Goal: Task Accomplishment & Management: Use online tool/utility

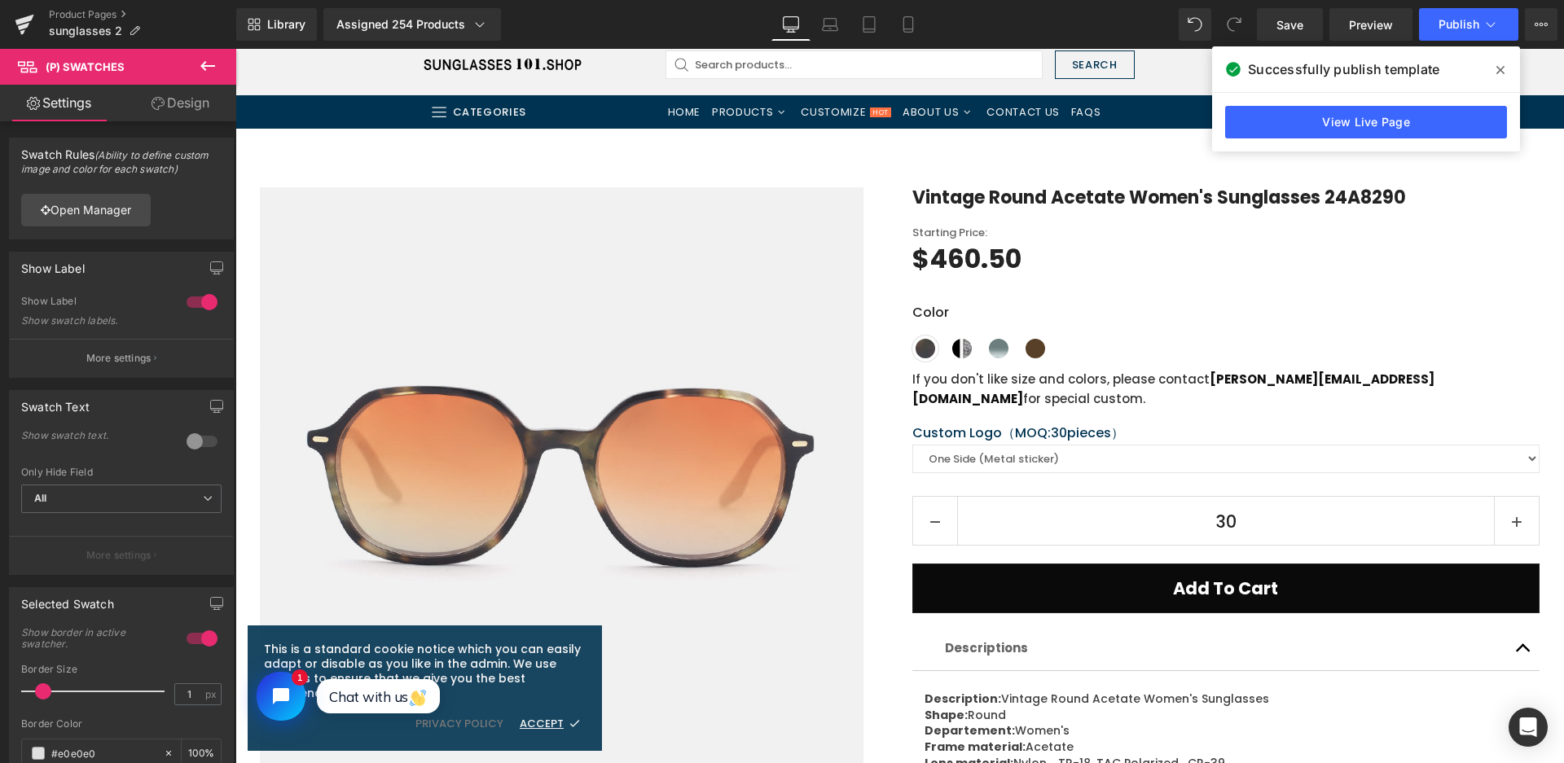
scroll to position [81, 0]
click at [897, 144] on span "Product" at bounding box center [893, 141] width 53 height 24
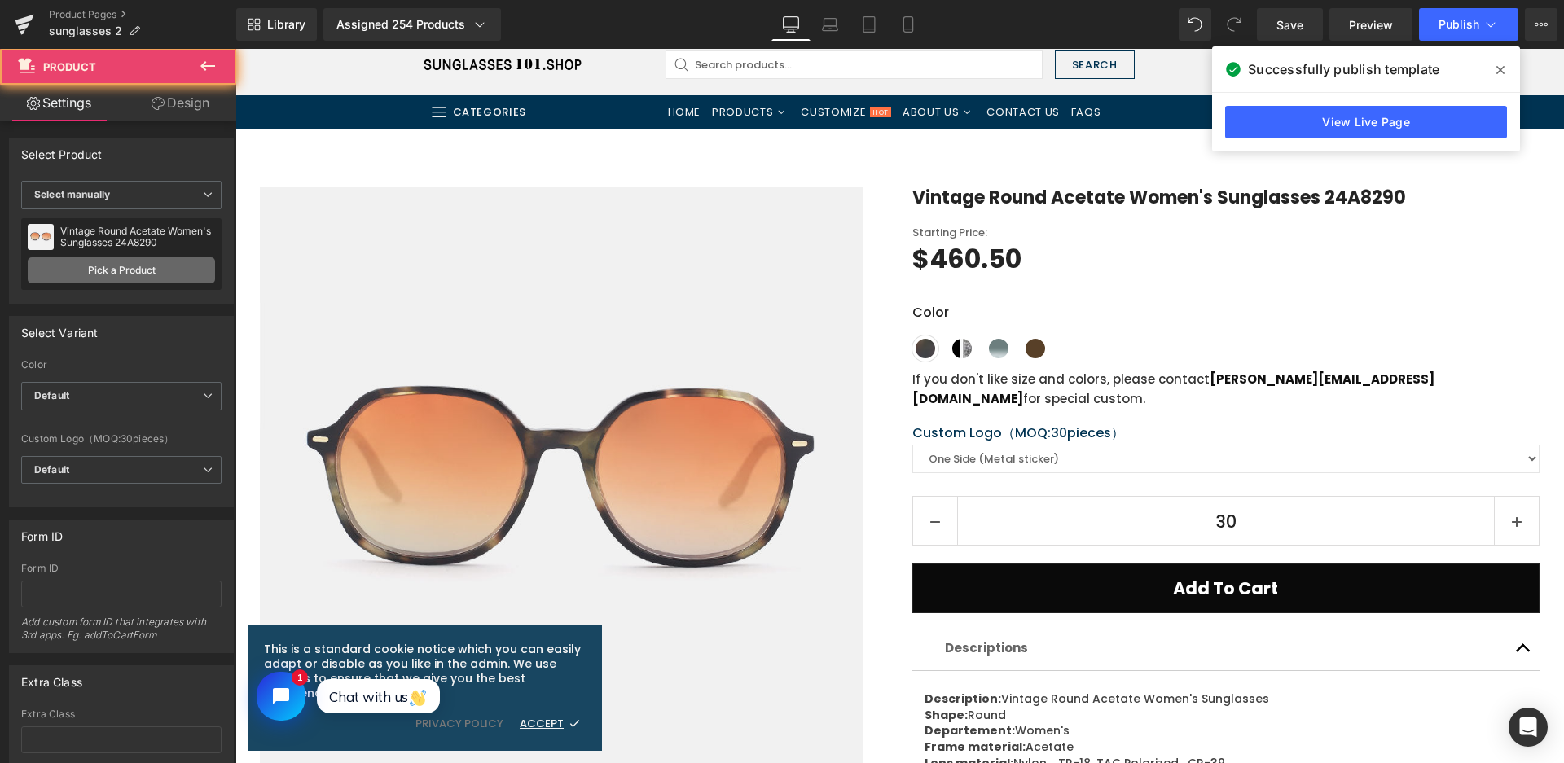
click at [86, 270] on link "Pick a Product" at bounding box center [121, 270] width 187 height 26
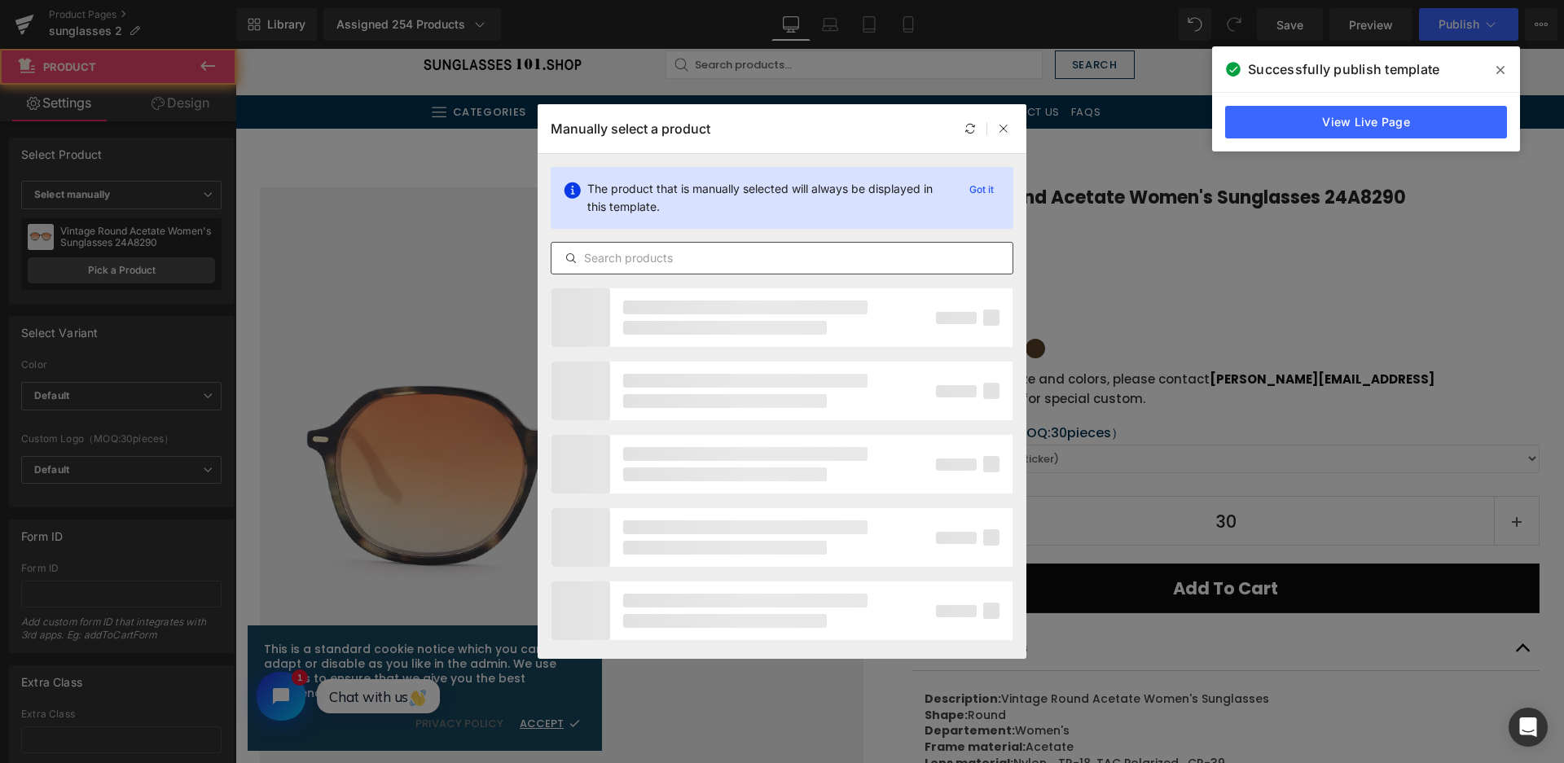
click at [657, 244] on div at bounding box center [782, 258] width 463 height 33
click at [661, 255] on input "text" at bounding box center [781, 258] width 461 height 20
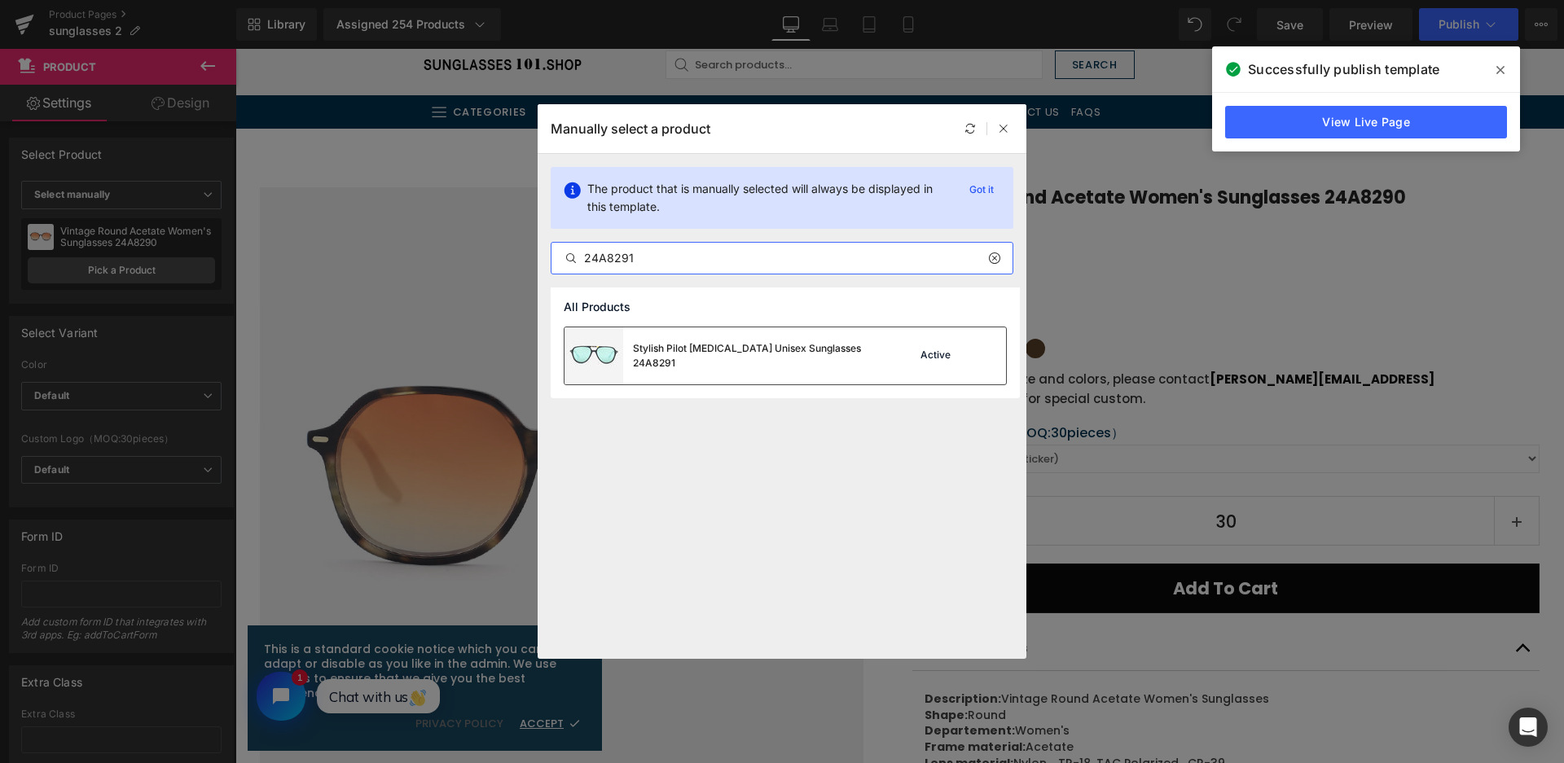
type input "24A8291"
click at [748, 355] on div "Stylish Pilot Acetate Unisex Sunglasses 24A8291" at bounding box center [755, 355] width 244 height 29
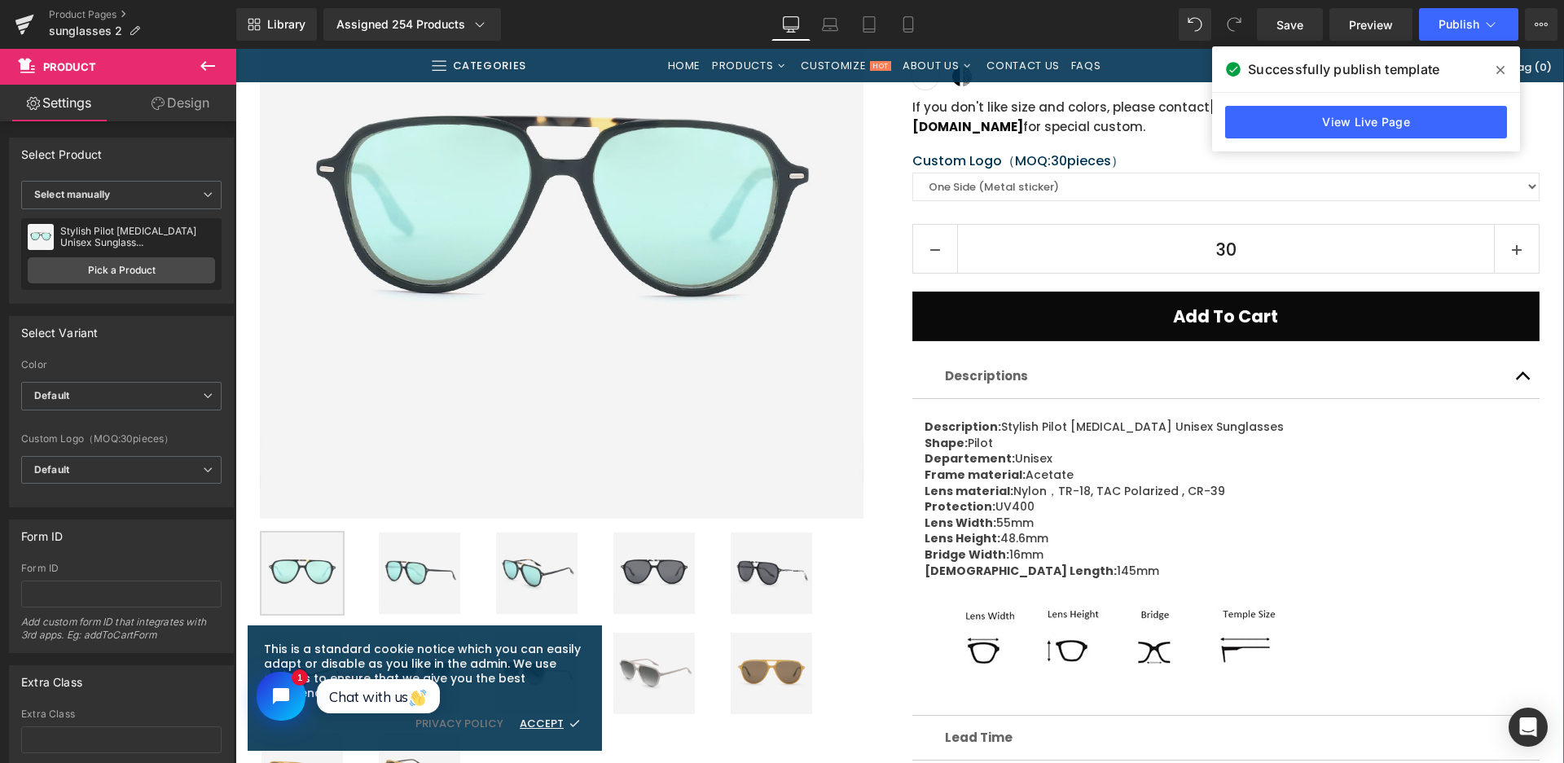
scroll to position [244, 0]
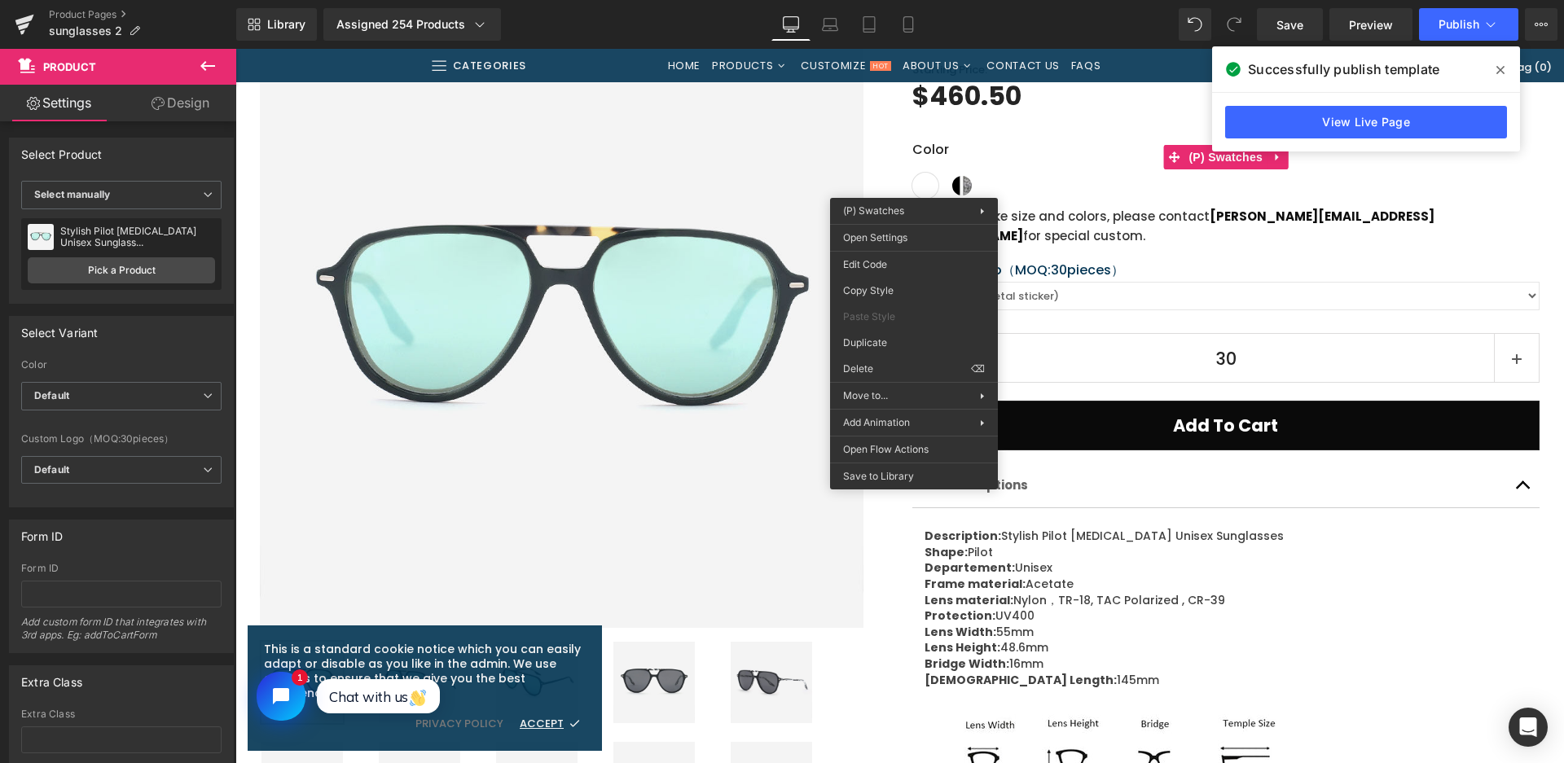
click at [876, 239] on div "Sale Off (P) Image Row" at bounding box center [561, 326] width 652 height 604
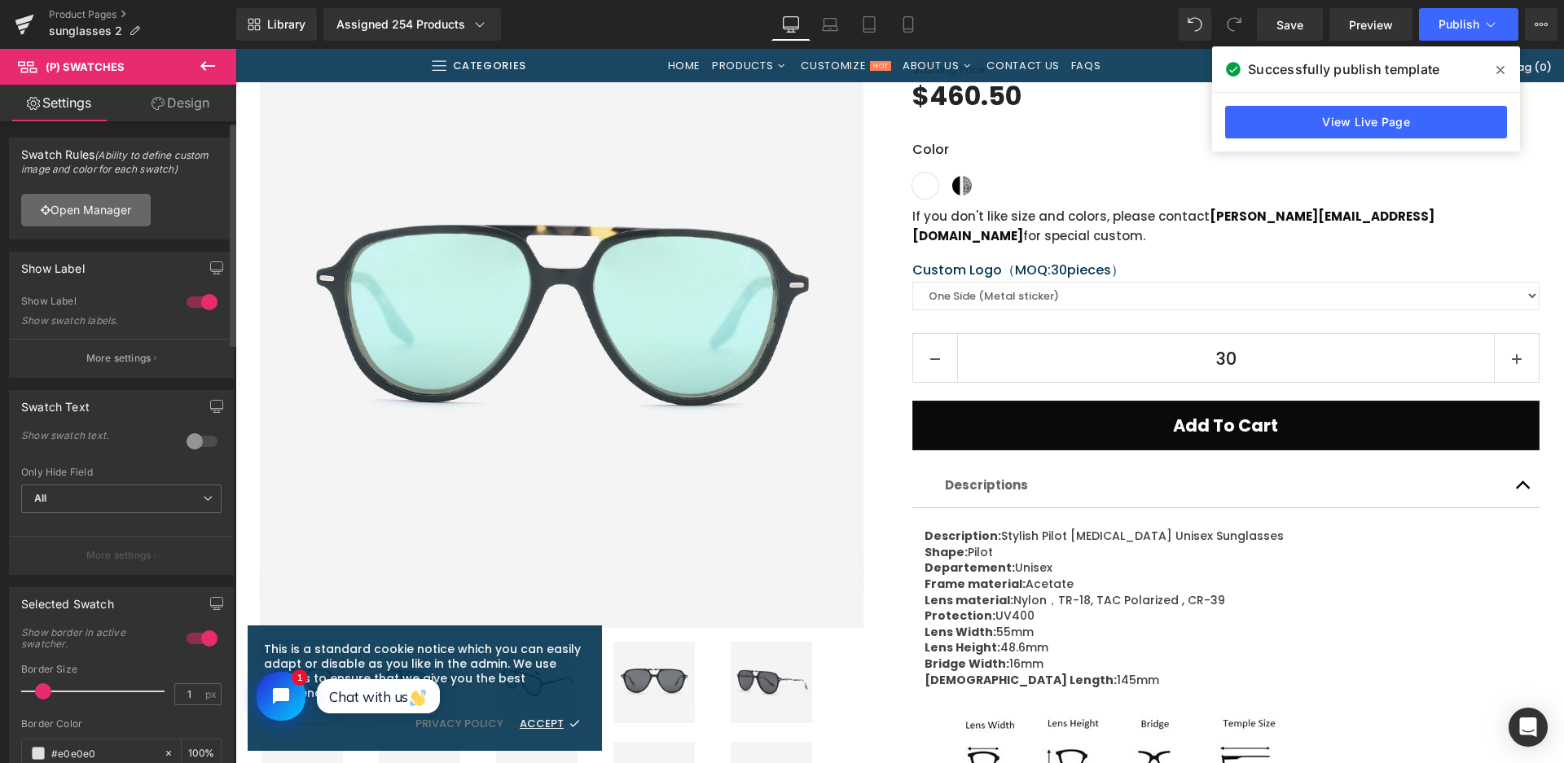
click at [106, 205] on link "Open Manager" at bounding box center [86, 210] width 130 height 33
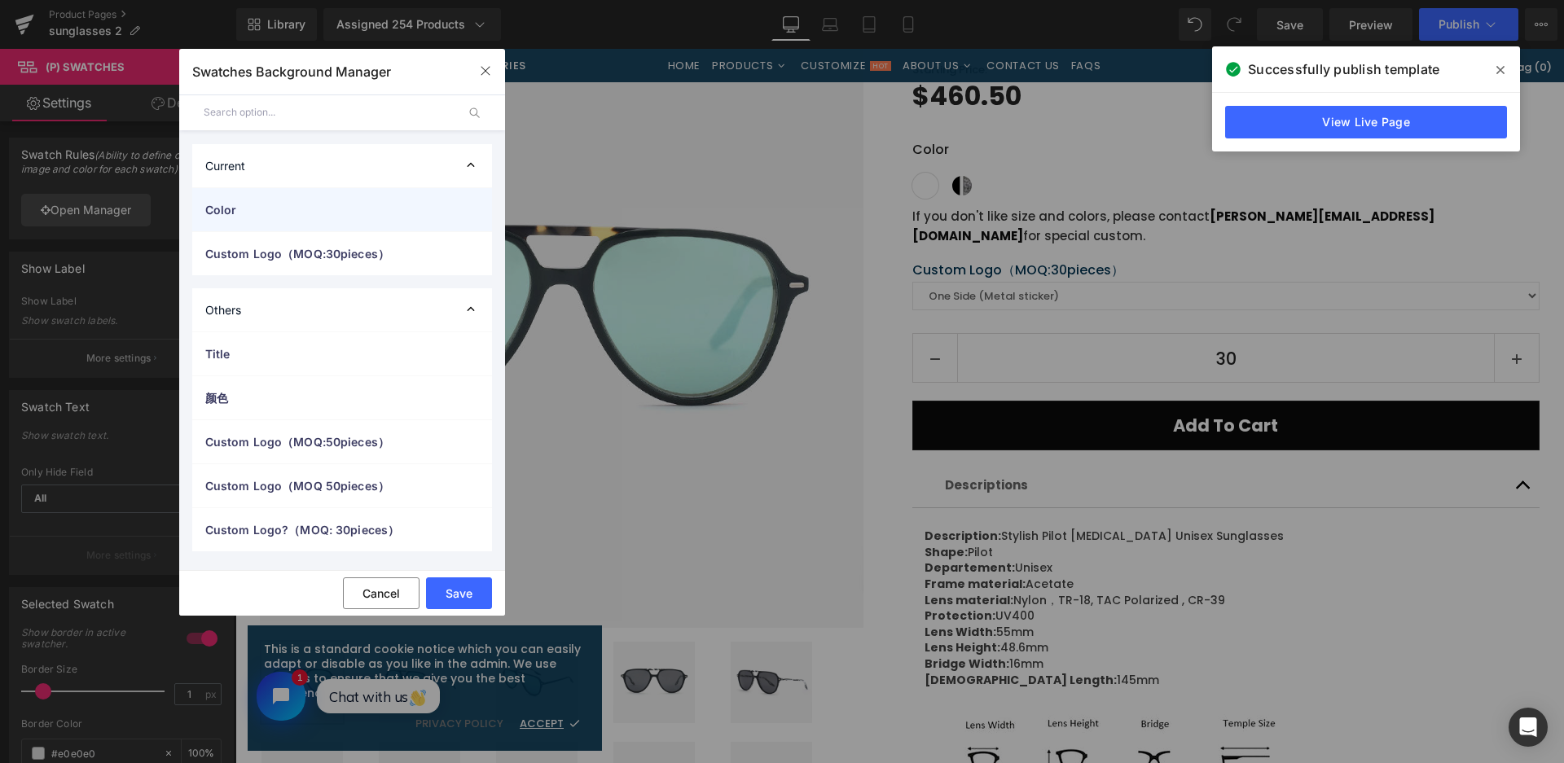
click at [266, 214] on span "Color" at bounding box center [325, 209] width 241 height 17
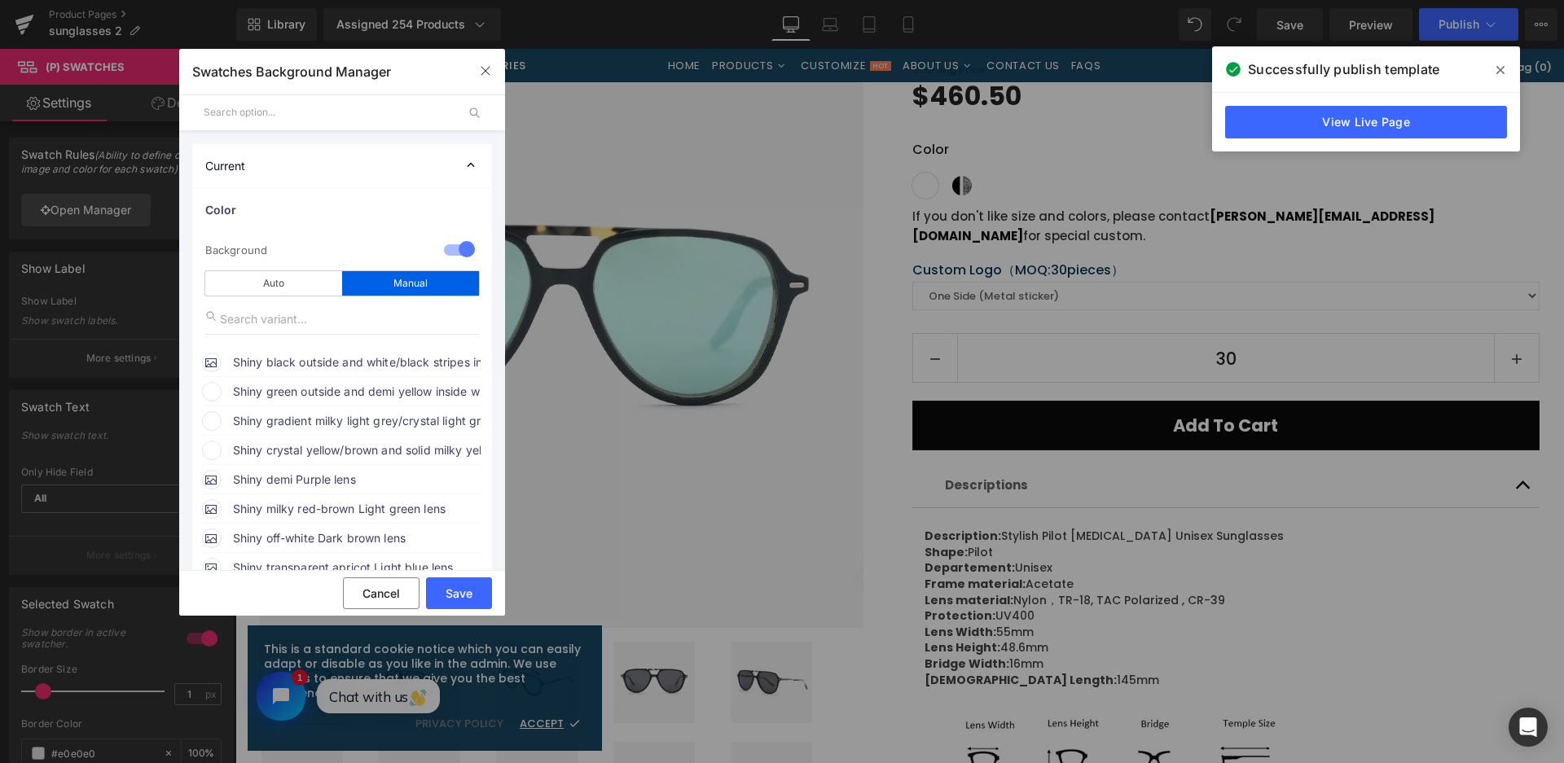
click at [309, 386] on span "Shiny green outside and demi yellow inside with Smoke lens with Green mirror" at bounding box center [357, 392] width 248 height 20
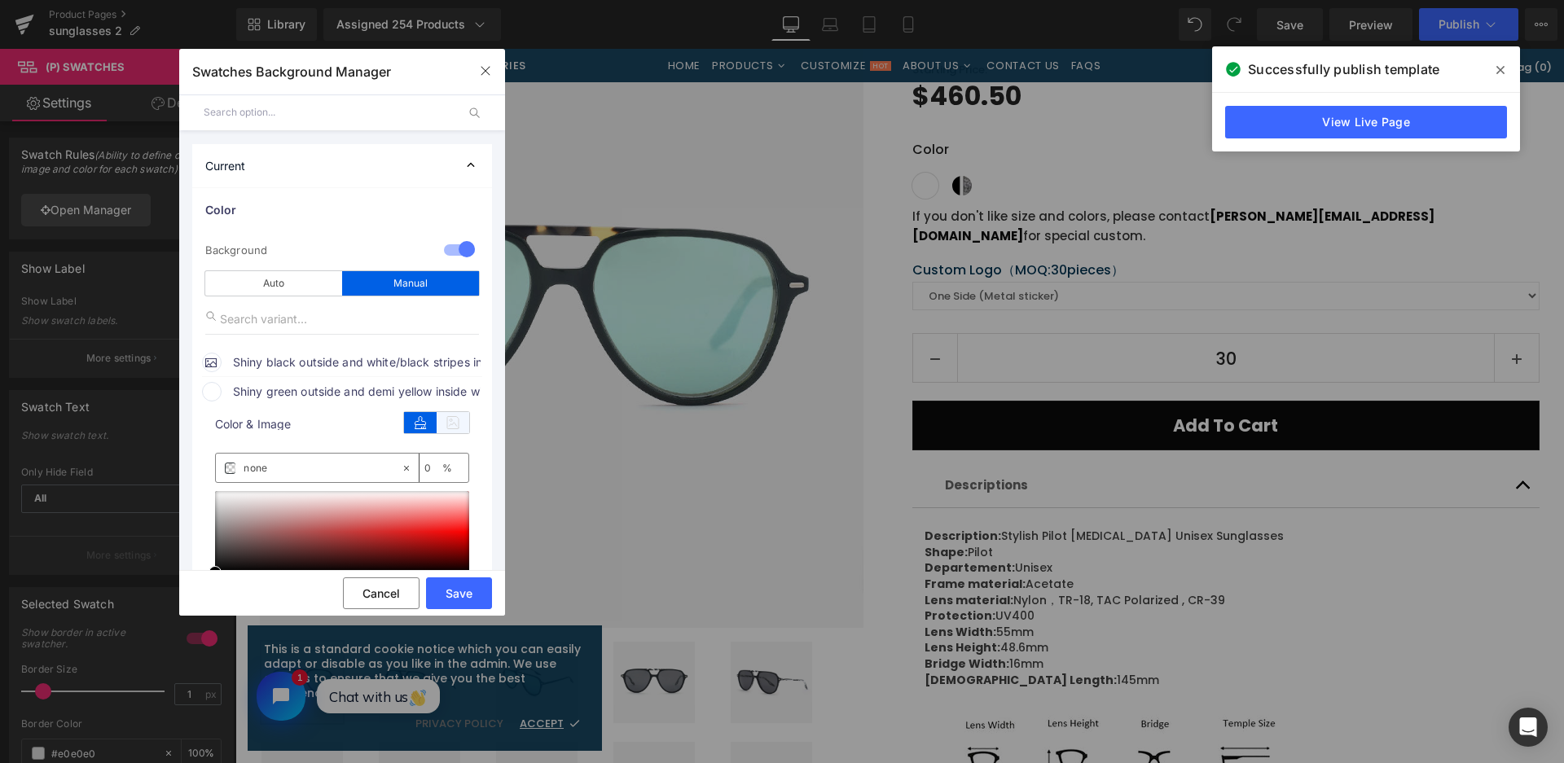
click at [464, 433] on icon at bounding box center [453, 422] width 33 height 21
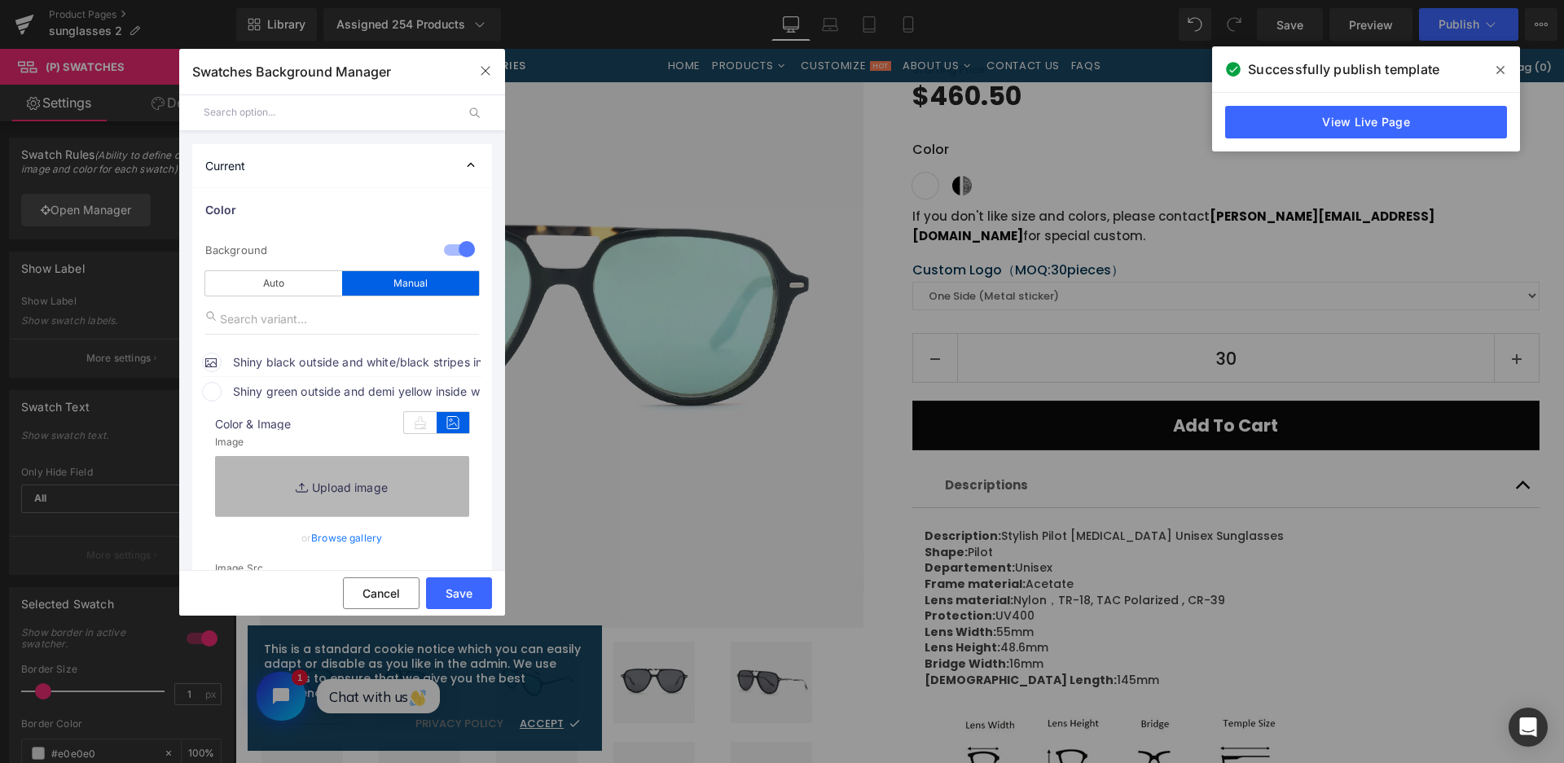
click at [448, 470] on link "Replace Image" at bounding box center [342, 486] width 254 height 60
type input "C:\fakepath\微信截图_20250901133609.png"
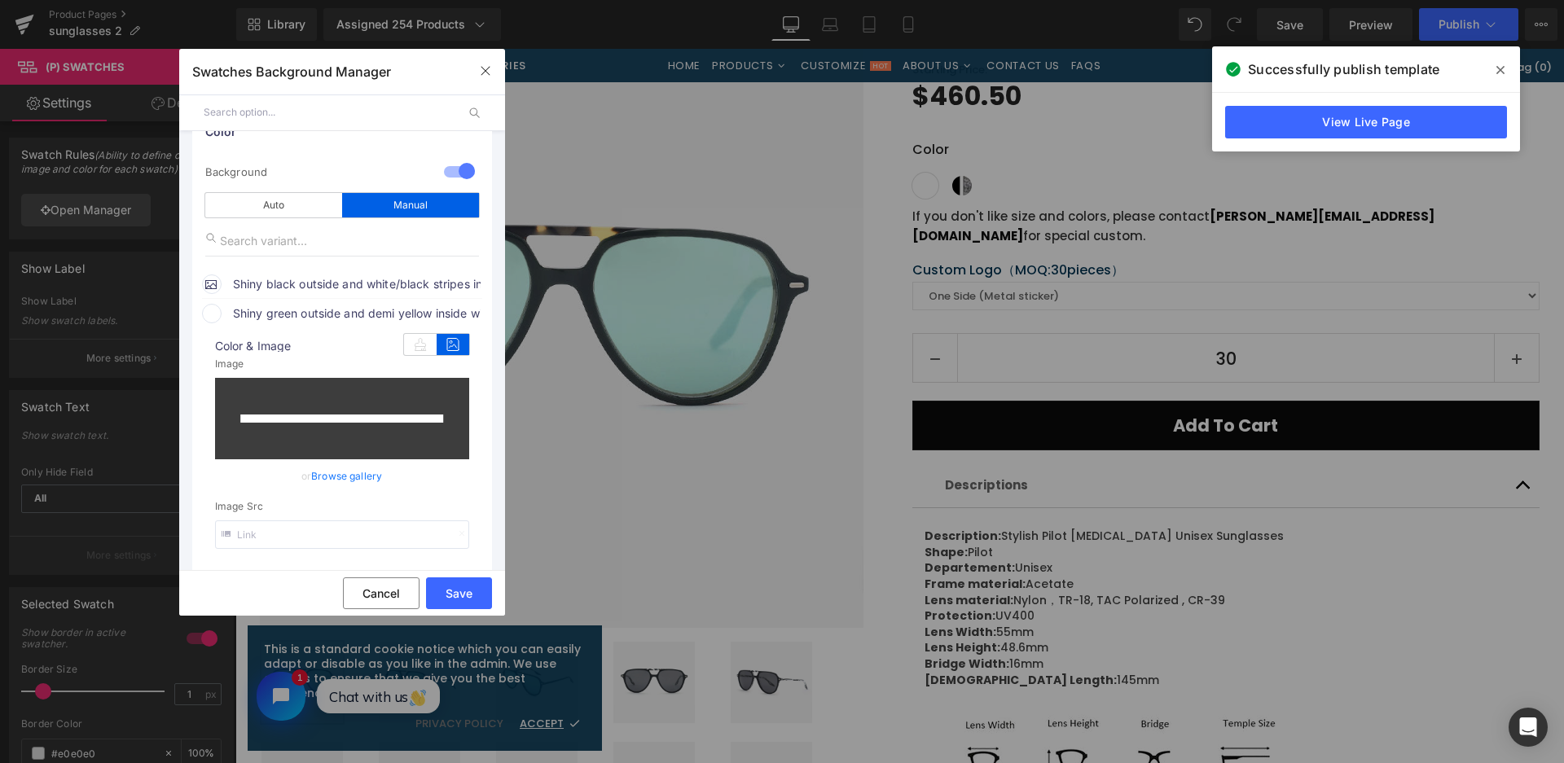
scroll to position [326, 0]
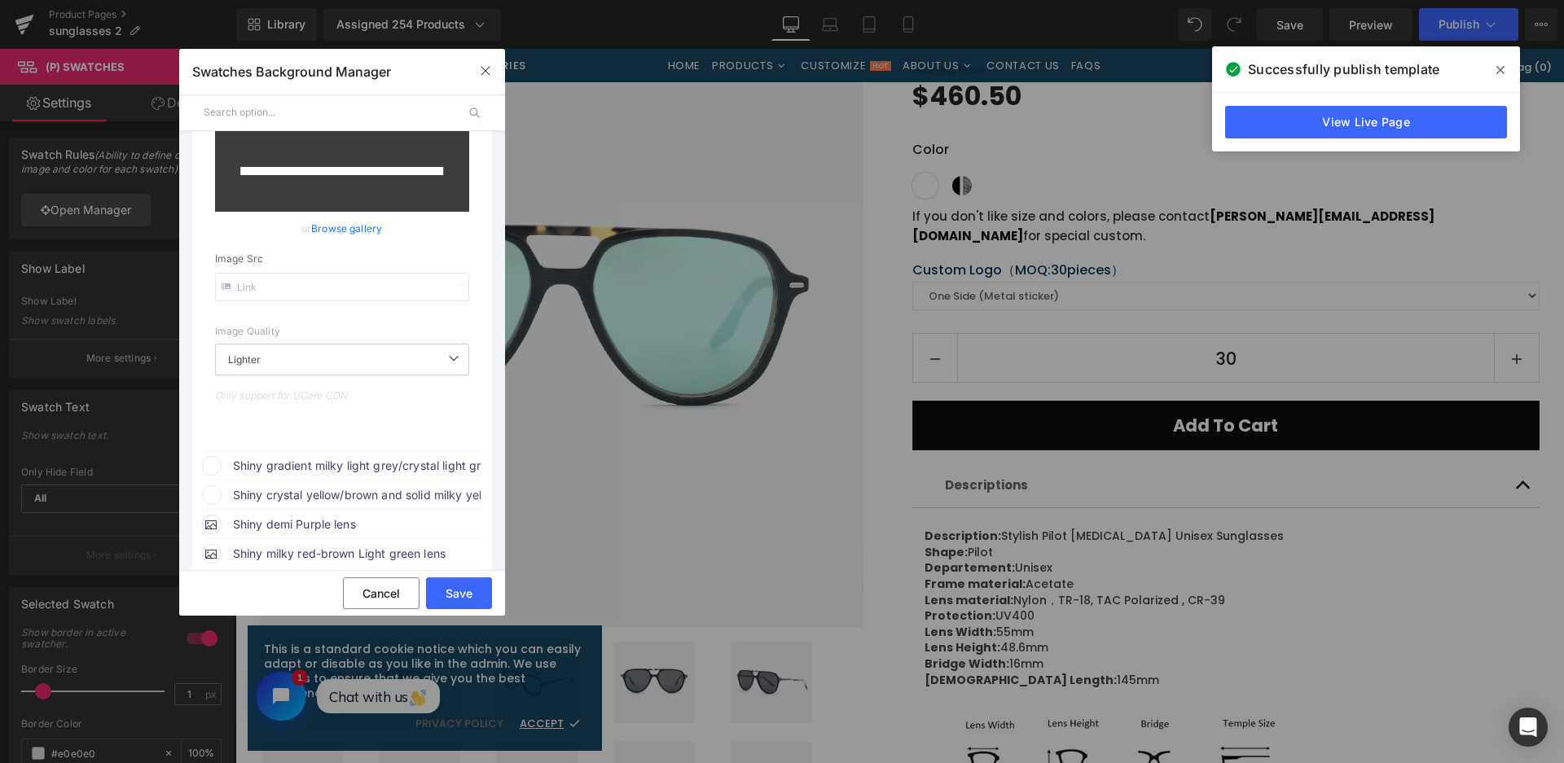
click at [380, 466] on span "Shiny gradient milky light grey/crystal light grey + light grey temples with G.…" at bounding box center [357, 466] width 248 height 20
click at [455, 496] on icon at bounding box center [453, 496] width 33 height 21
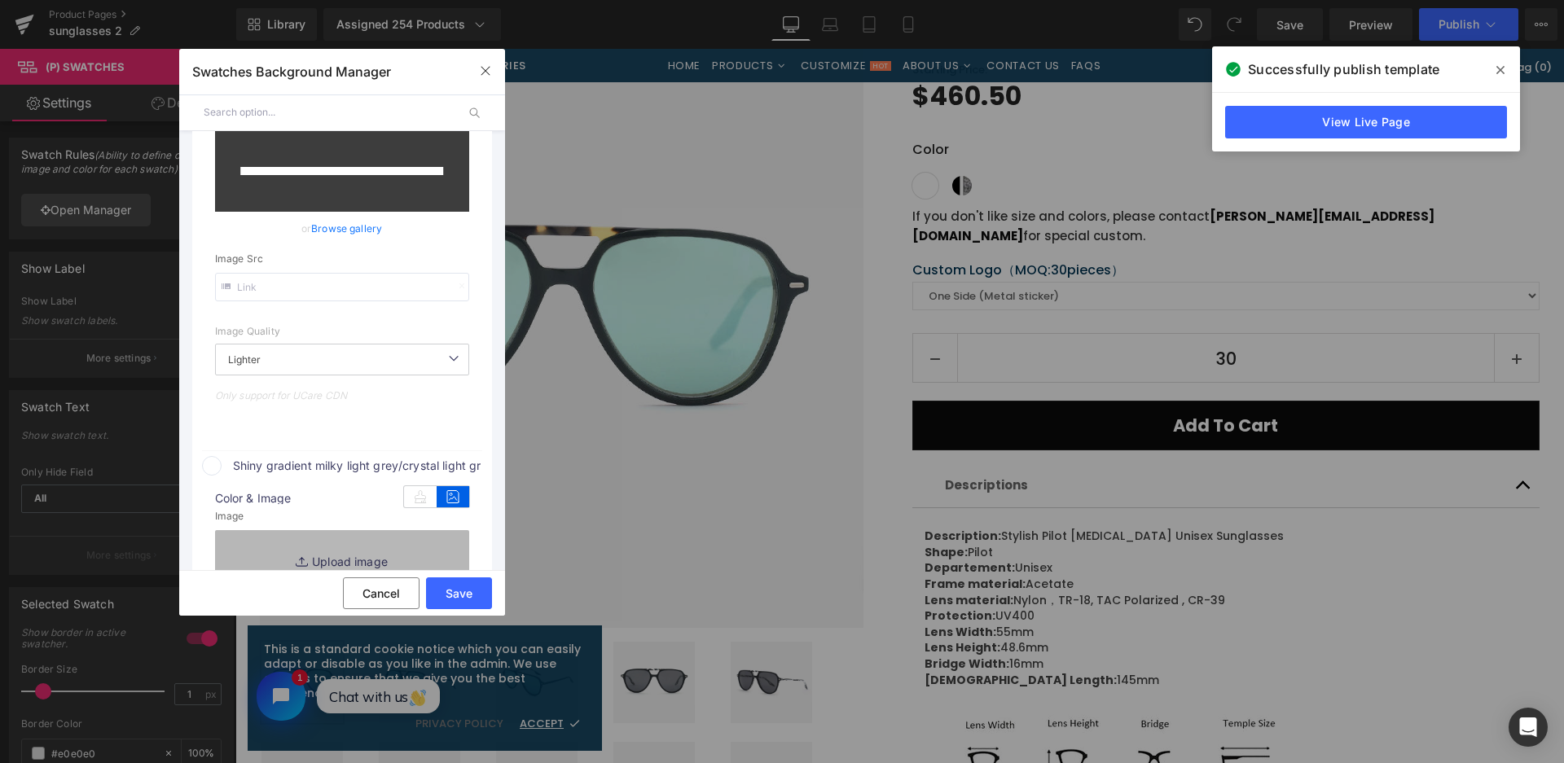
click at [446, 530] on link "Replace Image" at bounding box center [342, 560] width 254 height 60
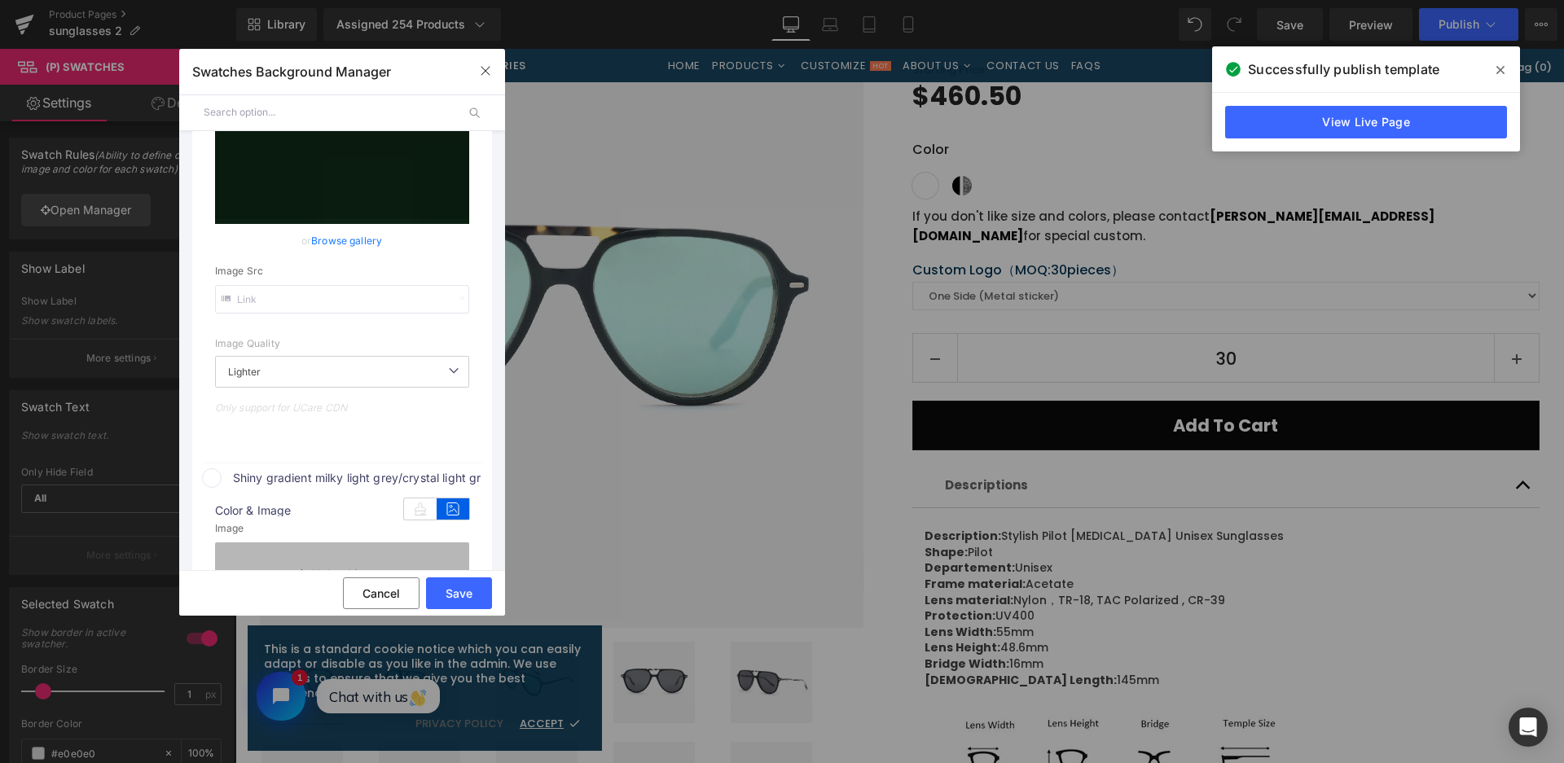
scroll to position [338, 0]
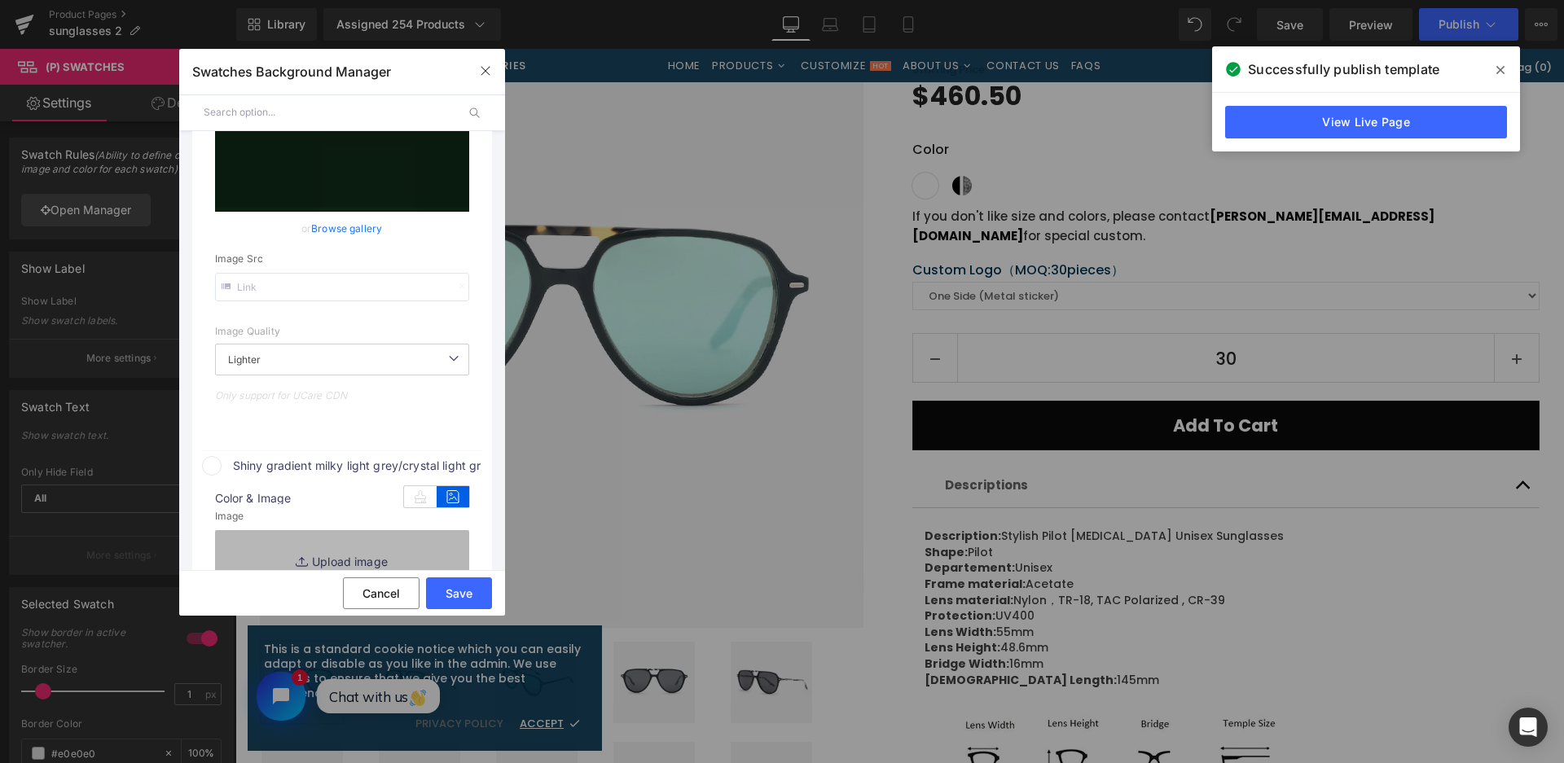
type input "C:\fakepath\微信截图_20250901133554.png"
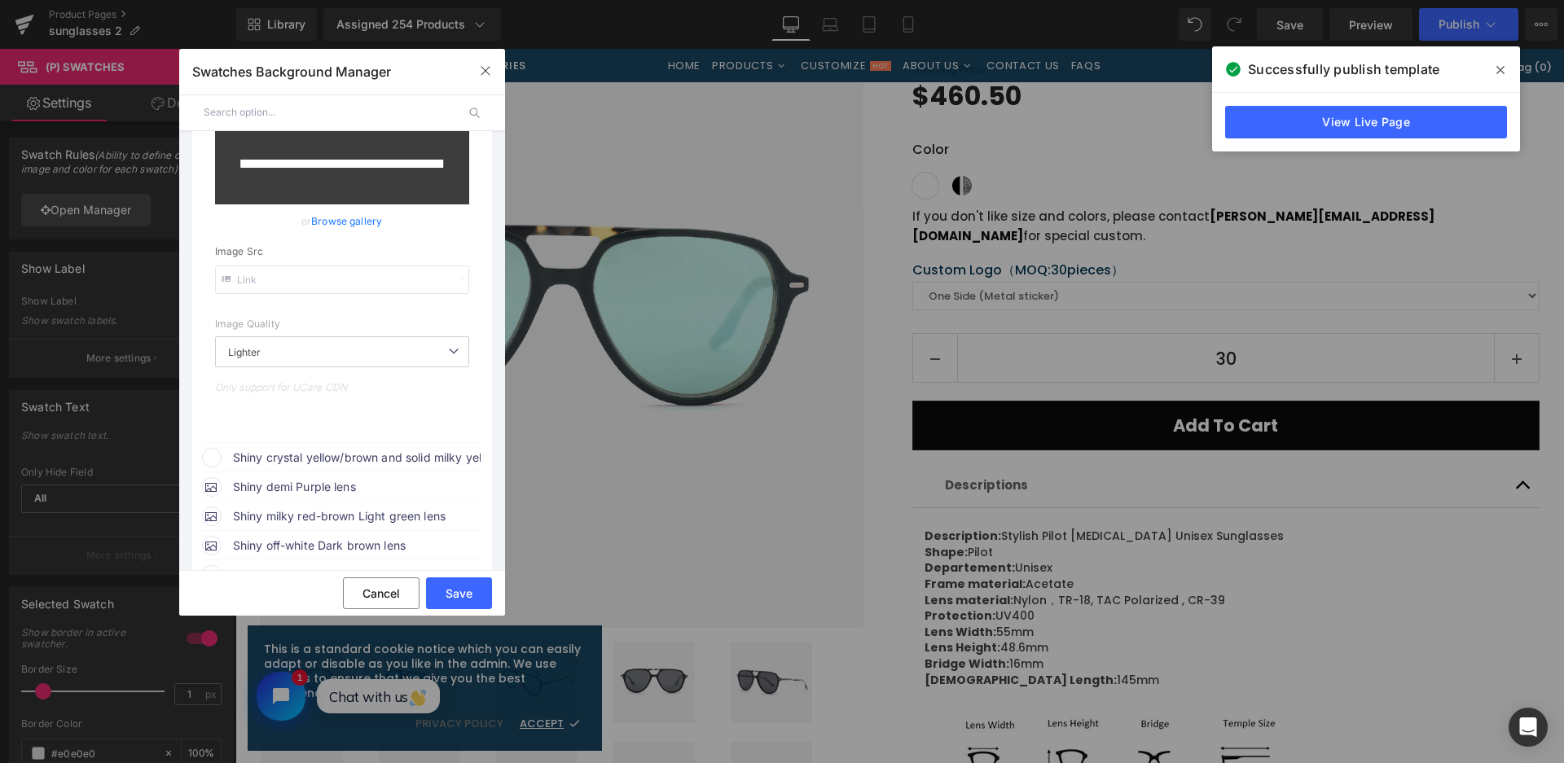
click at [394, 459] on span "Shiny crystal yellow/brown and solid milky yellow with Brown lens" at bounding box center [357, 458] width 248 height 20
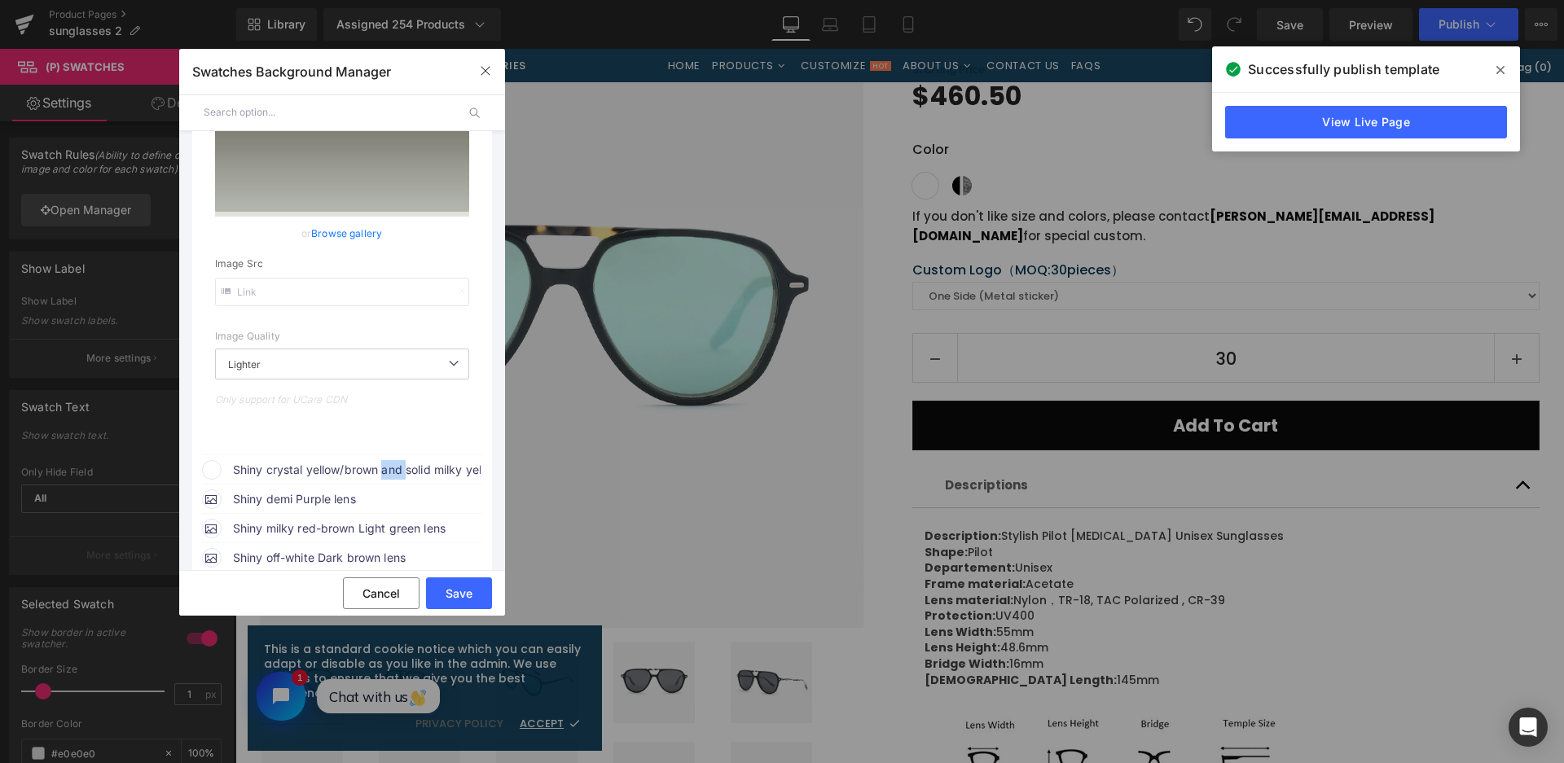
scroll to position [758, 0]
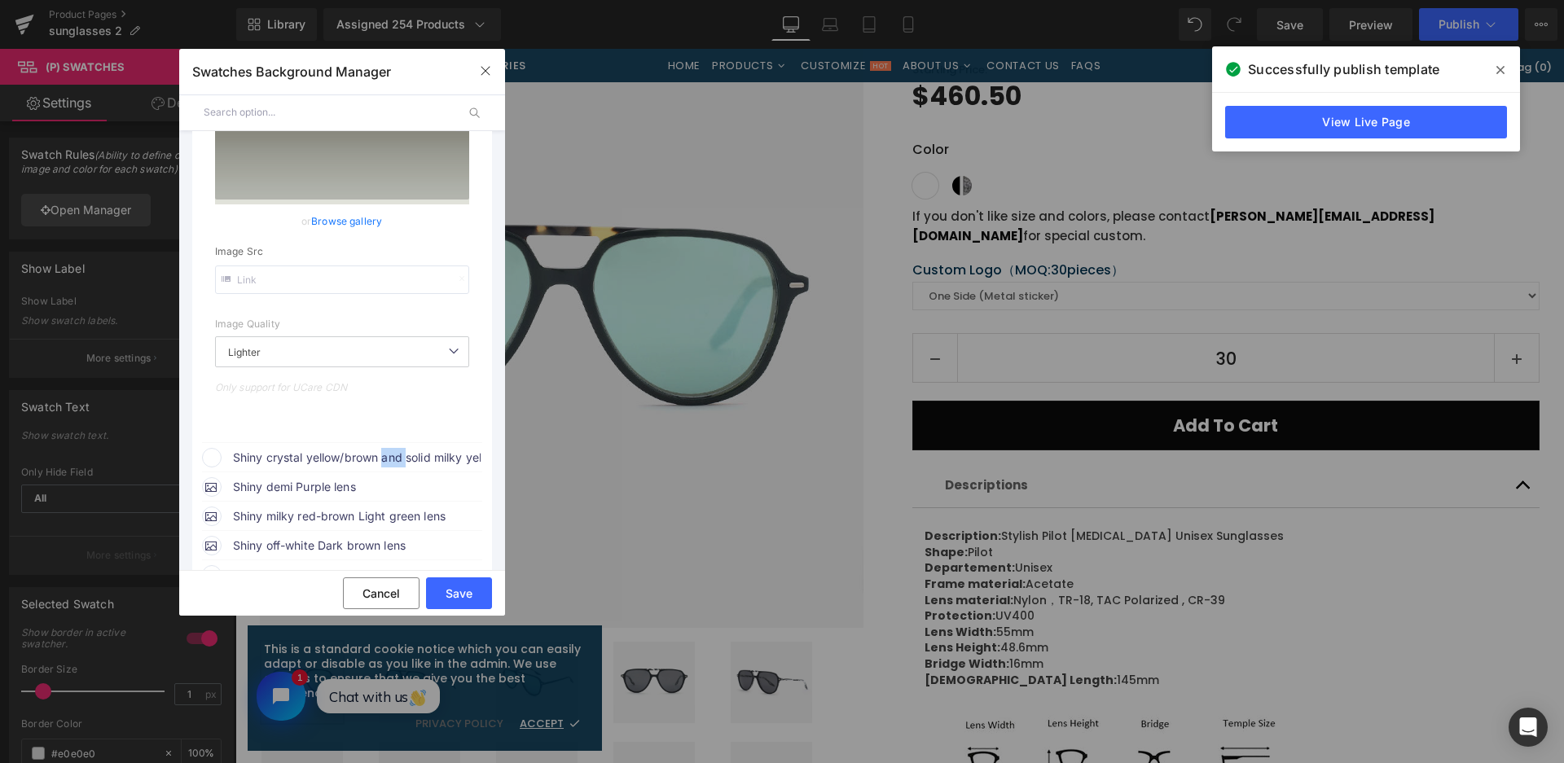
click at [455, 459] on span "Shiny crystal yellow/brown and solid milky yellow with Brown lens" at bounding box center [357, 458] width 248 height 20
click at [464, 458] on span "Shiny crystal yellow/brown and solid milky yellow with Brown lens" at bounding box center [357, 458] width 248 height 20
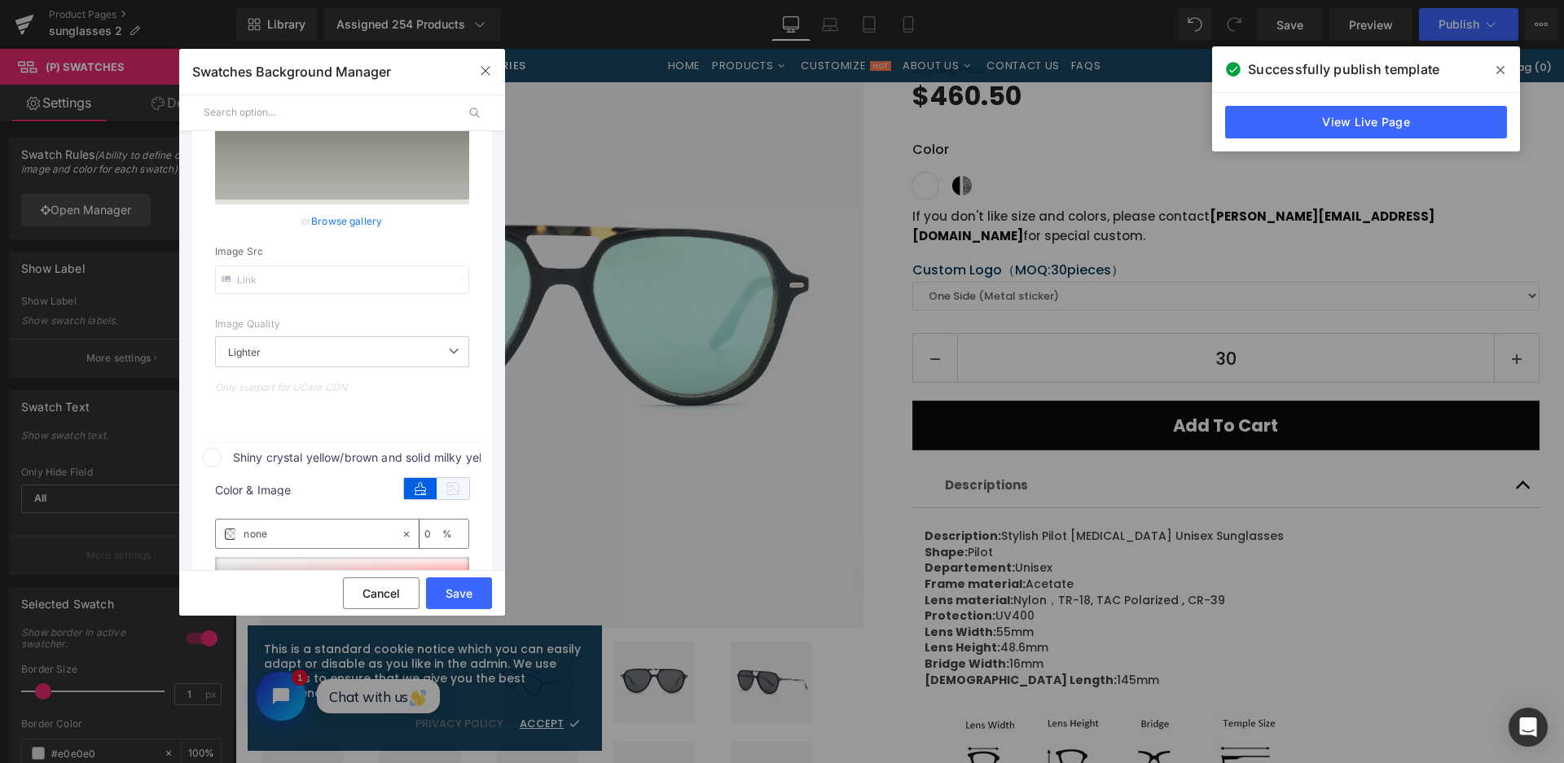
click at [455, 485] on icon at bounding box center [453, 488] width 33 height 21
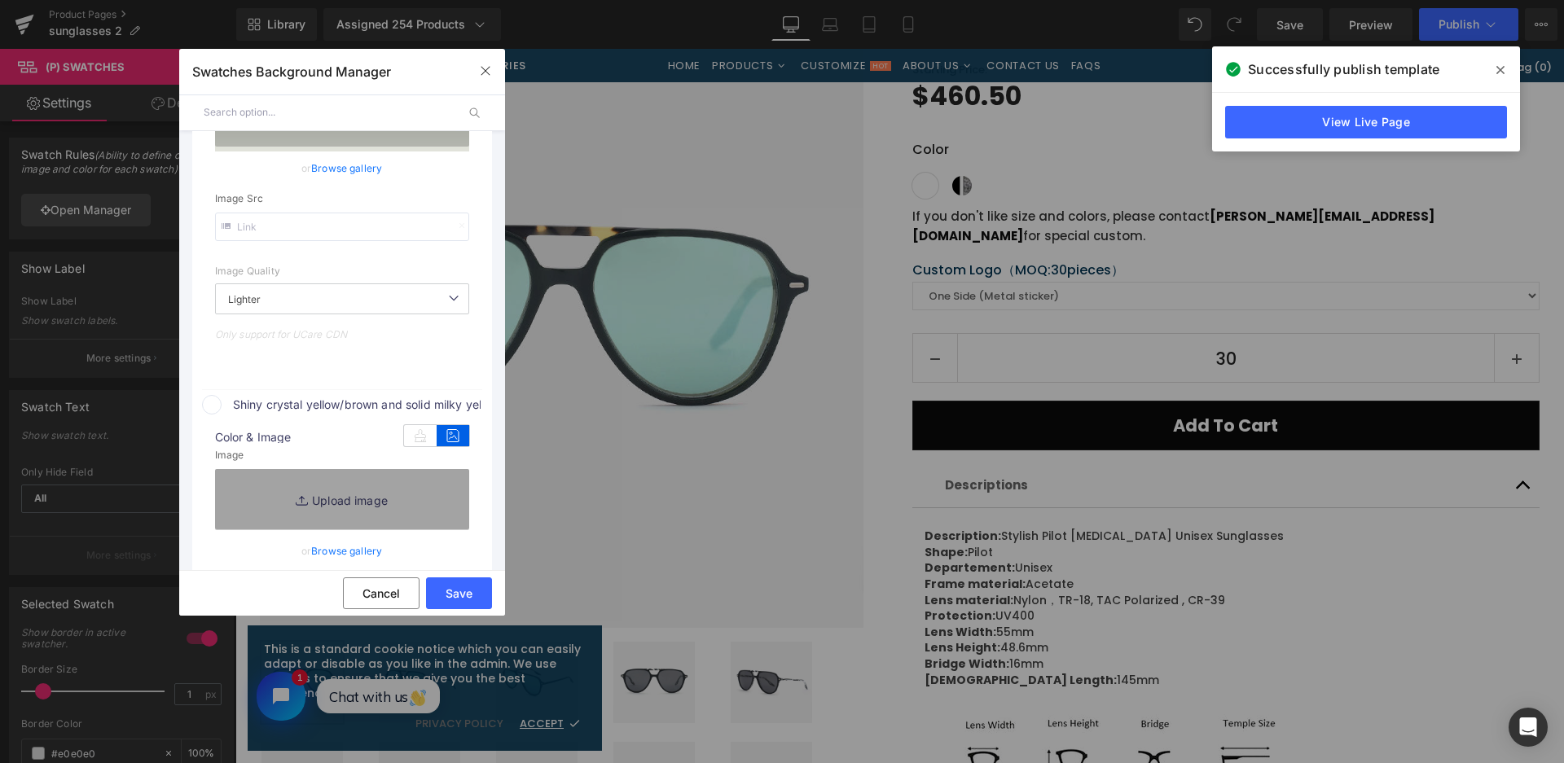
scroll to position [839, 0]
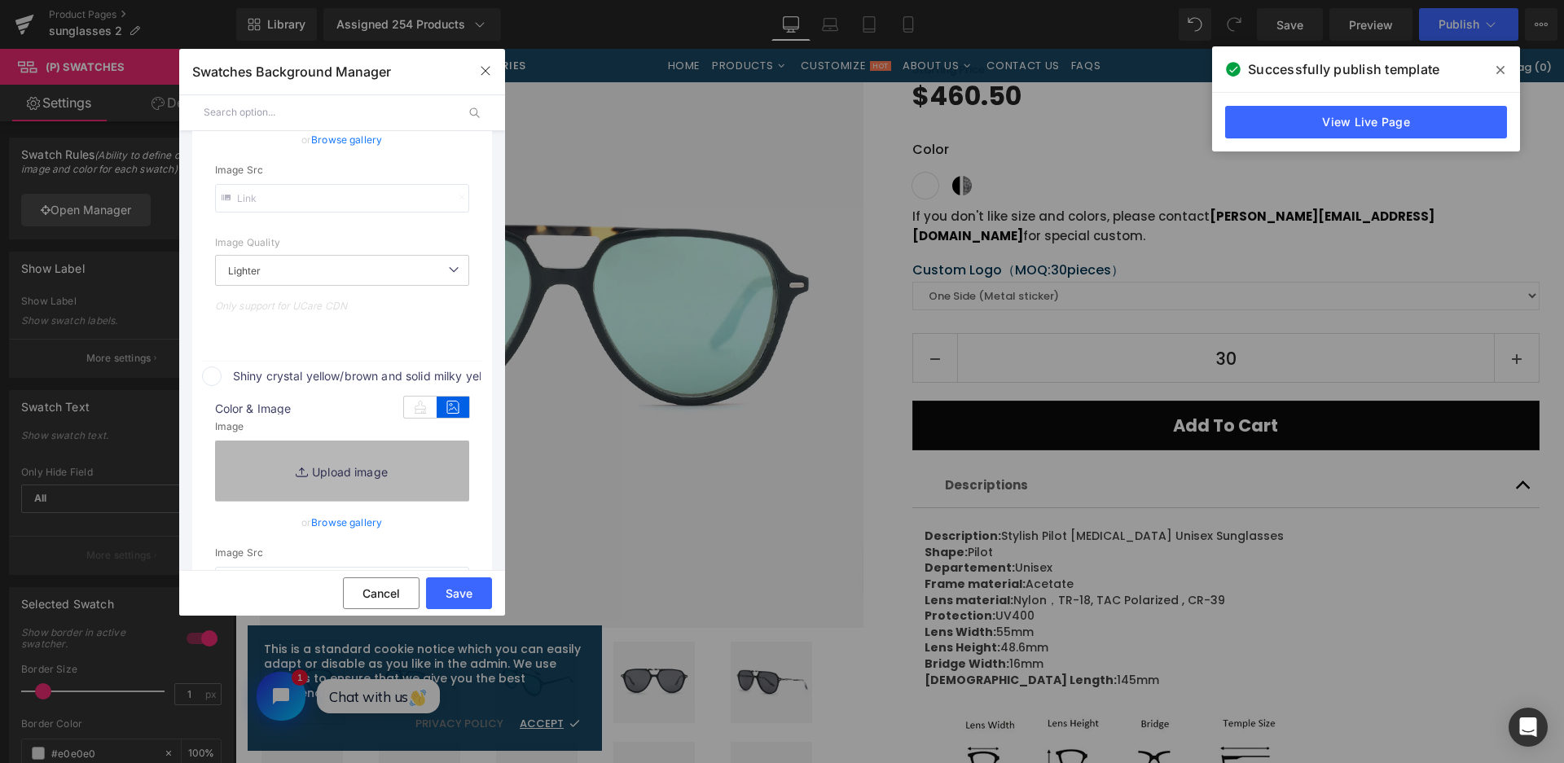
click at [406, 450] on link "Replace Image" at bounding box center [342, 471] width 254 height 60
type input "C:\fakepath\微信截图_20250901133600.png"
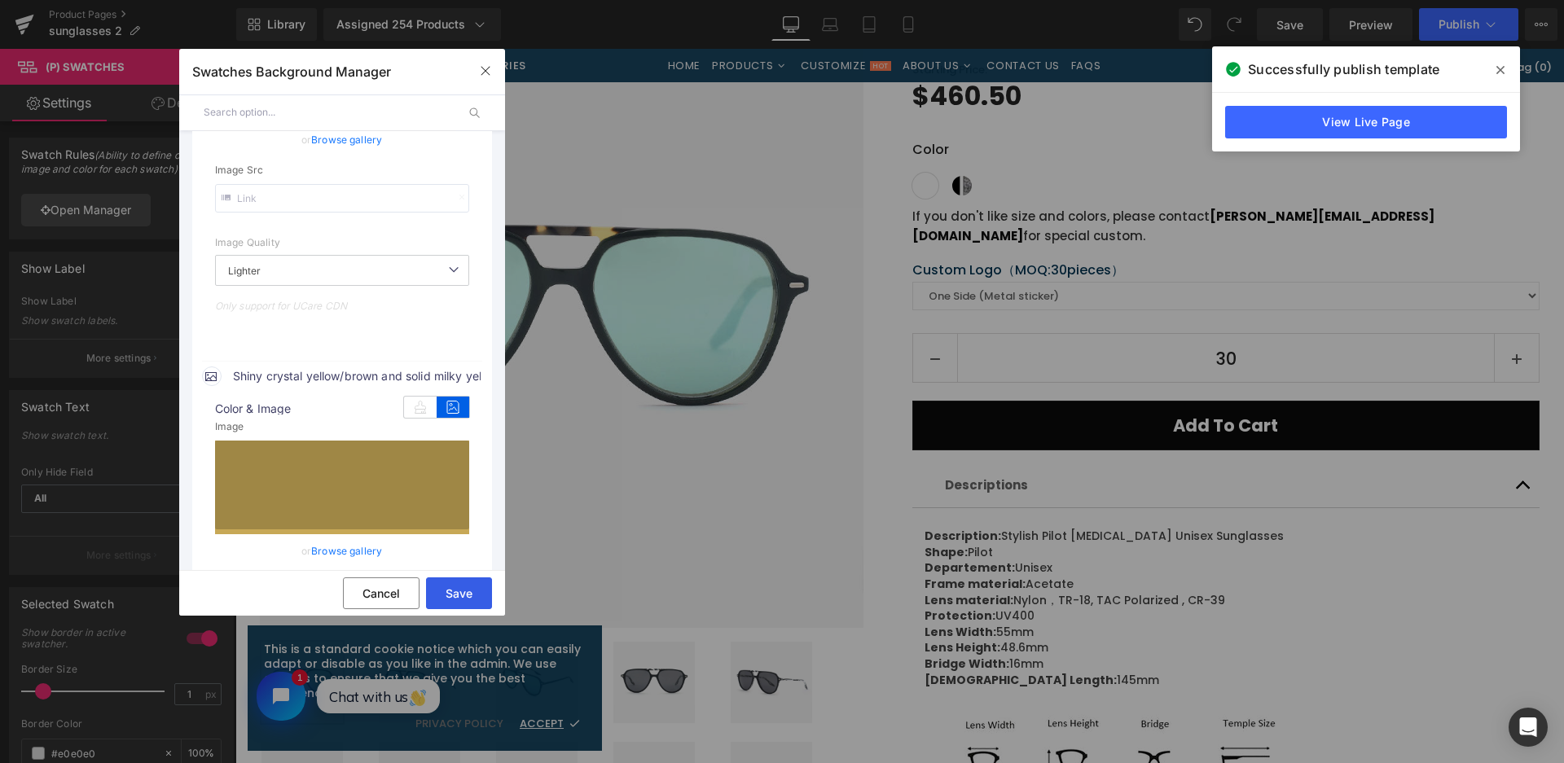
click at [459, 590] on button "Save" at bounding box center [459, 594] width 66 height 32
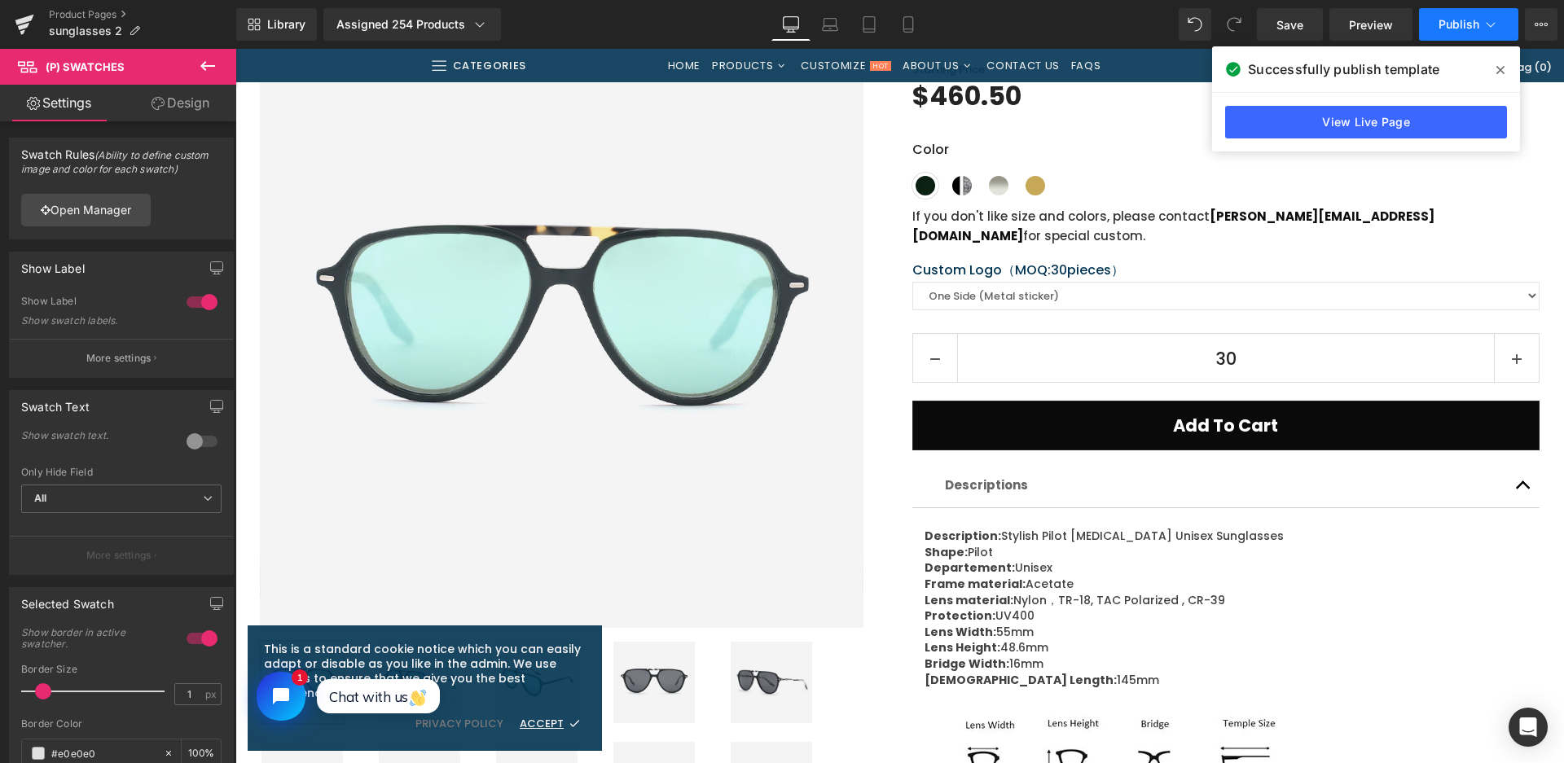
click at [1448, 27] on span "Publish" at bounding box center [1459, 24] width 41 height 13
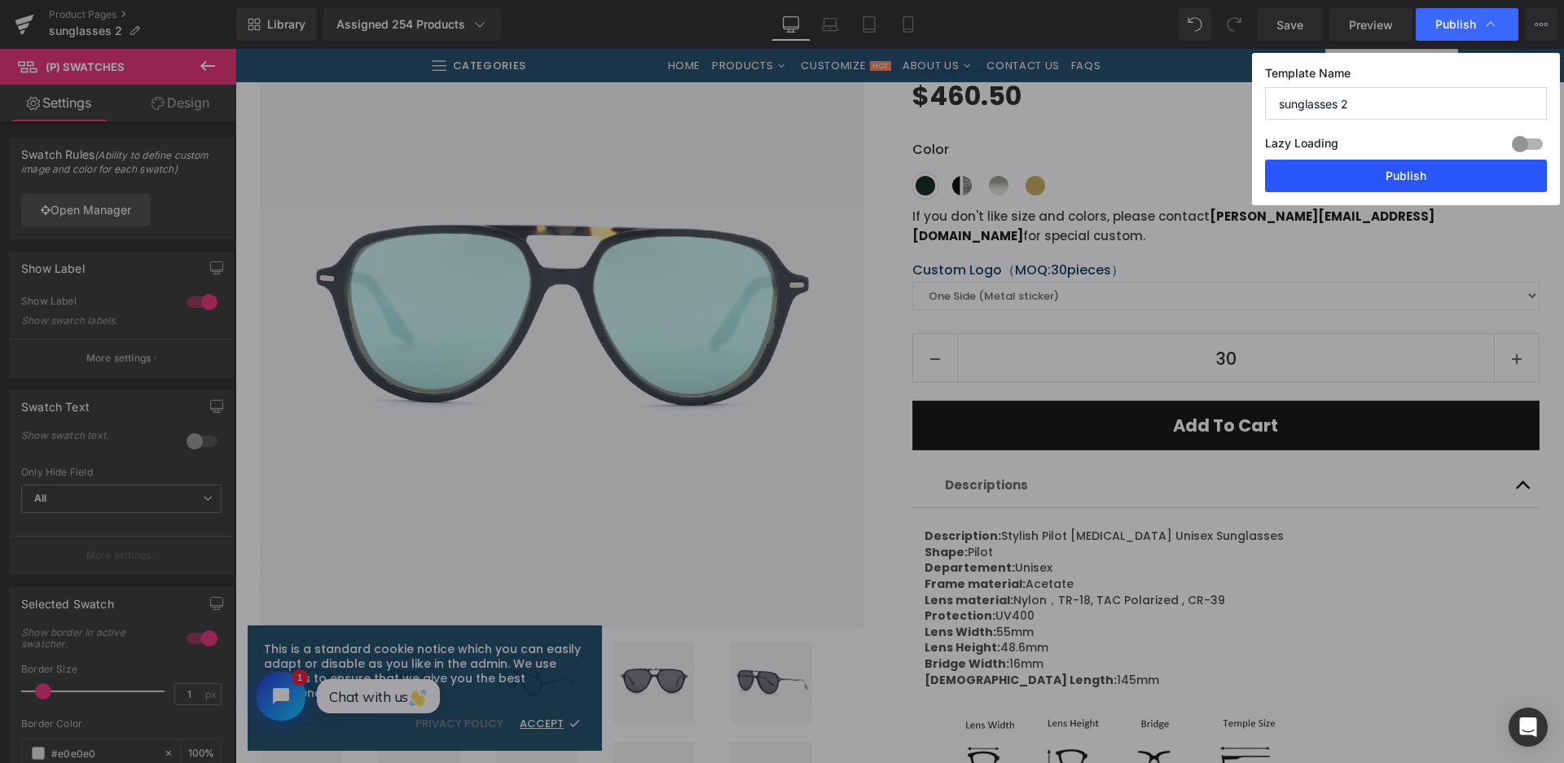
click at [1364, 174] on button "Publish" at bounding box center [1406, 176] width 282 height 33
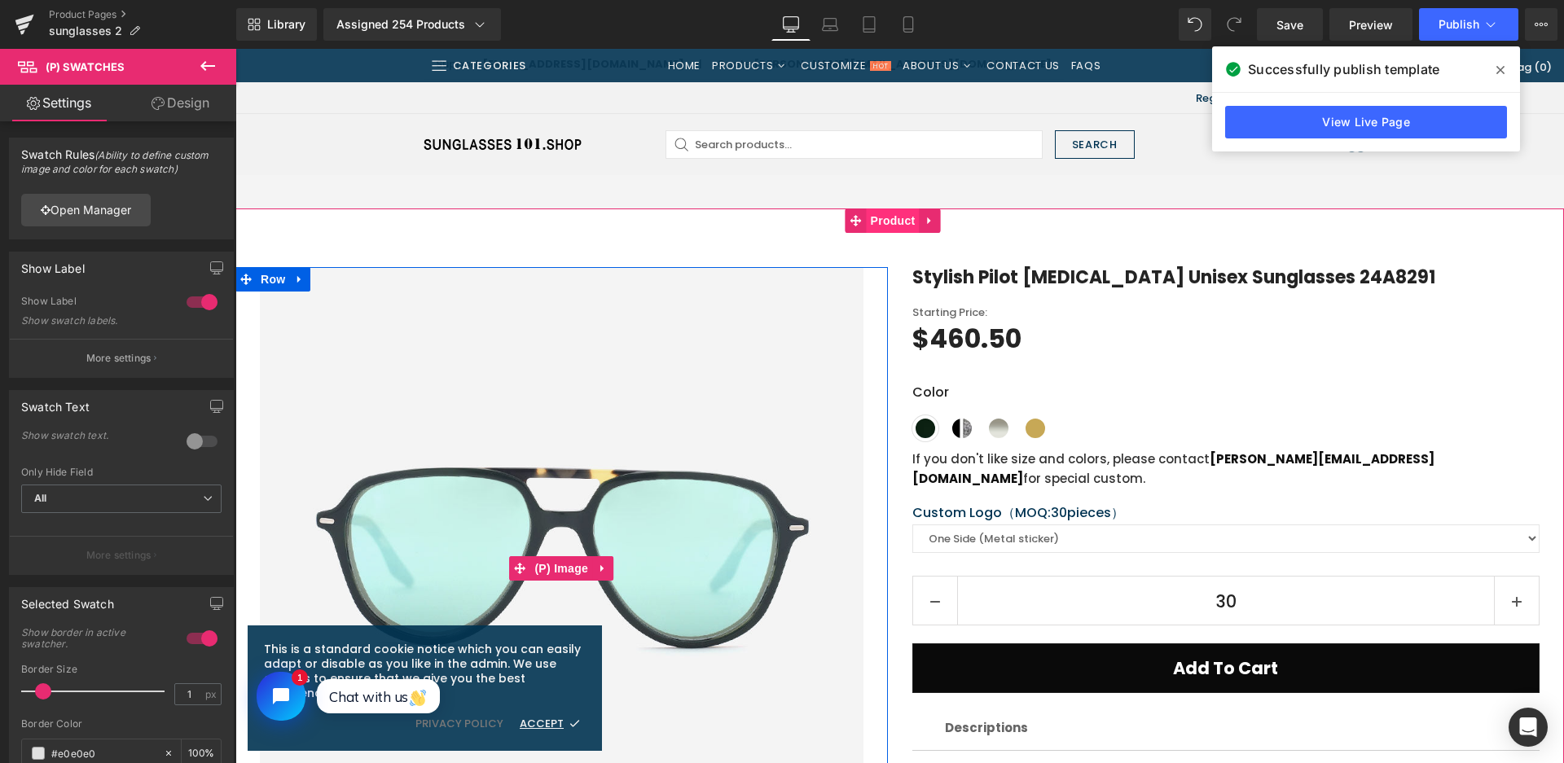
scroll to position [0, 0]
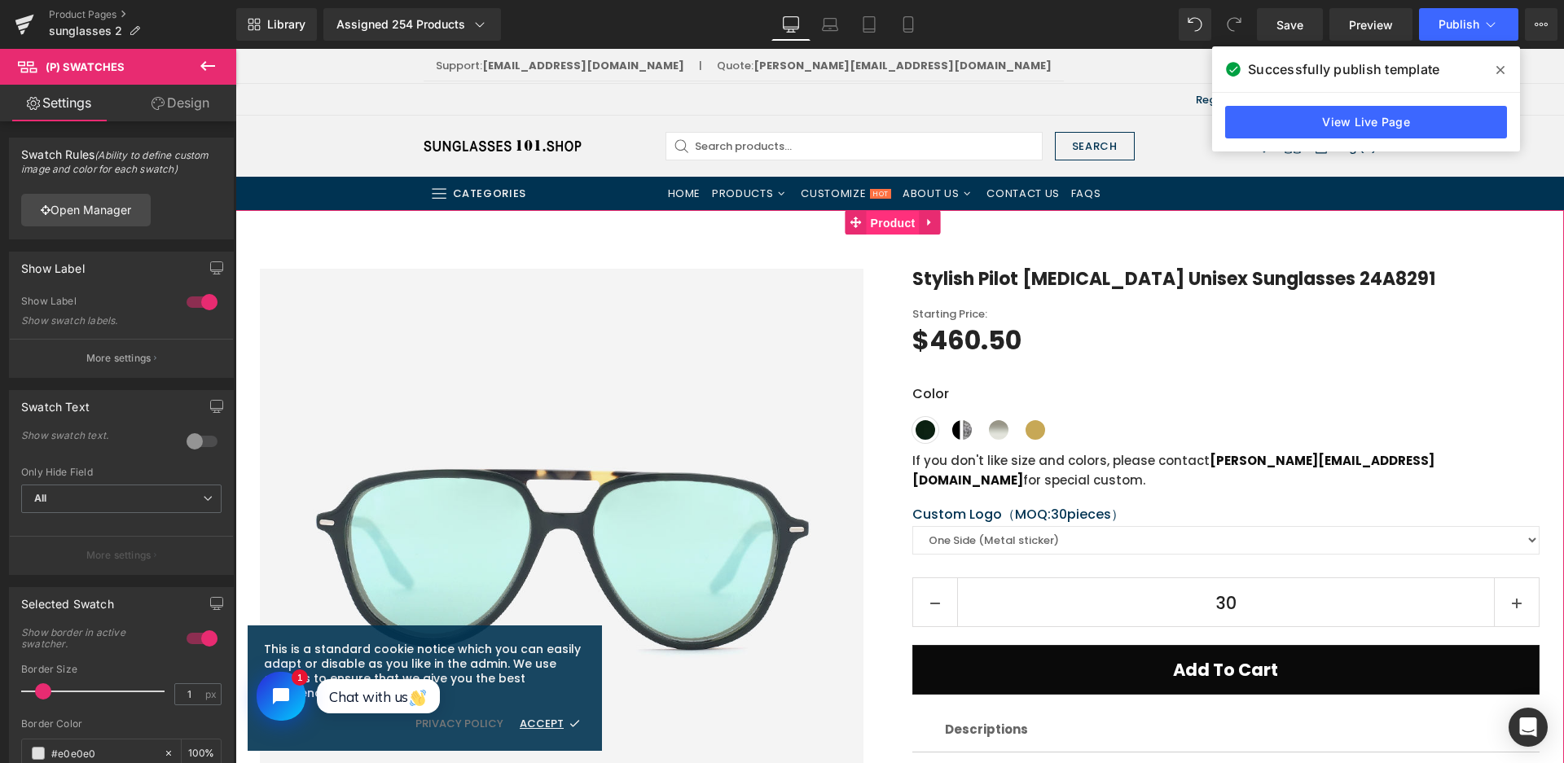
click at [892, 227] on span "Product" at bounding box center [893, 223] width 53 height 24
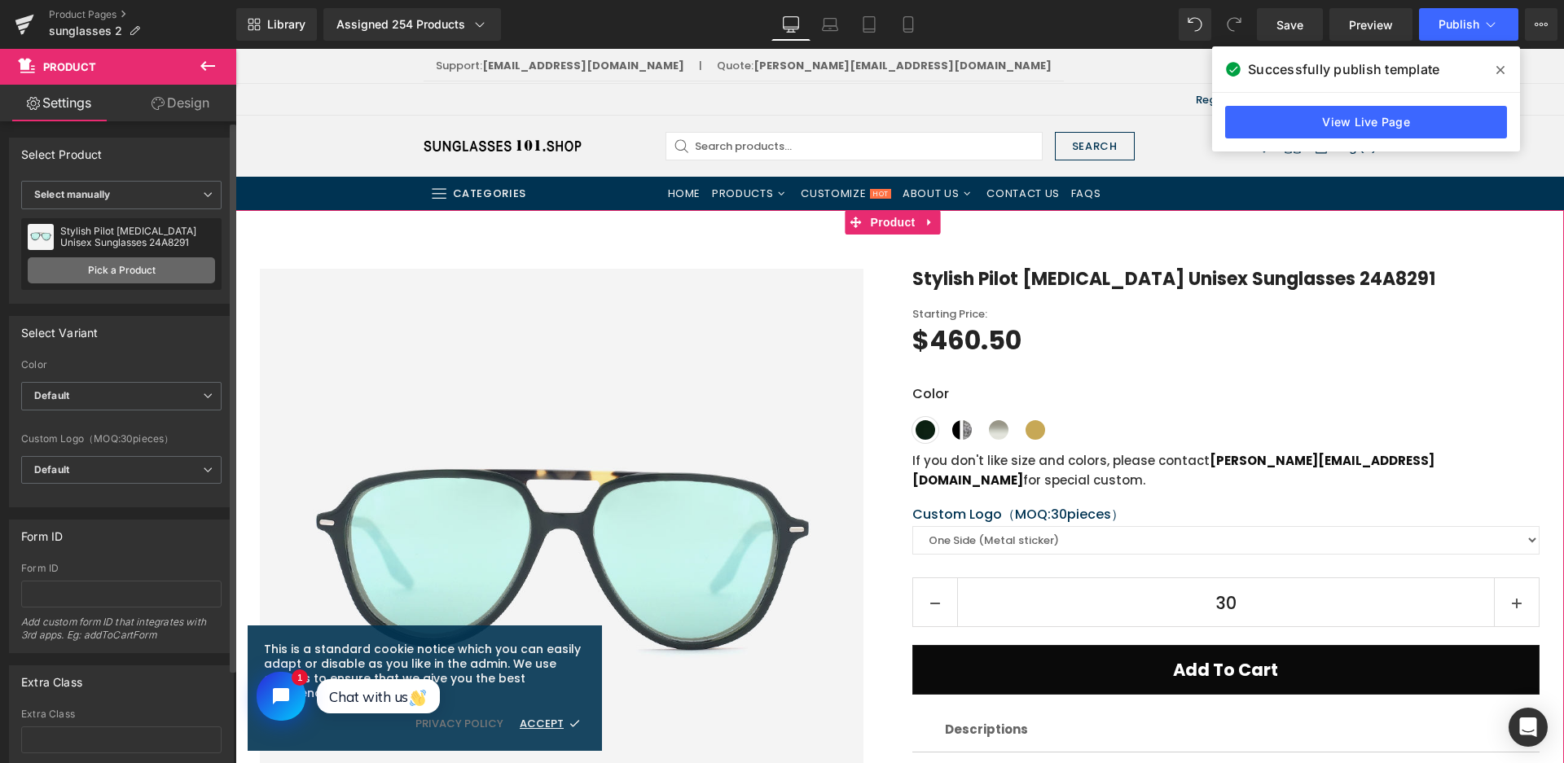
click at [136, 266] on link "Pick a Product" at bounding box center [121, 270] width 187 height 26
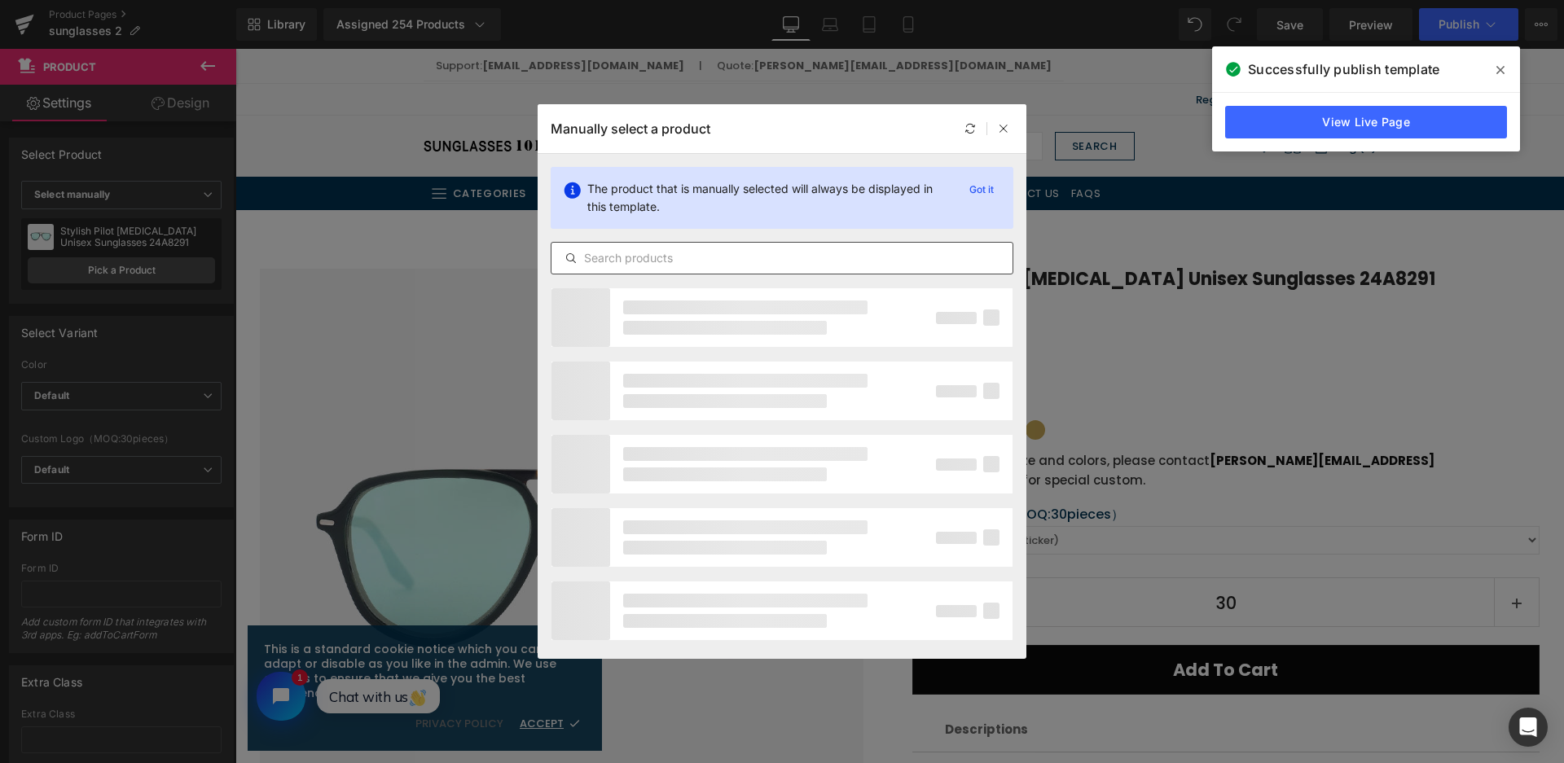
click at [617, 261] on input "text" at bounding box center [781, 258] width 461 height 20
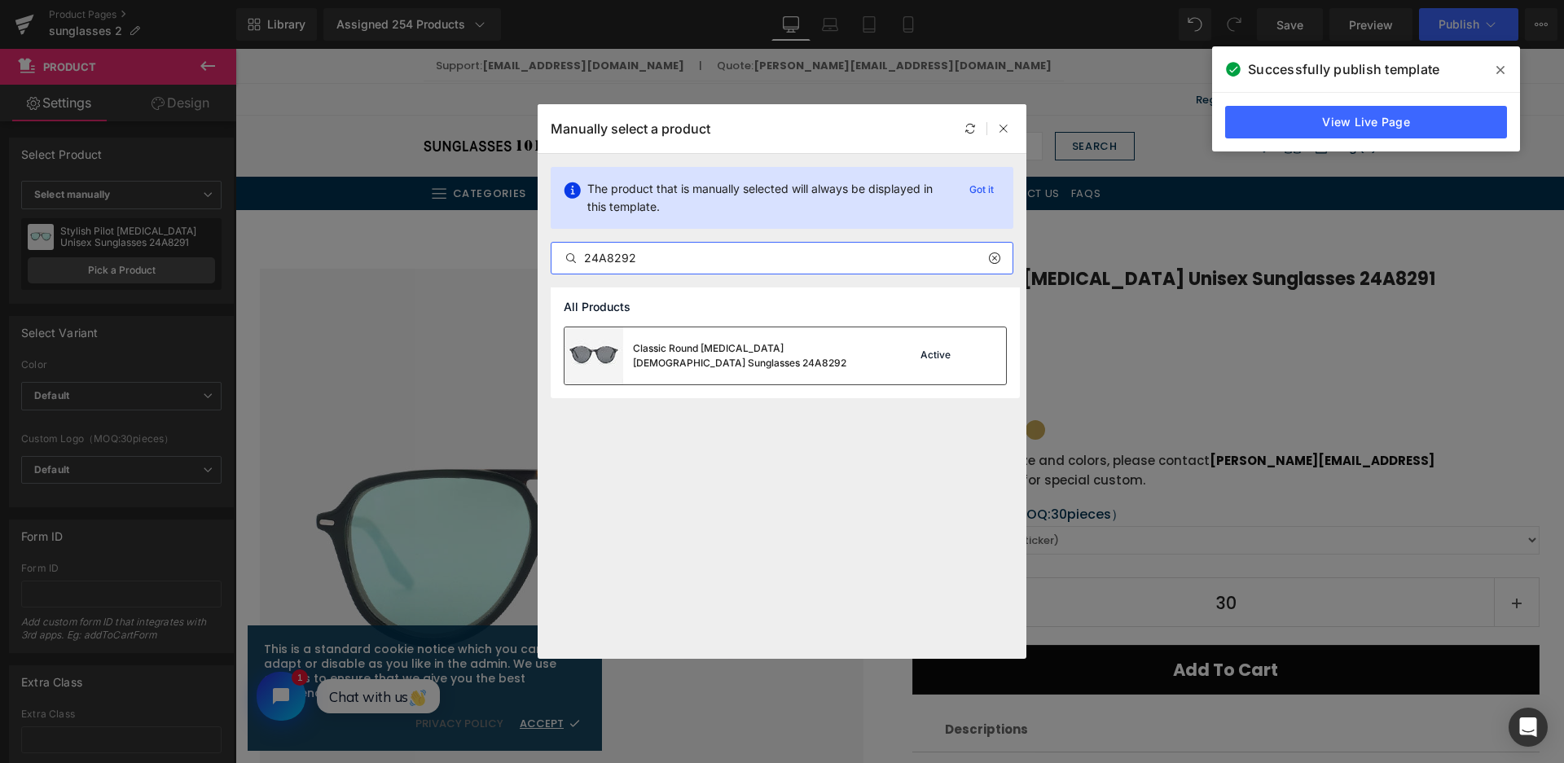
type input "24A8292"
click at [811, 353] on div "Classic Round Acetate Female Sunglasses 24A8292" at bounding box center [755, 355] width 244 height 29
click at [811, 353] on img at bounding box center [562, 571] width 604 height 604
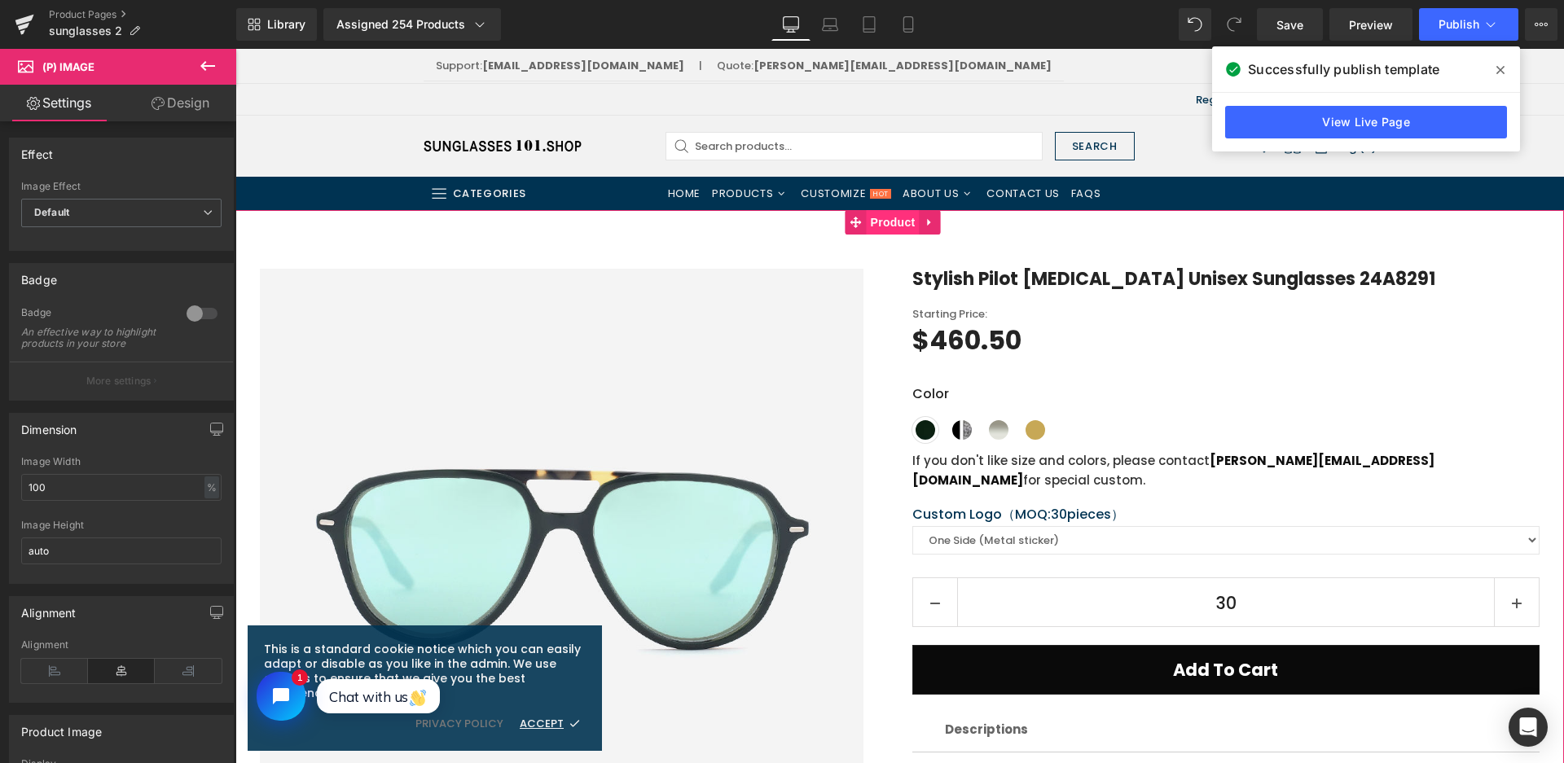
click at [886, 220] on span "Product" at bounding box center [893, 222] width 53 height 24
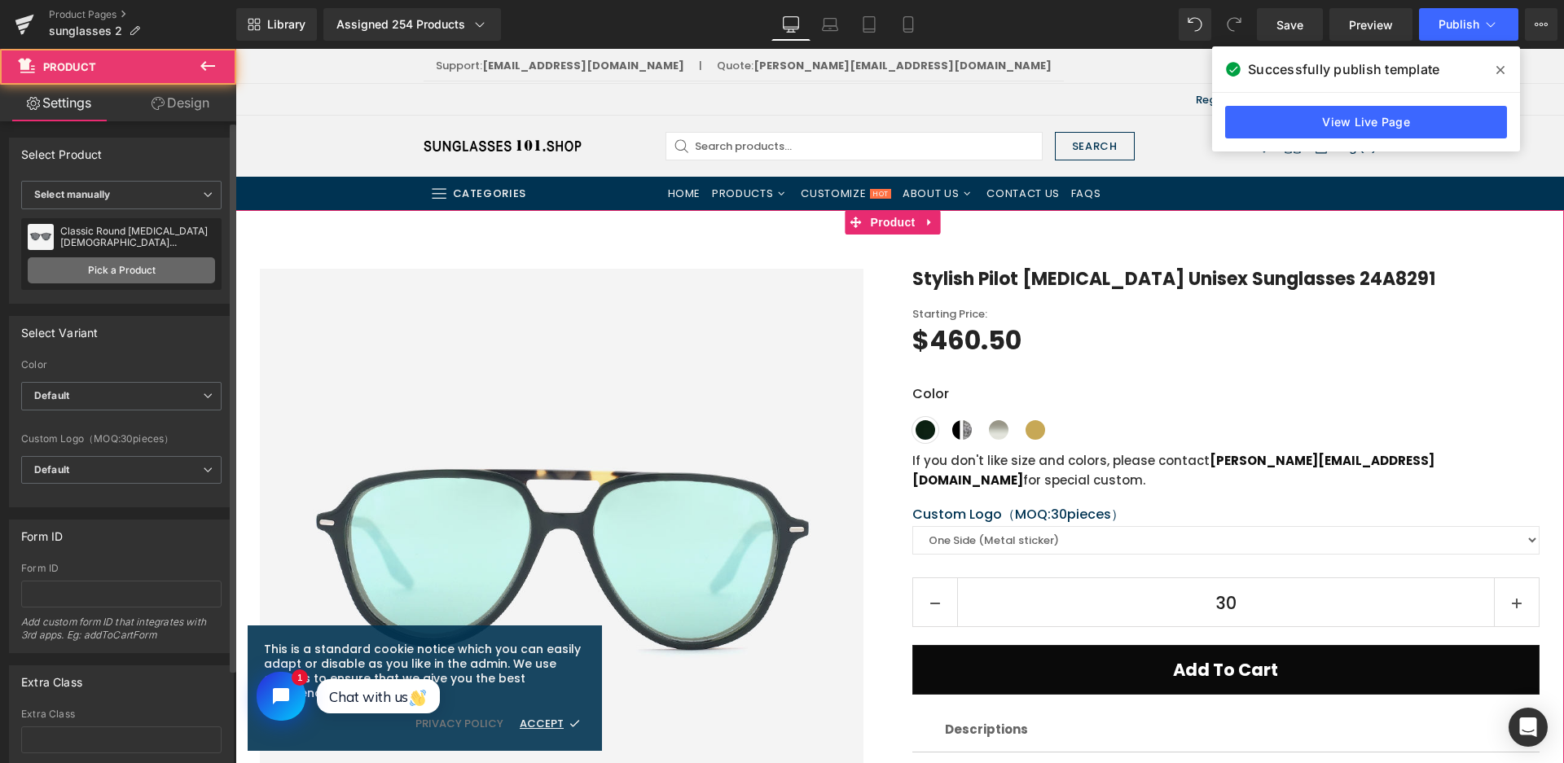
click at [73, 267] on link "Pick a Product" at bounding box center [121, 270] width 187 height 26
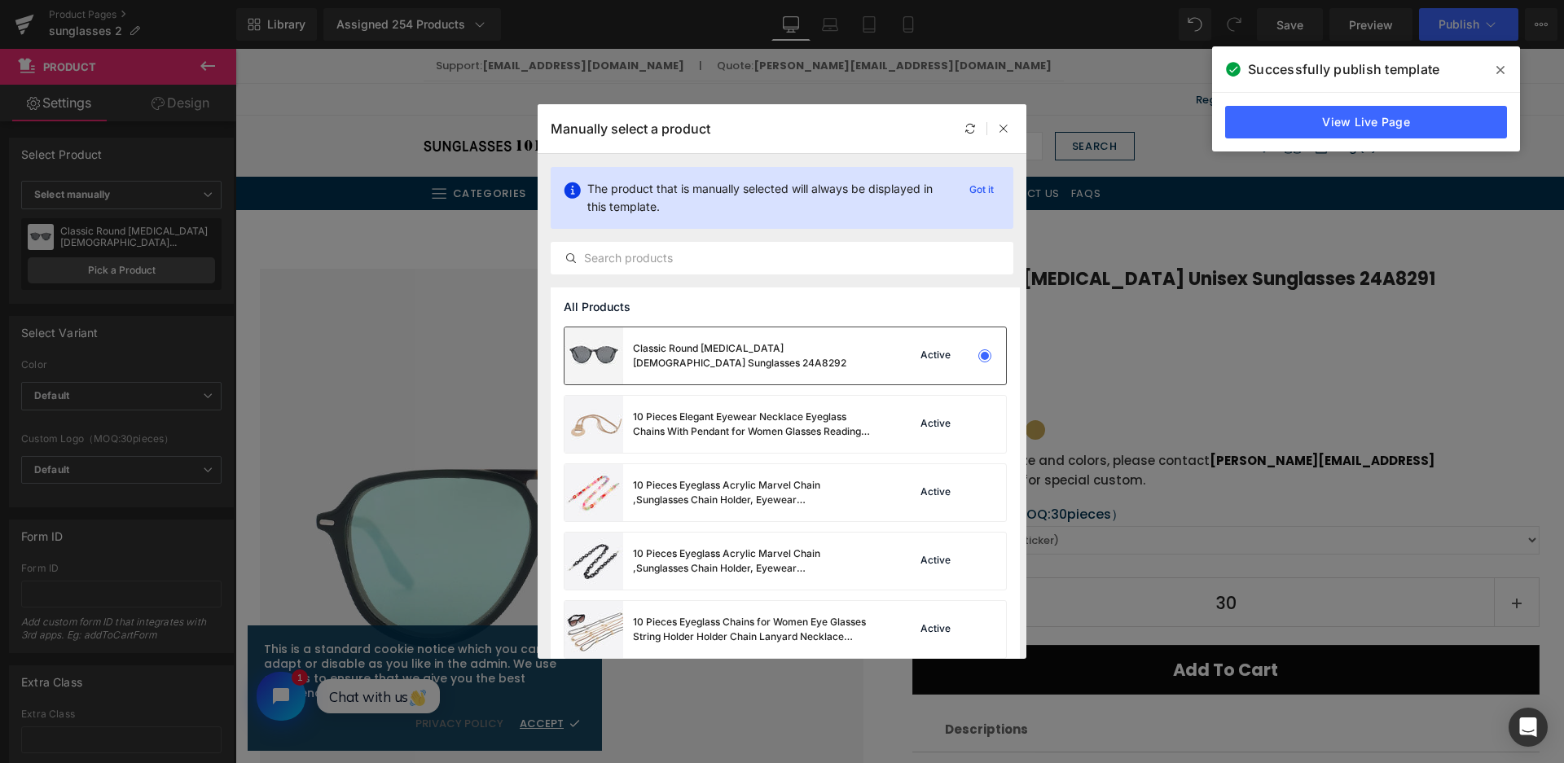
click at [740, 345] on div "Classic Round Acetate Female Sunglasses 24A8292" at bounding box center [721, 355] width 313 height 57
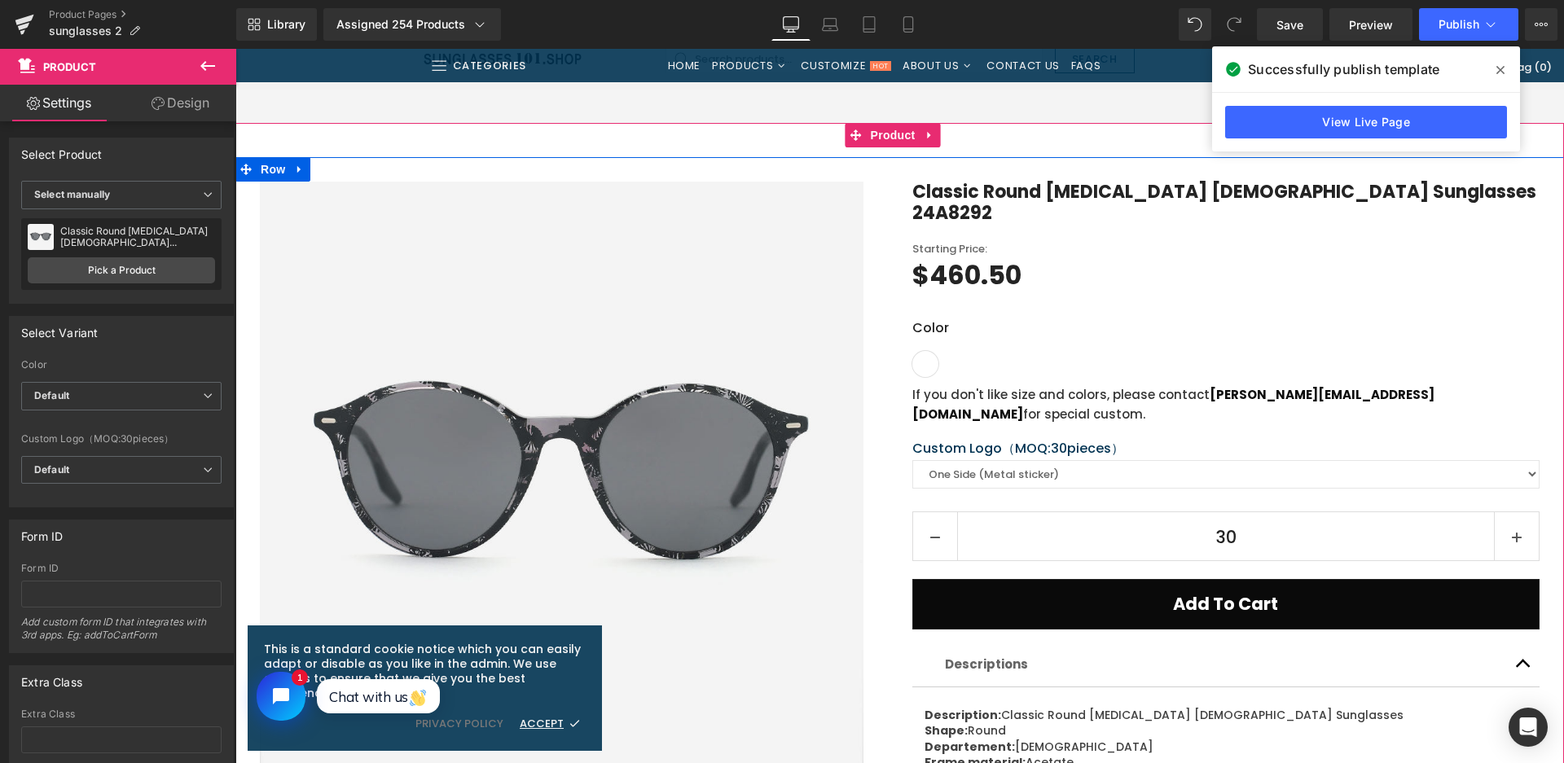
scroll to position [81, 0]
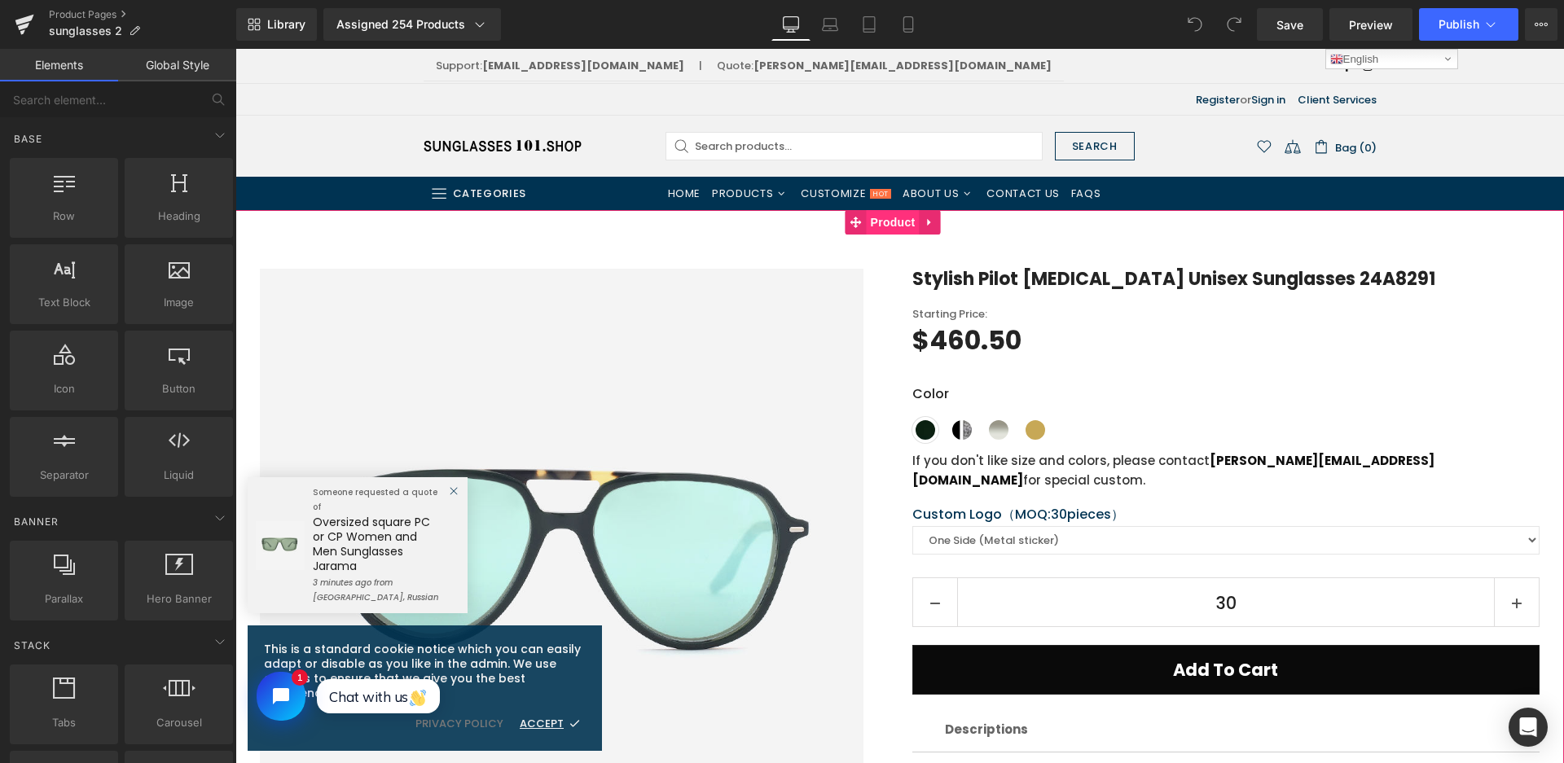
click at [884, 226] on span "Product" at bounding box center [893, 222] width 53 height 24
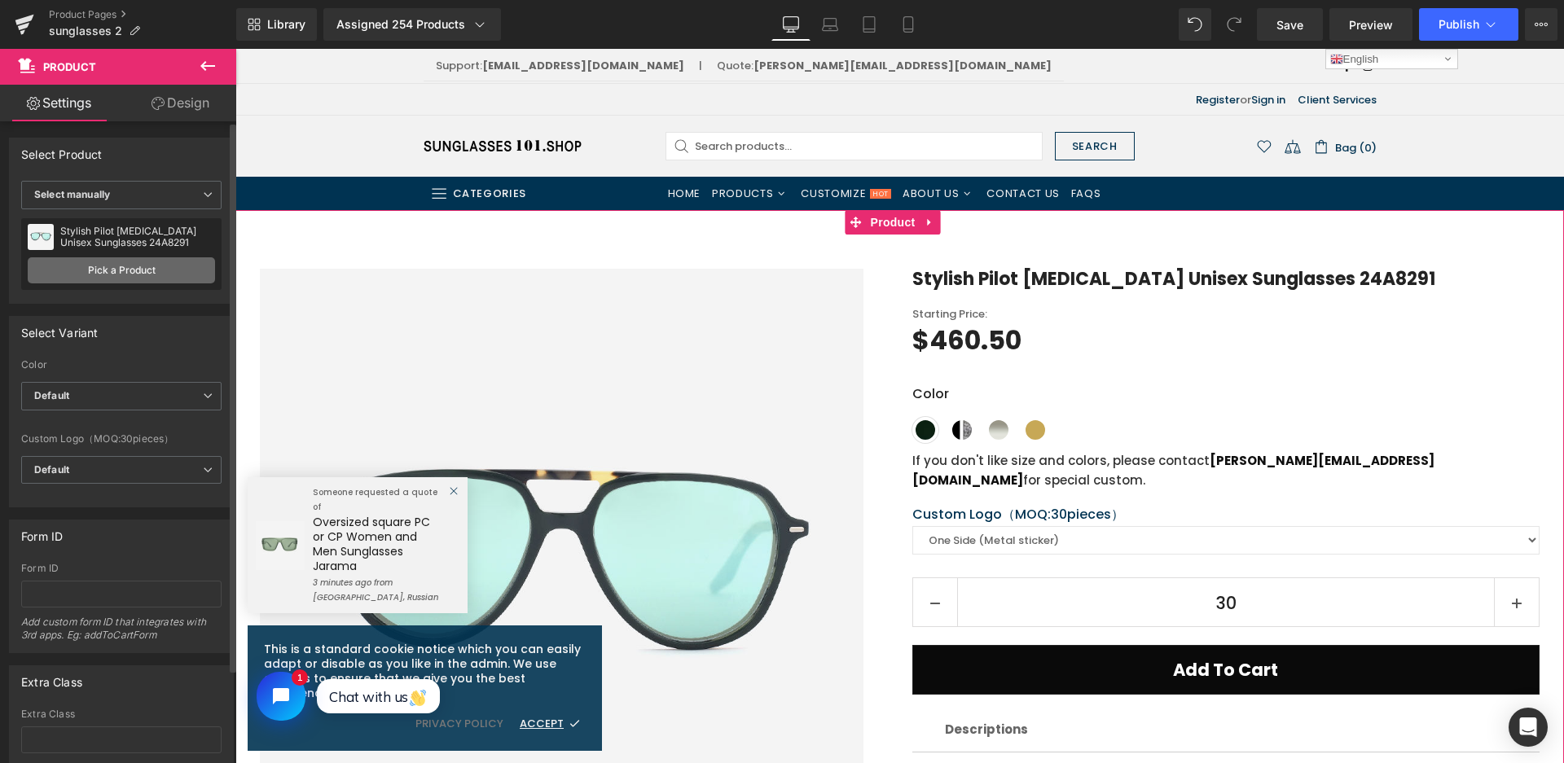
click at [99, 277] on link "Pick a Product" at bounding box center [121, 270] width 187 height 26
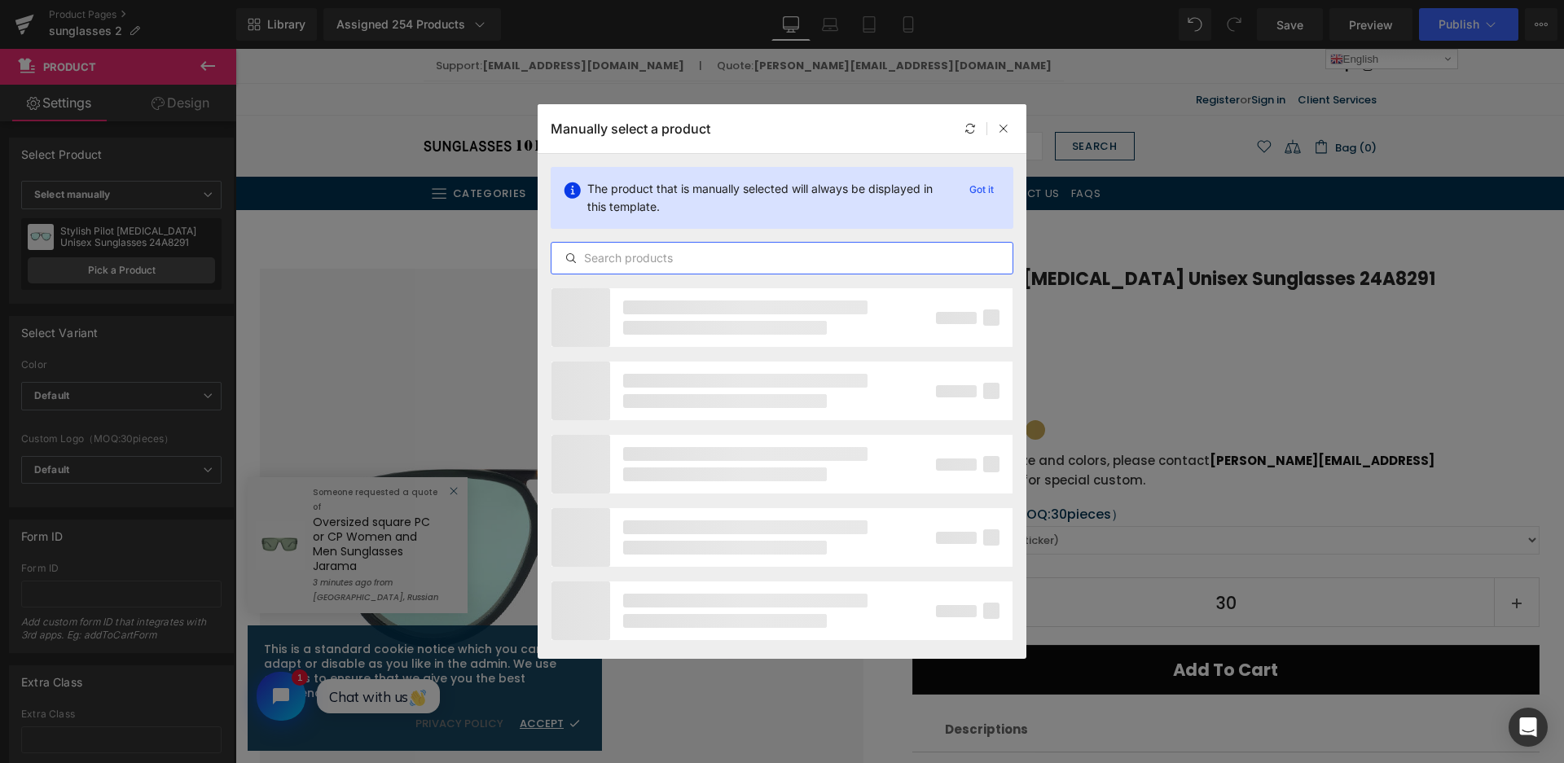
click at [674, 265] on input "text" at bounding box center [781, 258] width 461 height 20
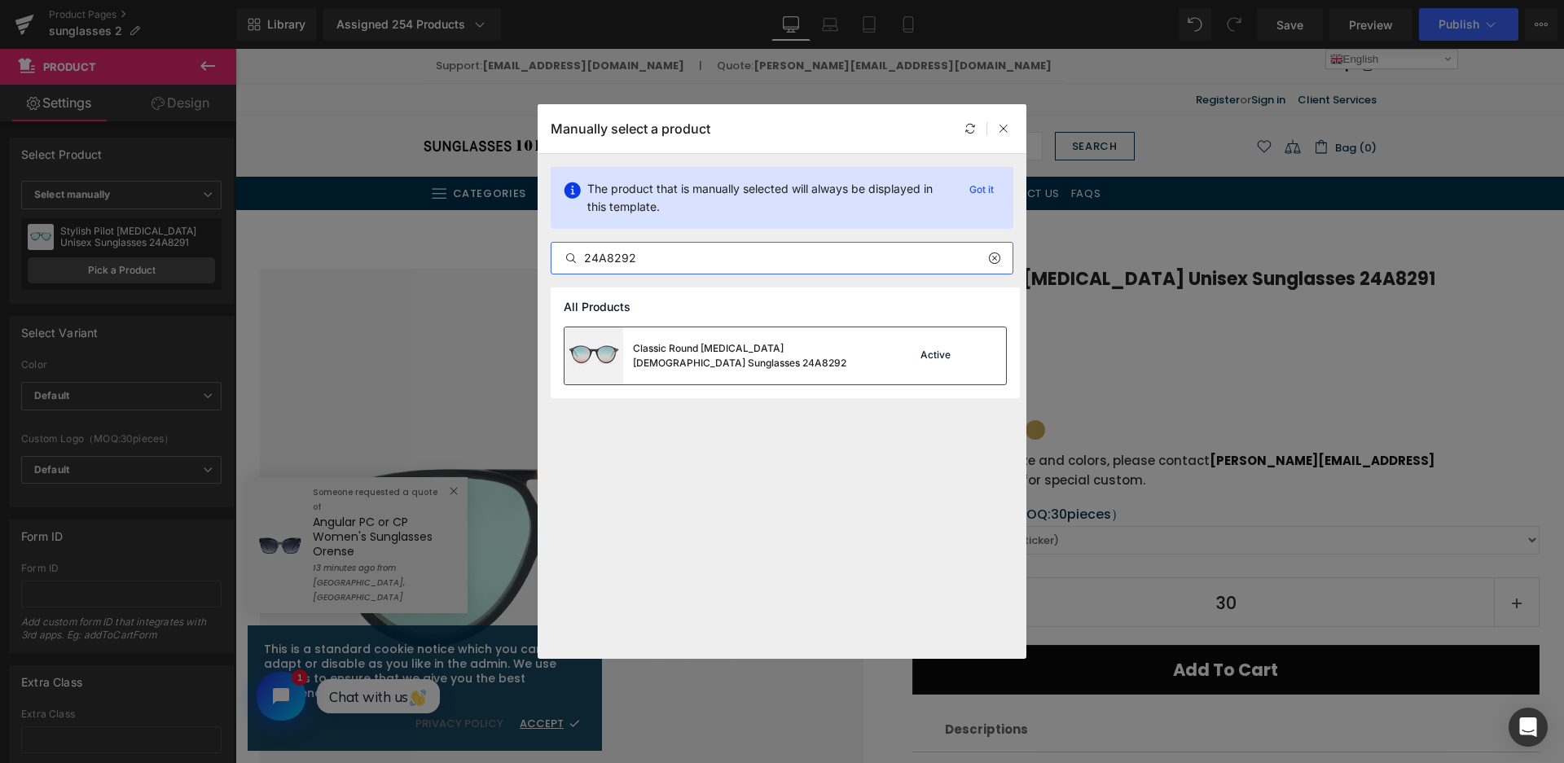
type input "24A8292"
click at [745, 376] on div "Classic Round Acetate Female Sunglasses 24A8292" at bounding box center [721, 355] width 313 height 57
click at [745, 376] on img at bounding box center [562, 571] width 604 height 604
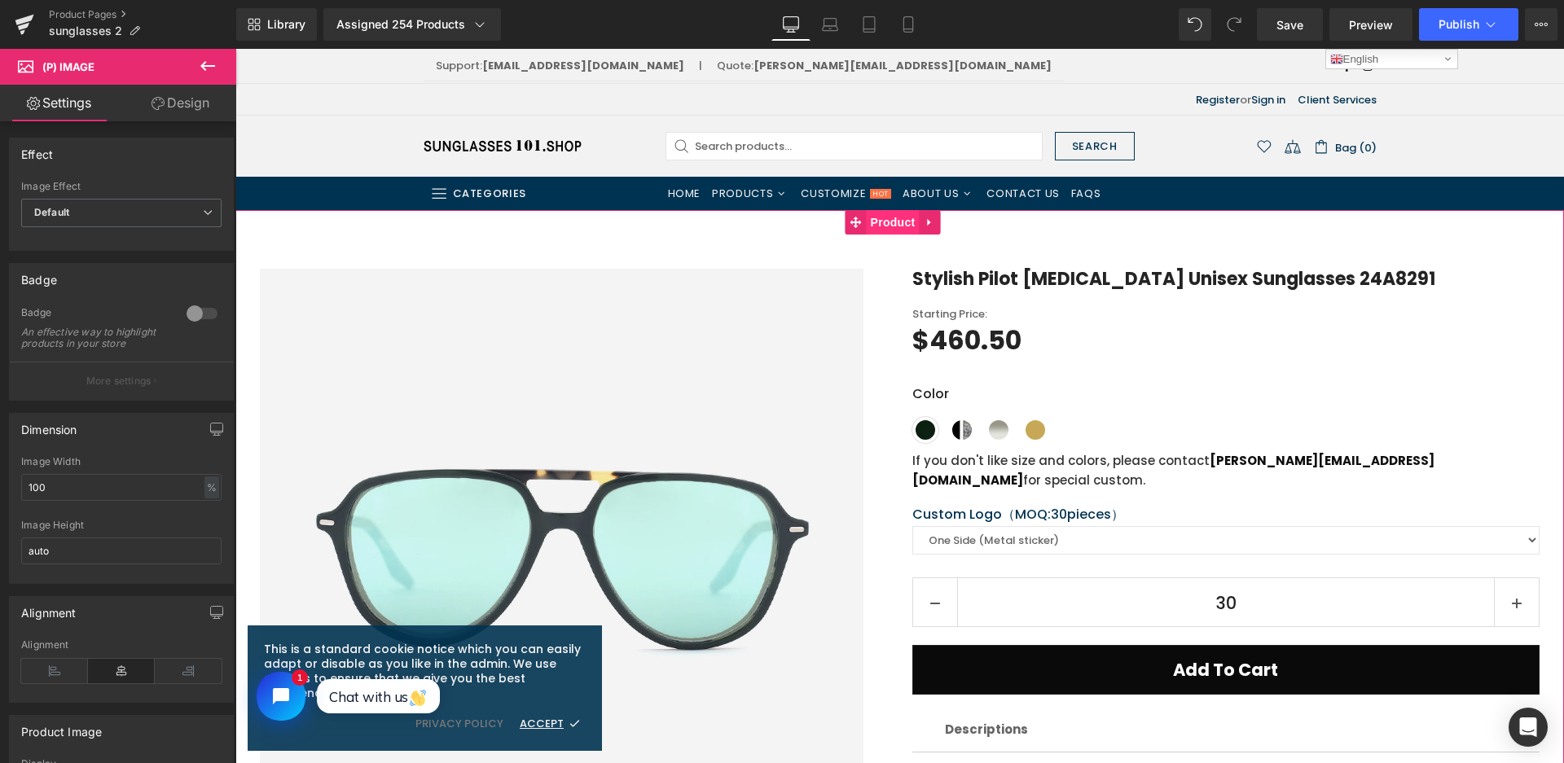
click at [883, 224] on span "Product" at bounding box center [893, 222] width 53 height 24
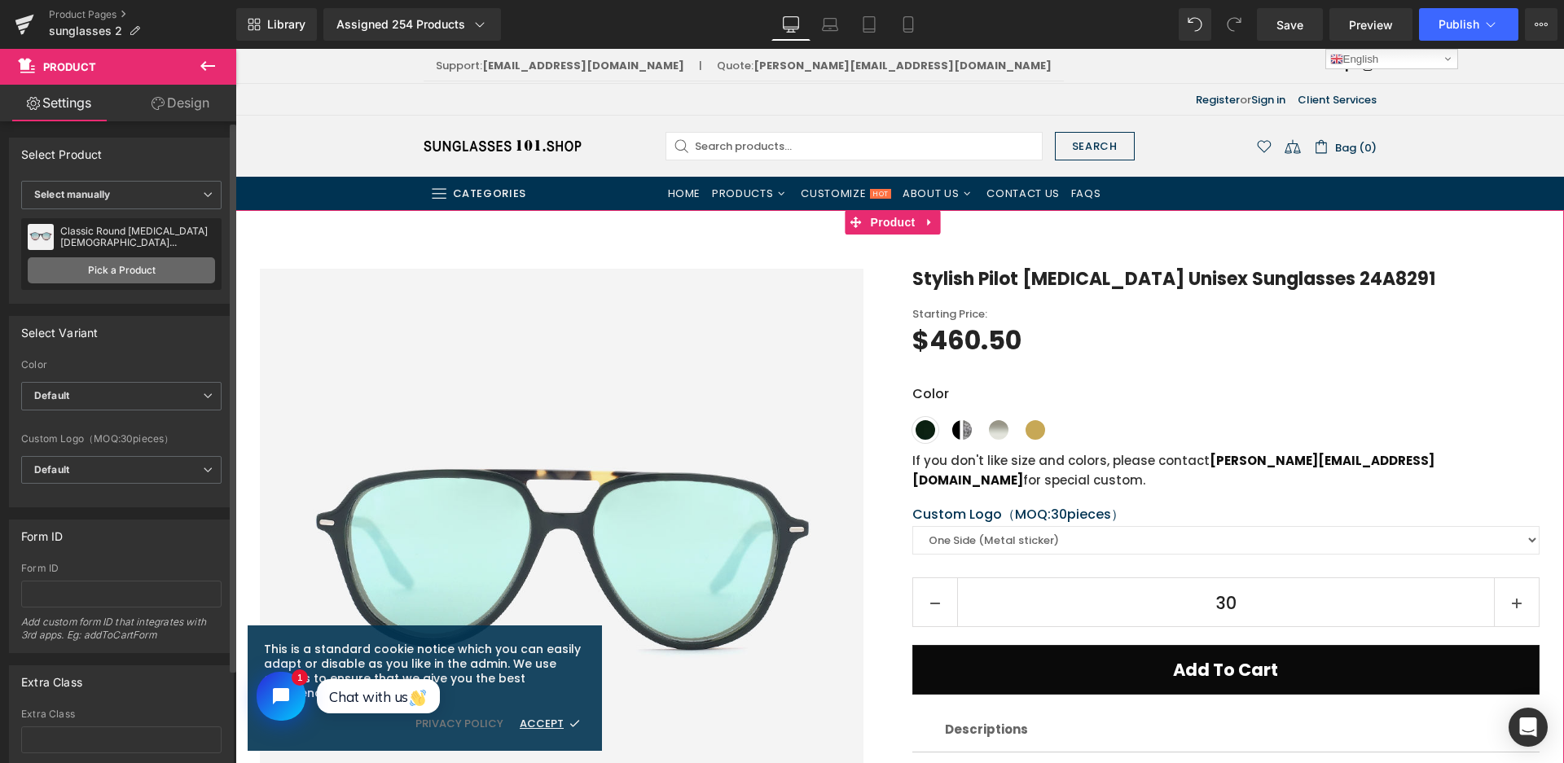
click at [135, 266] on link "Pick a Product" at bounding box center [121, 270] width 187 height 26
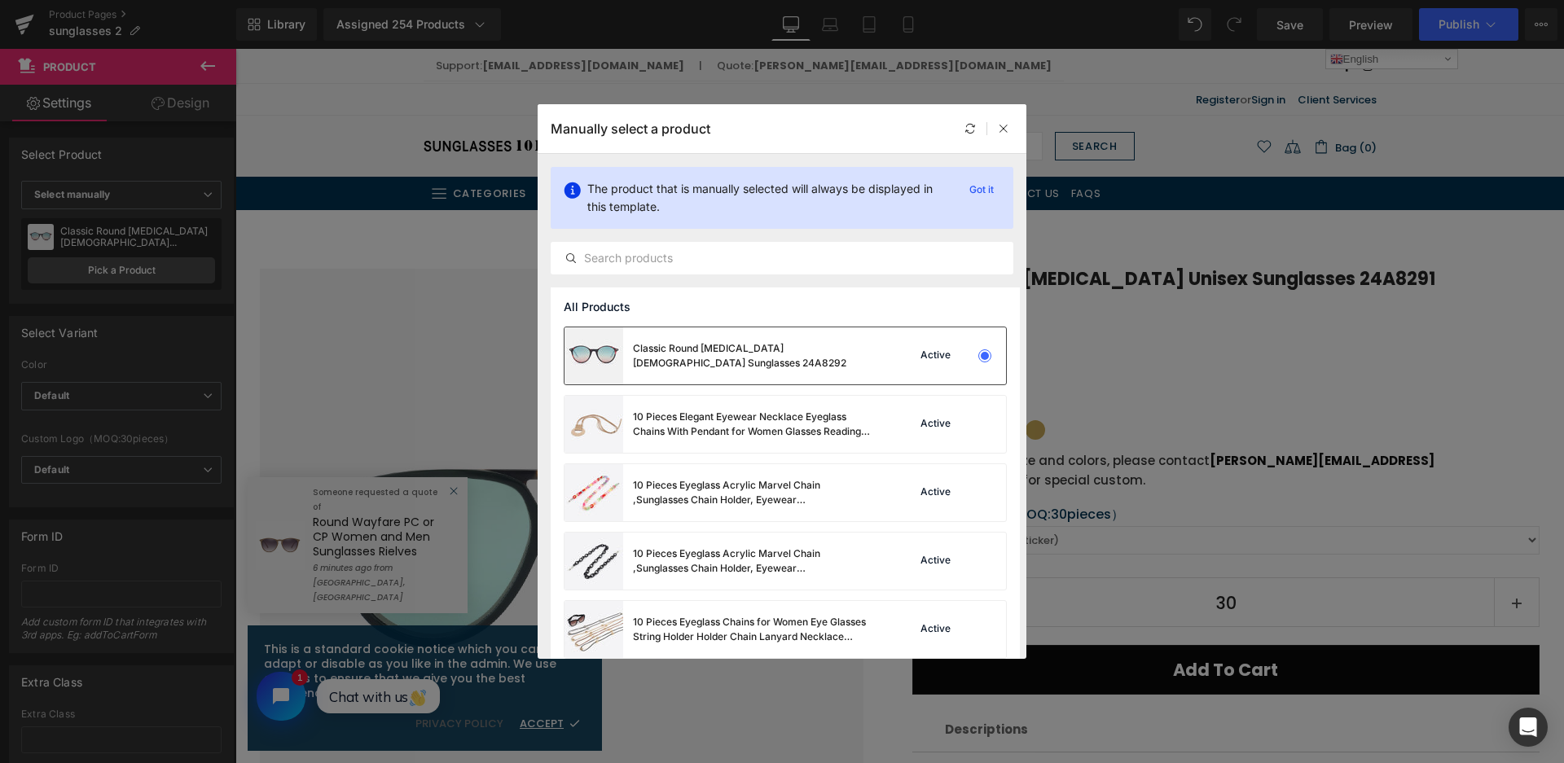
click at [789, 344] on div "Classic Round Acetate Female Sunglasses 24A8292" at bounding box center [721, 355] width 313 height 57
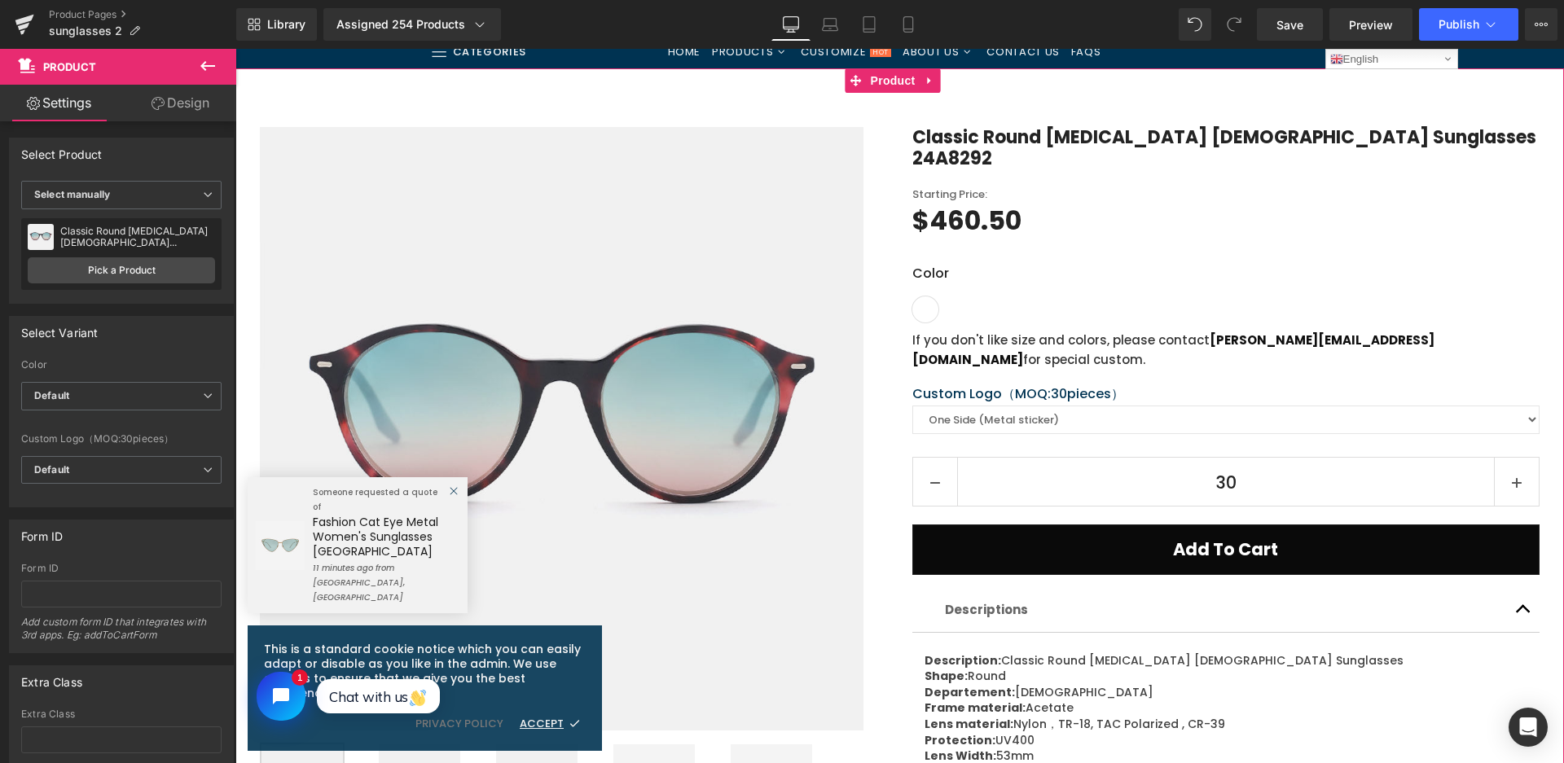
scroll to position [81, 0]
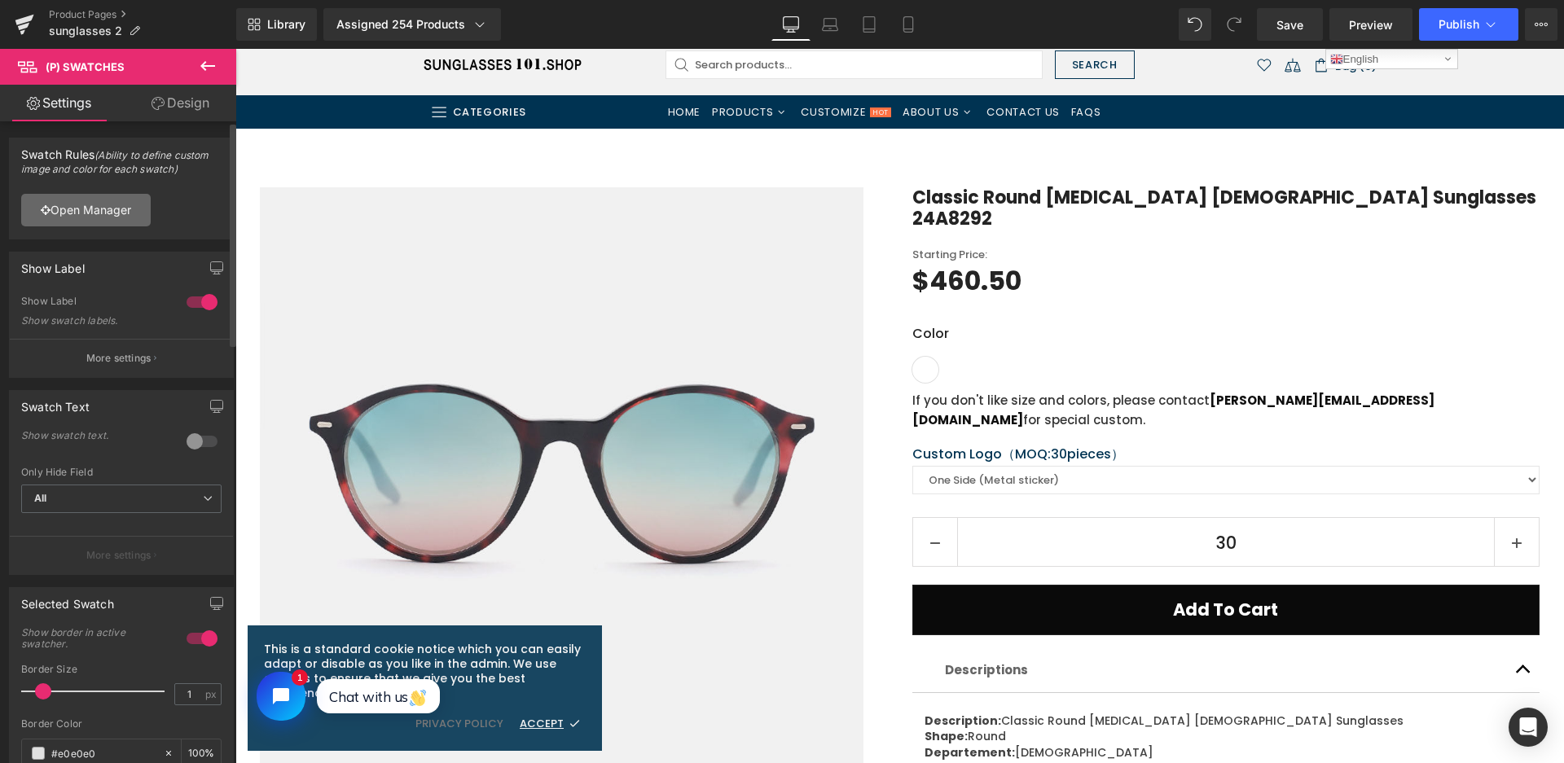
click at [95, 213] on link "Open Manager" at bounding box center [86, 210] width 130 height 33
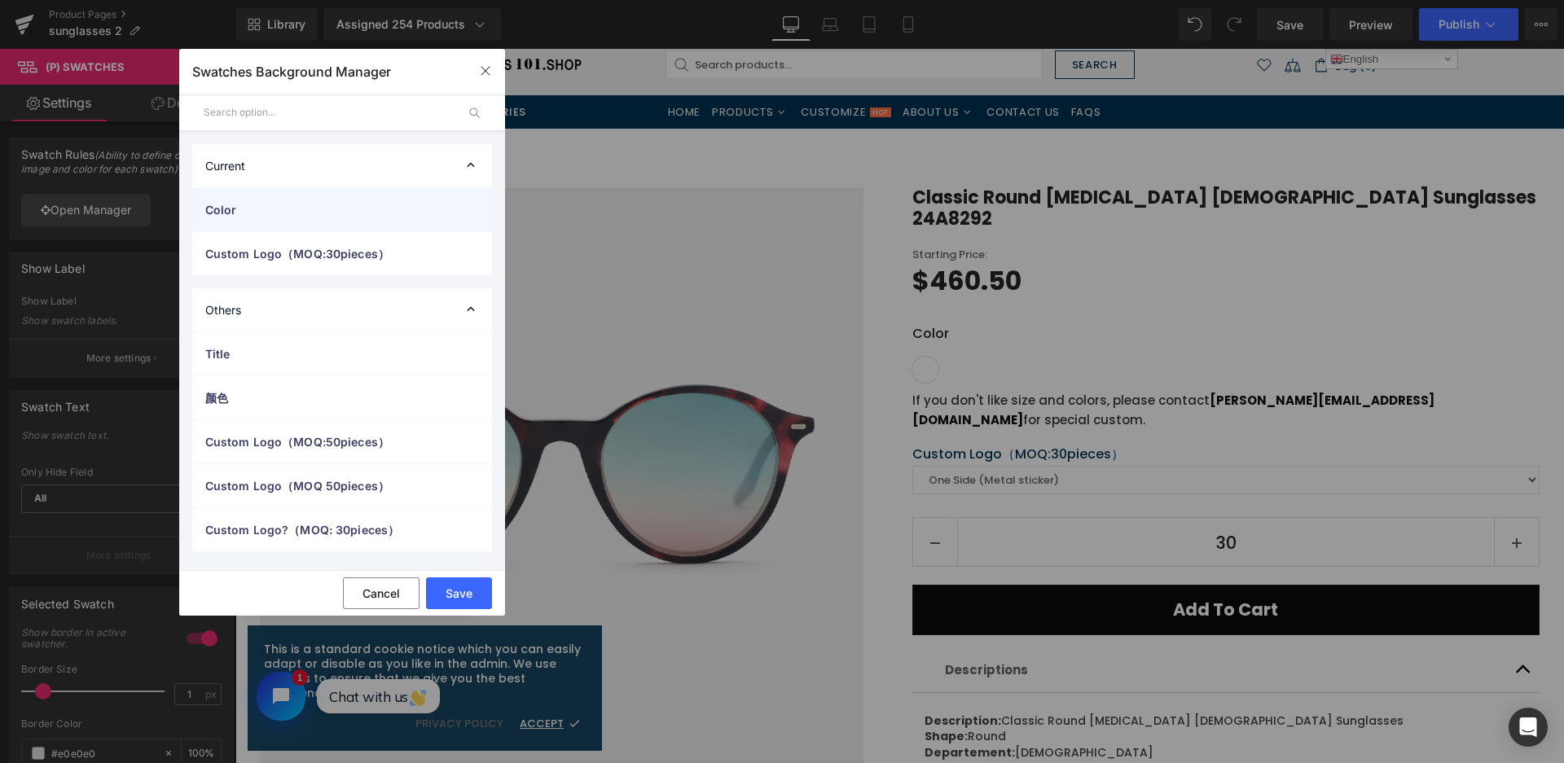
click at [442, 213] on span "Color" at bounding box center [325, 209] width 241 height 17
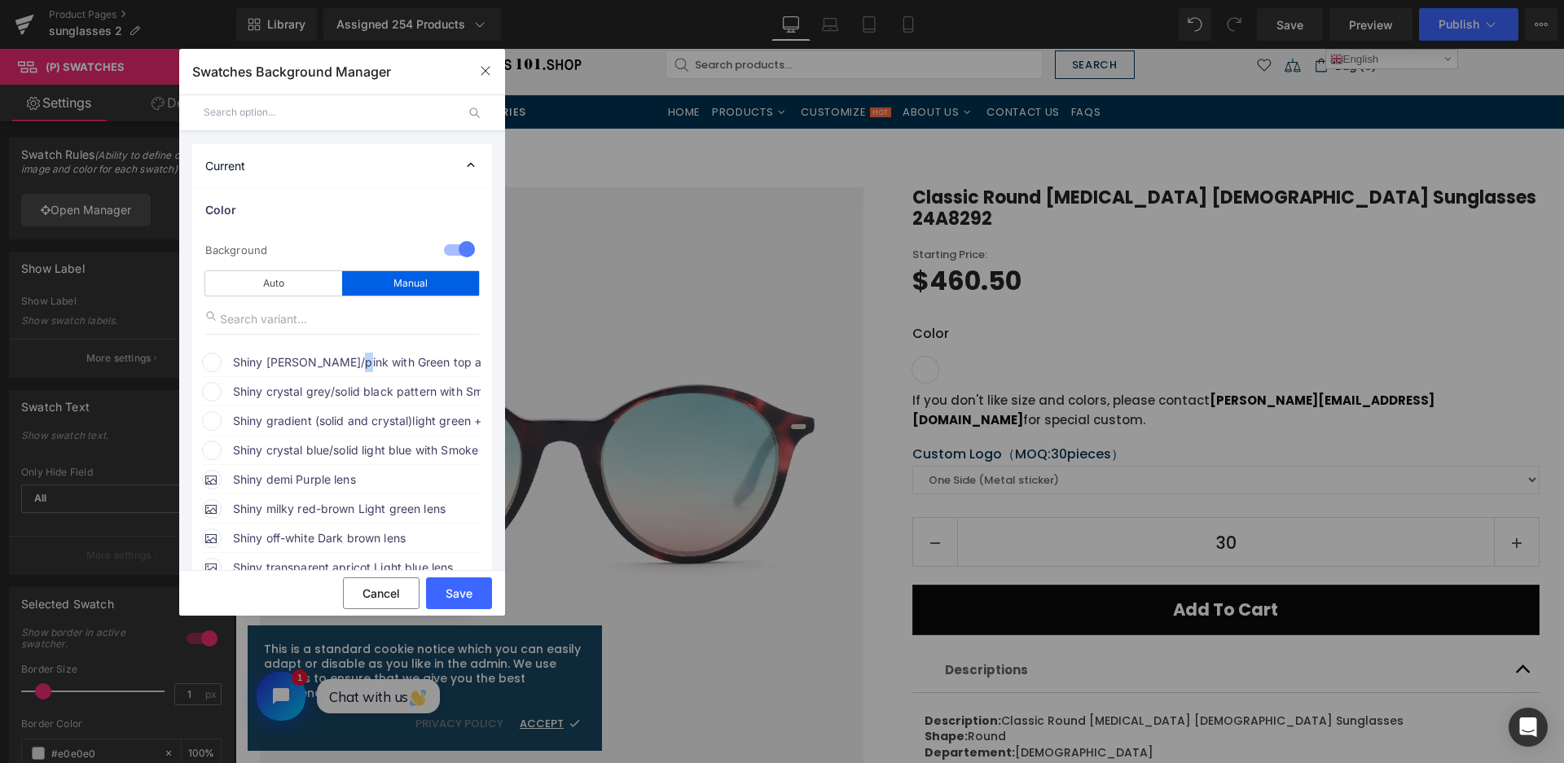
click at [357, 358] on span "Shiny demi brown/pink with Green top and Pink bottom lens" at bounding box center [357, 363] width 248 height 20
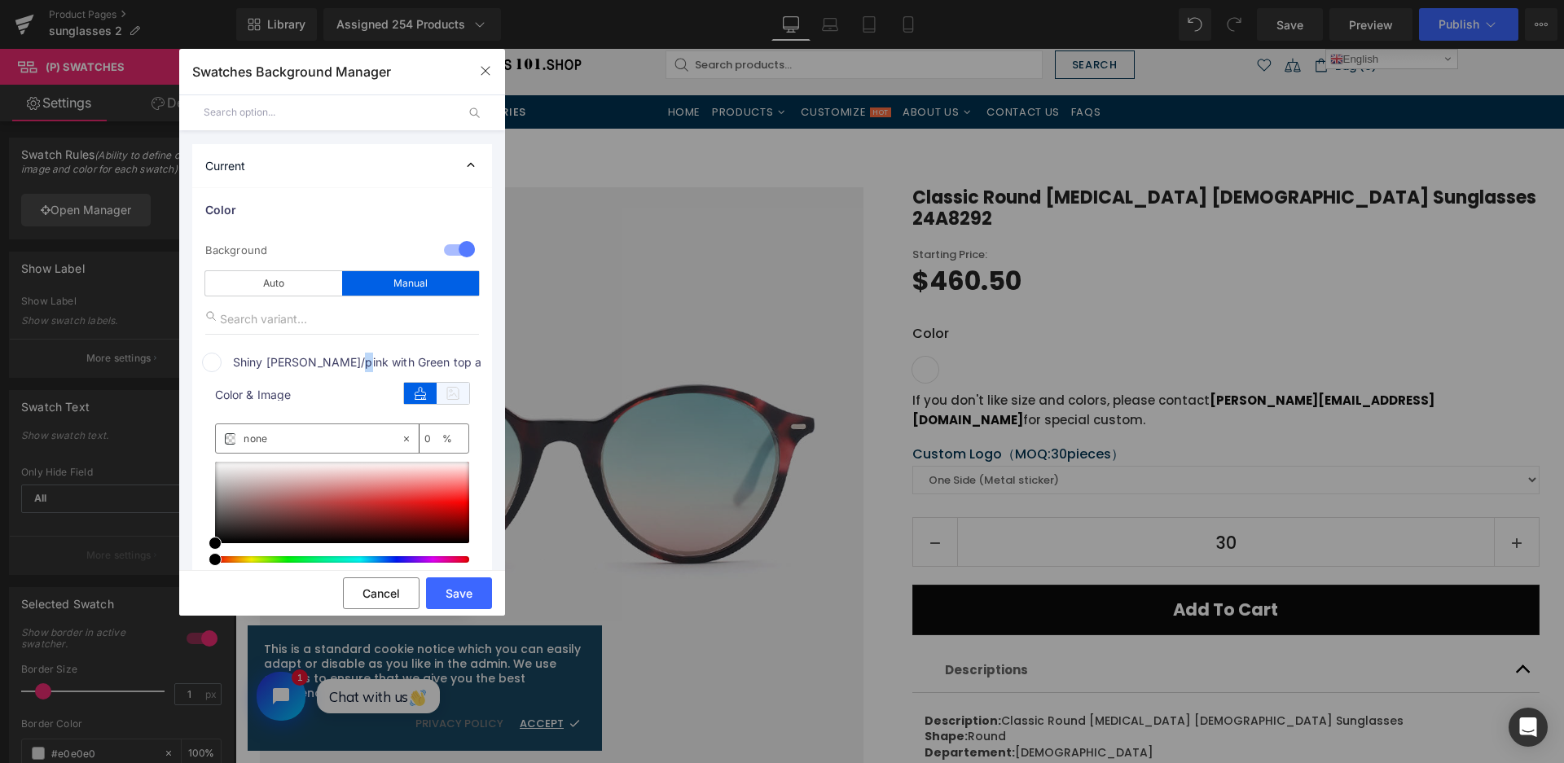
click at [460, 394] on icon at bounding box center [453, 393] width 33 height 21
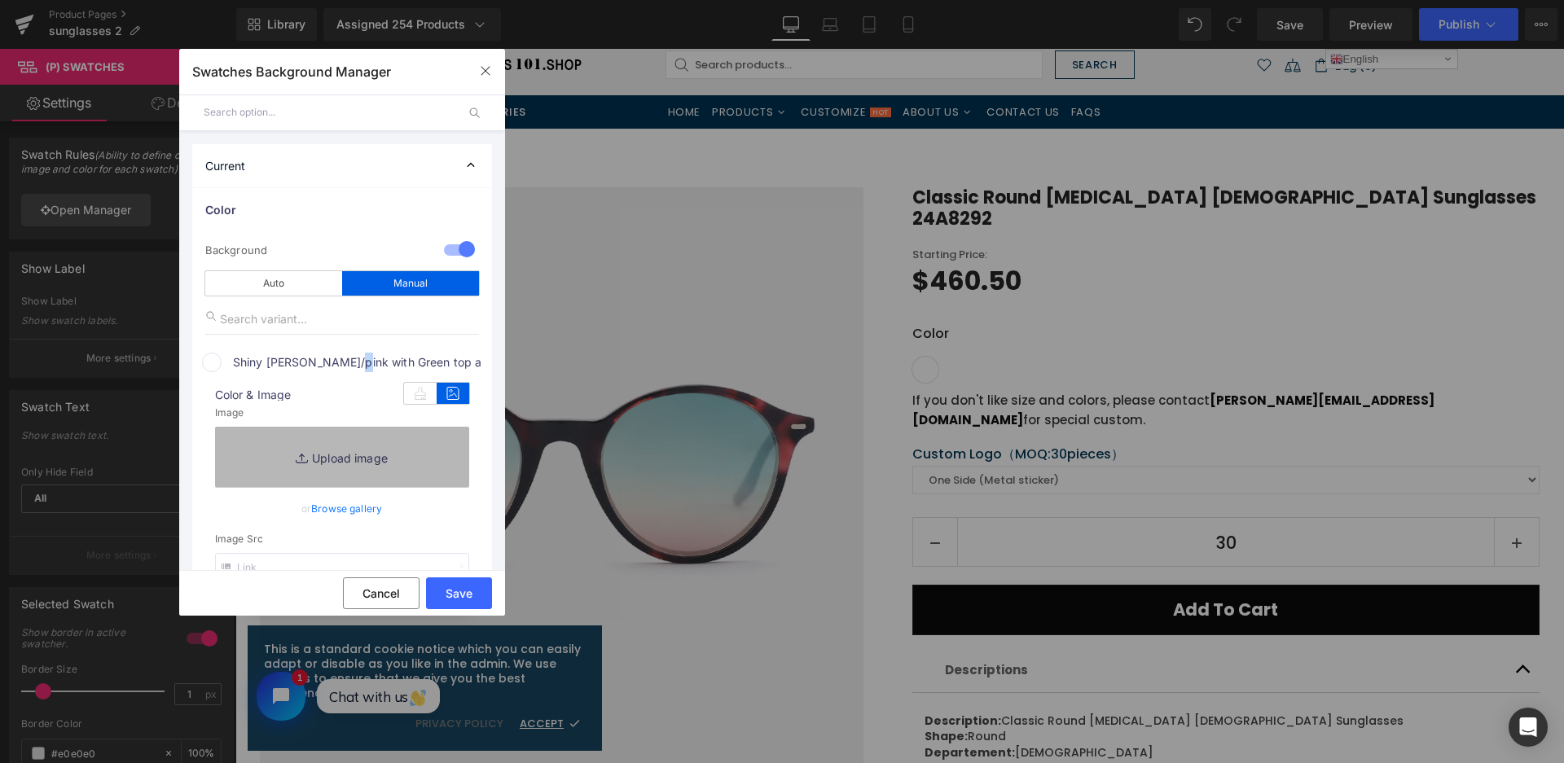
click at [407, 478] on link "Replace Image" at bounding box center [342, 457] width 254 height 60
type input "C:\fakepath\微信截图_20250901134314.png"
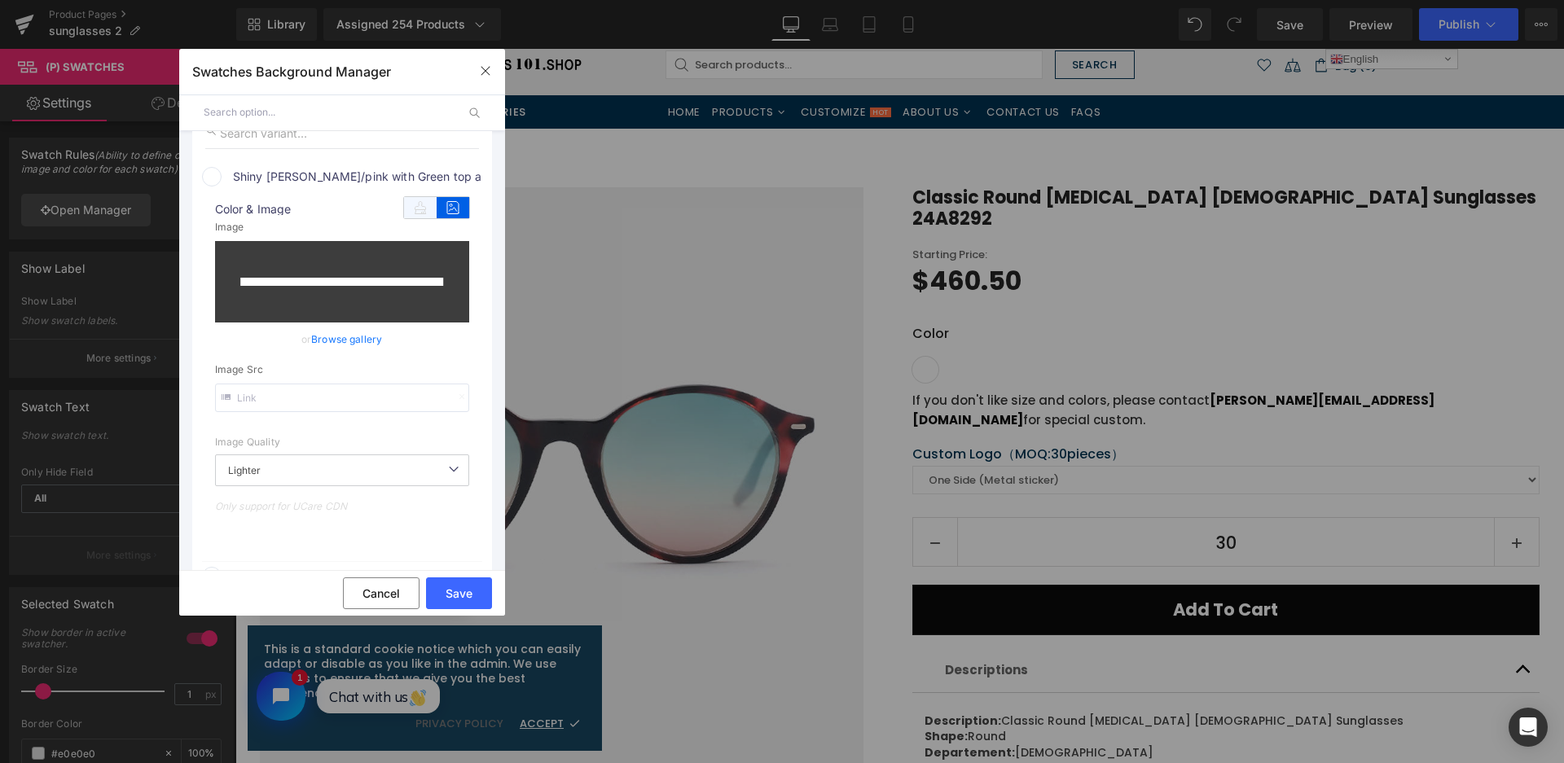
scroll to position [326, 0]
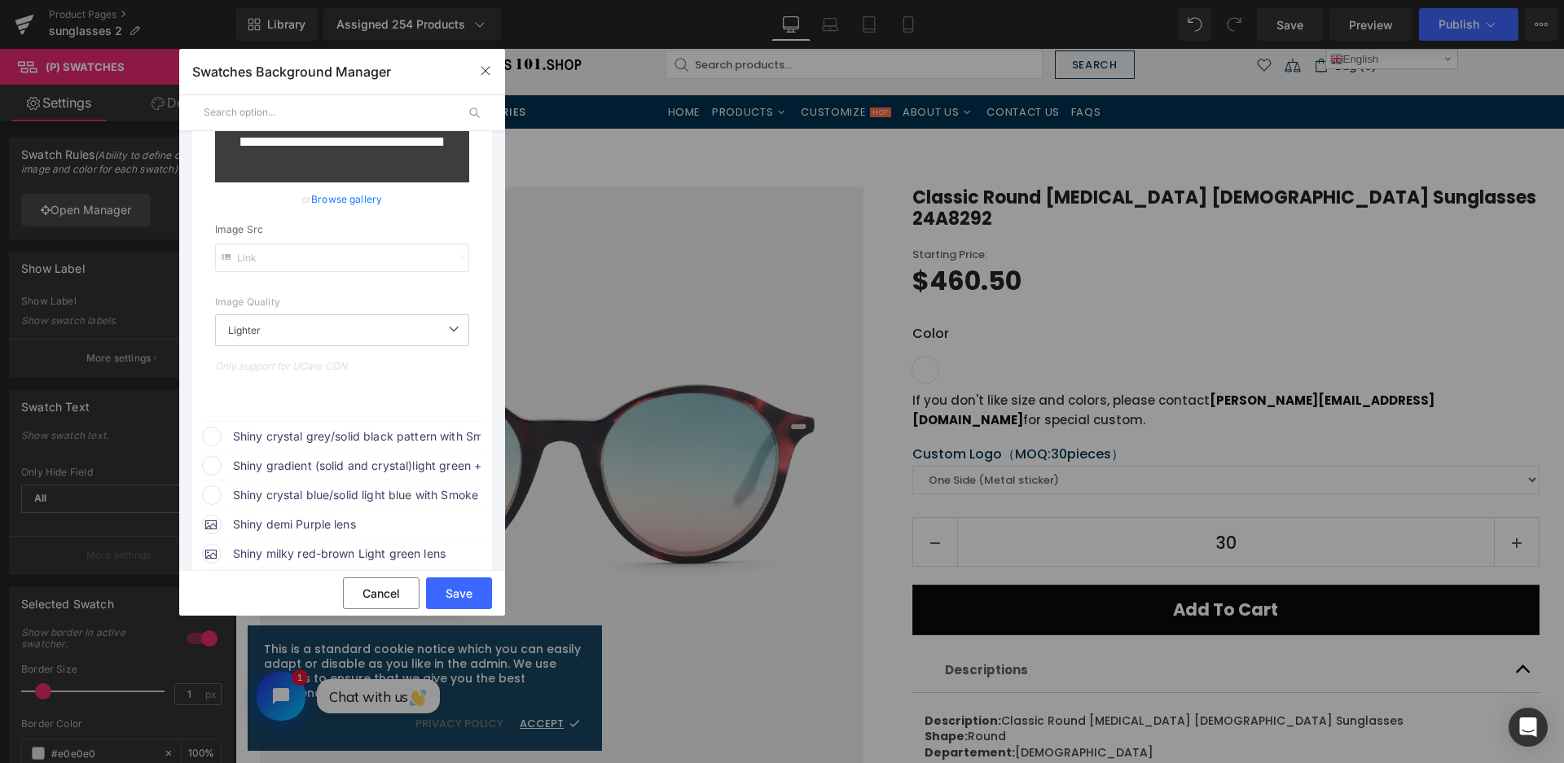
click at [406, 431] on span "Shiny crystal grey/solid black pattern with Smoke lens" at bounding box center [357, 437] width 248 height 20
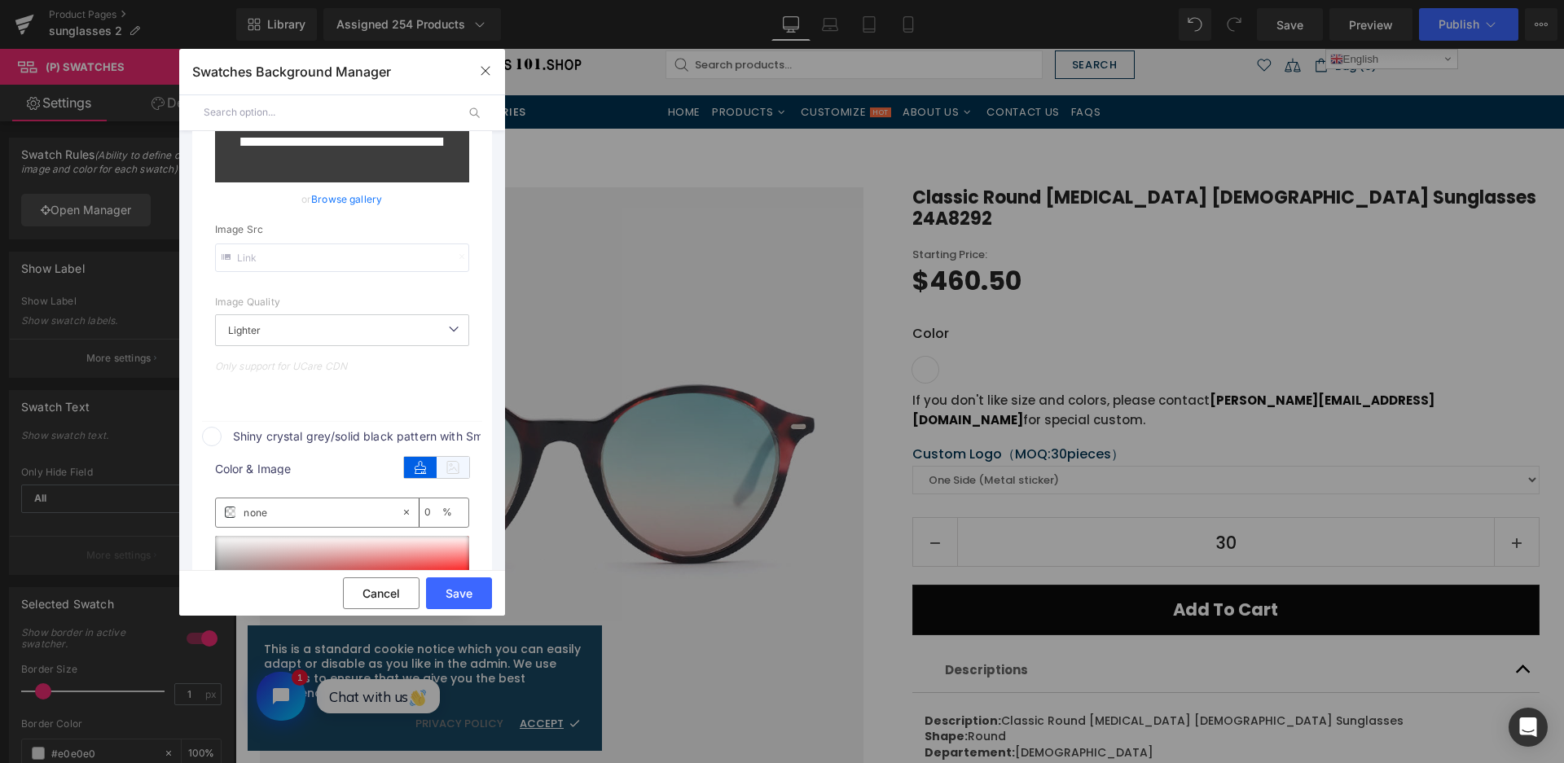
click at [458, 465] on icon at bounding box center [453, 467] width 33 height 21
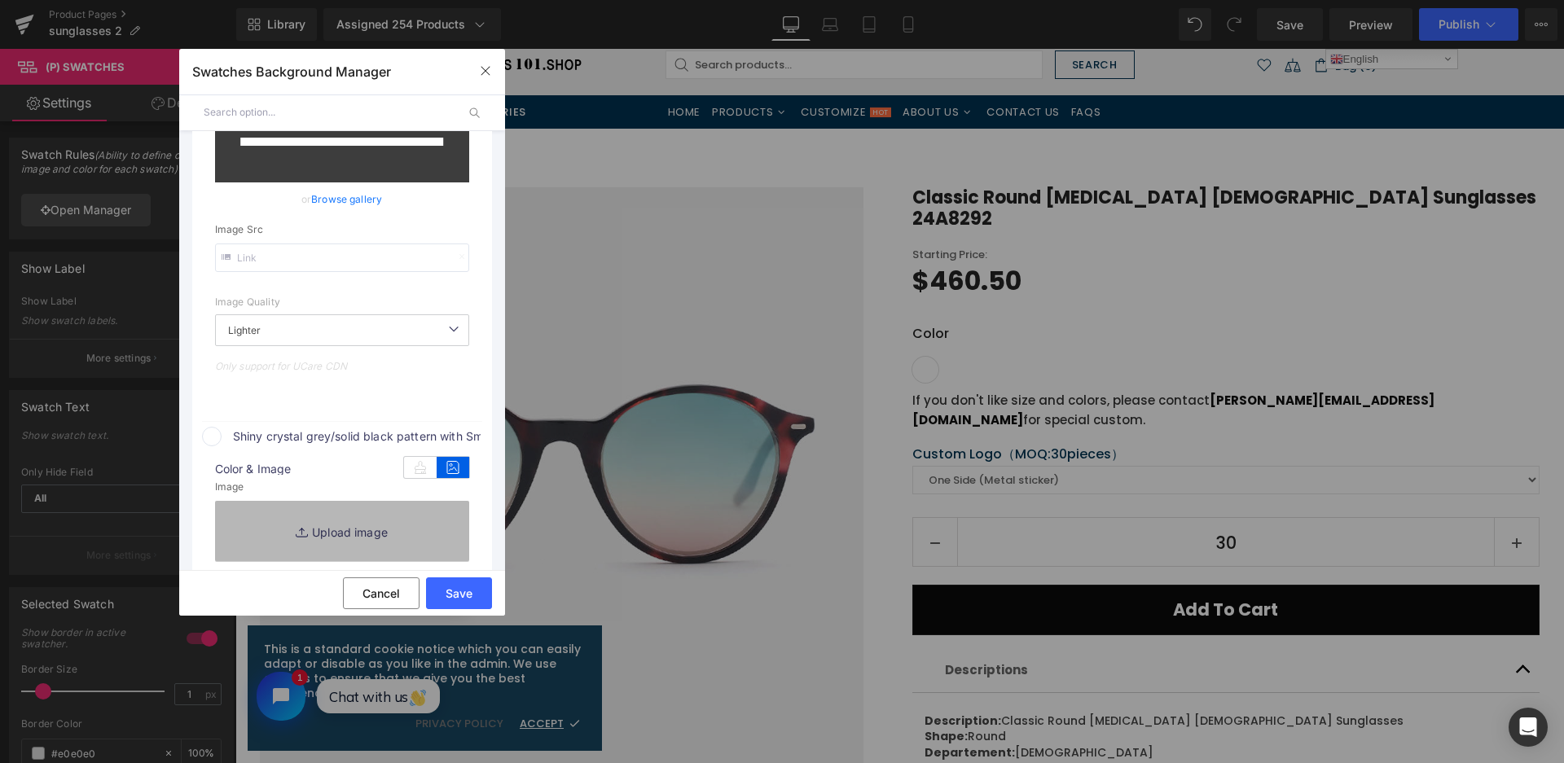
click at [418, 502] on link "Replace Image" at bounding box center [342, 531] width 254 height 60
type input "https://ucarecdn.com/9360b456-8a75-45b8-beea-727fd550f9c5/-/format/auto/-/previ…"
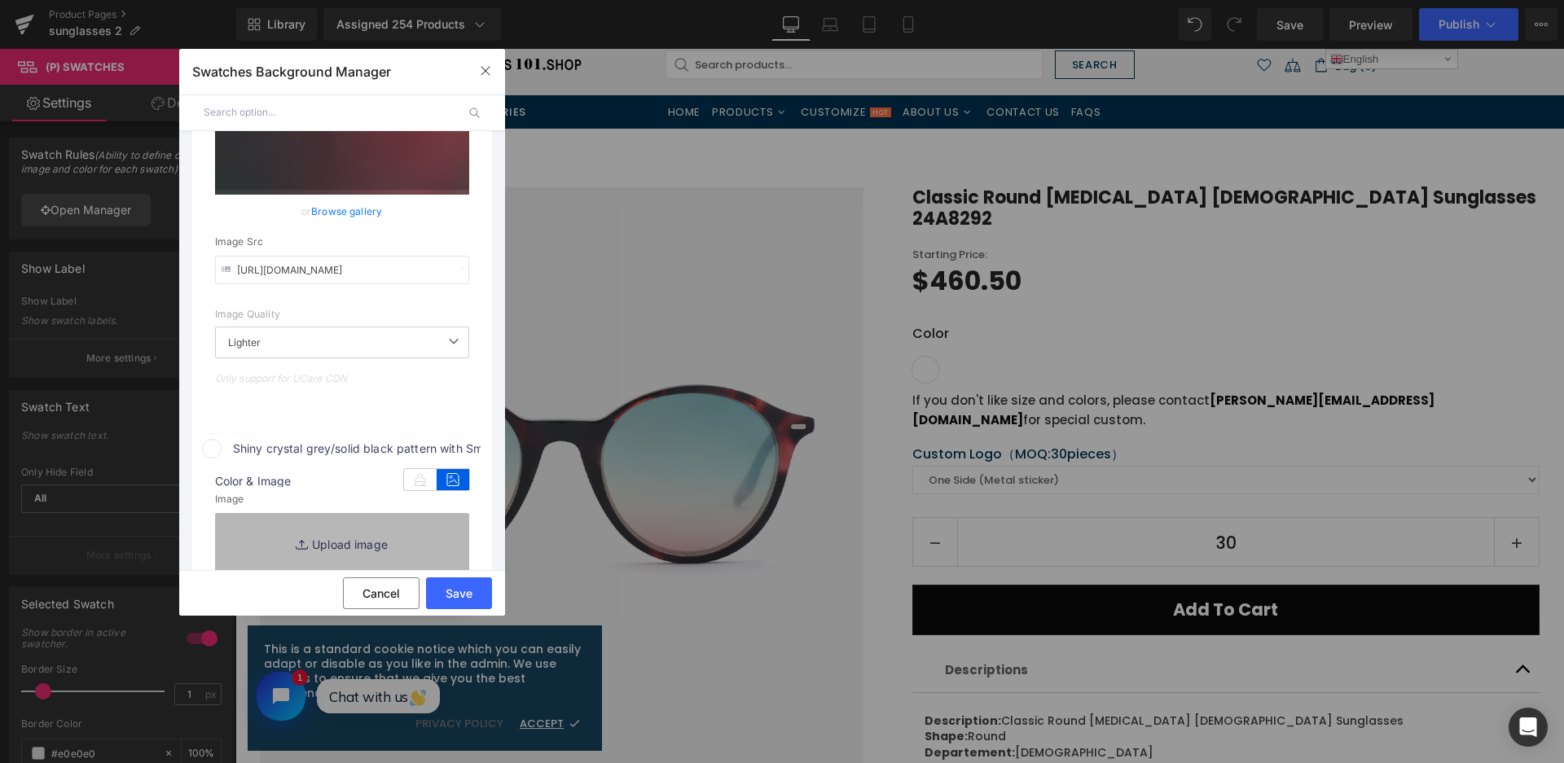
scroll to position [338, 0]
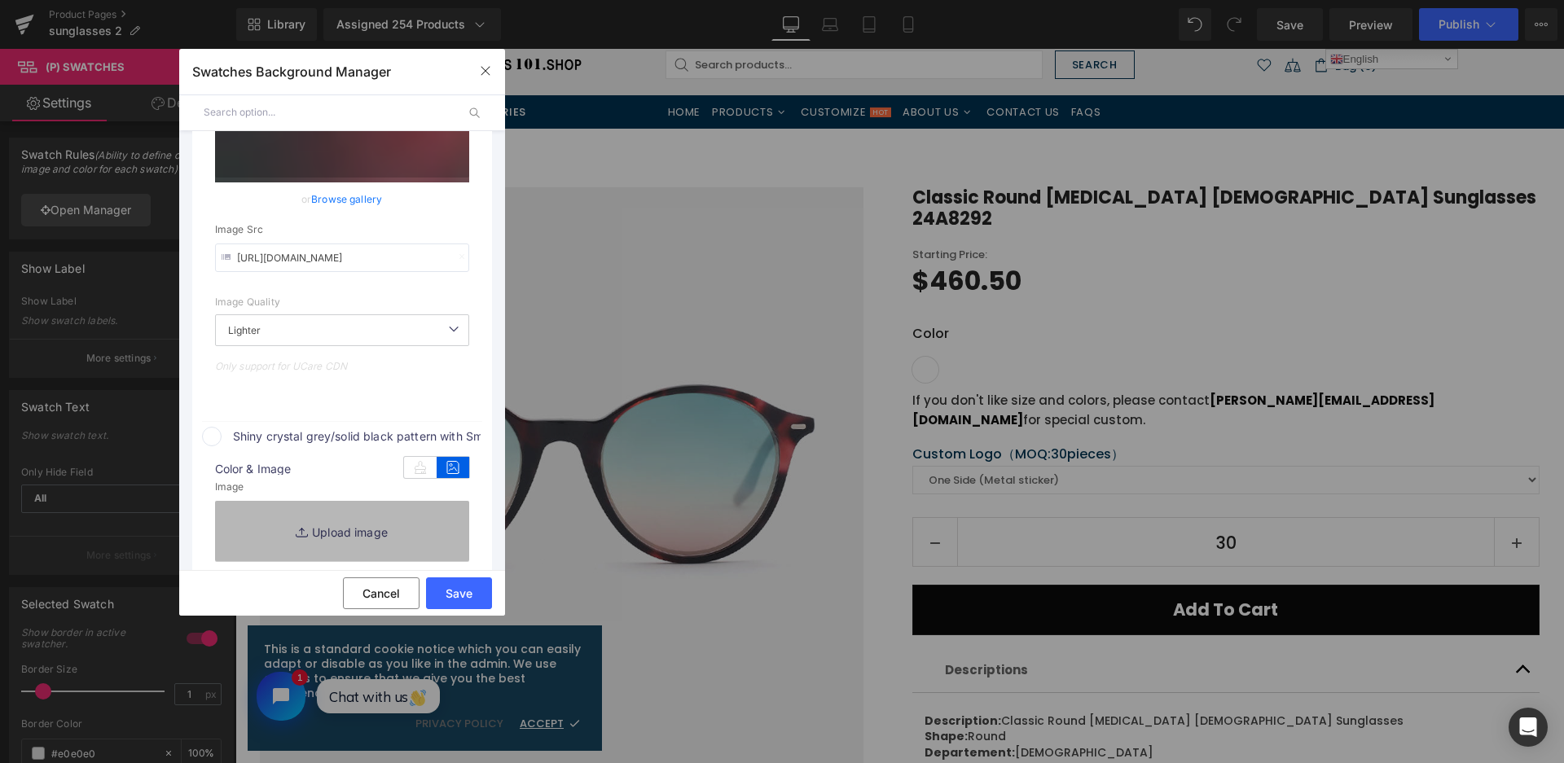
type input "C:\fakepath\微信截图_20250901134116.png"
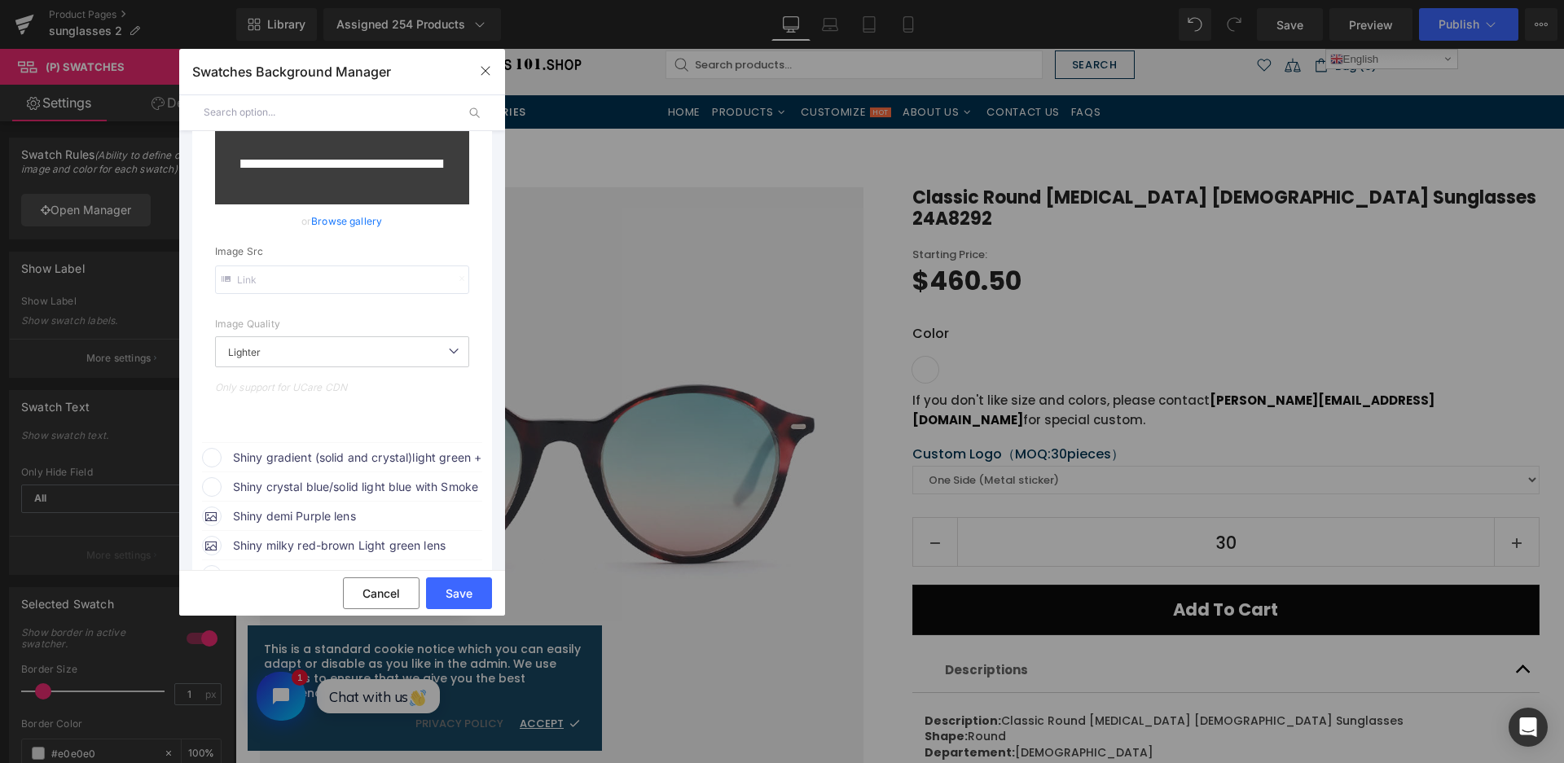
scroll to position [827, 0]
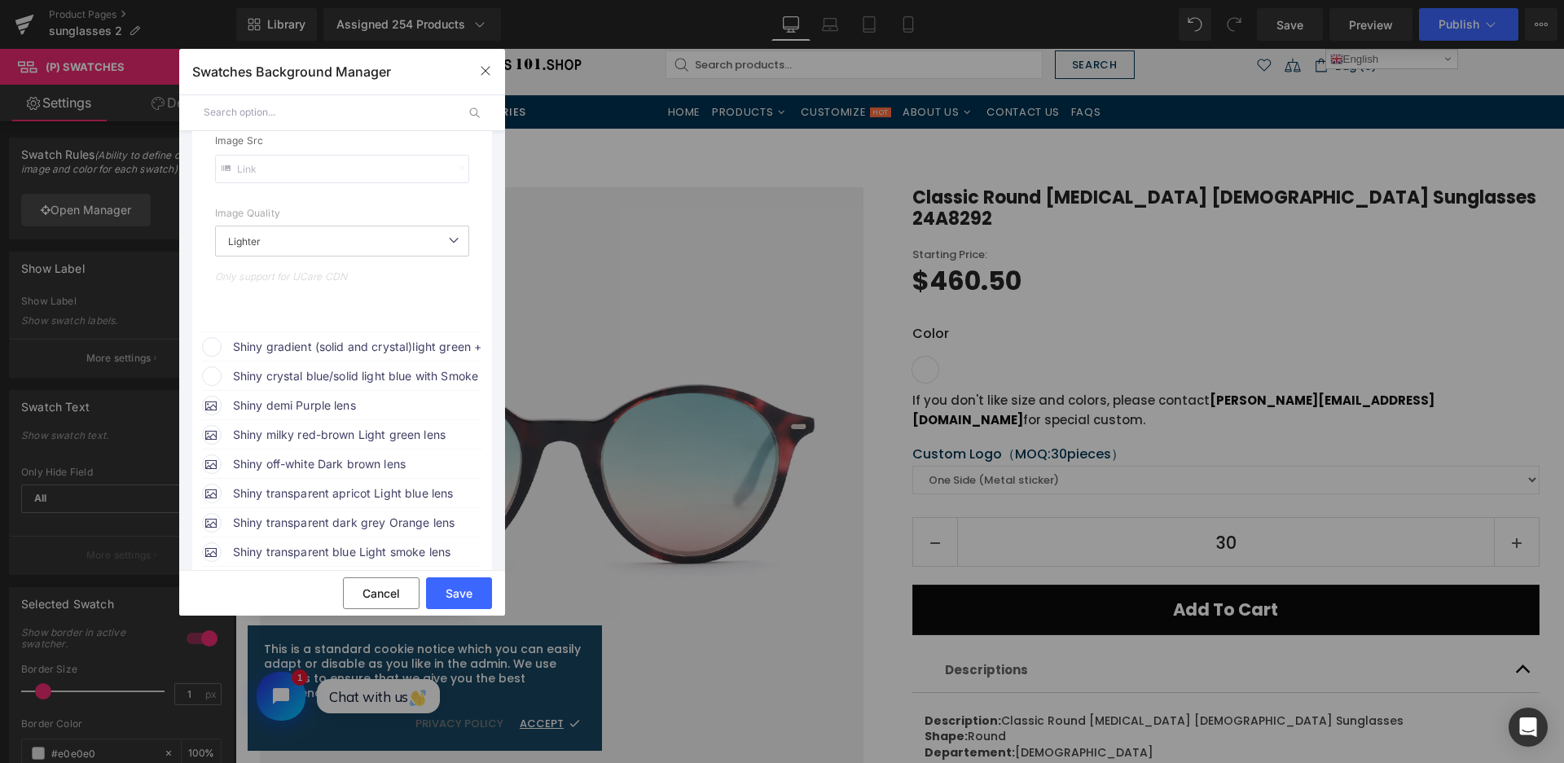
click at [398, 344] on span "Shiny gradient (solid and crystal)light green + milky light green temple with G…" at bounding box center [357, 347] width 248 height 20
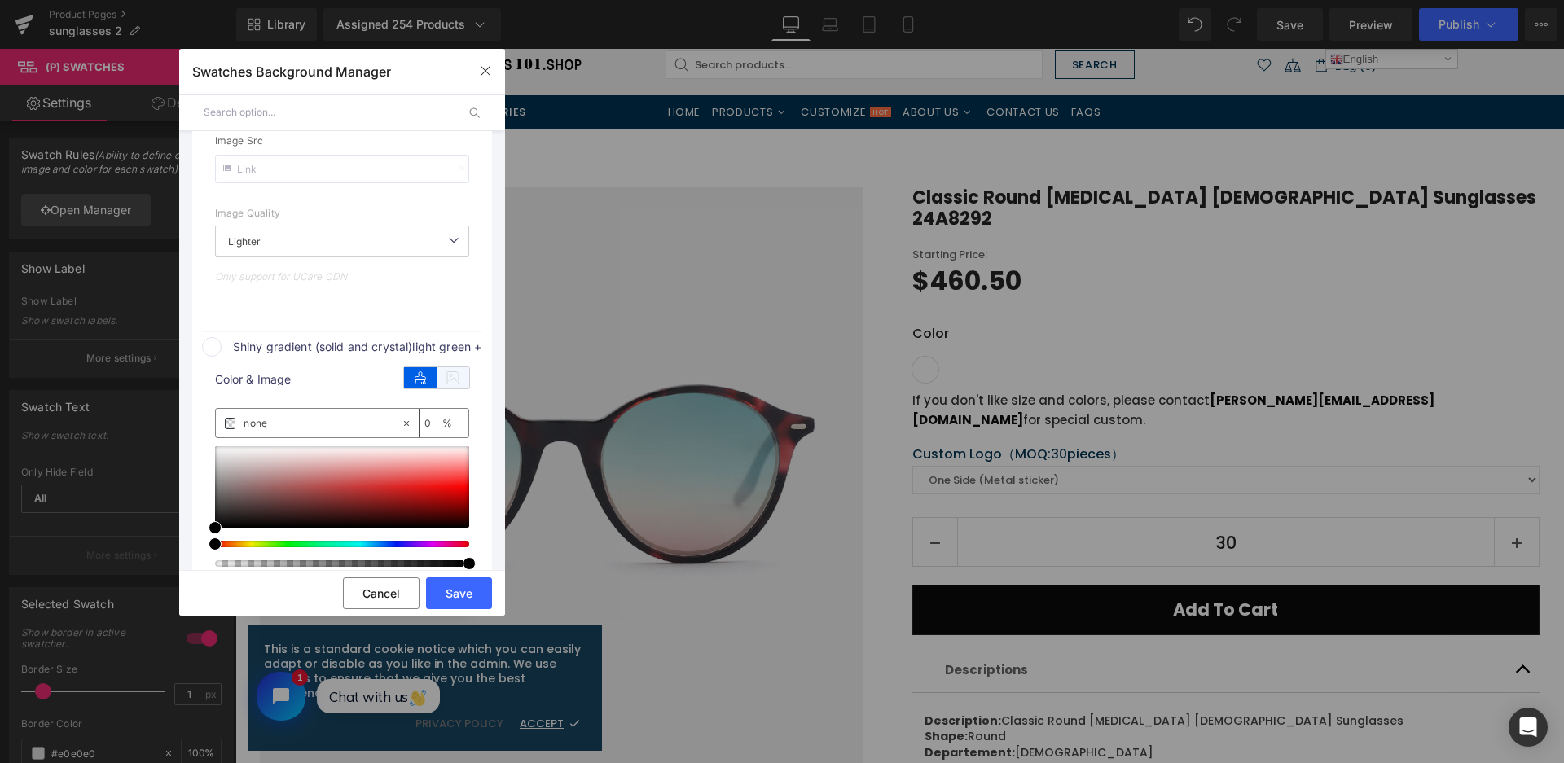
click at [461, 387] on icon at bounding box center [453, 377] width 33 height 21
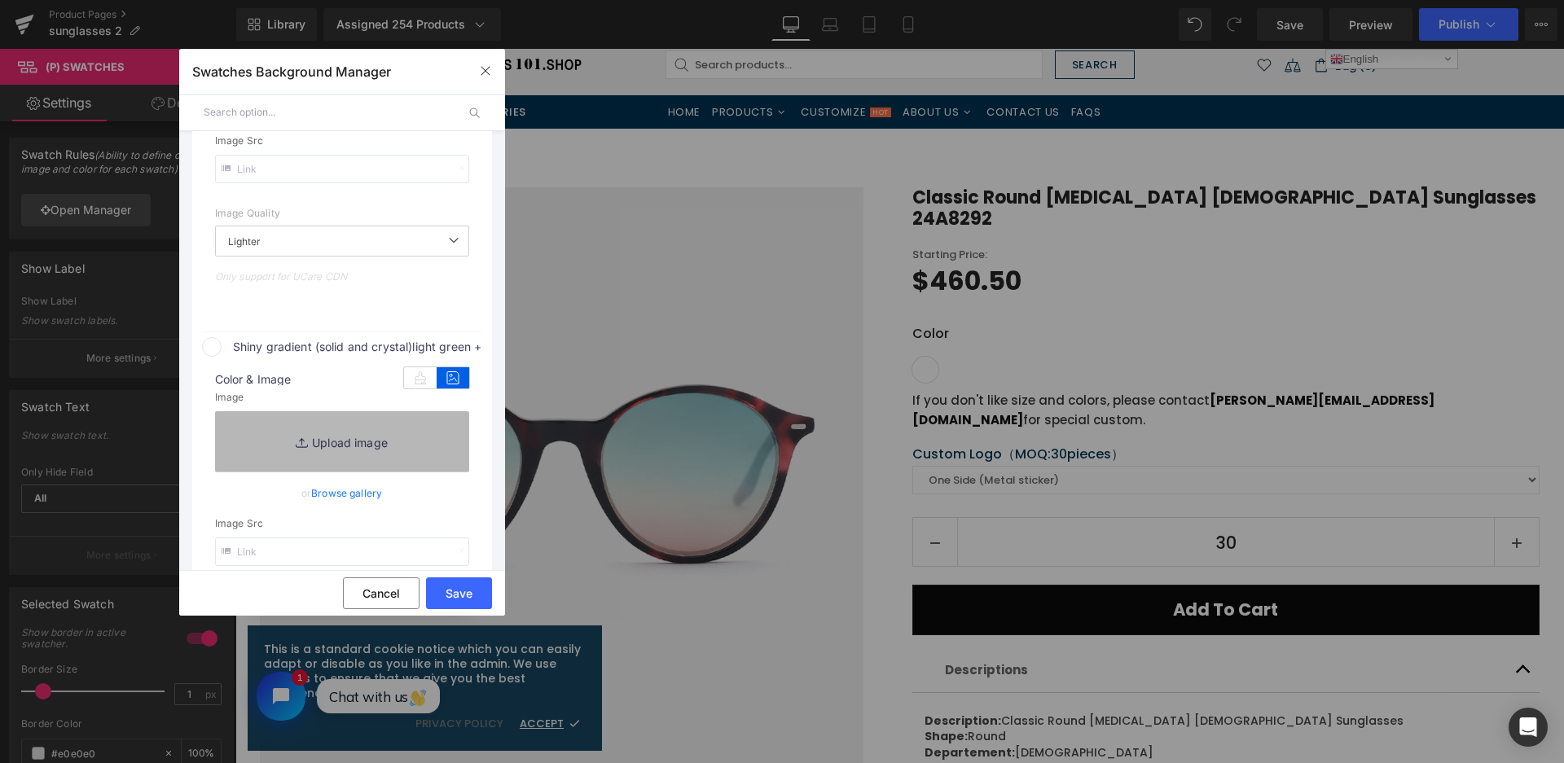
type input "https://ucarecdn.com/fde4b7ee-a6a8-46f3-ab19-585974c33b90/-/format/auto/-/previ…"
click at [437, 433] on link "Replace Image" at bounding box center [342, 441] width 254 height 60
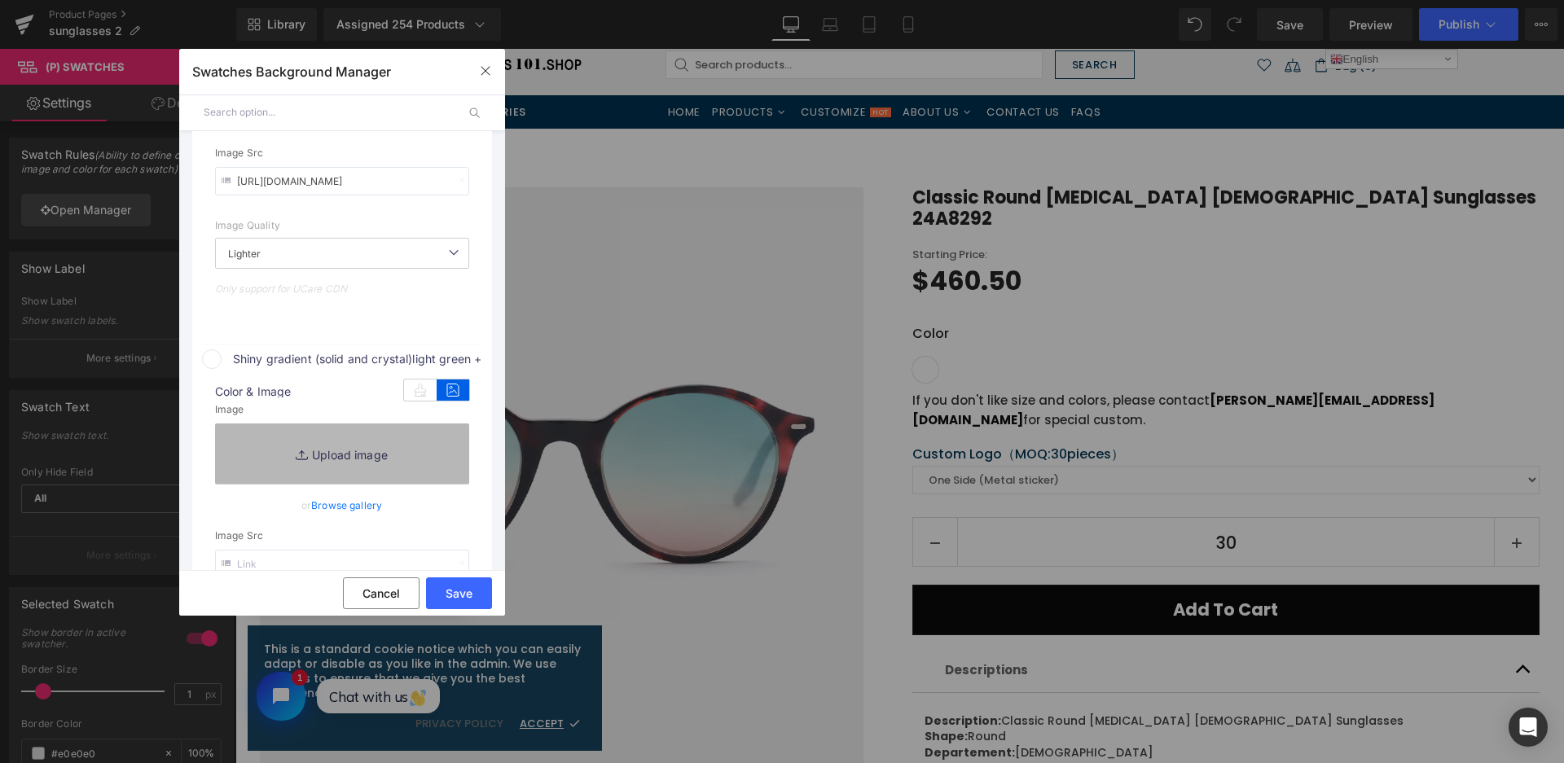
scroll to position [839, 0]
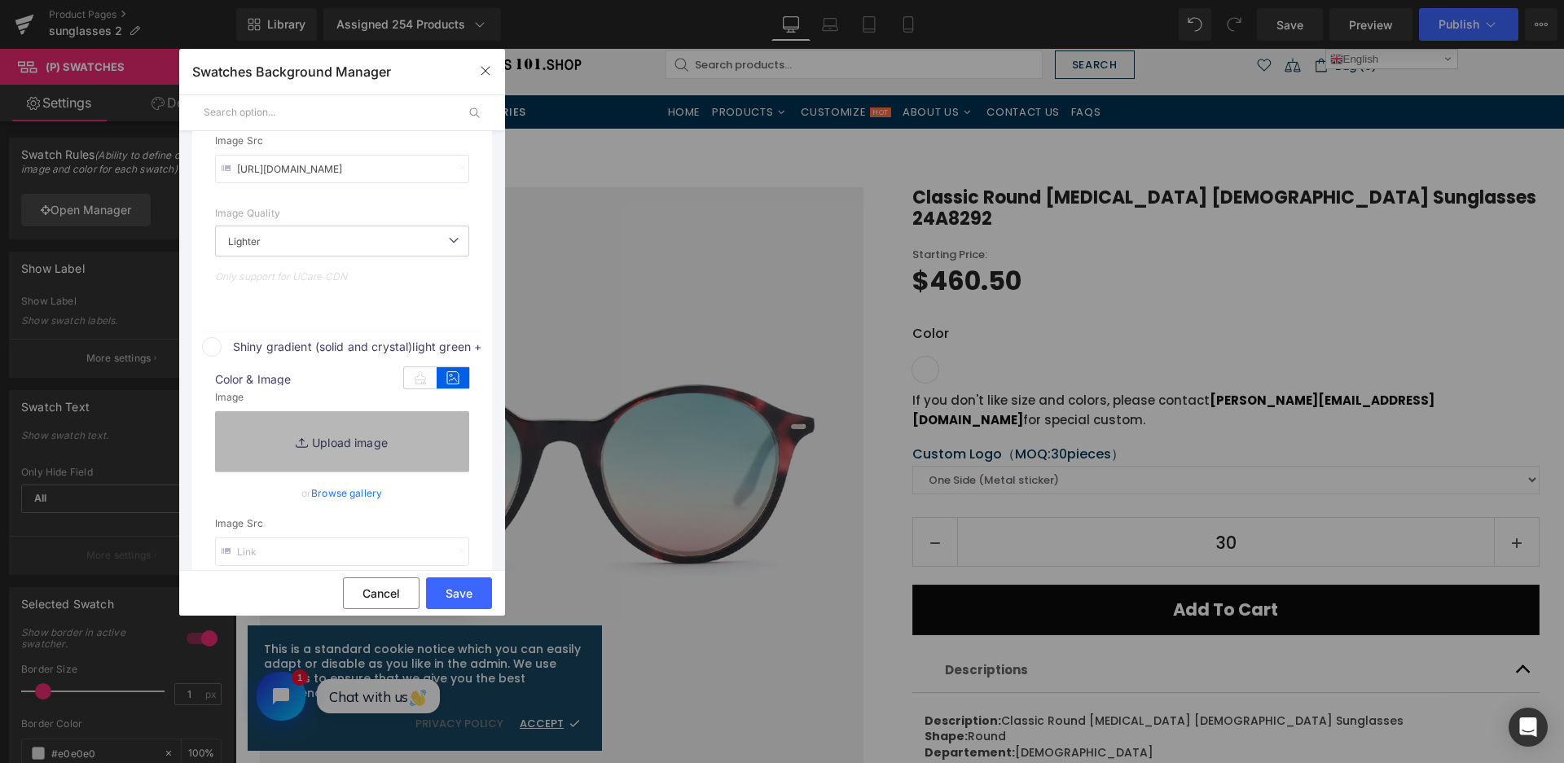
type input "C:\fakepath\微信截图_20250901134124.png"
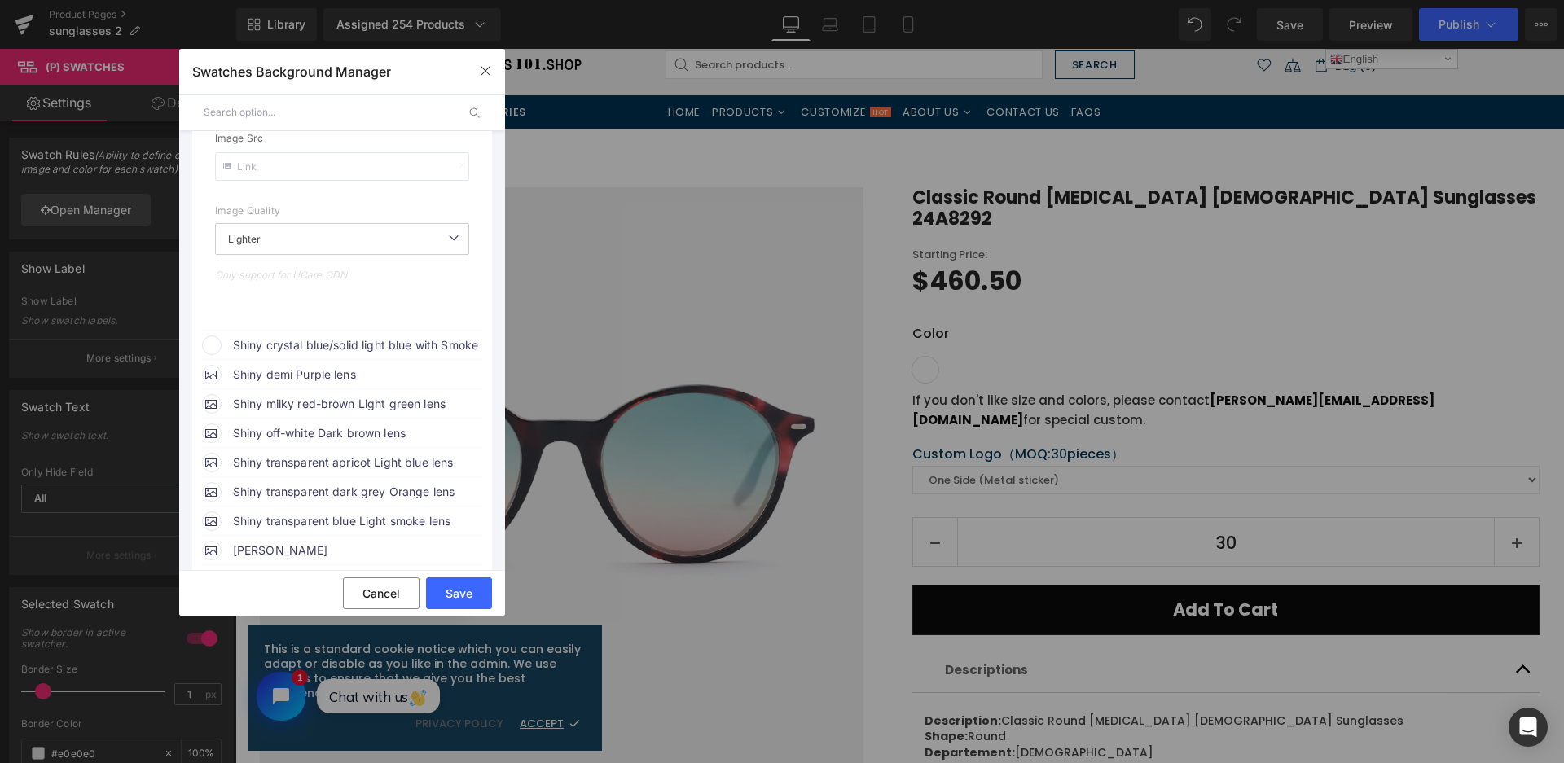
scroll to position [1246, 0]
click at [389, 336] on span "Shiny crystal blue/solid light blue with Smoke lens" at bounding box center [357, 340] width 248 height 20
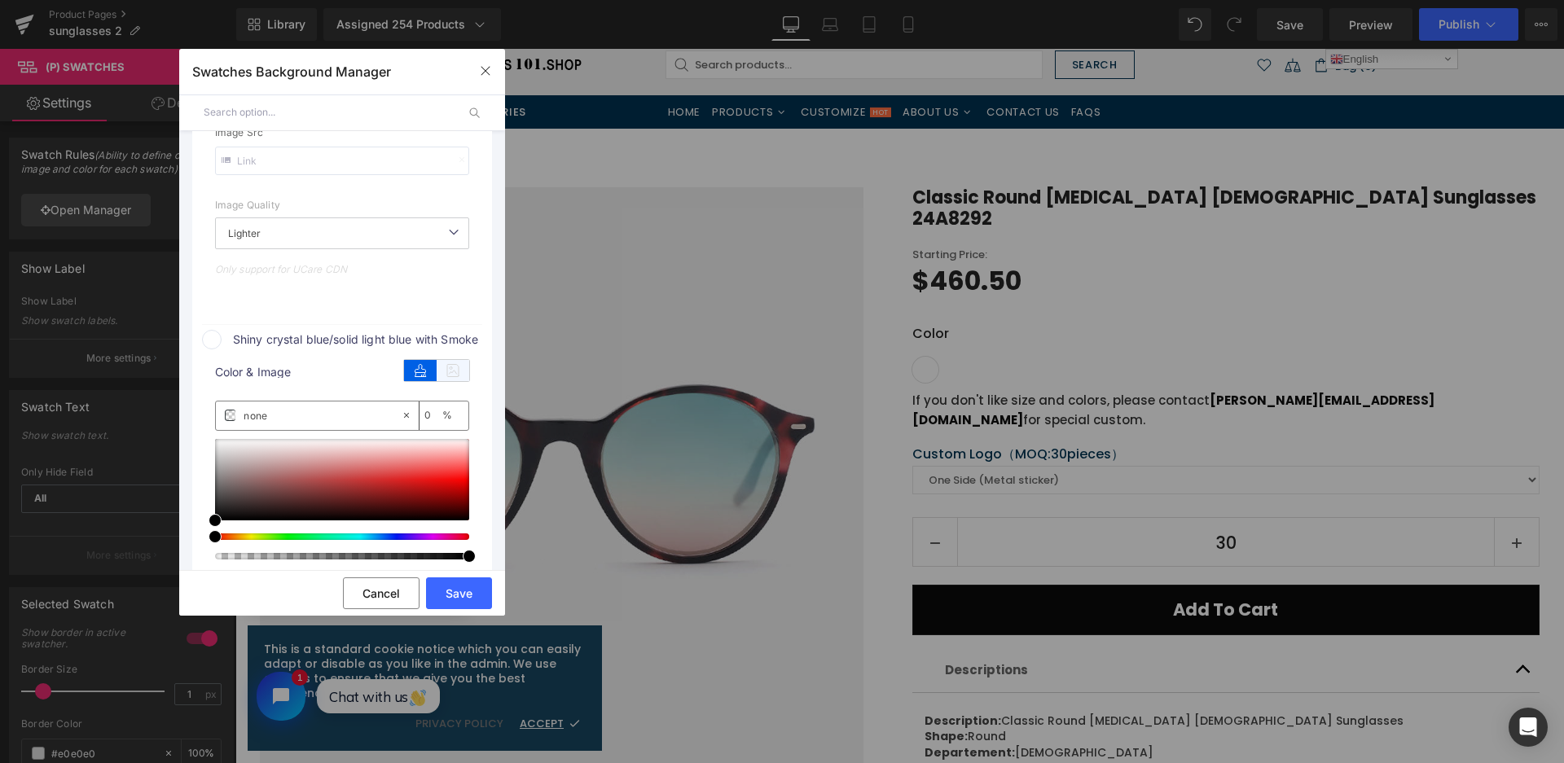
type input "https://ucarecdn.com/3a653b92-de86-47f5-a3d6-0de7baee5f82/-/format/auto/-/previ…"
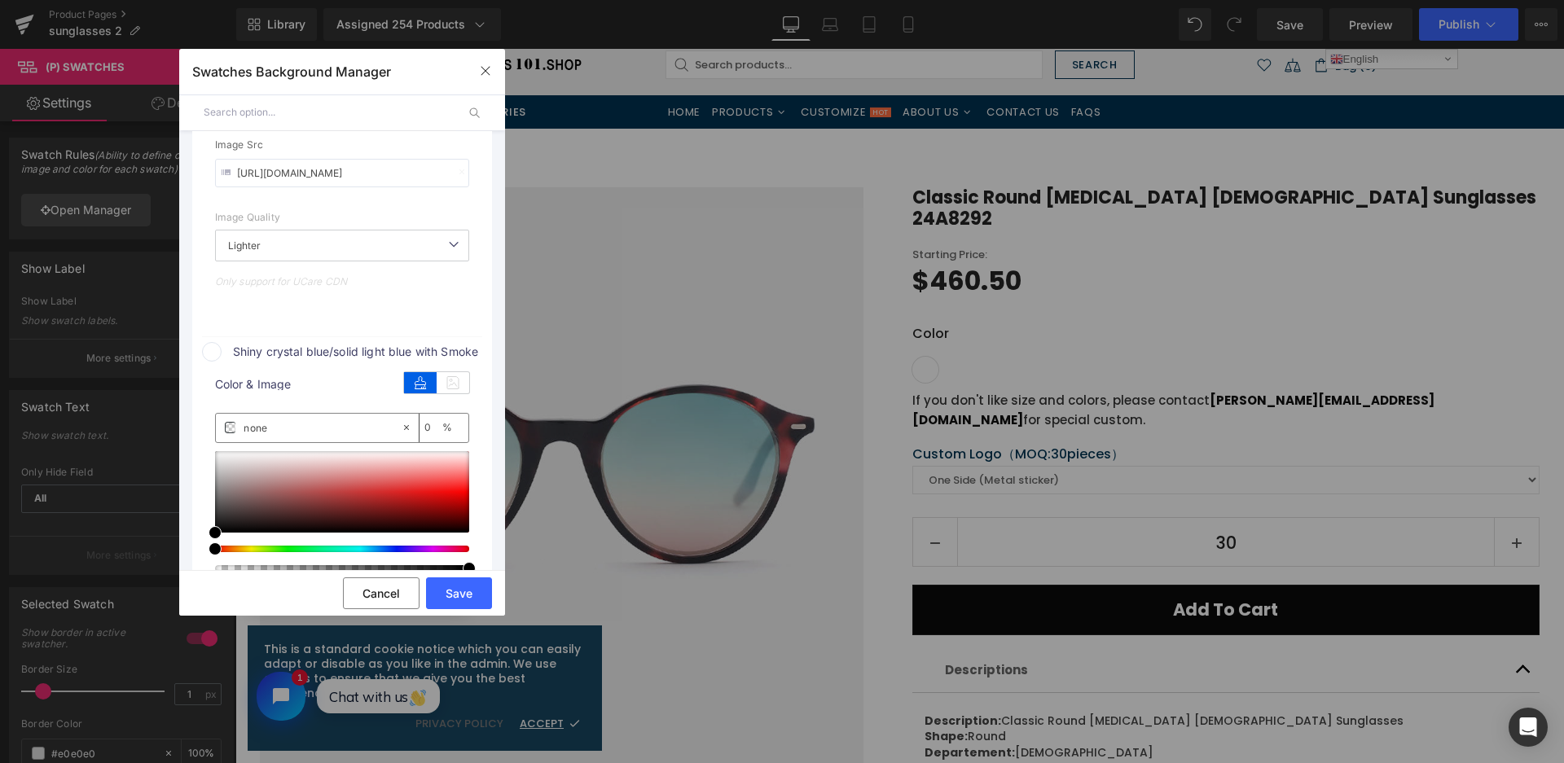
drag, startPoint x: 447, startPoint y: 371, endPoint x: 434, endPoint y: 420, distance: 49.8
click at [447, 372] on icon at bounding box center [453, 382] width 33 height 21
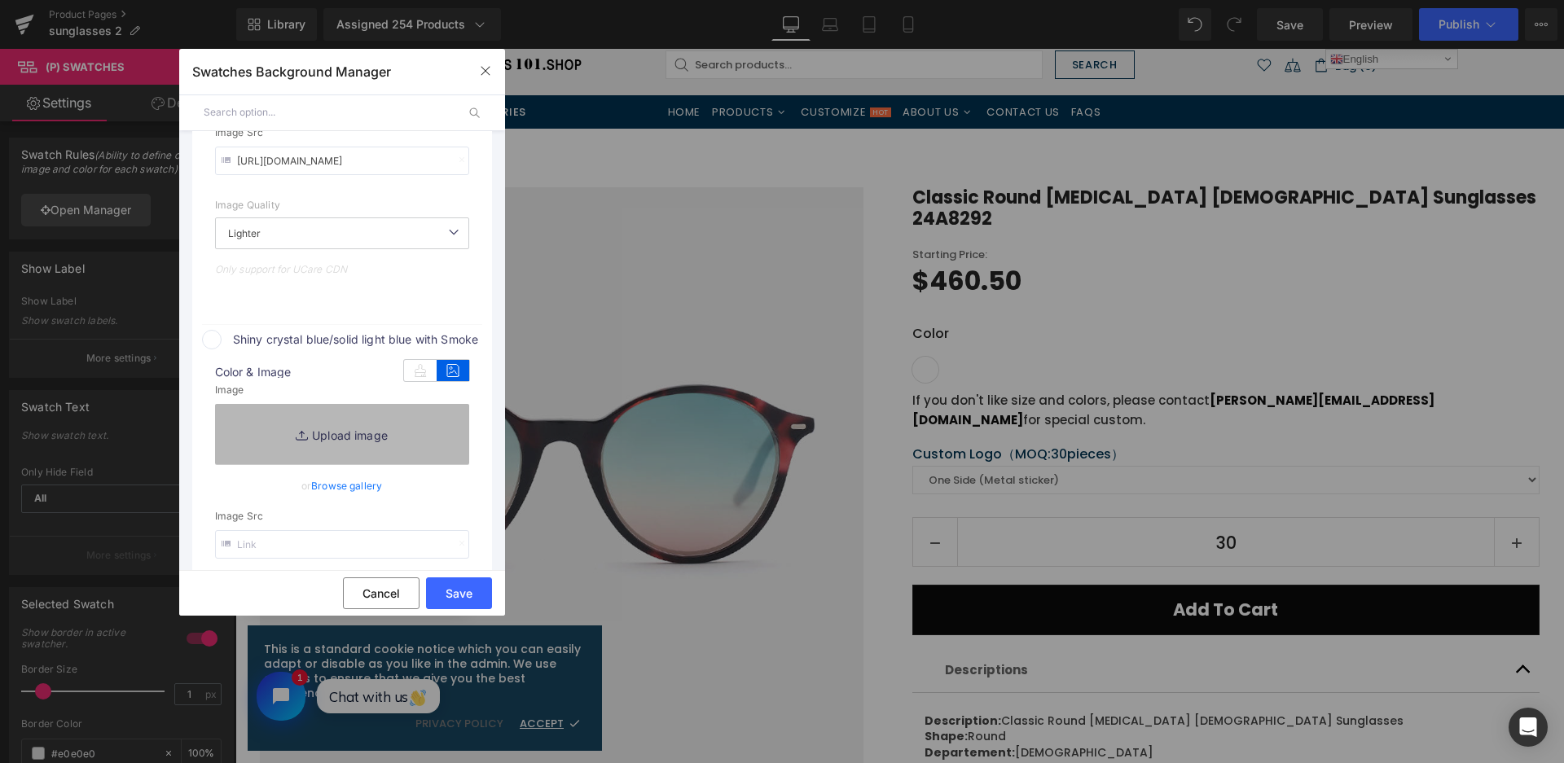
click at [433, 422] on link "Replace Image" at bounding box center [342, 434] width 254 height 60
type input "C:\fakepath\微信截图_20250901134128.png"
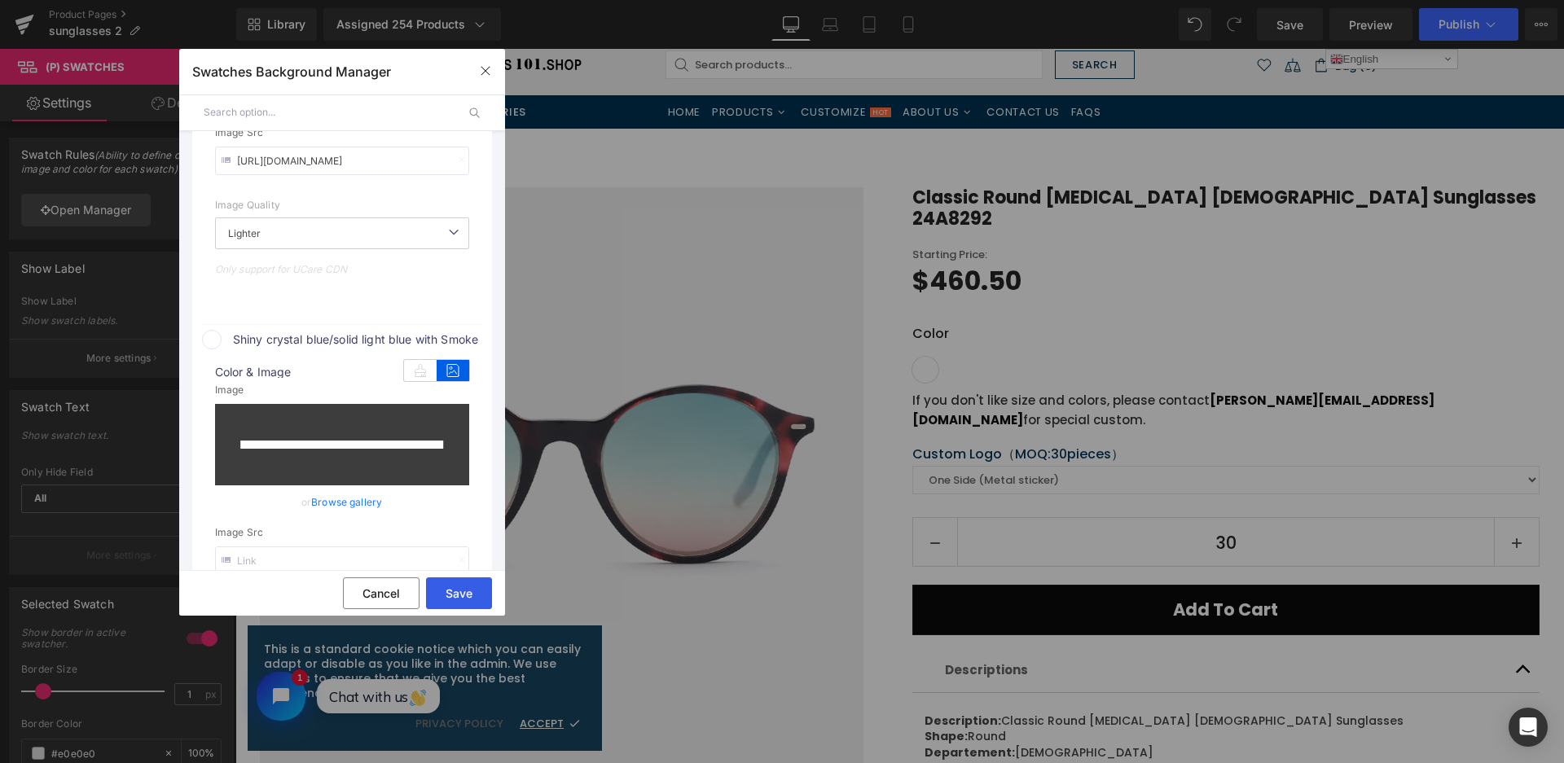
type input "https://ucarecdn.com/fddb4b24-8ba5-43d4-bef8-33bbe6f7381b/-/format/auto/-/previ…"
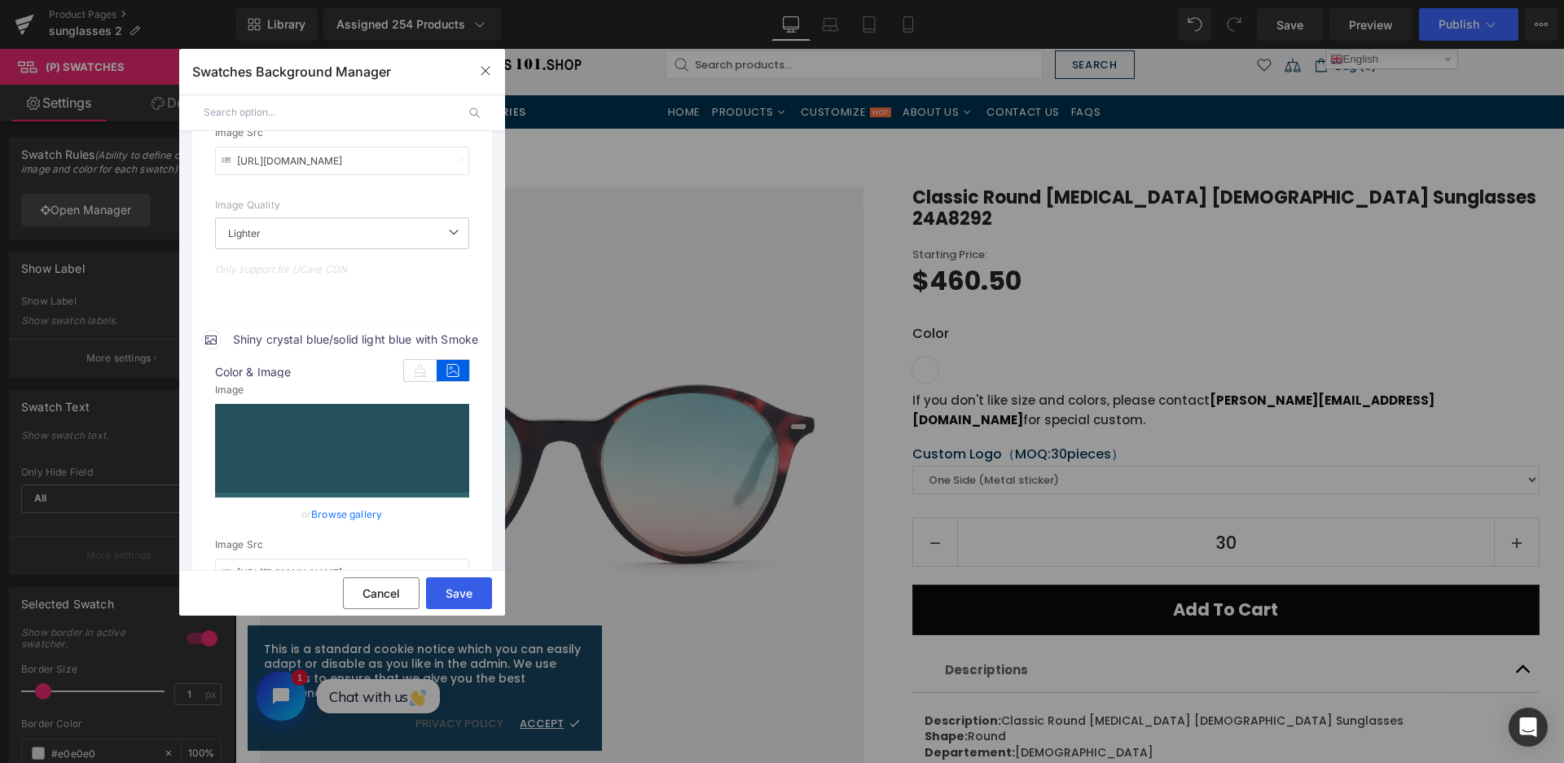
click at [476, 592] on button "Save" at bounding box center [459, 594] width 66 height 32
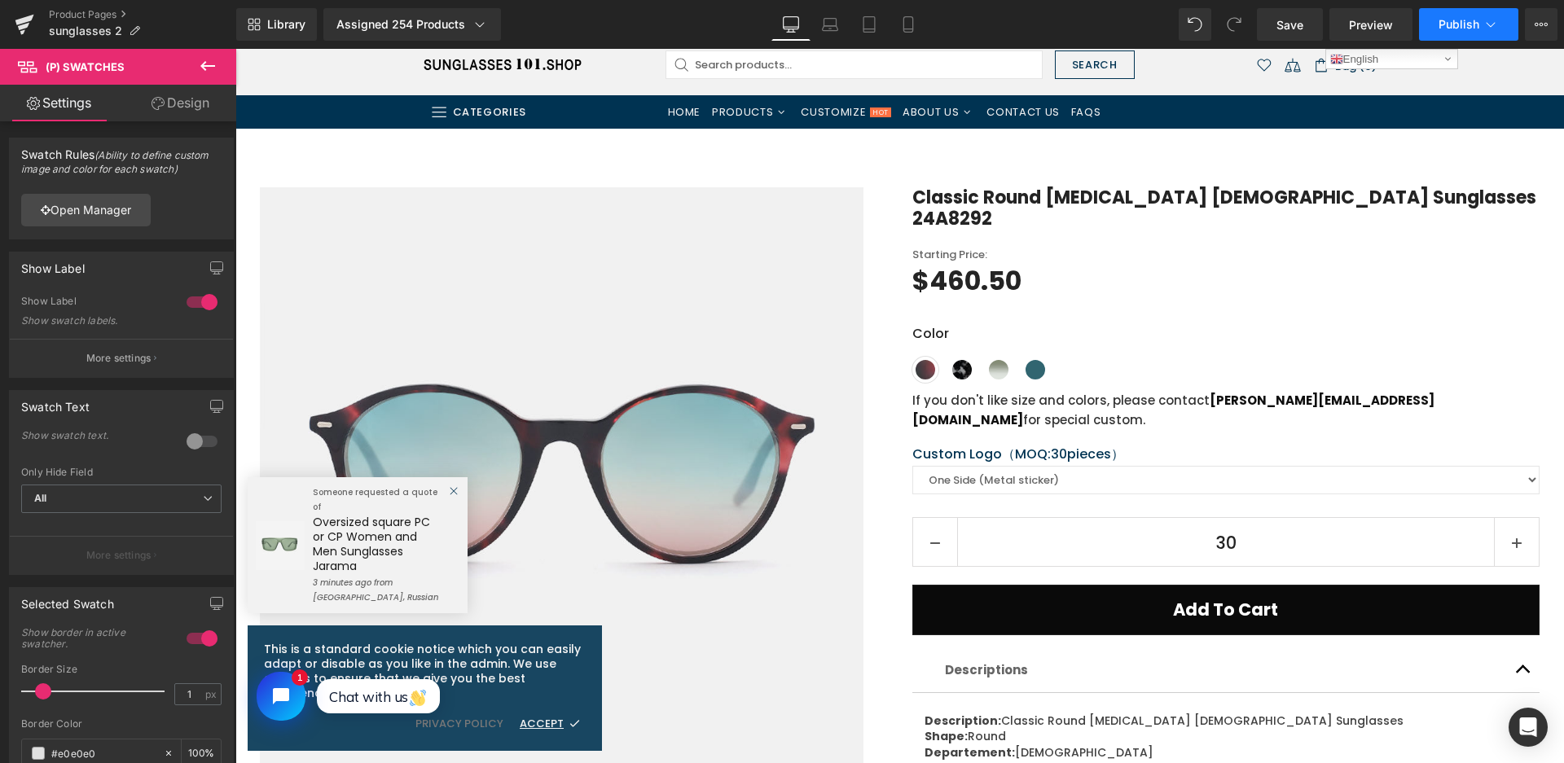
click at [1471, 32] on button "Publish" at bounding box center [1468, 24] width 99 height 33
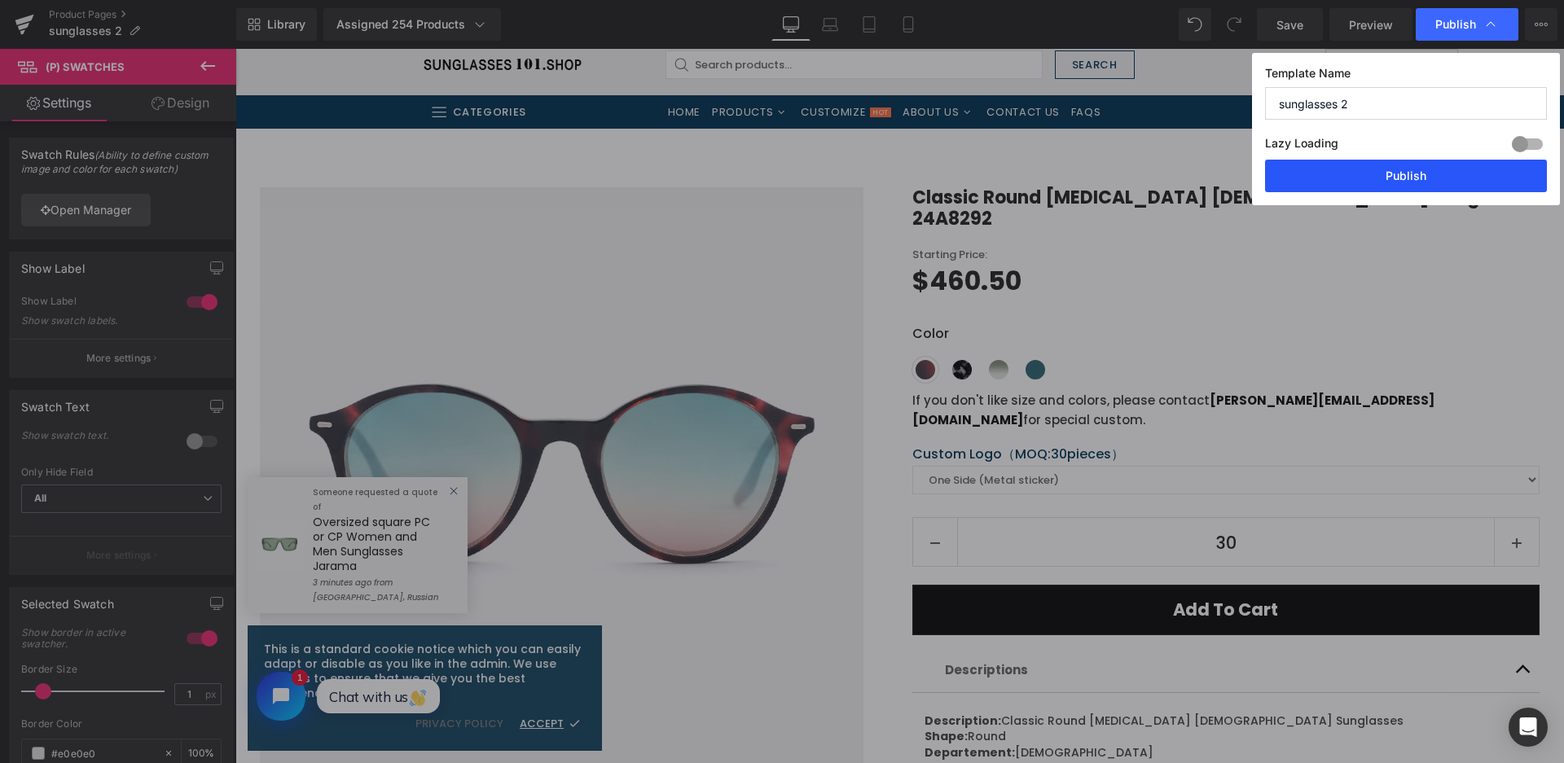
click at [1403, 178] on button "Publish" at bounding box center [1406, 176] width 282 height 33
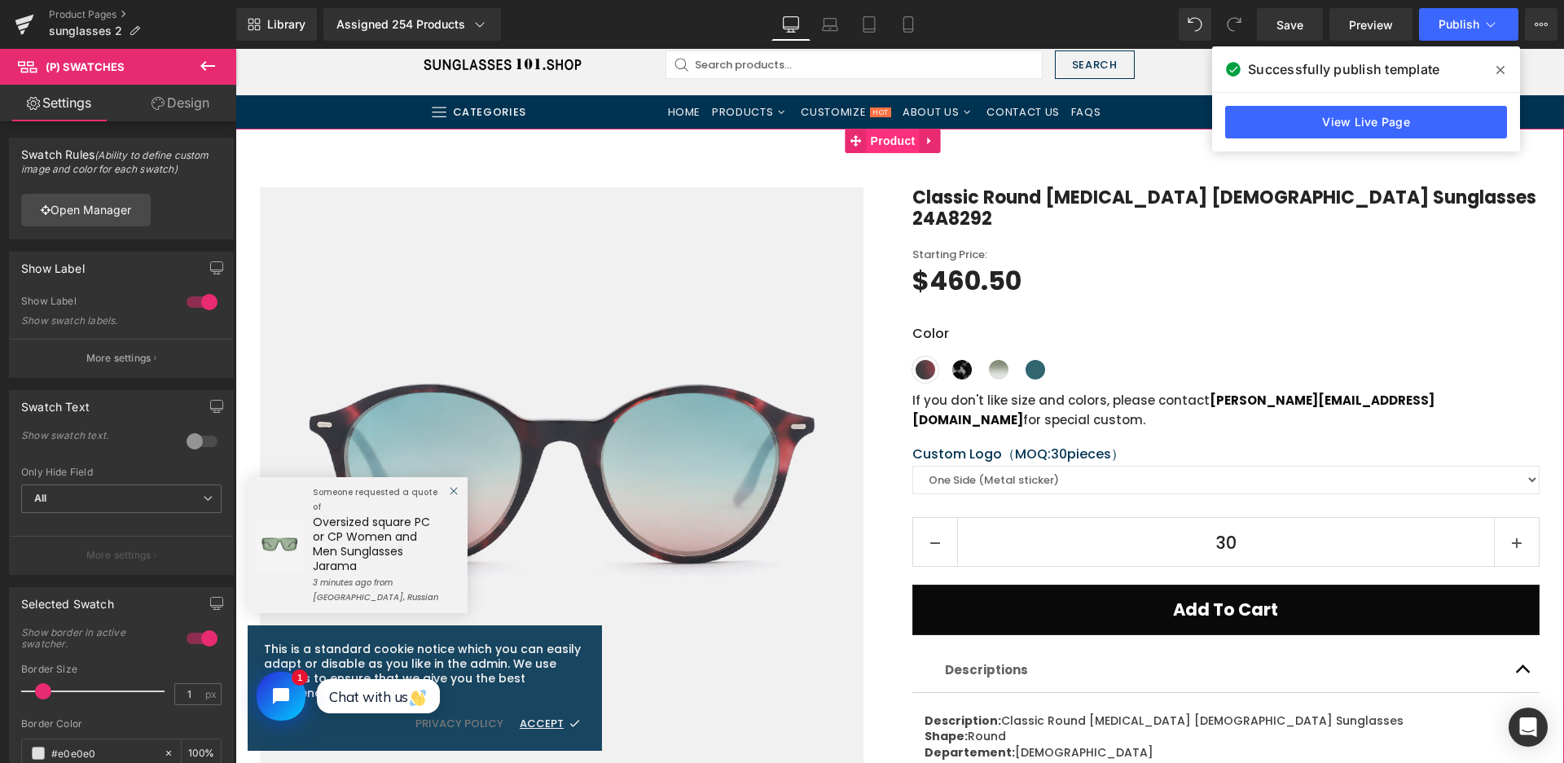
click at [907, 146] on span "Product" at bounding box center [893, 141] width 53 height 24
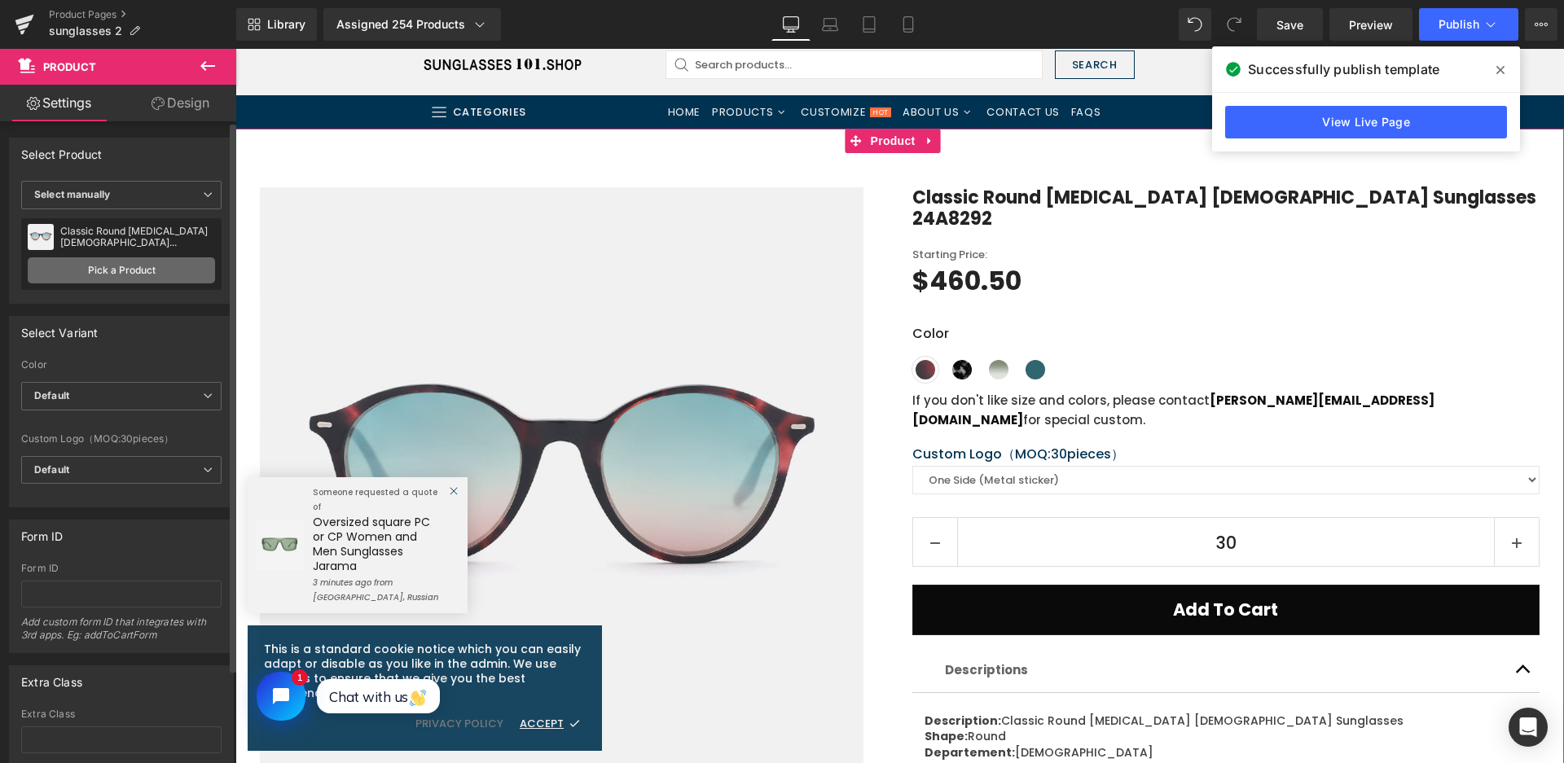
click at [135, 262] on link "Pick a Product" at bounding box center [121, 270] width 187 height 26
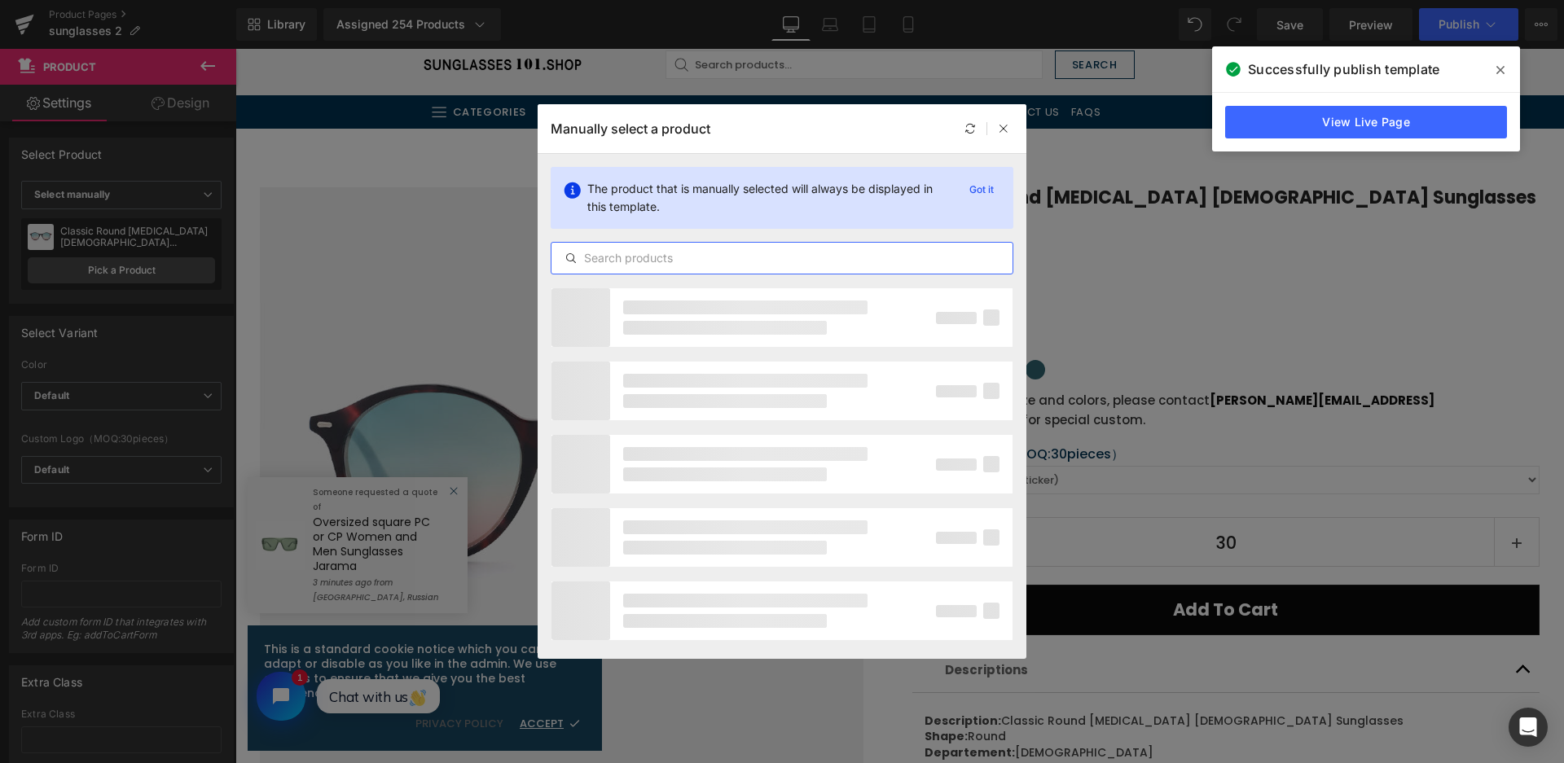
click at [624, 253] on input "text" at bounding box center [781, 258] width 461 height 20
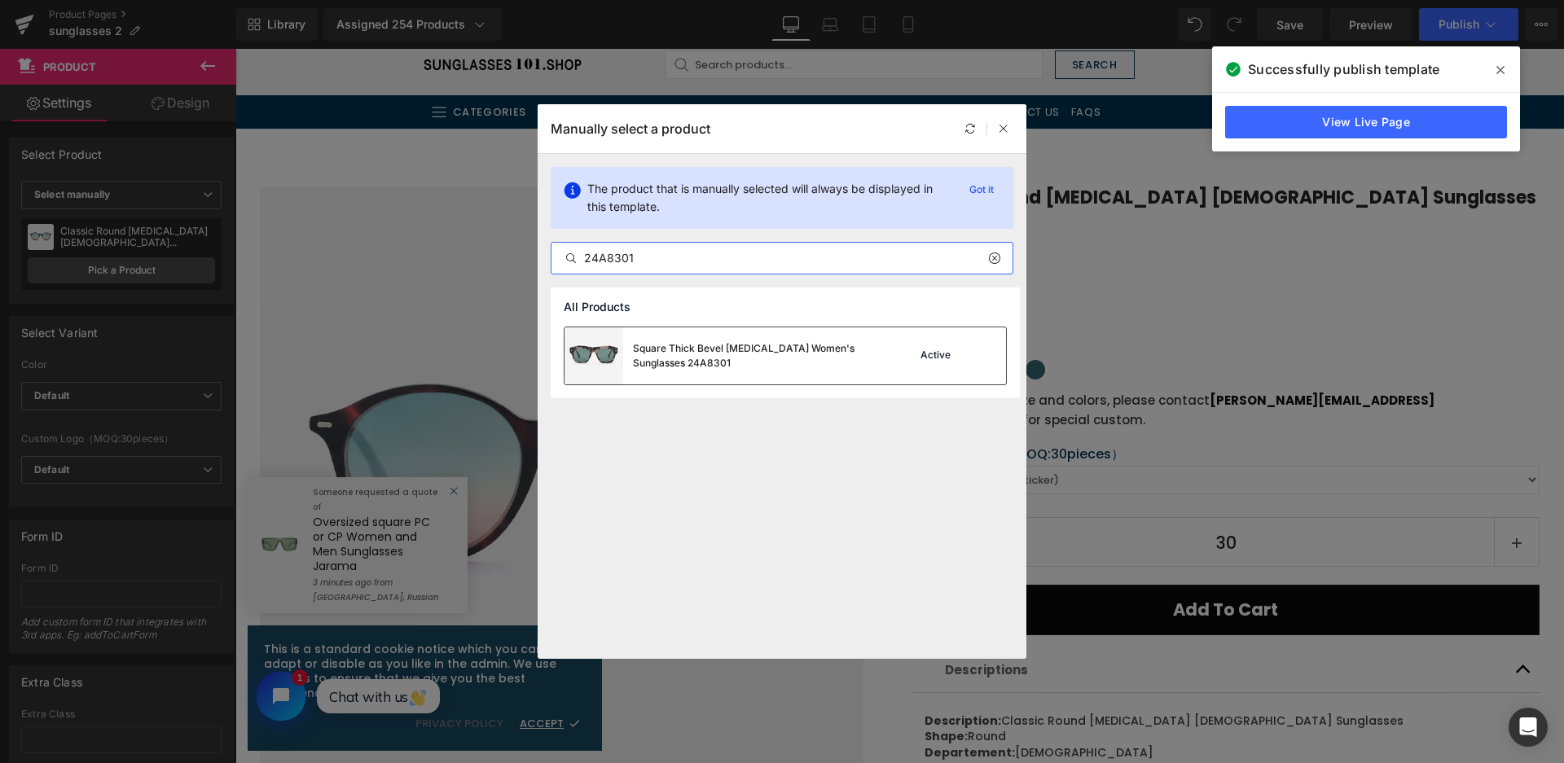
type input "24A8301"
click at [651, 364] on div "Square Thick Bevel Acetate Women's Sunglasses 24A8301" at bounding box center [755, 355] width 244 height 29
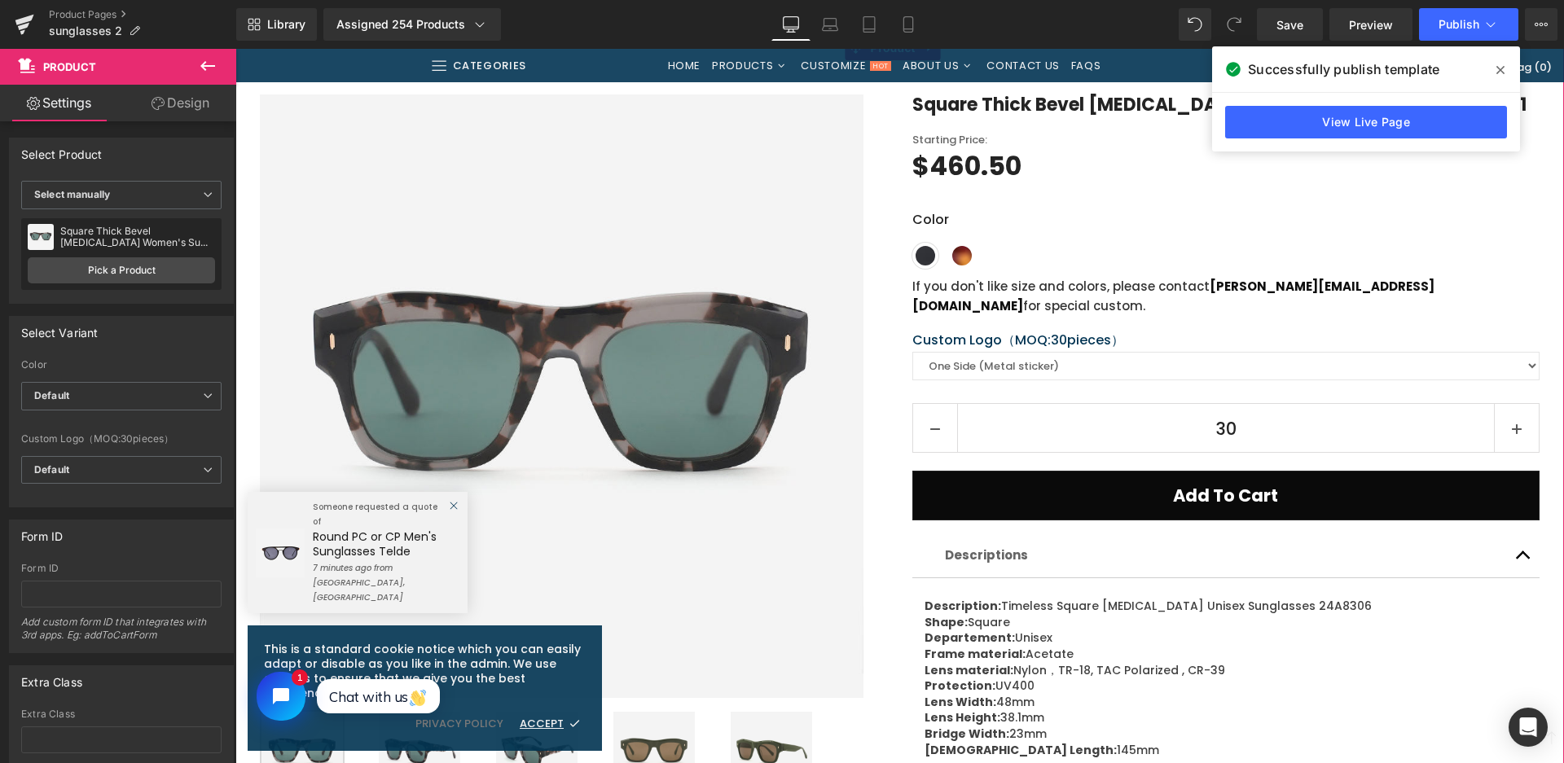
scroll to position [163, 0]
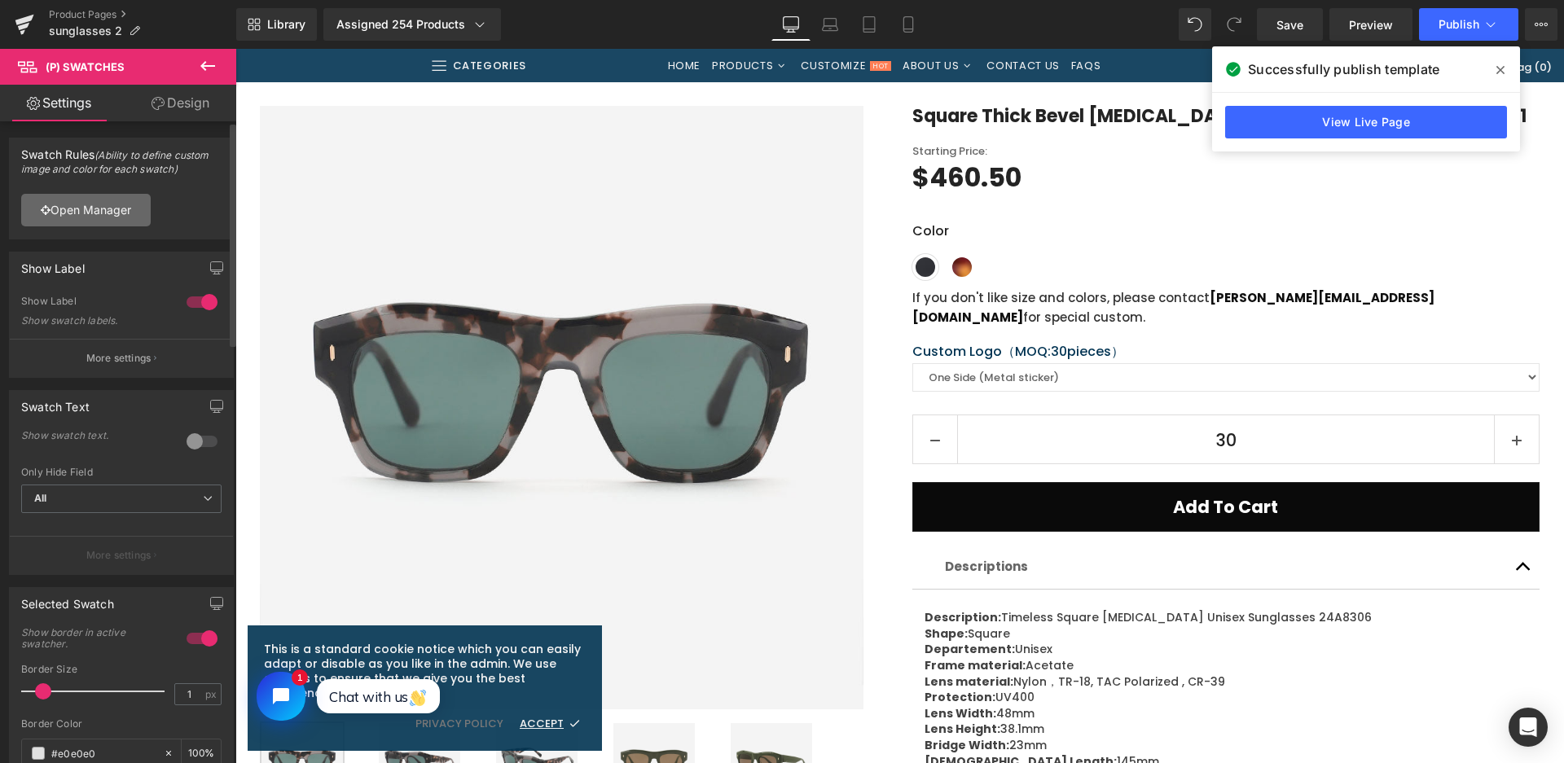
click at [99, 219] on link "Open Manager" at bounding box center [86, 210] width 130 height 33
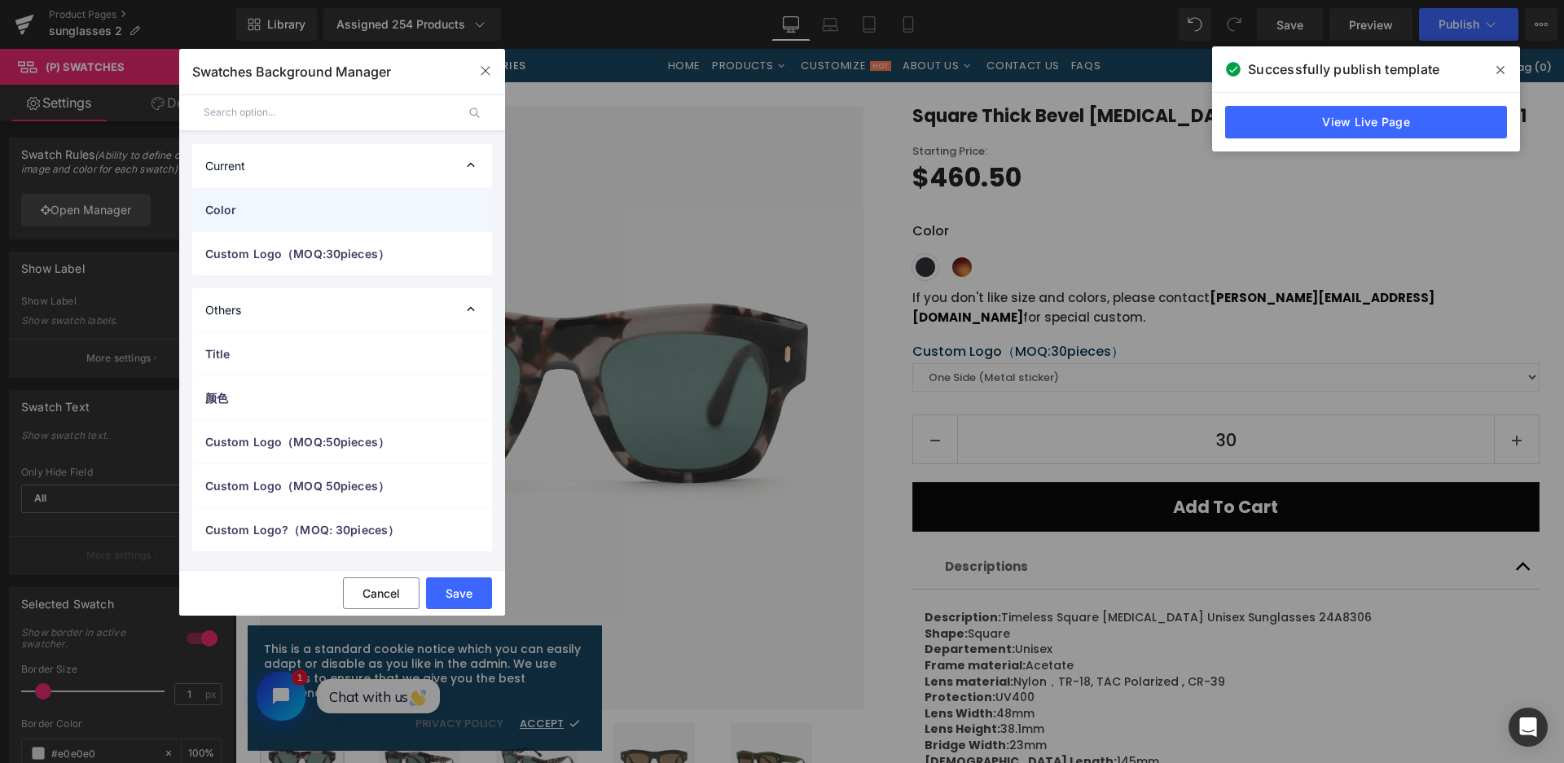
click at [257, 214] on span "Color" at bounding box center [325, 209] width 241 height 17
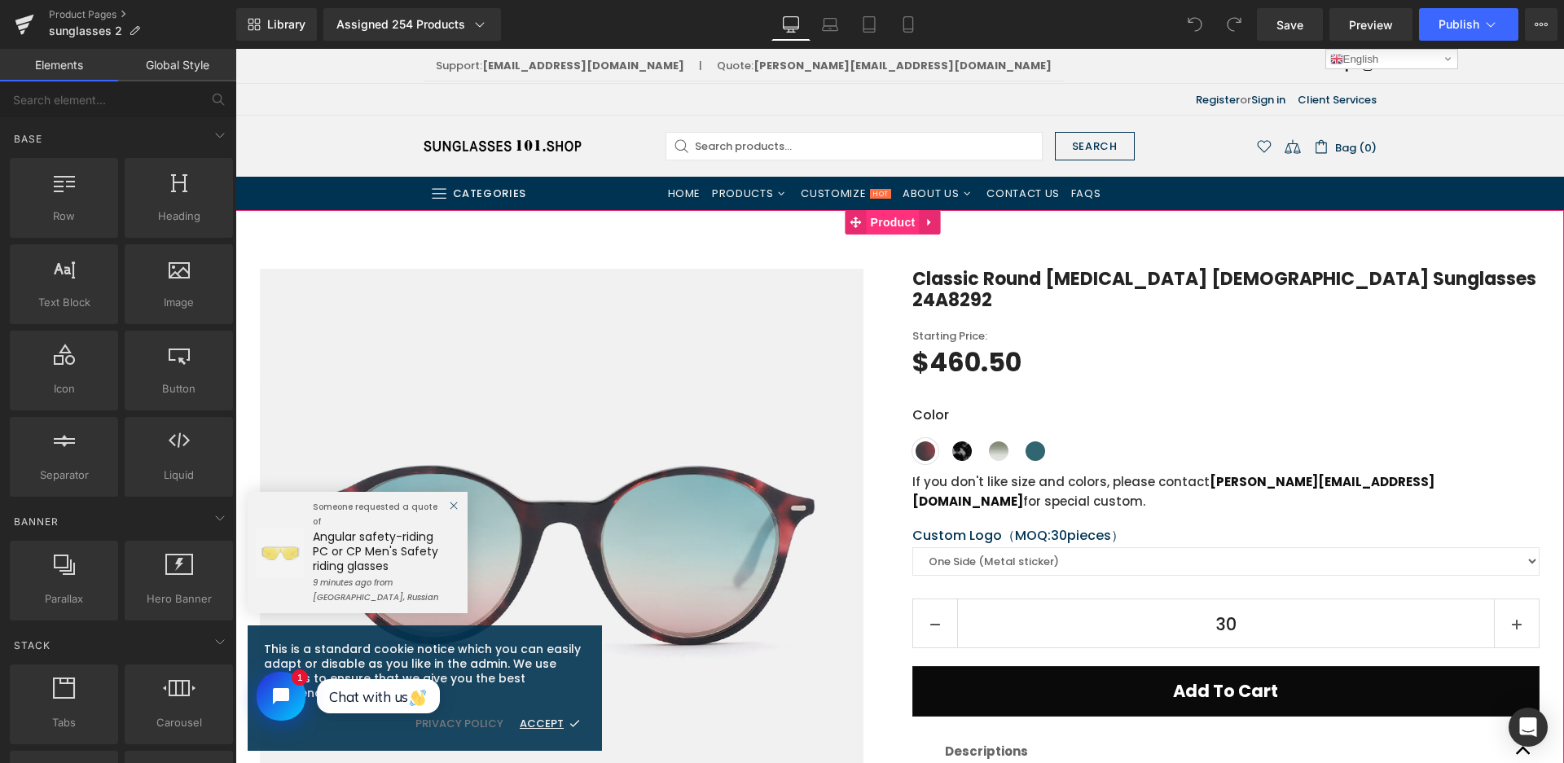
click at [868, 222] on span "Product" at bounding box center [893, 222] width 53 height 24
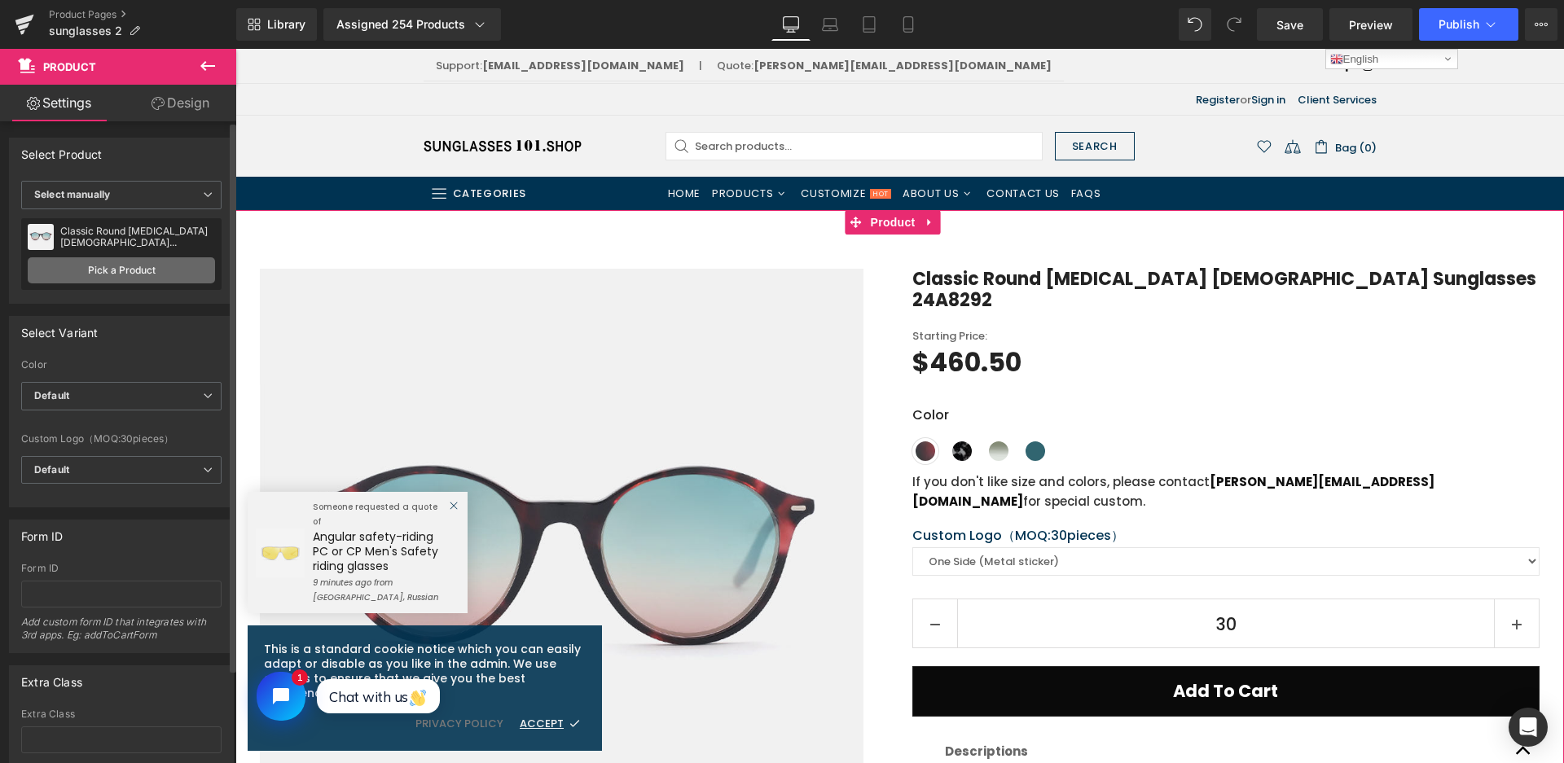
click at [134, 273] on link "Pick a Product" at bounding box center [121, 270] width 187 height 26
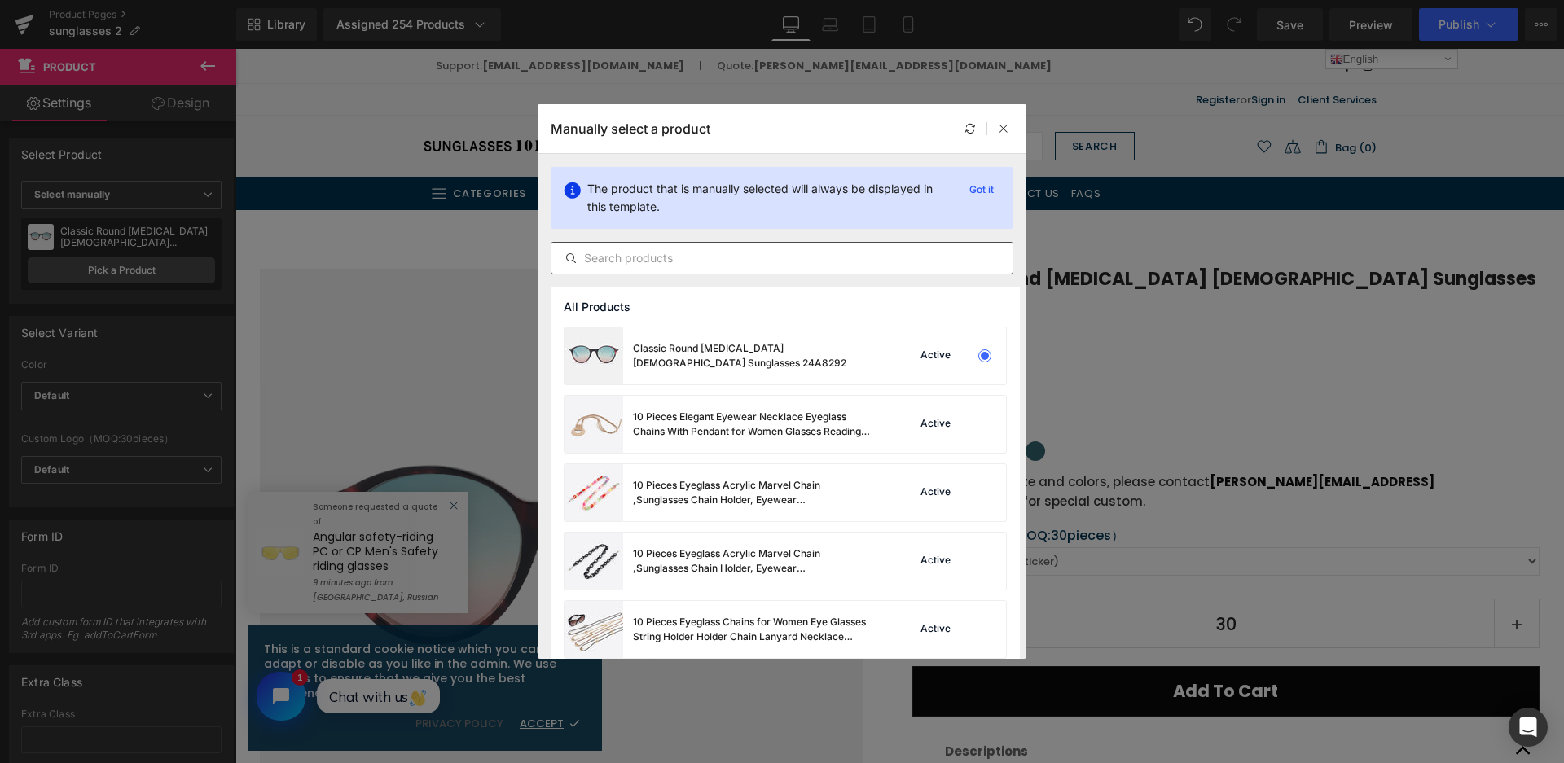
click at [719, 263] on input "text" at bounding box center [781, 258] width 461 height 20
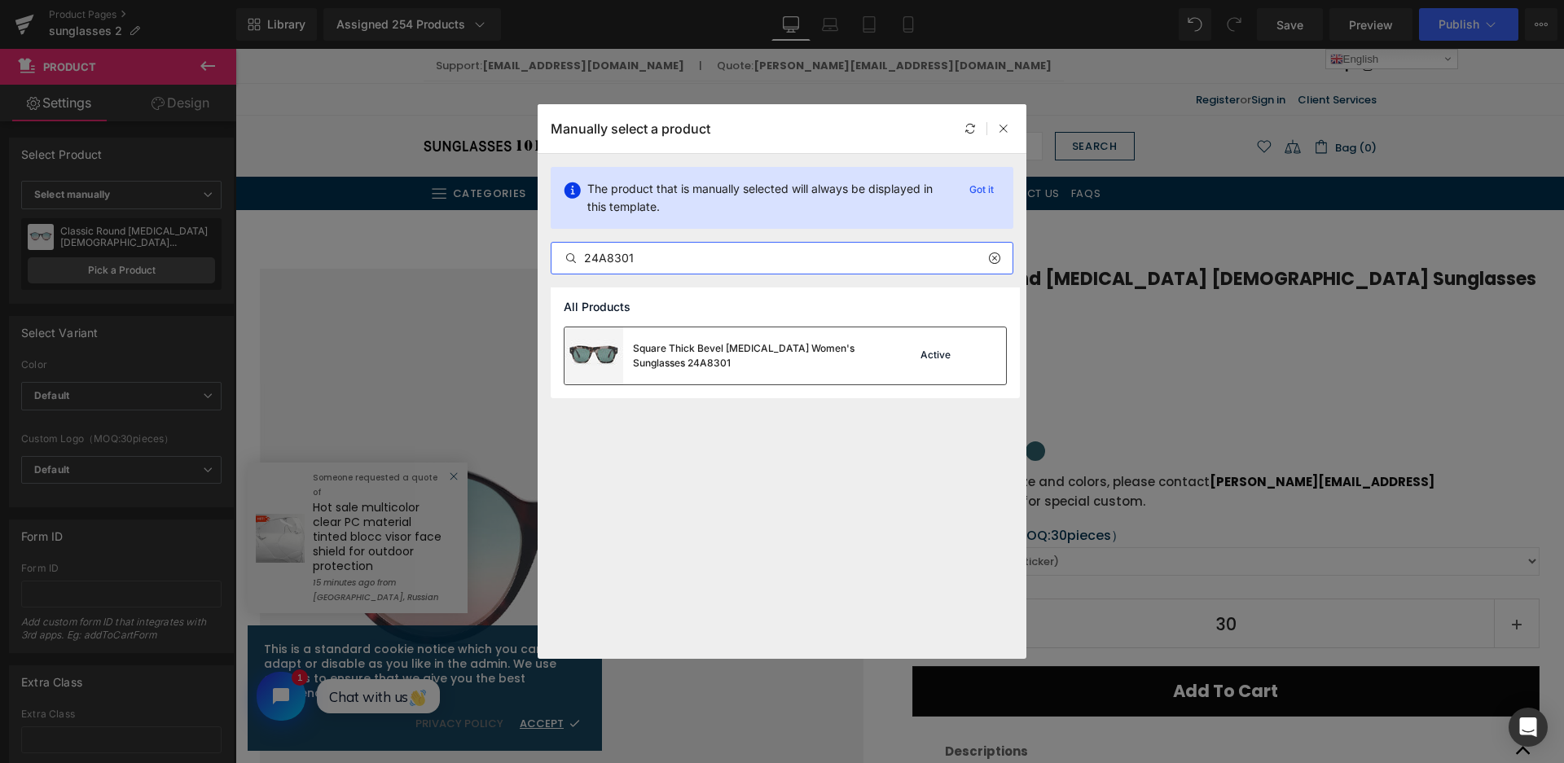
type input "24A8301"
click at [721, 364] on div "Square Thick Bevel Acetate Women's Sunglasses 24A8301" at bounding box center [755, 355] width 244 height 29
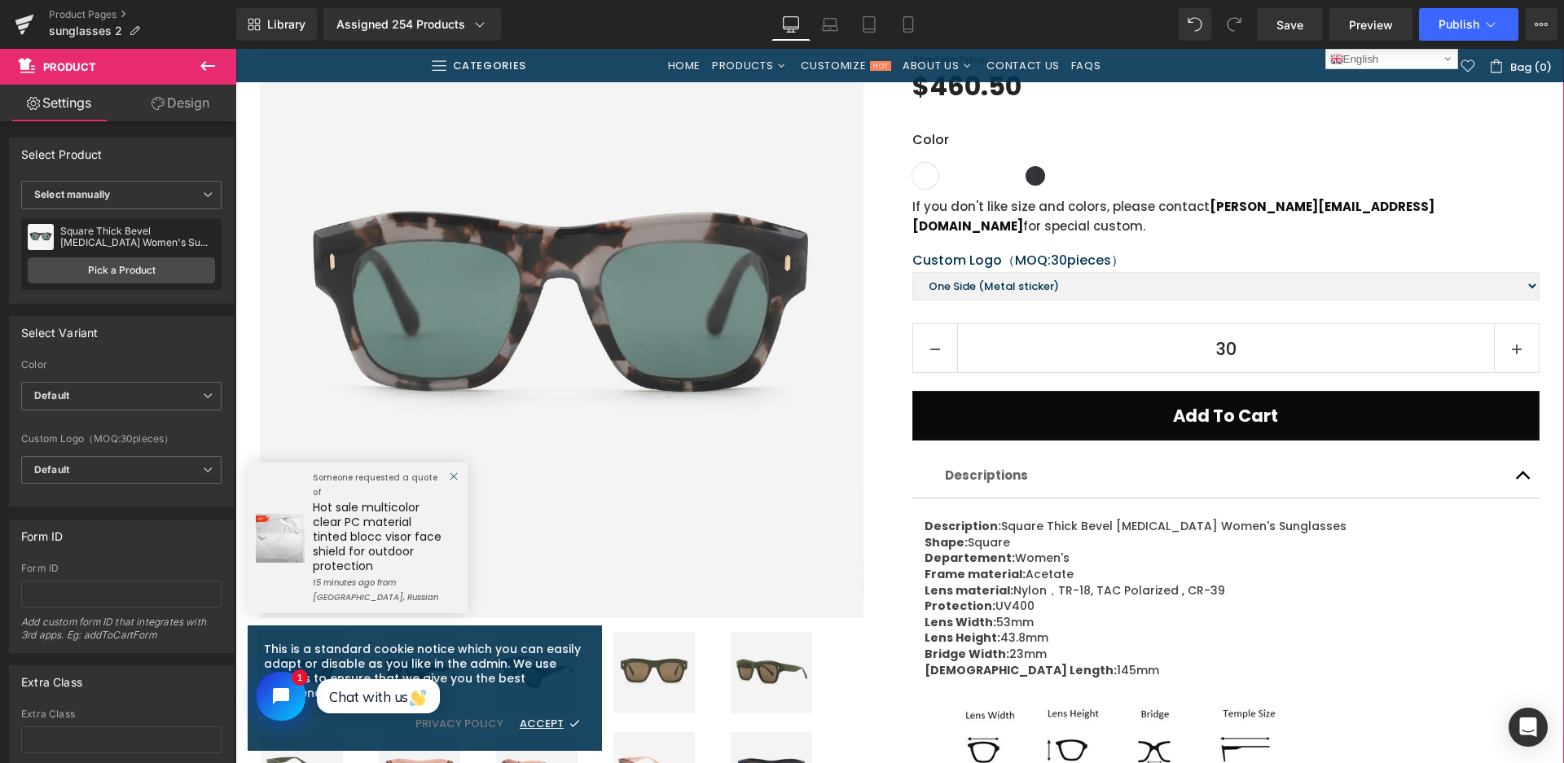
scroll to position [244, 0]
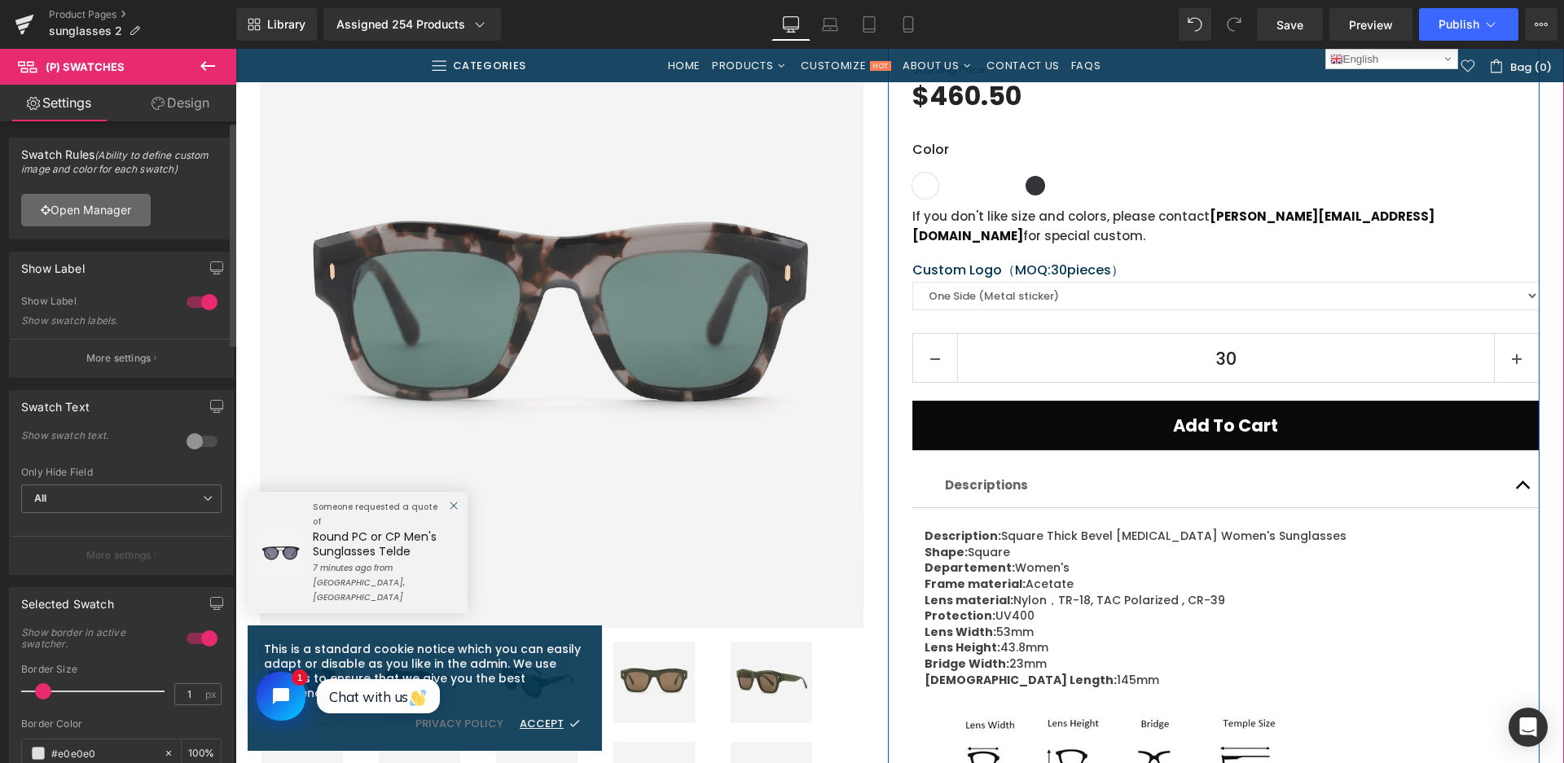
click at [134, 210] on link "Open Manager" at bounding box center [86, 210] width 130 height 33
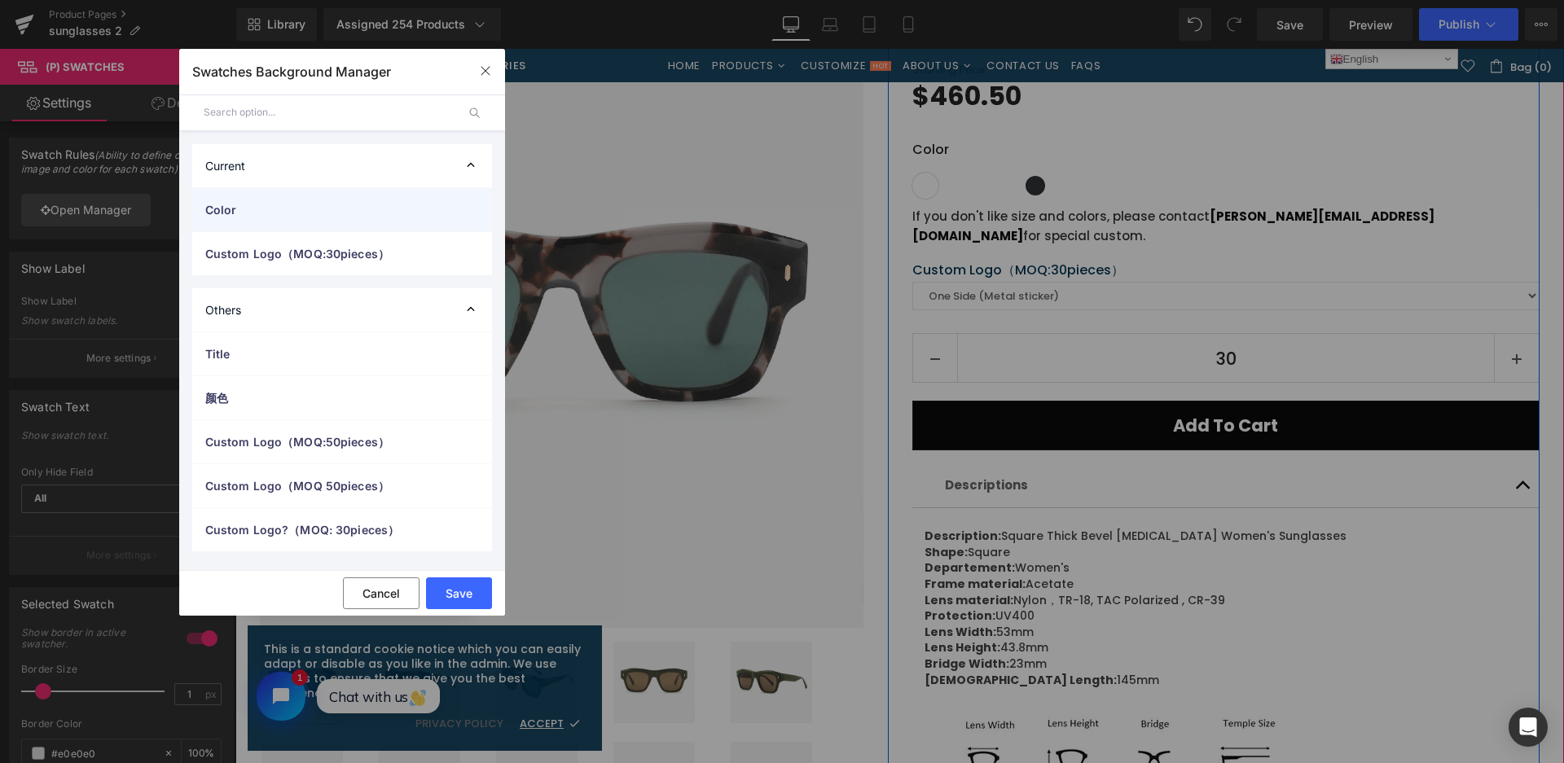
click at [359, 200] on div "Color" at bounding box center [342, 209] width 300 height 43
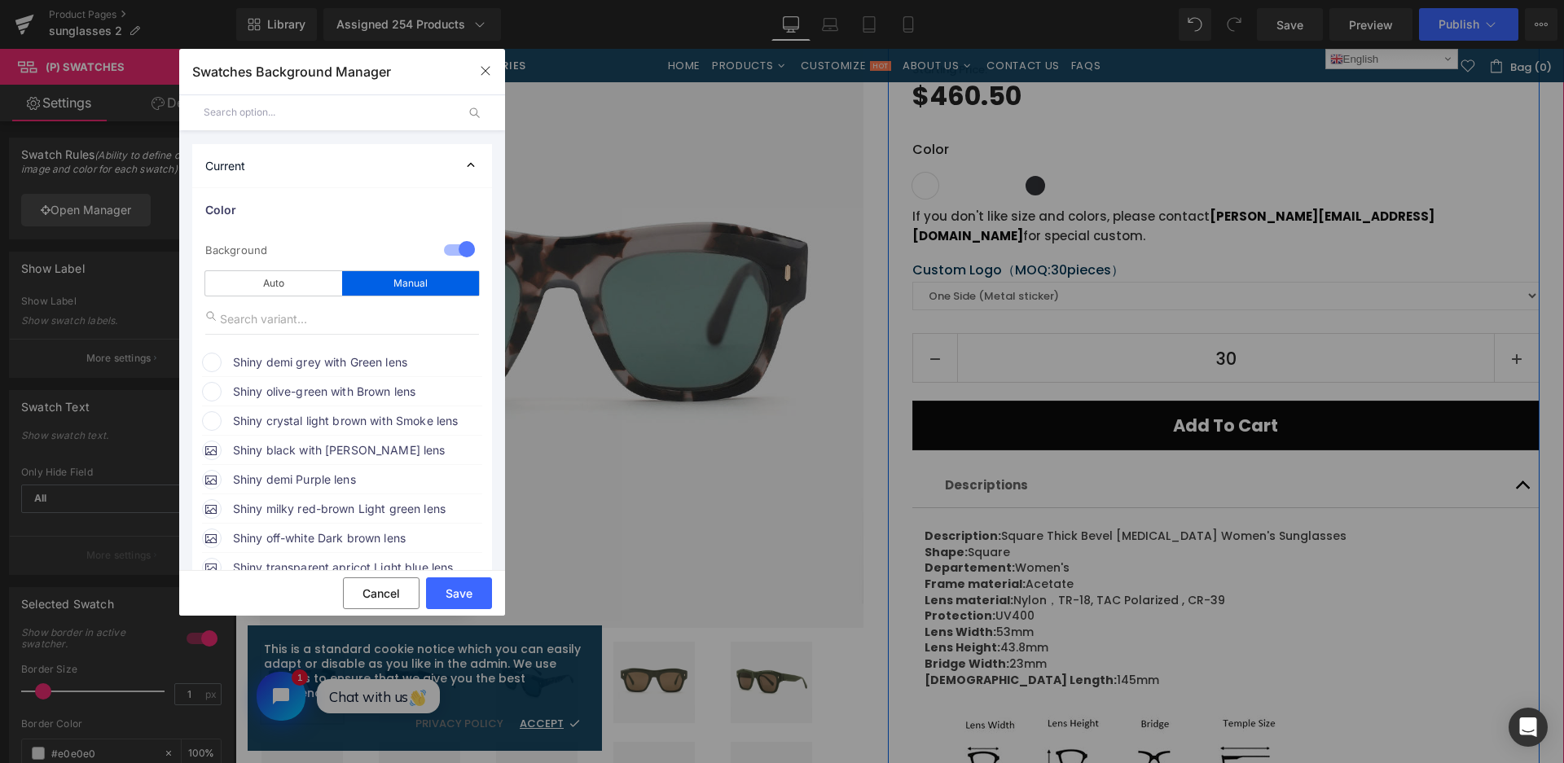
click at [314, 358] on span "Shiny demi grey with Green lens" at bounding box center [357, 363] width 248 height 20
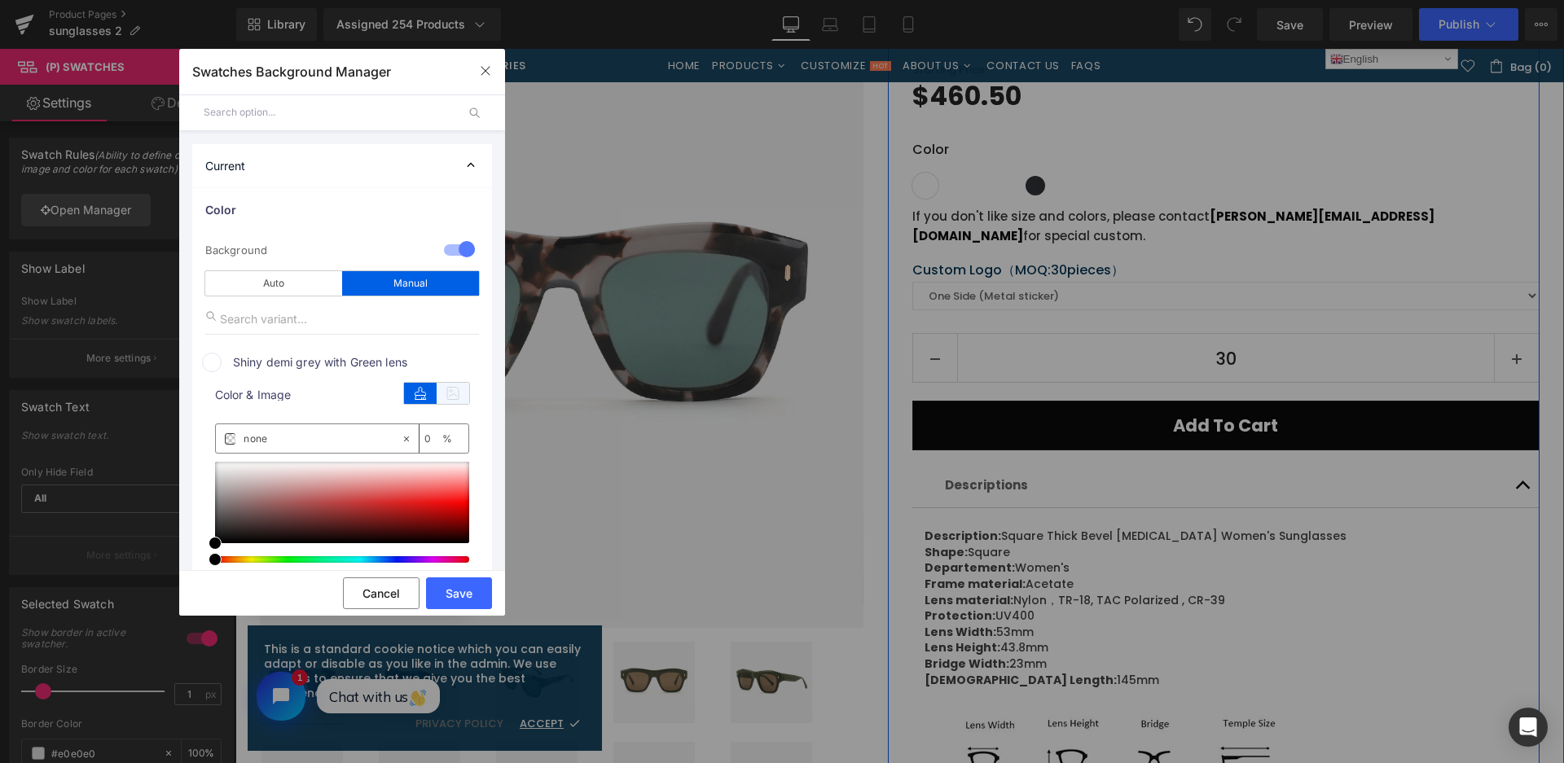
click at [450, 389] on icon at bounding box center [453, 393] width 33 height 21
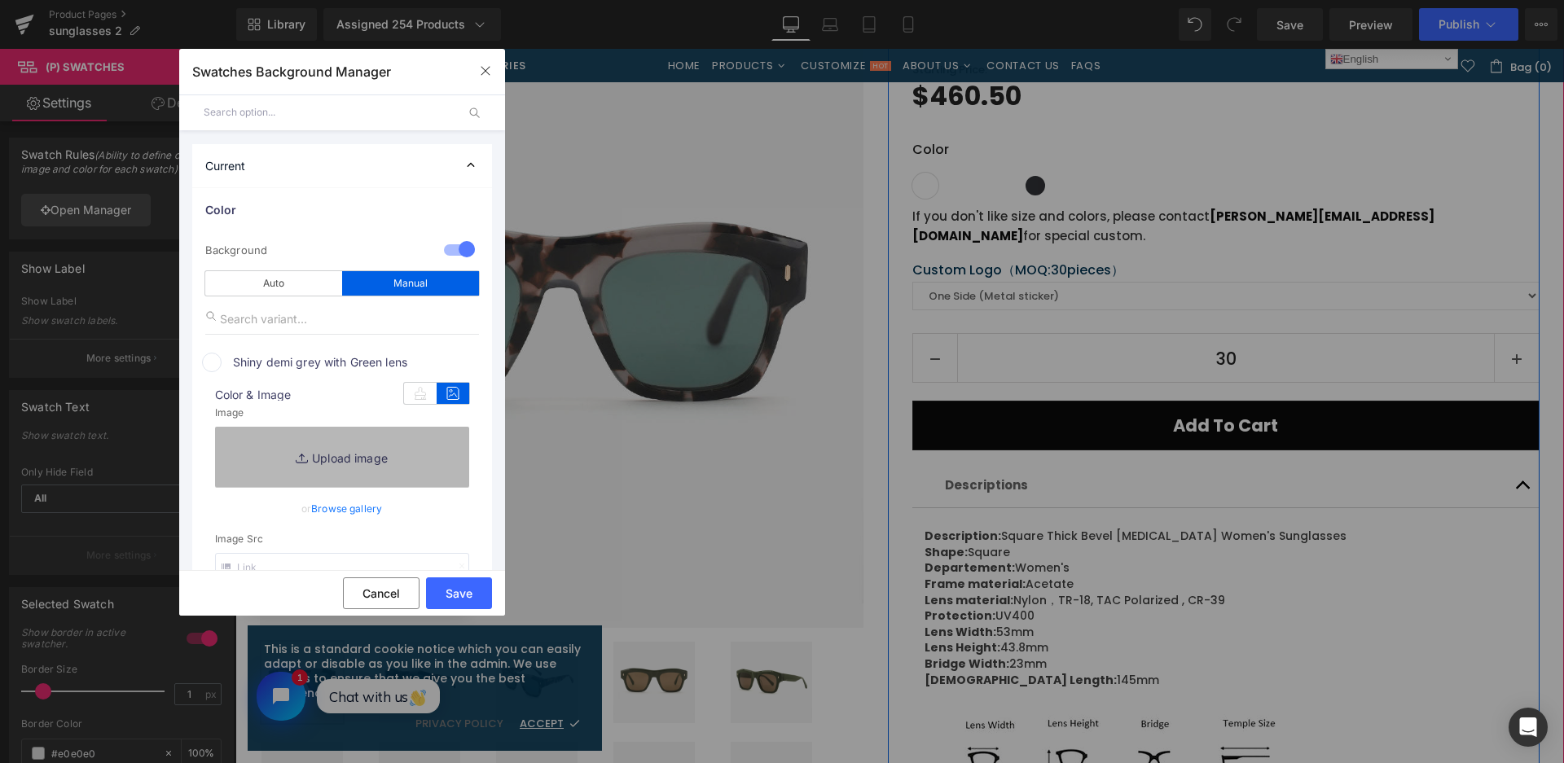
click at [428, 460] on link "Replace Image" at bounding box center [342, 457] width 254 height 60
type input "C:\fakepath\微信截图_20250901140637.png"
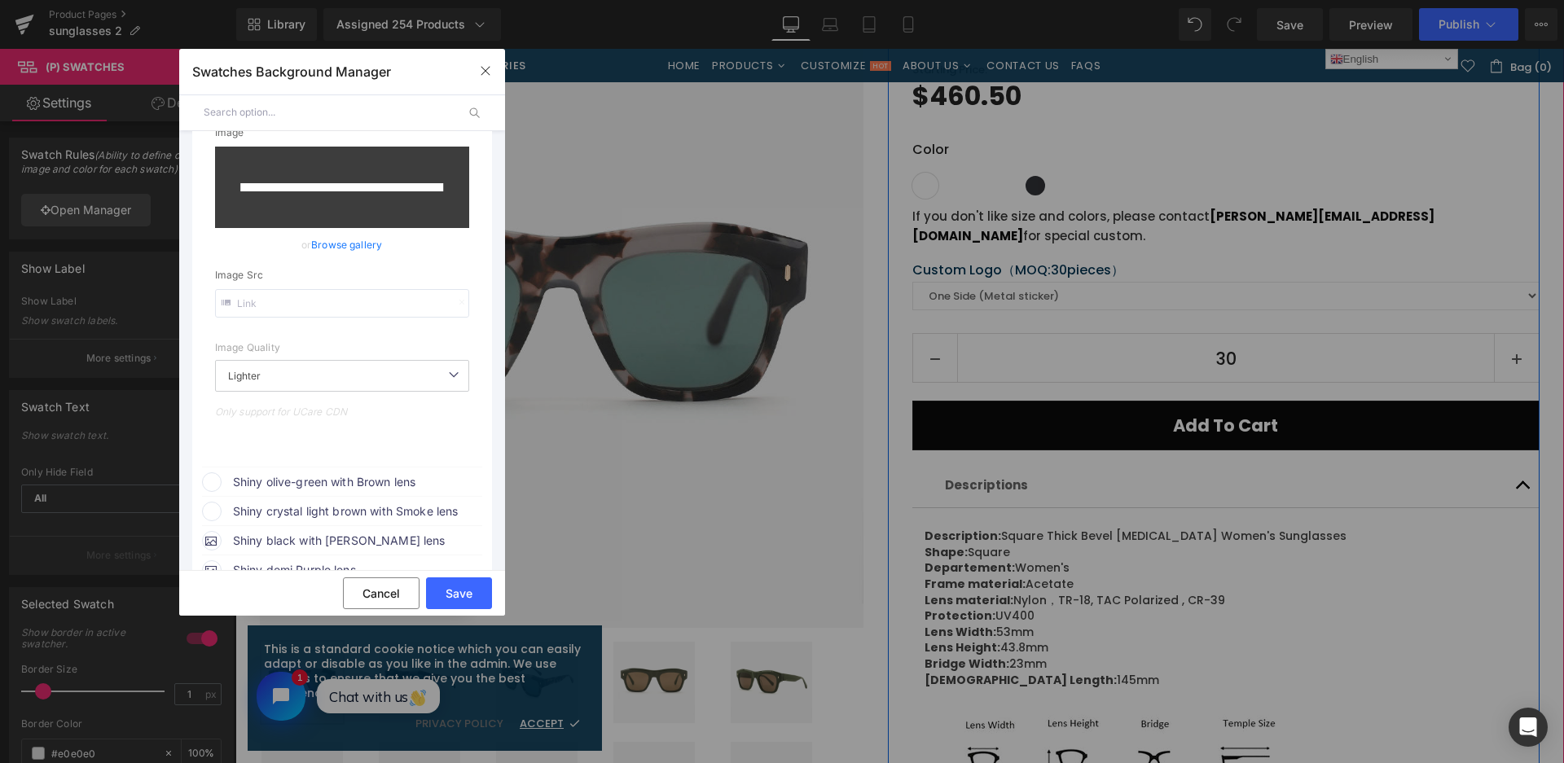
scroll to position [326, 0]
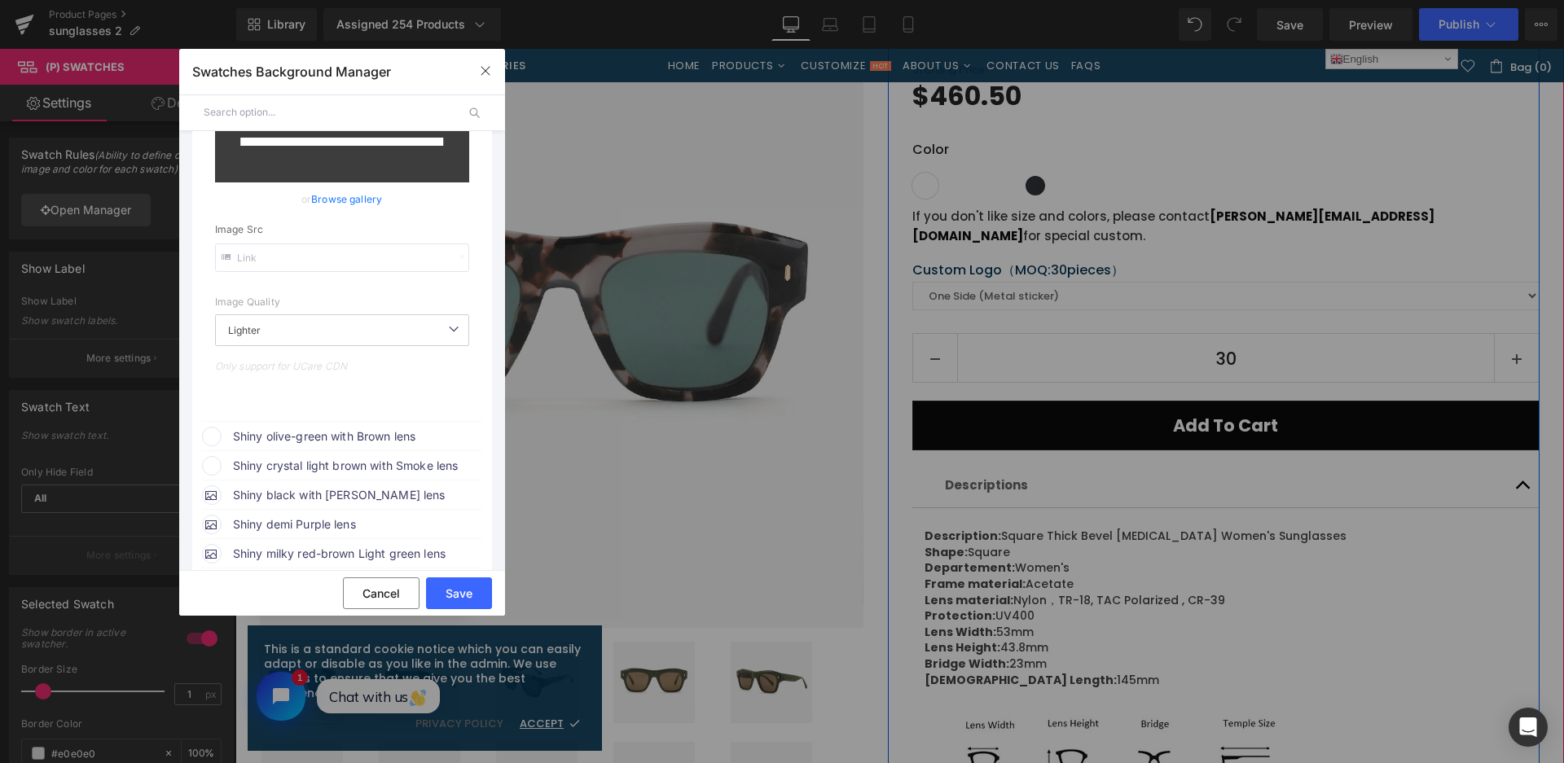
click at [341, 437] on span "Shiny olive-green with Brown lens" at bounding box center [357, 437] width 248 height 20
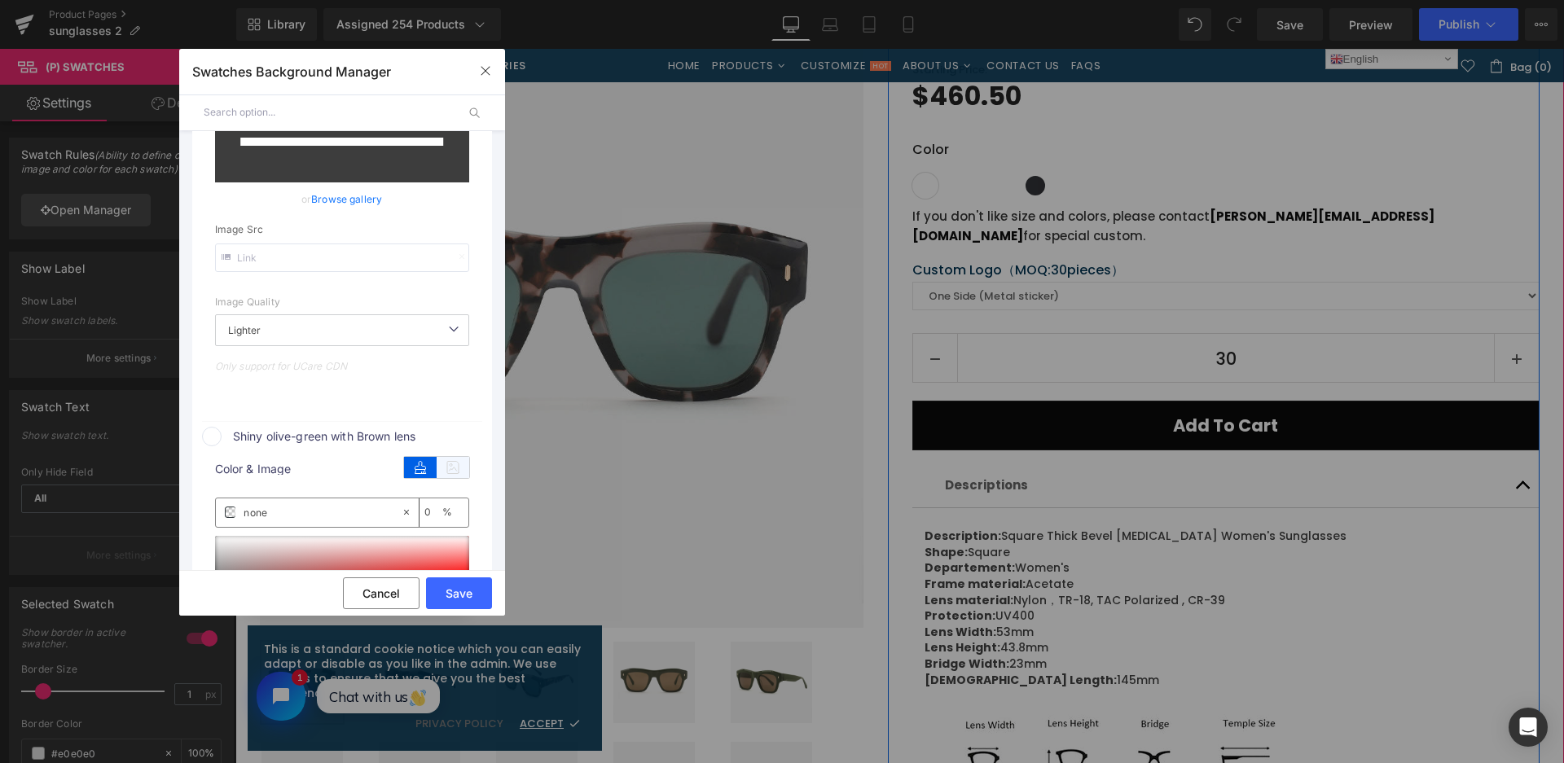
click at [453, 457] on icon at bounding box center [453, 467] width 33 height 21
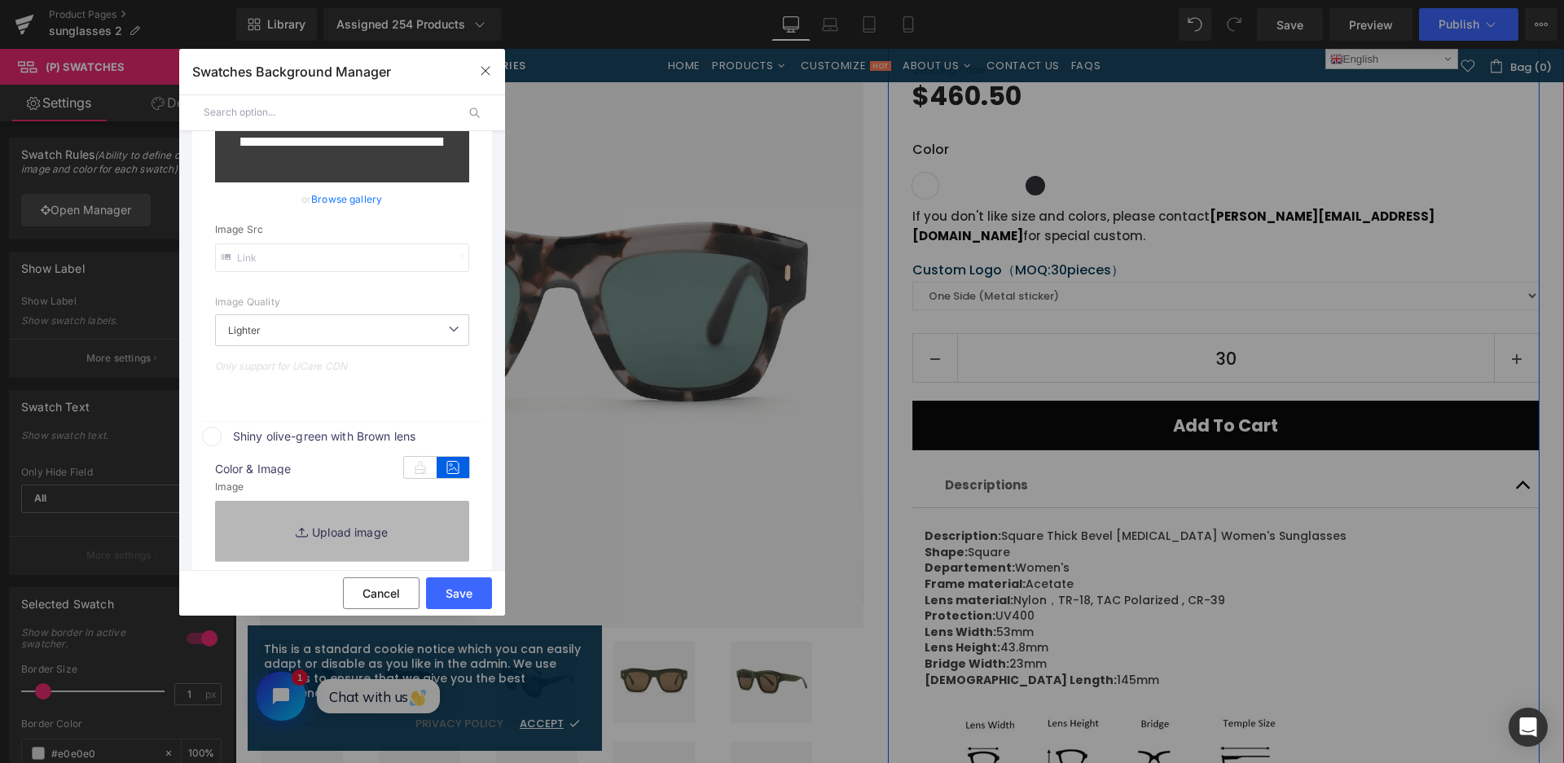
click at [450, 505] on link "Replace Image" at bounding box center [342, 531] width 254 height 60
type input "[URL][DOMAIN_NAME]"
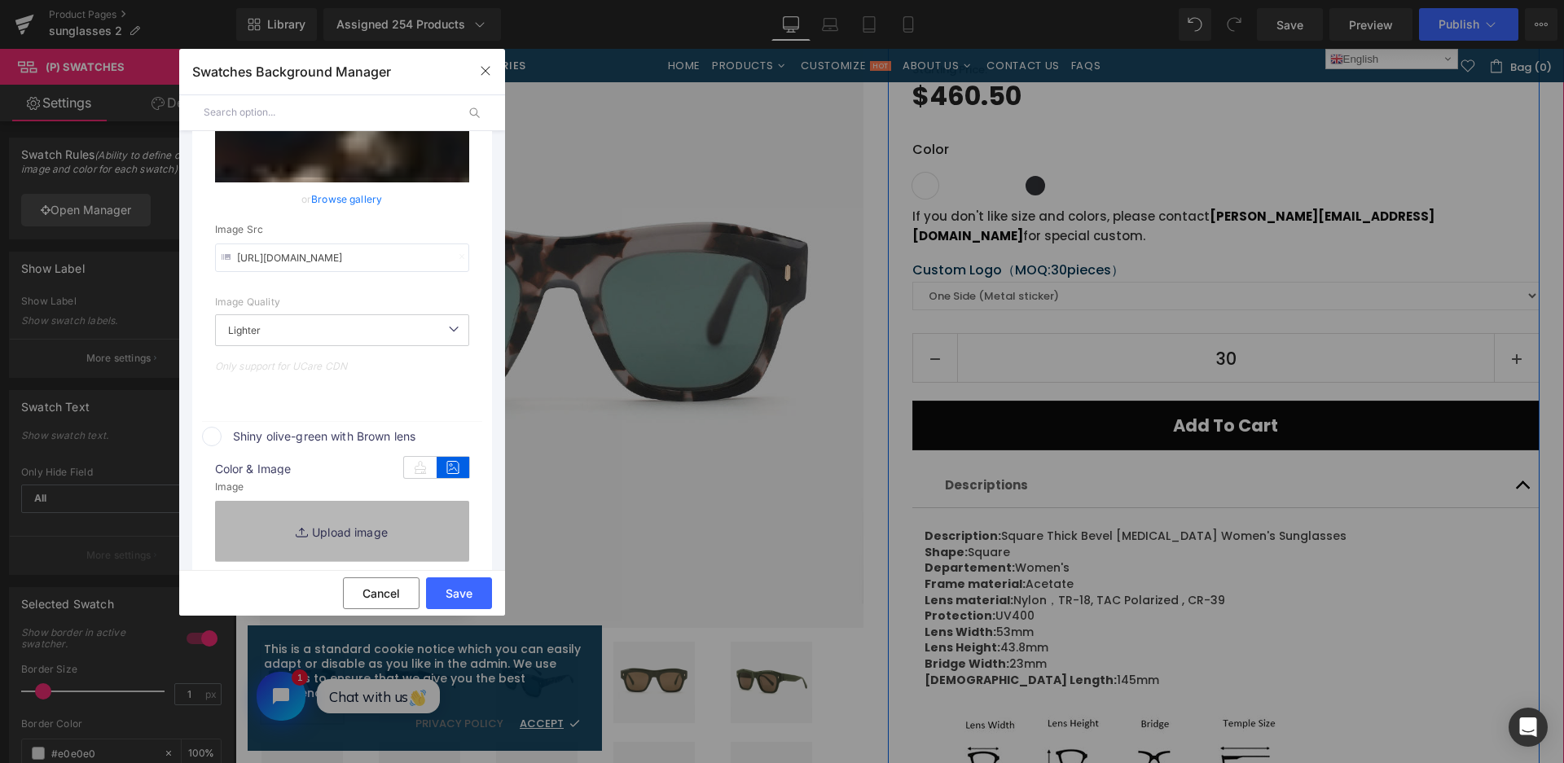
type input "C:\fakepath\微信截图_20250901140642.png"
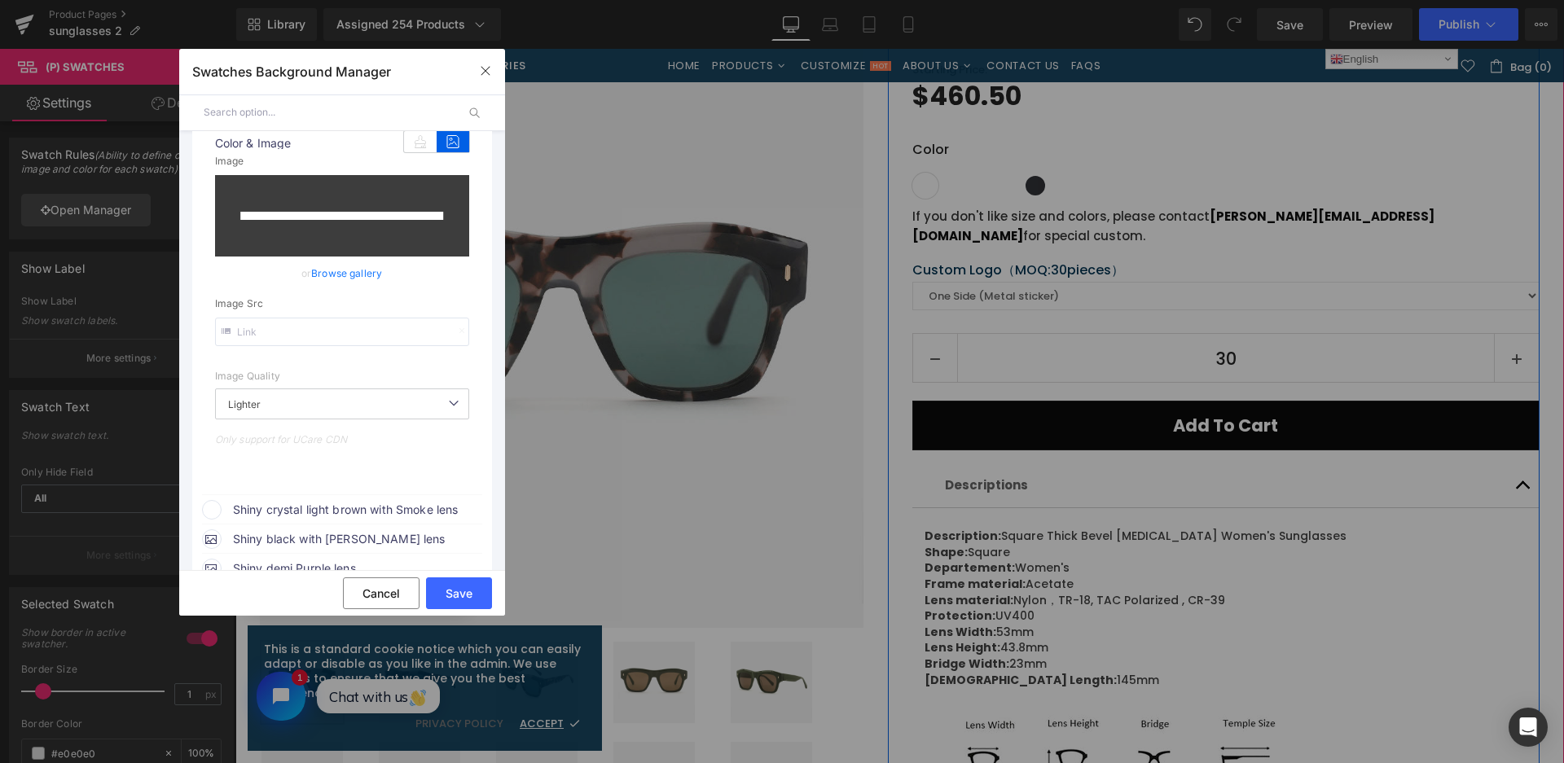
scroll to position [827, 0]
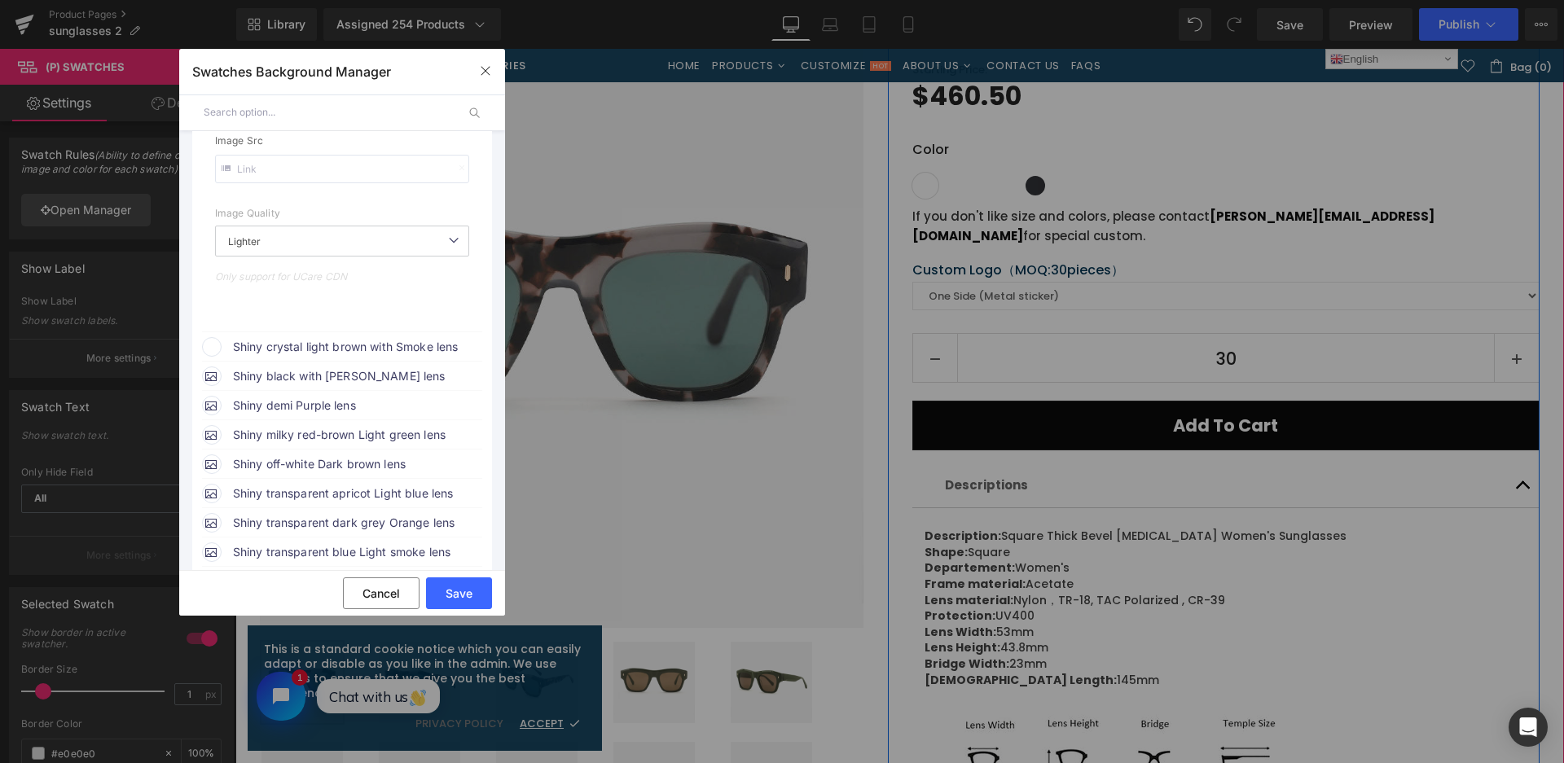
click at [380, 342] on span "Shiny crystal light brown with Smoke lens" at bounding box center [357, 347] width 248 height 20
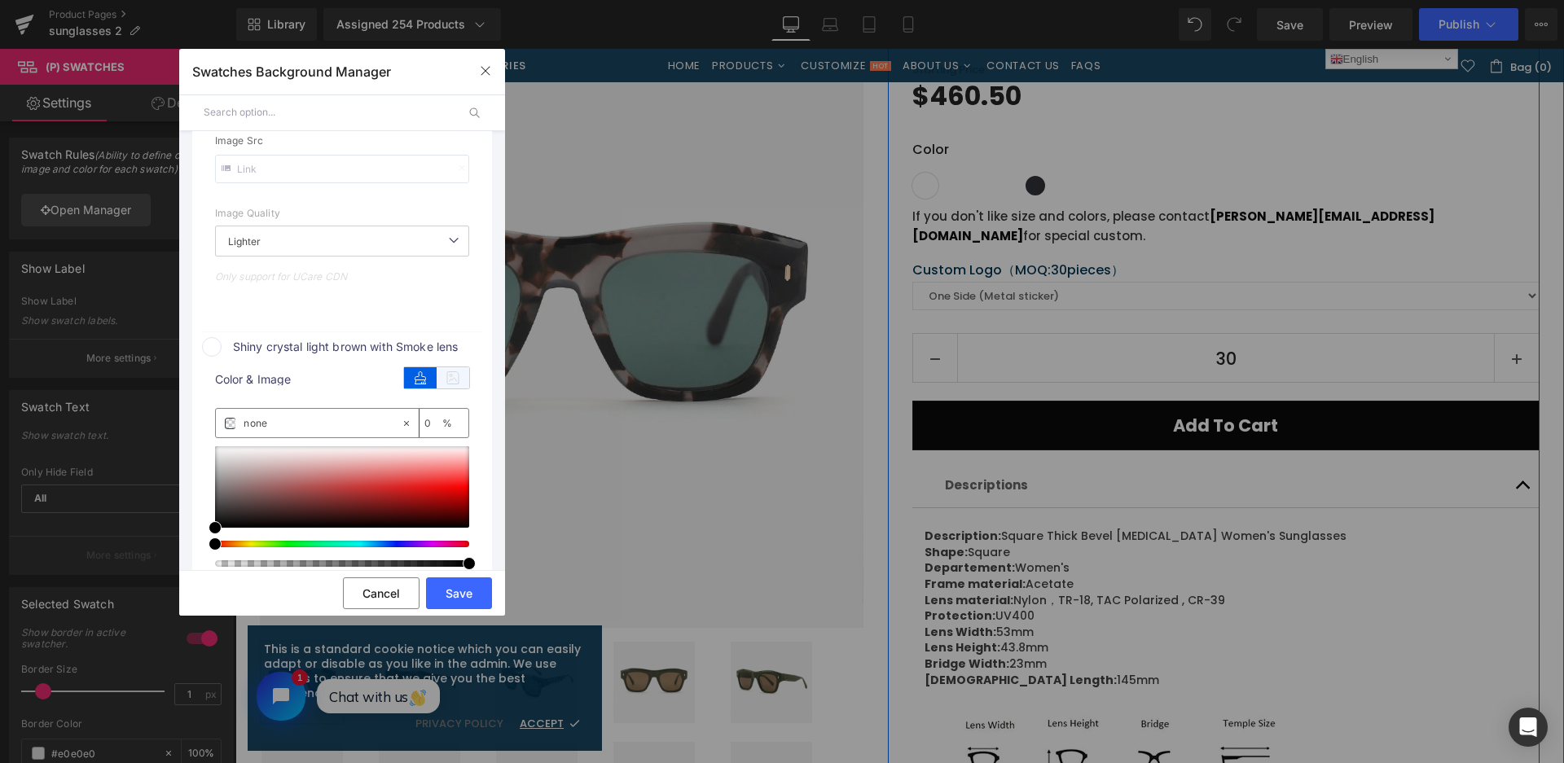
click at [465, 376] on icon at bounding box center [453, 377] width 33 height 21
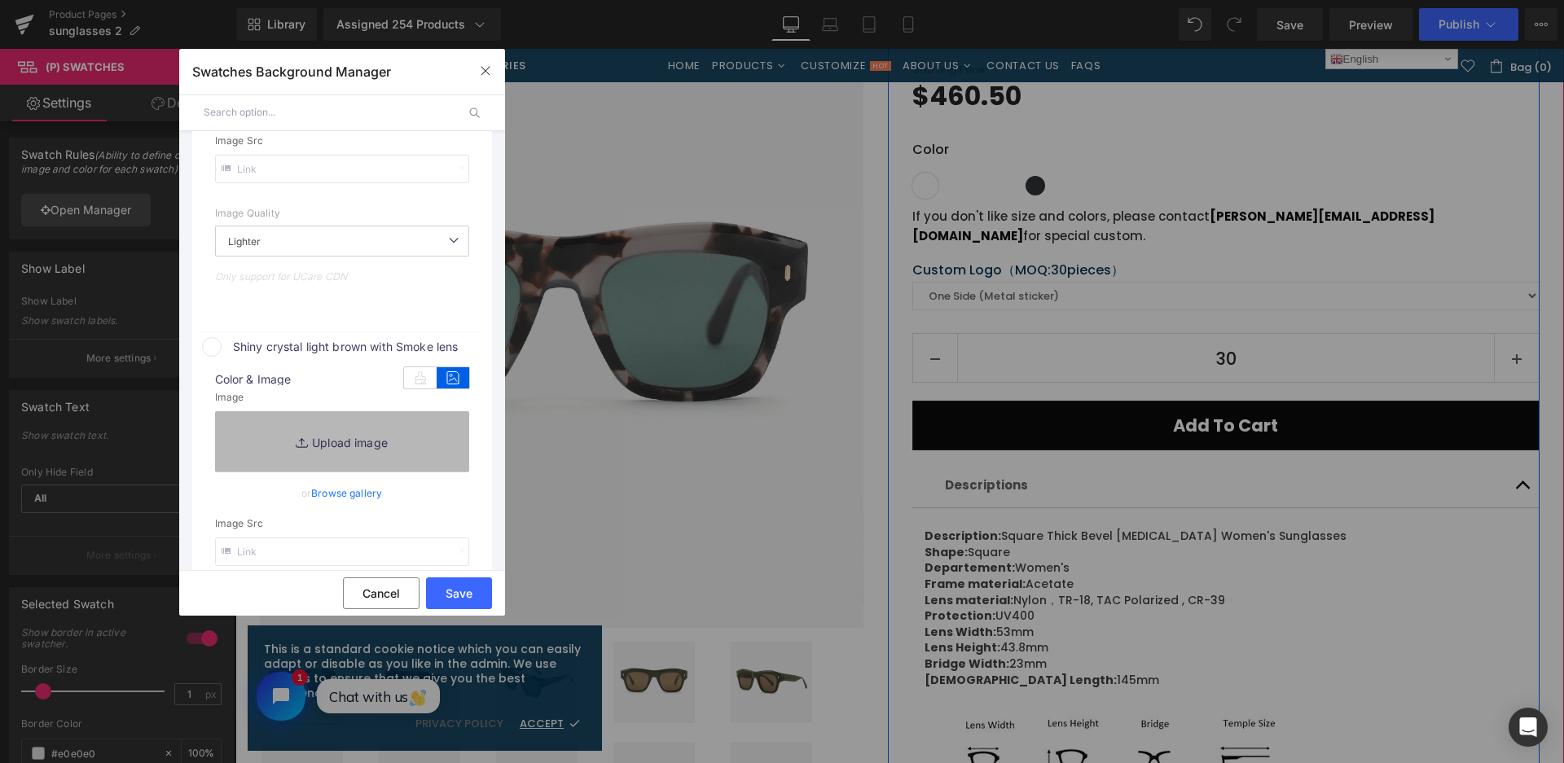
click at [440, 433] on link "Replace Image" at bounding box center [342, 441] width 254 height 60
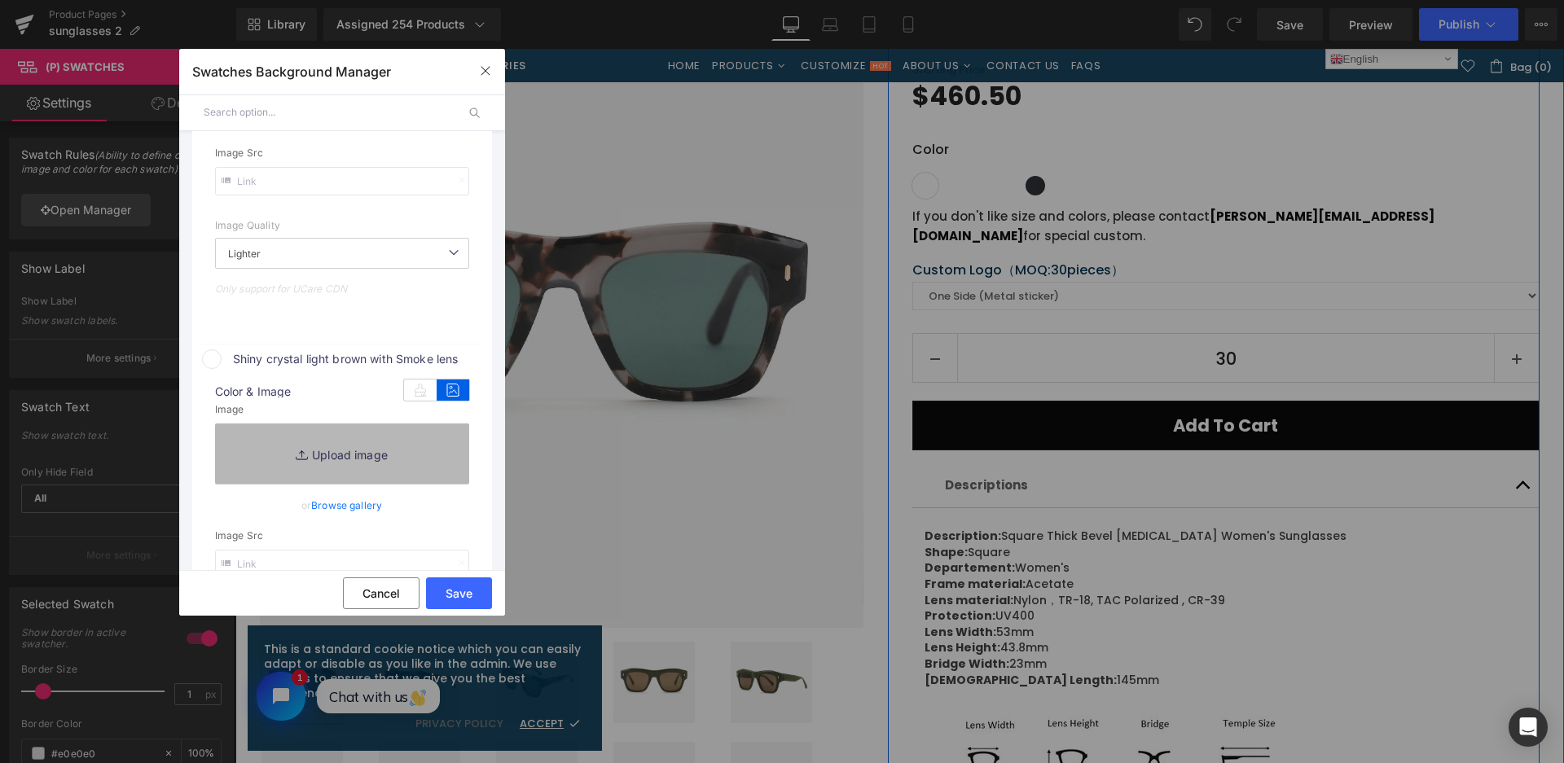
type input "[URL][DOMAIN_NAME]"
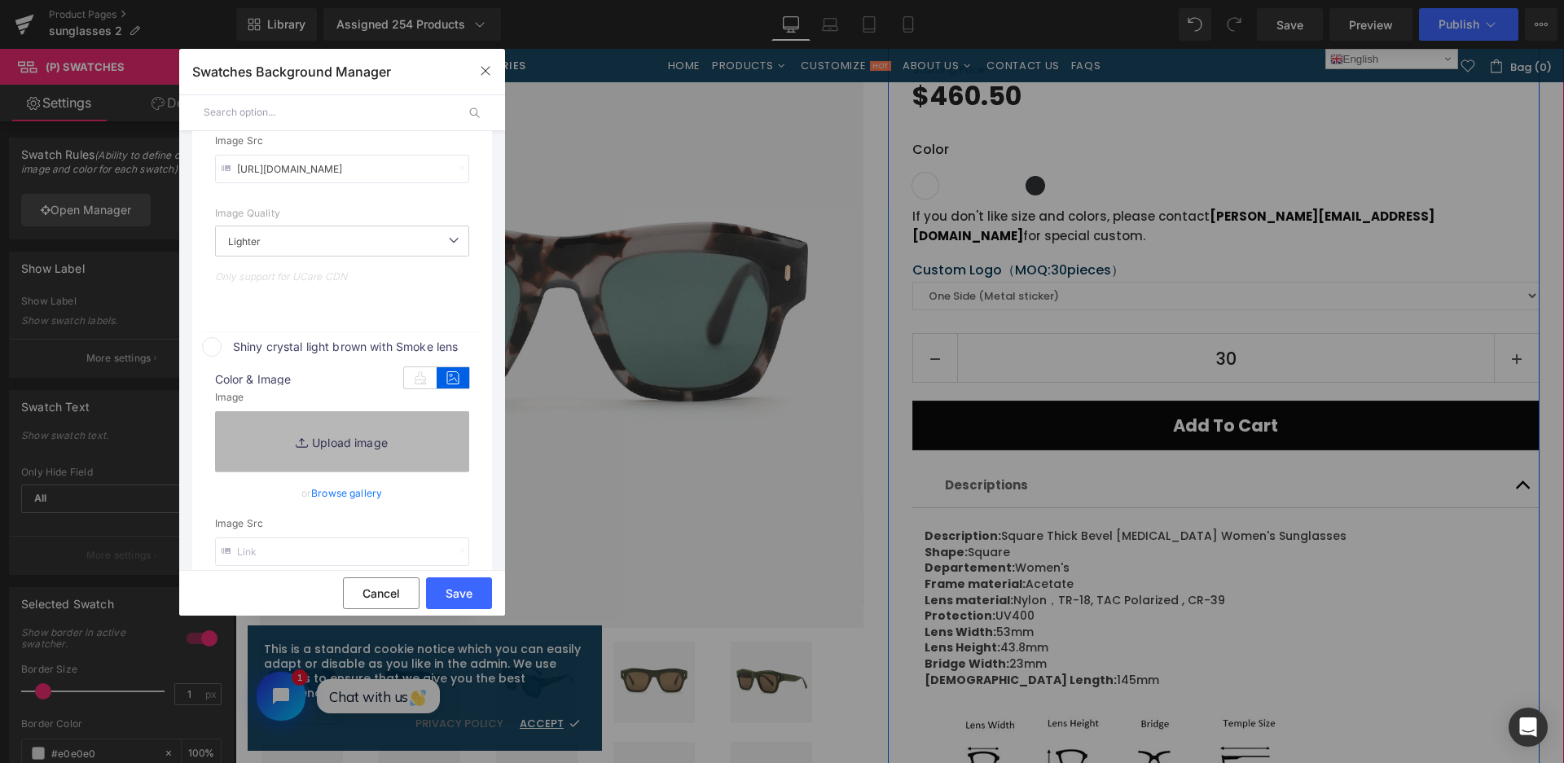
type input "C:\fakepath\微信截图_20250901140645.png"
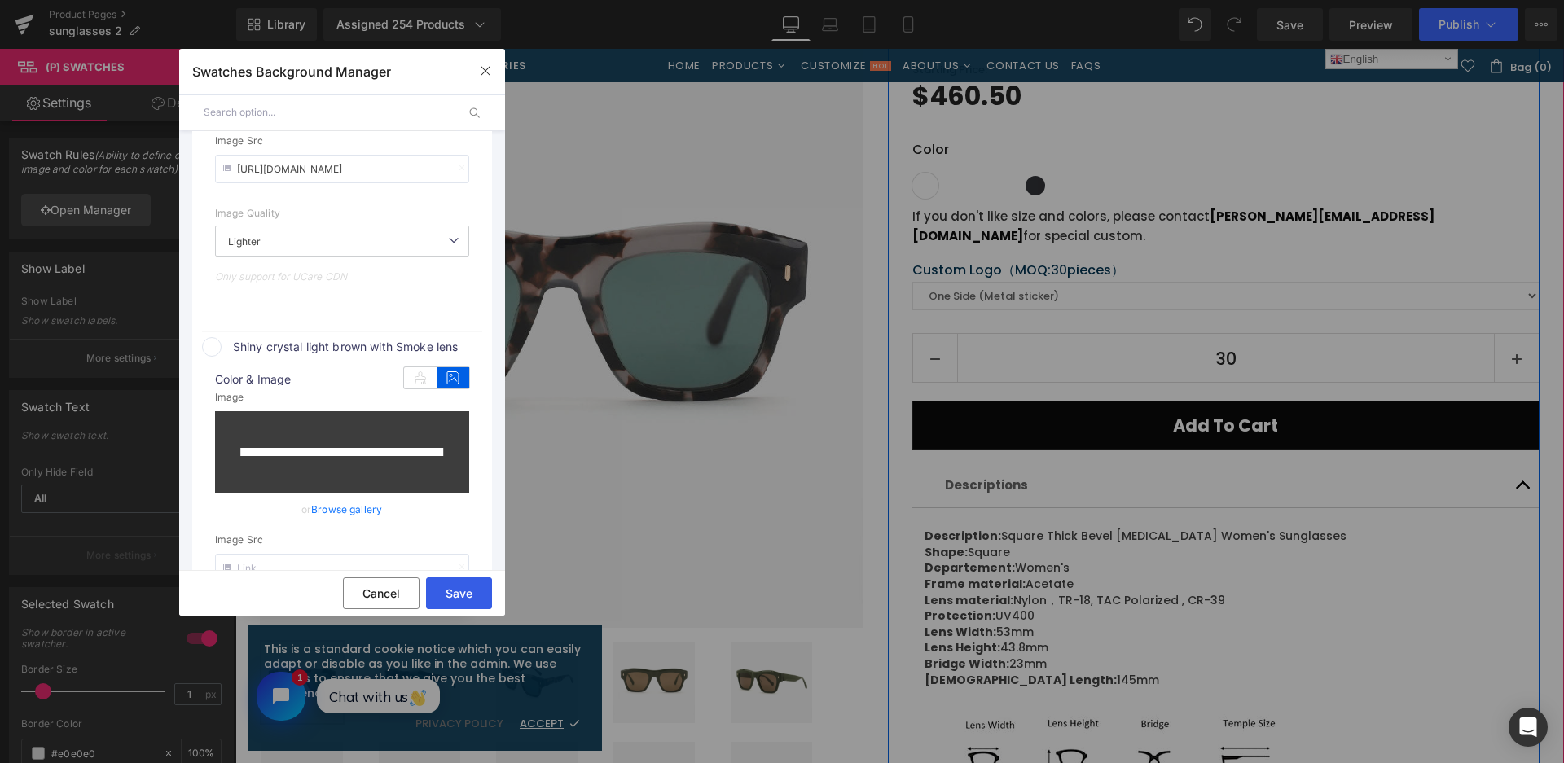
type input "[URL][DOMAIN_NAME]"
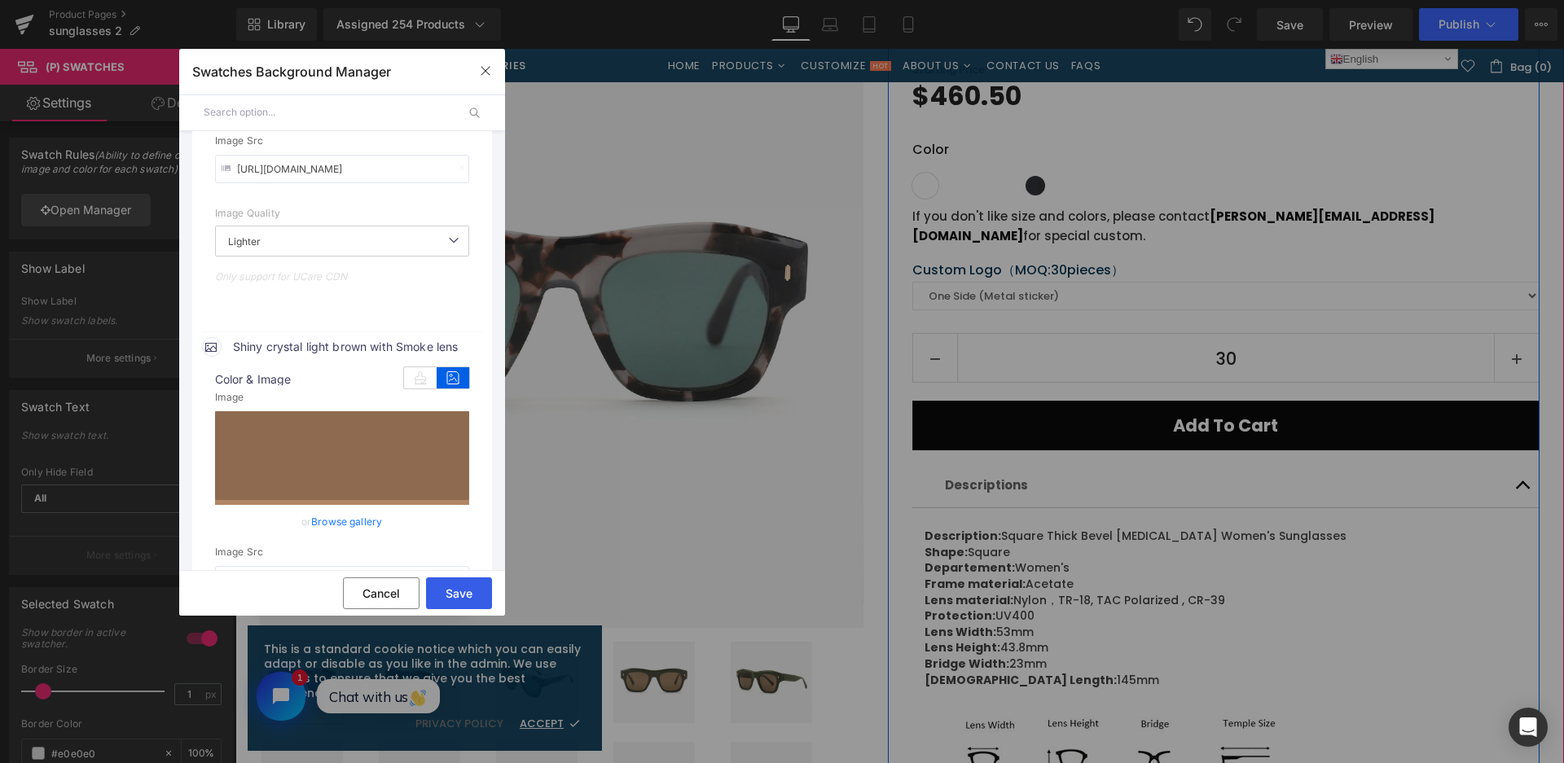
click at [475, 598] on button "Save" at bounding box center [459, 594] width 66 height 32
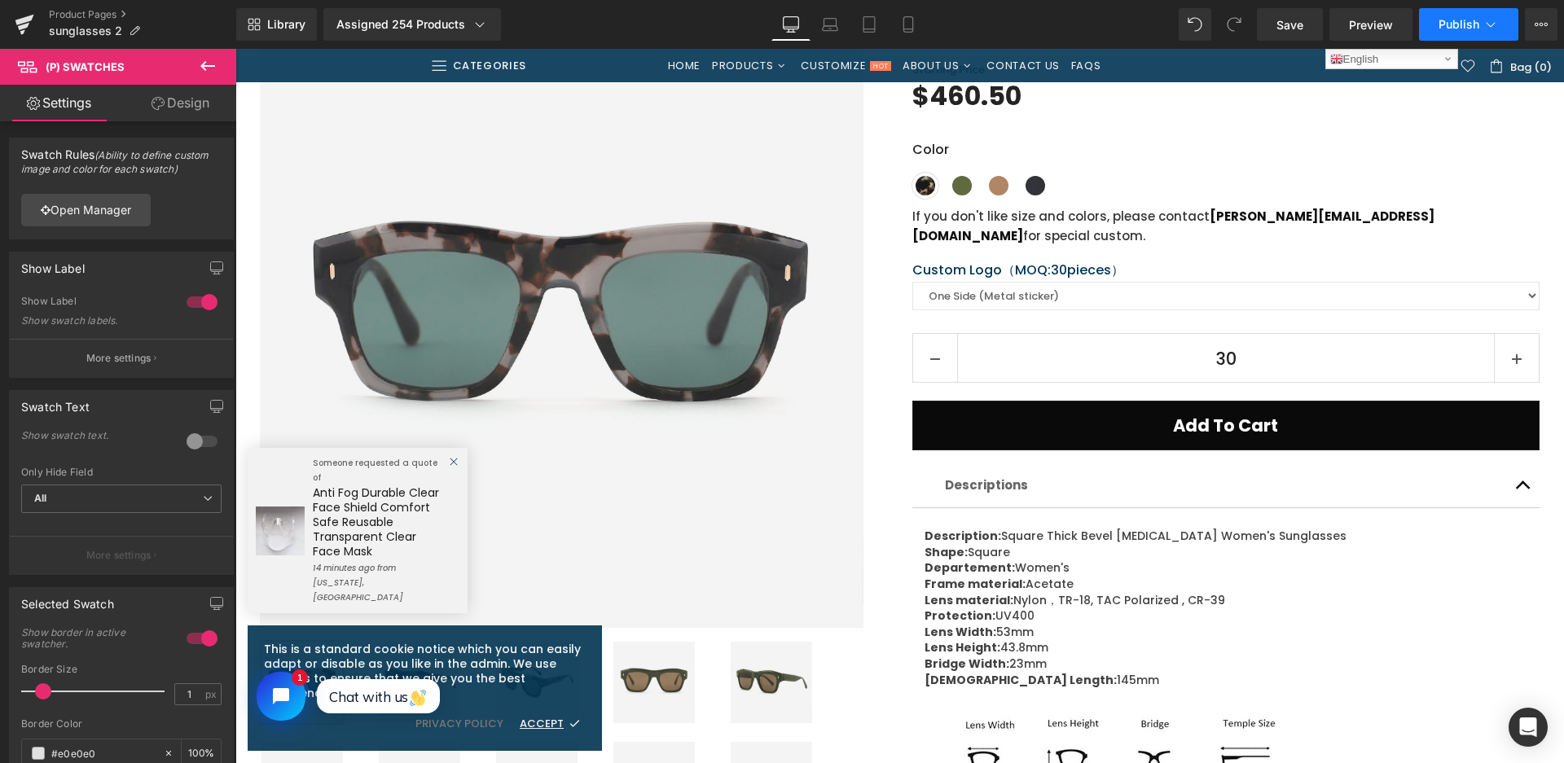
click at [1467, 20] on span "Publish" at bounding box center [1459, 24] width 41 height 13
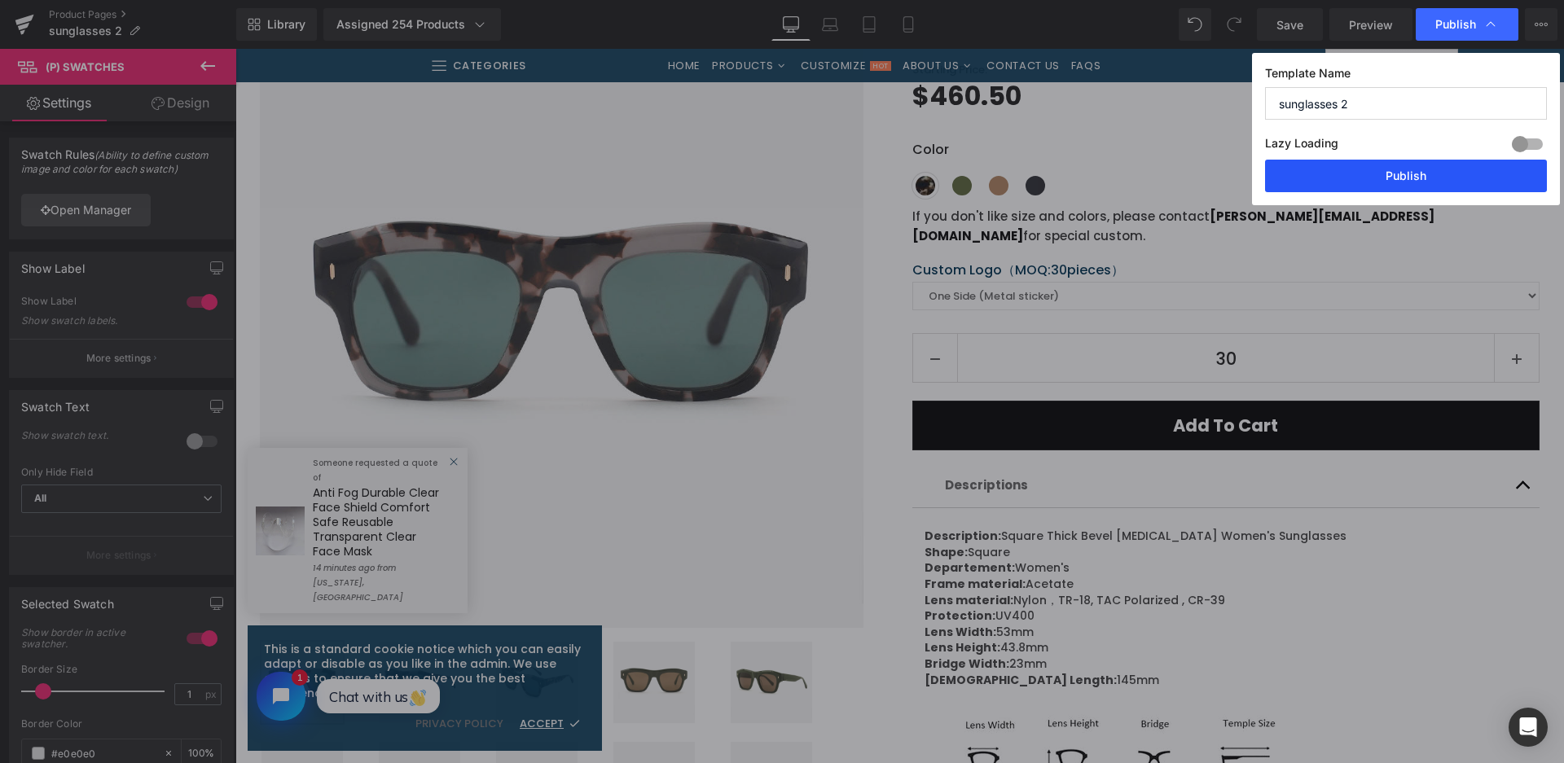
click at [1395, 184] on button "Publish" at bounding box center [1406, 176] width 282 height 33
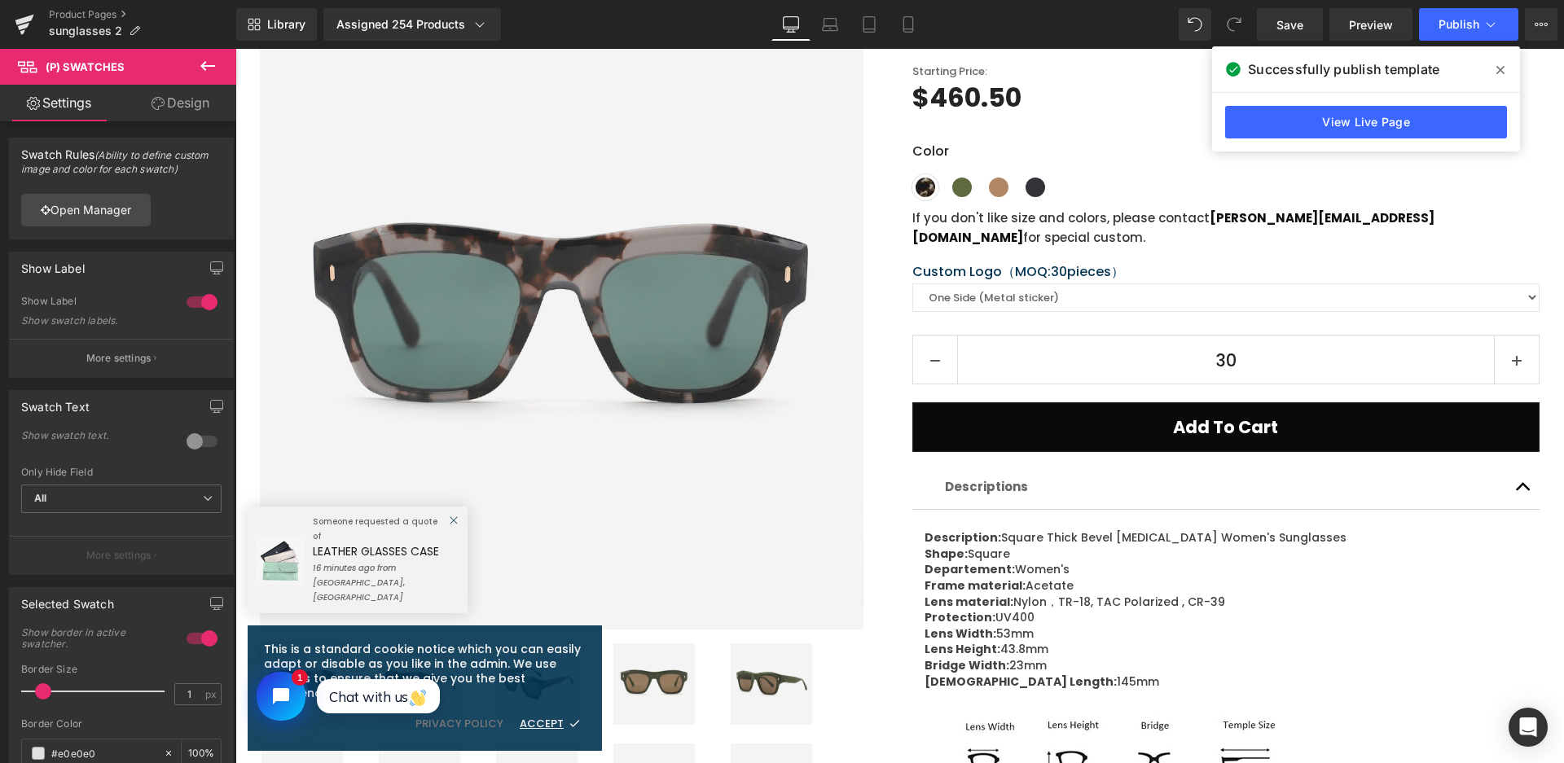
scroll to position [0, 0]
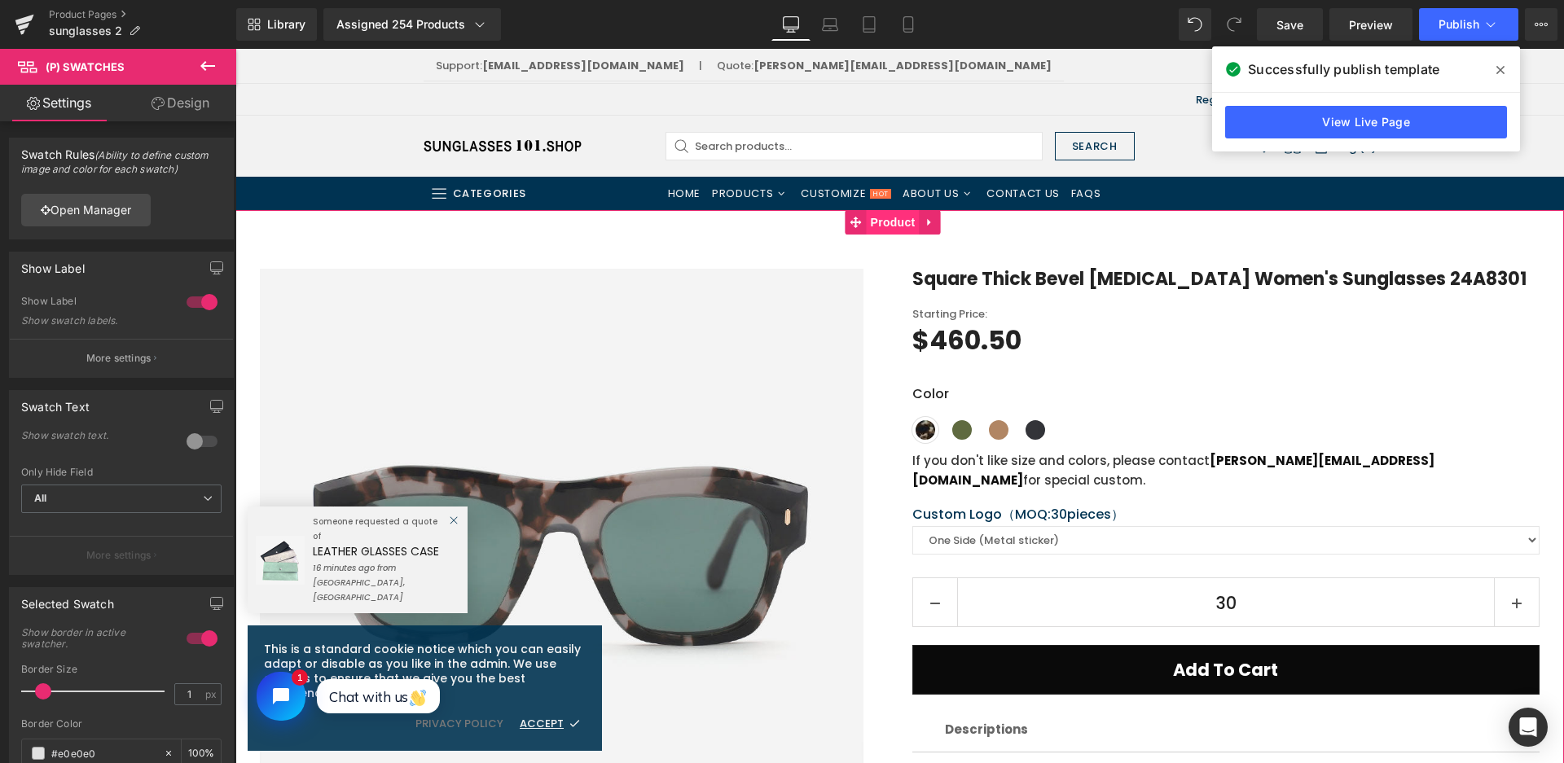
click at [898, 225] on span "Product" at bounding box center [893, 222] width 53 height 24
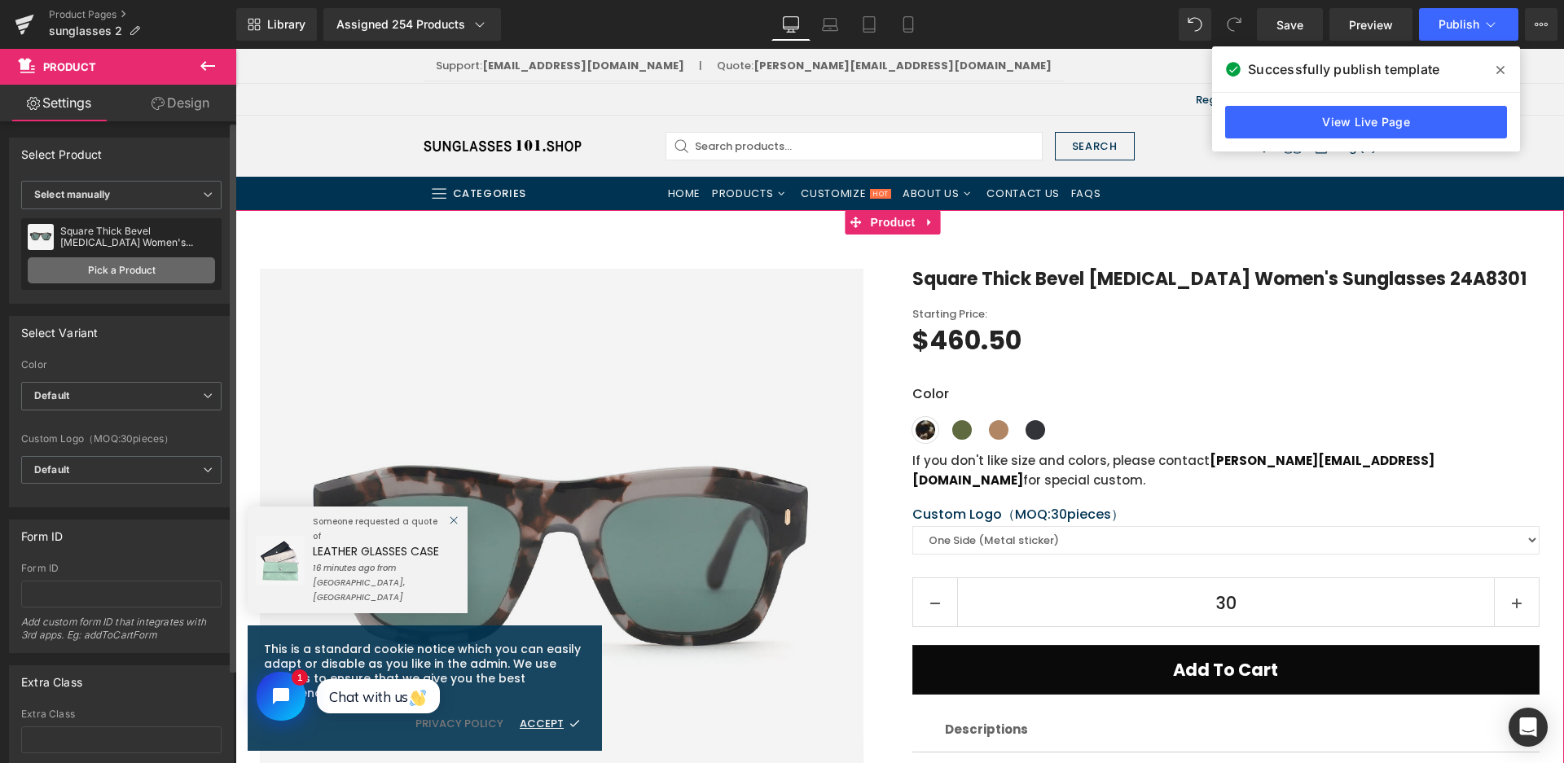
click at [125, 267] on link "Pick a Product" at bounding box center [121, 270] width 187 height 26
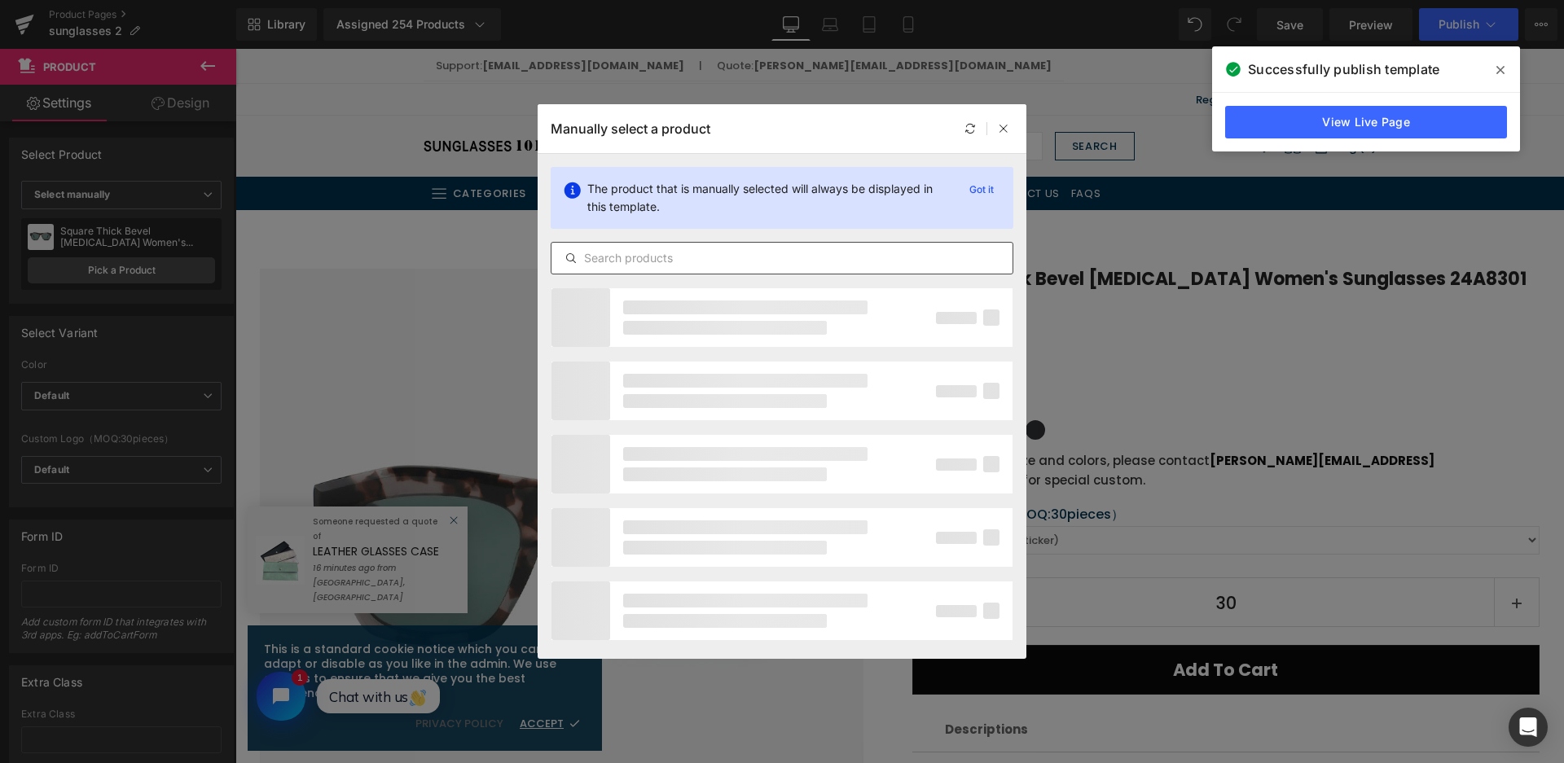
click at [680, 253] on input "text" at bounding box center [781, 258] width 461 height 20
type input "24A8306"
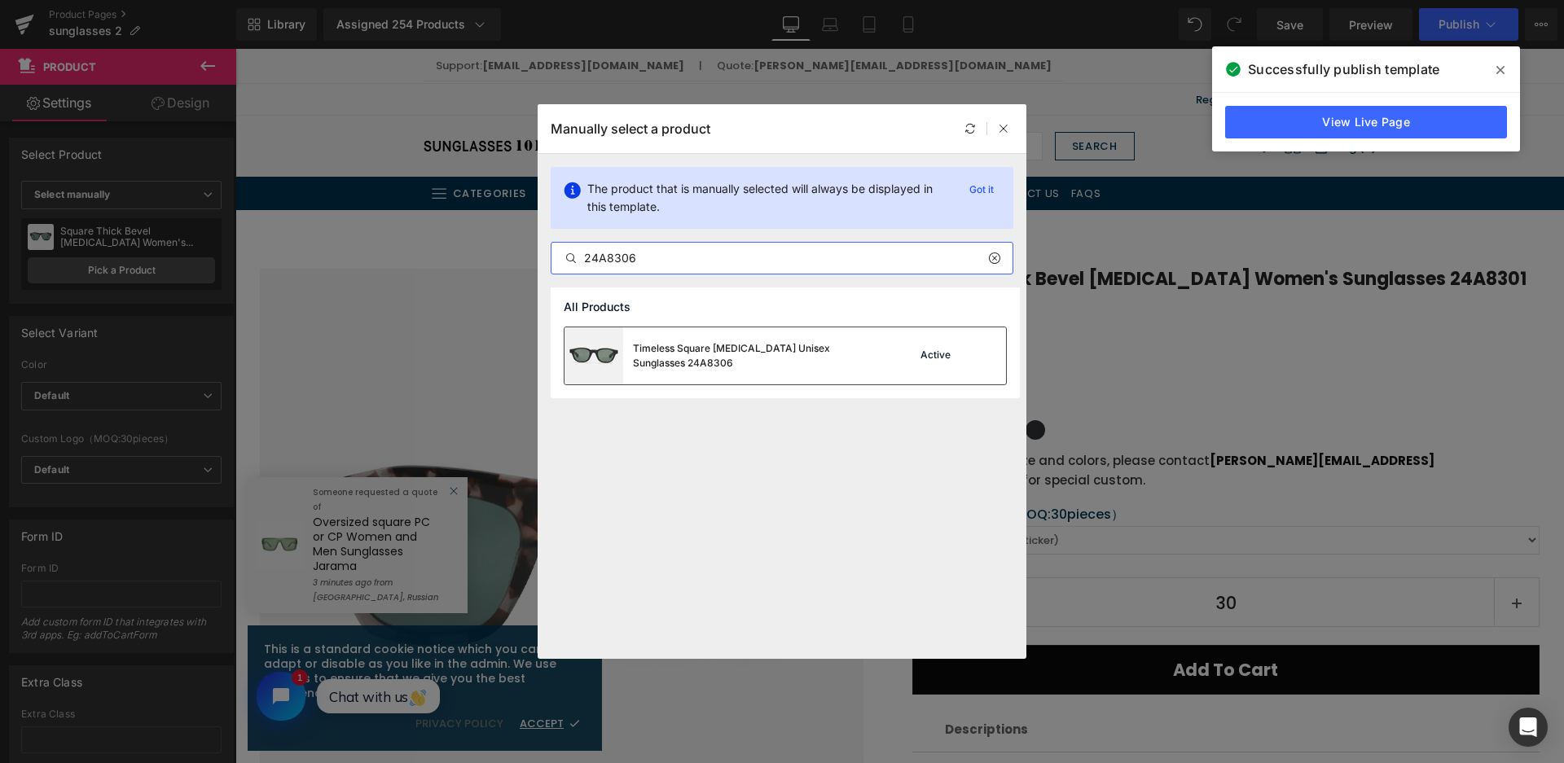
drag, startPoint x: 701, startPoint y: 354, endPoint x: 693, endPoint y: 700, distance: 345.5
click at [701, 354] on div "Timeless Square Acetate Unisex Sunglasses 24A8306" at bounding box center [755, 355] width 244 height 29
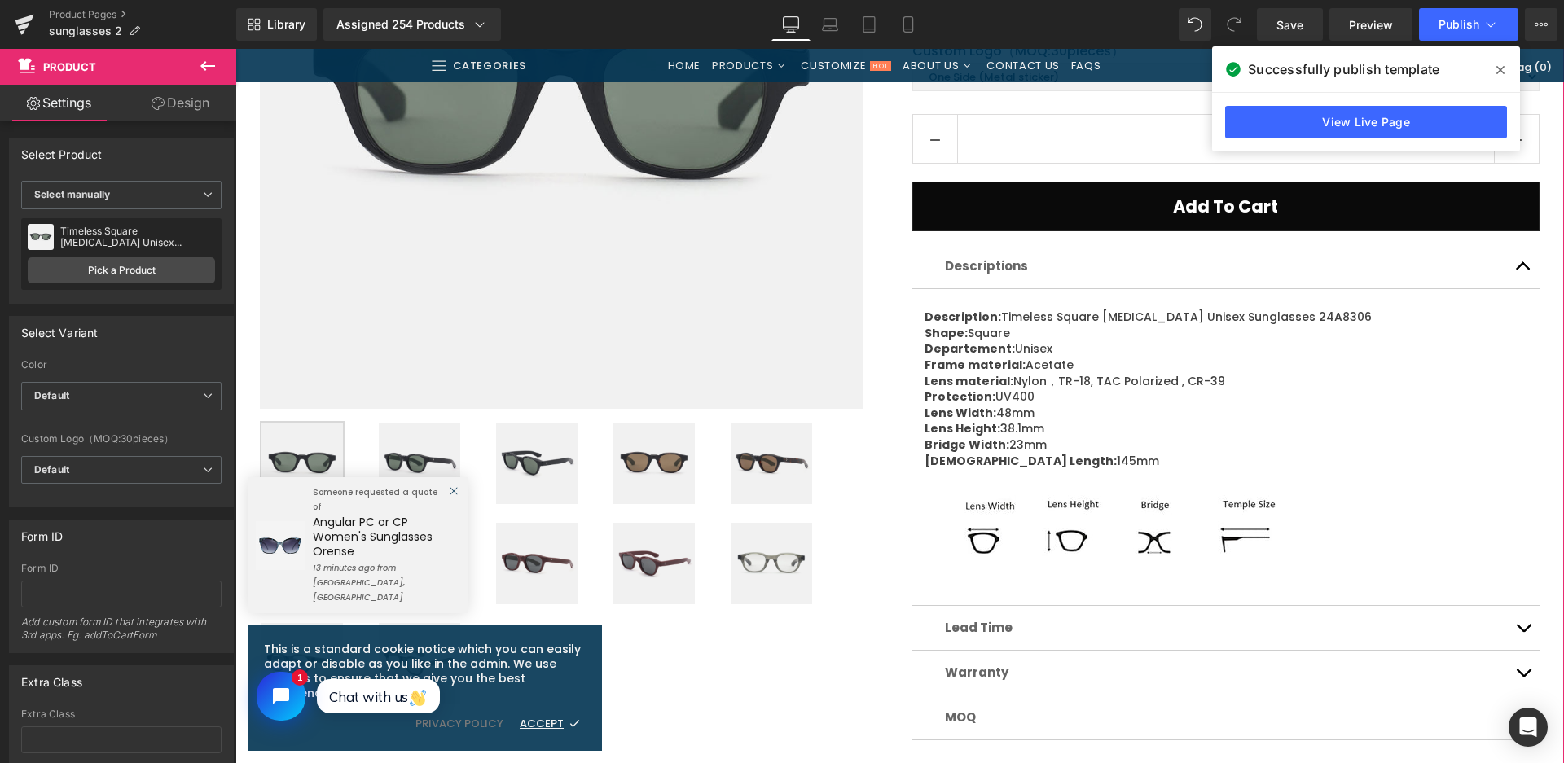
scroll to position [244, 0]
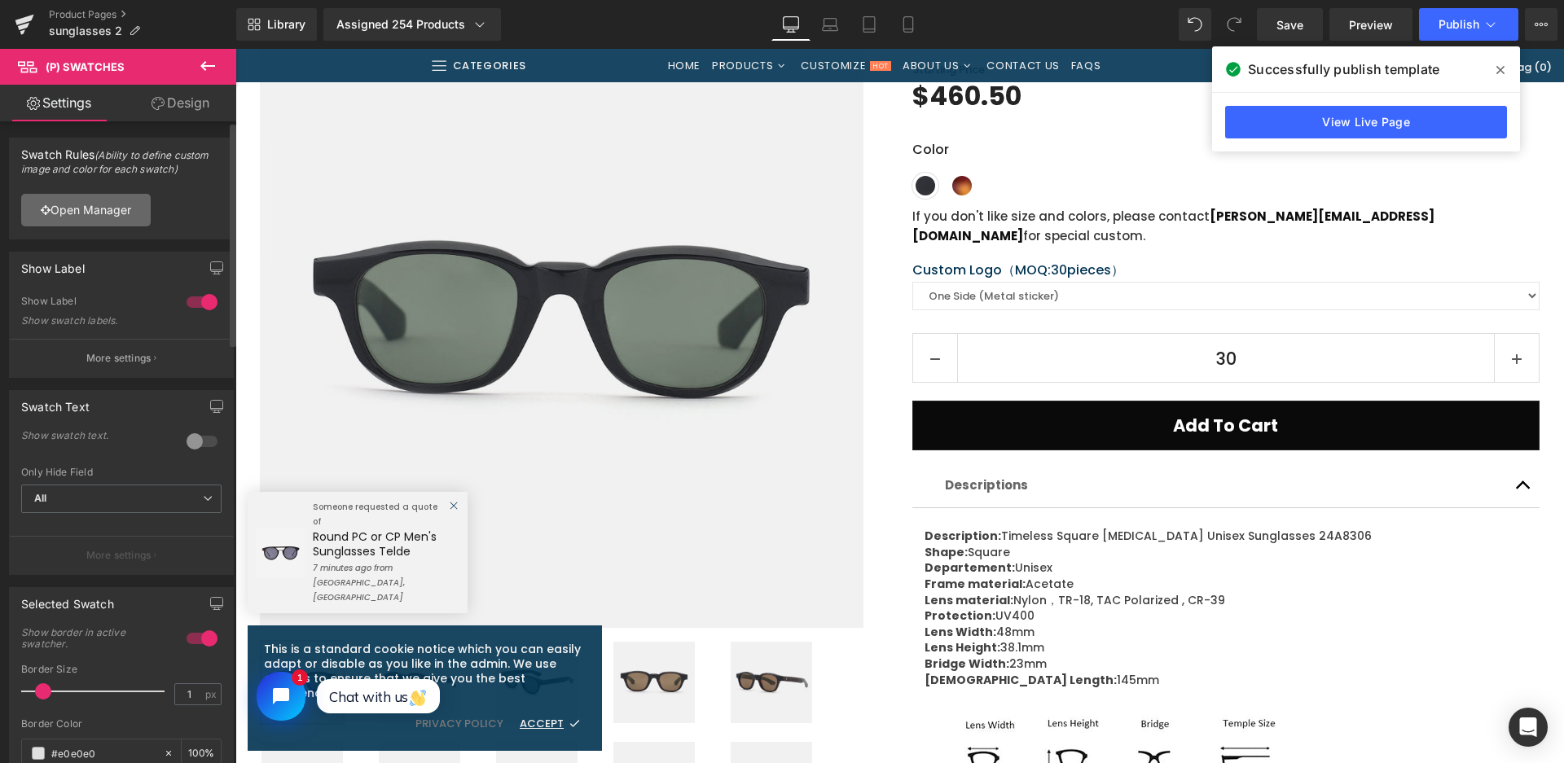
click at [121, 198] on link "Open Manager" at bounding box center [86, 210] width 130 height 33
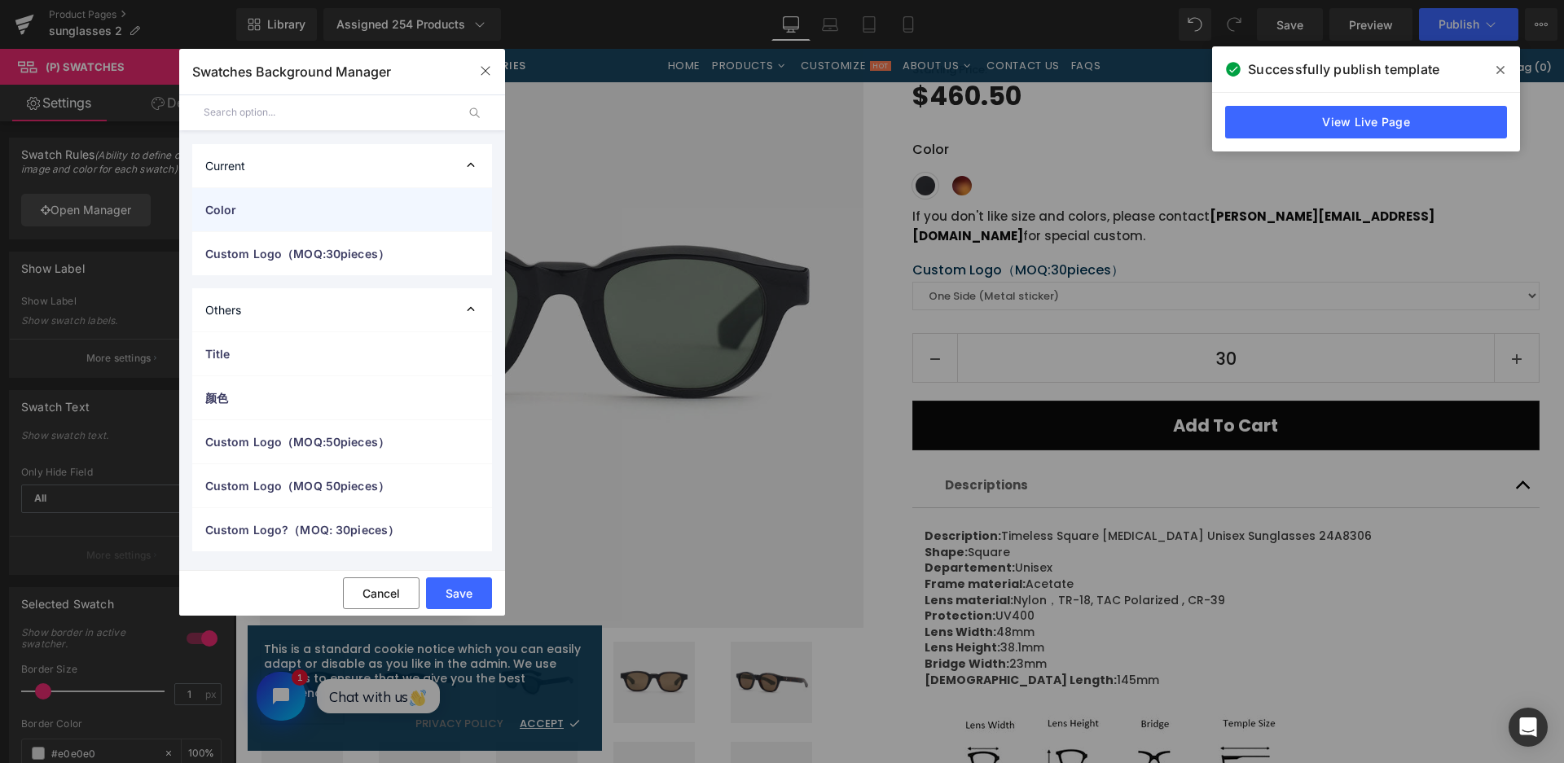
click at [281, 210] on span "Color" at bounding box center [325, 209] width 241 height 17
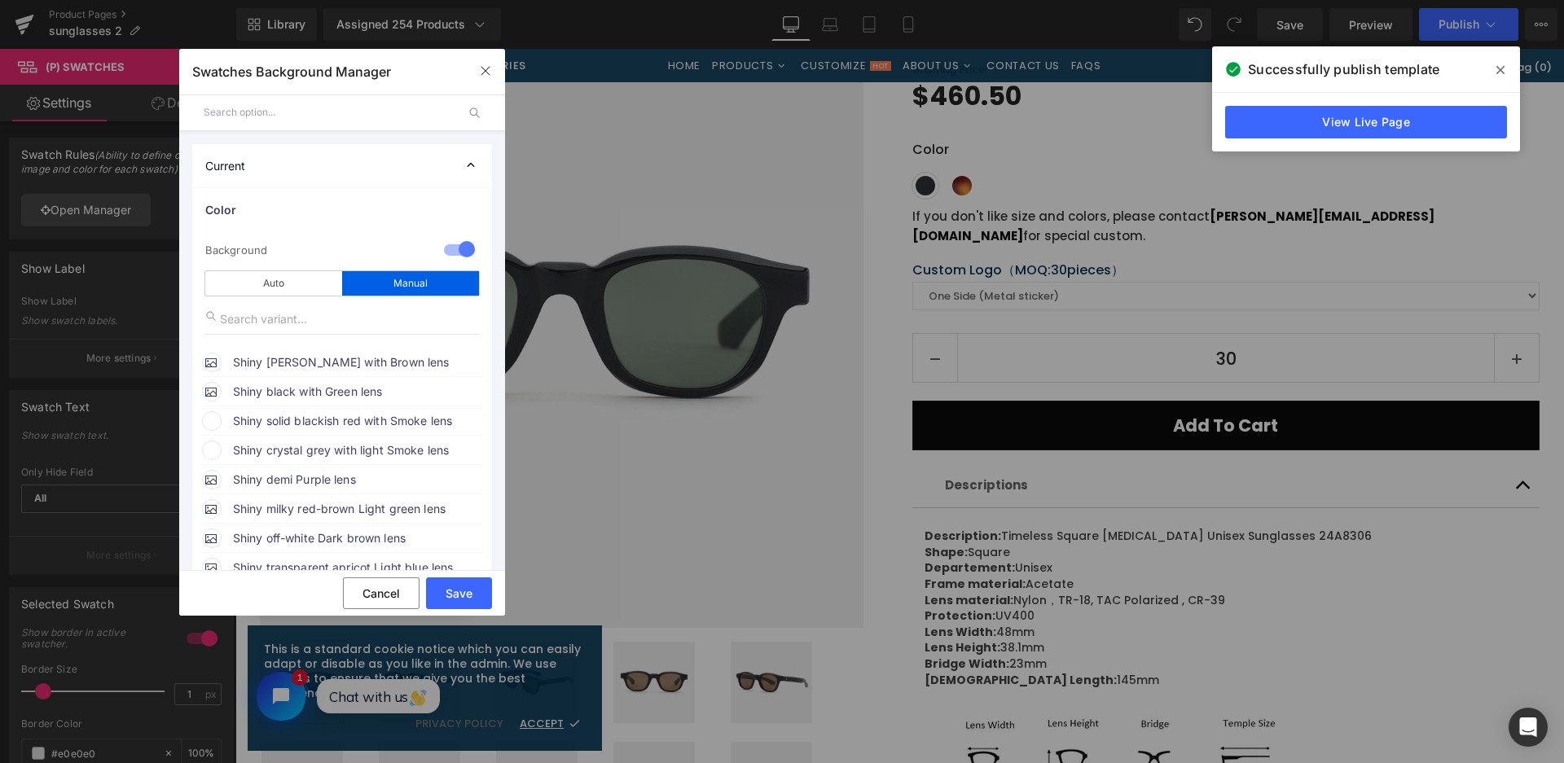
click at [337, 417] on span "Shiny solid blackish red with Smoke lens" at bounding box center [357, 421] width 248 height 20
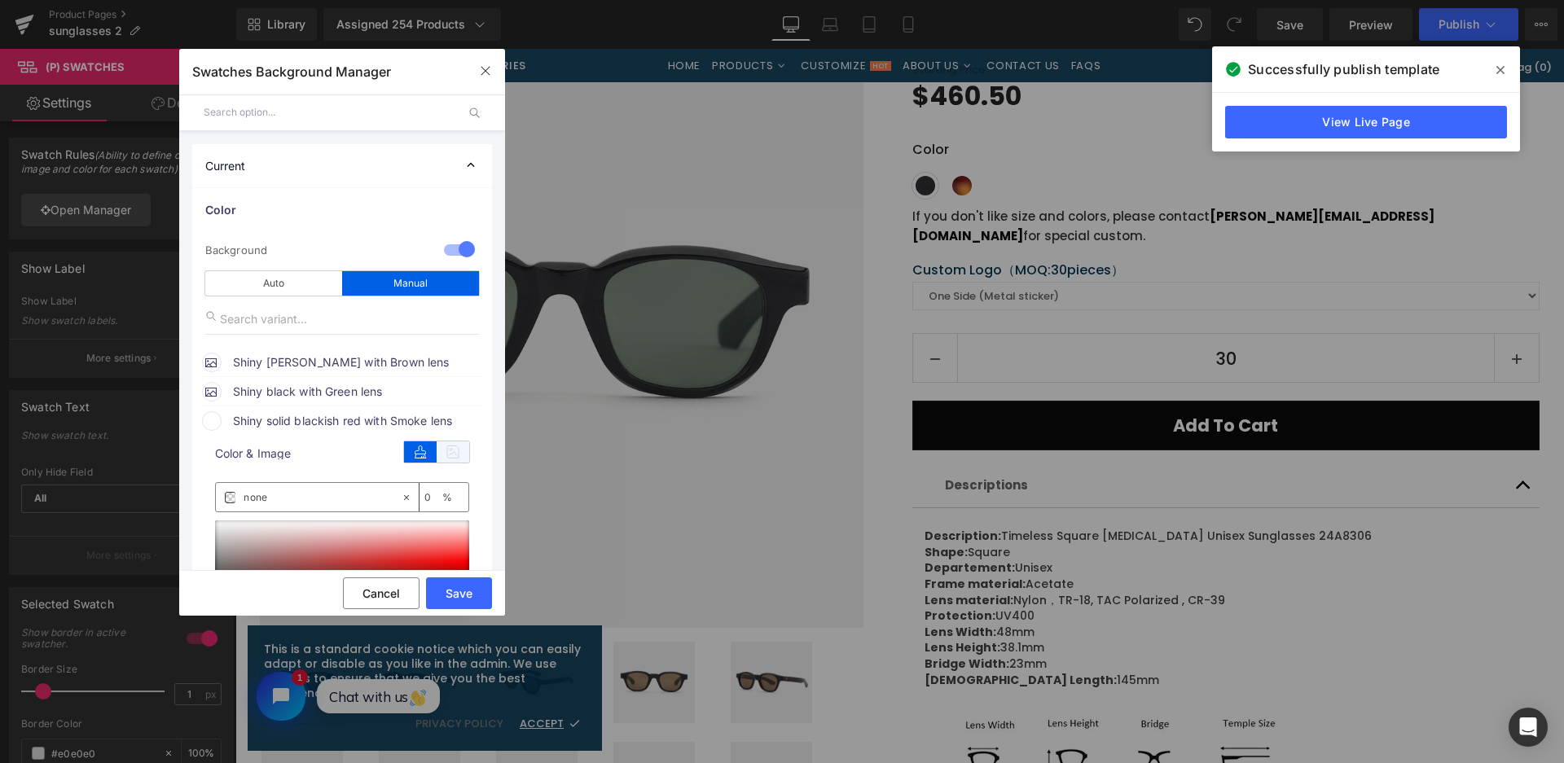
click at [455, 458] on icon at bounding box center [453, 452] width 33 height 21
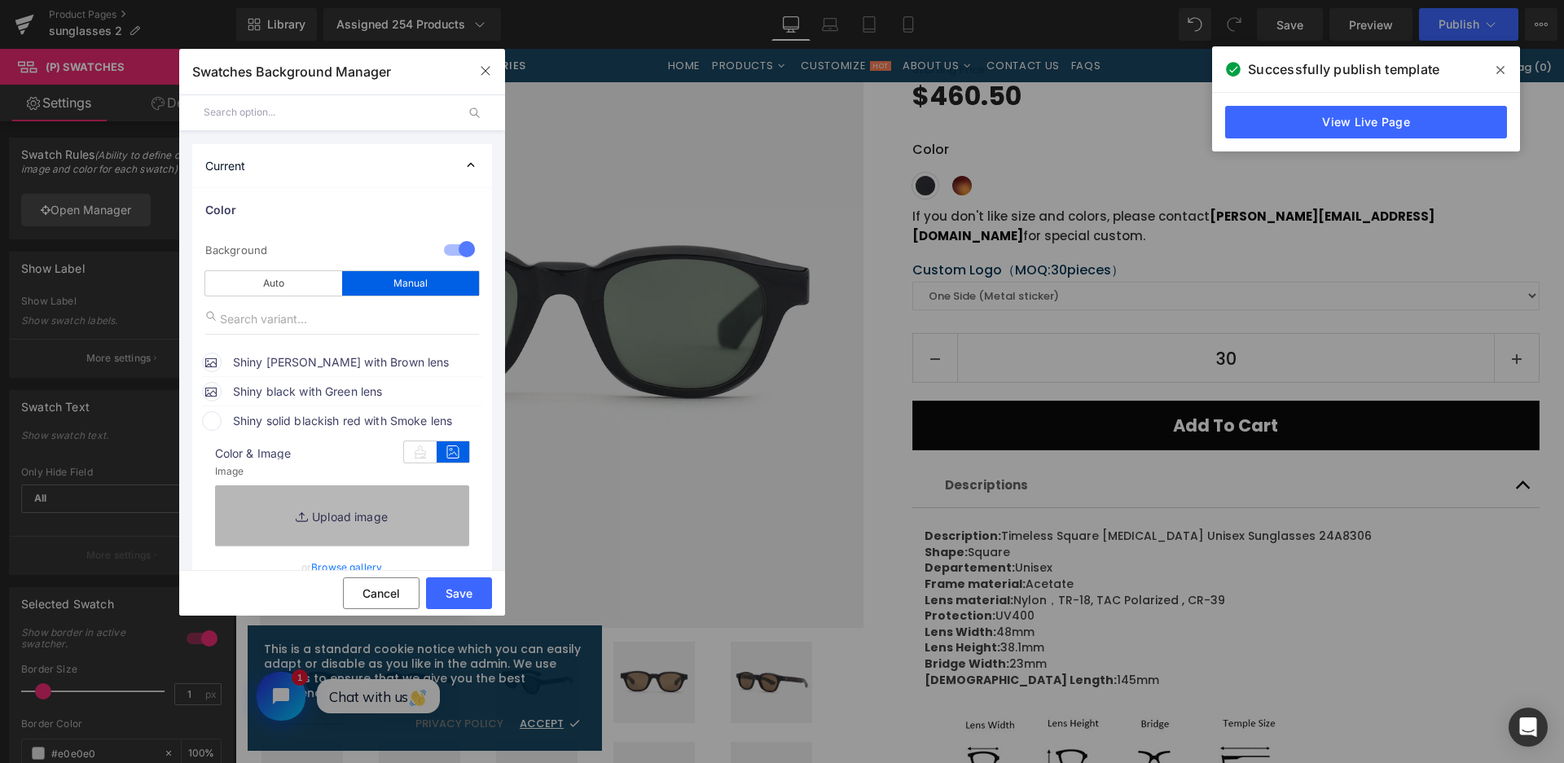
click at [398, 518] on link "Replace Image" at bounding box center [342, 515] width 254 height 60
type input "C:\fakepath\微信截图_20250901141633.png"
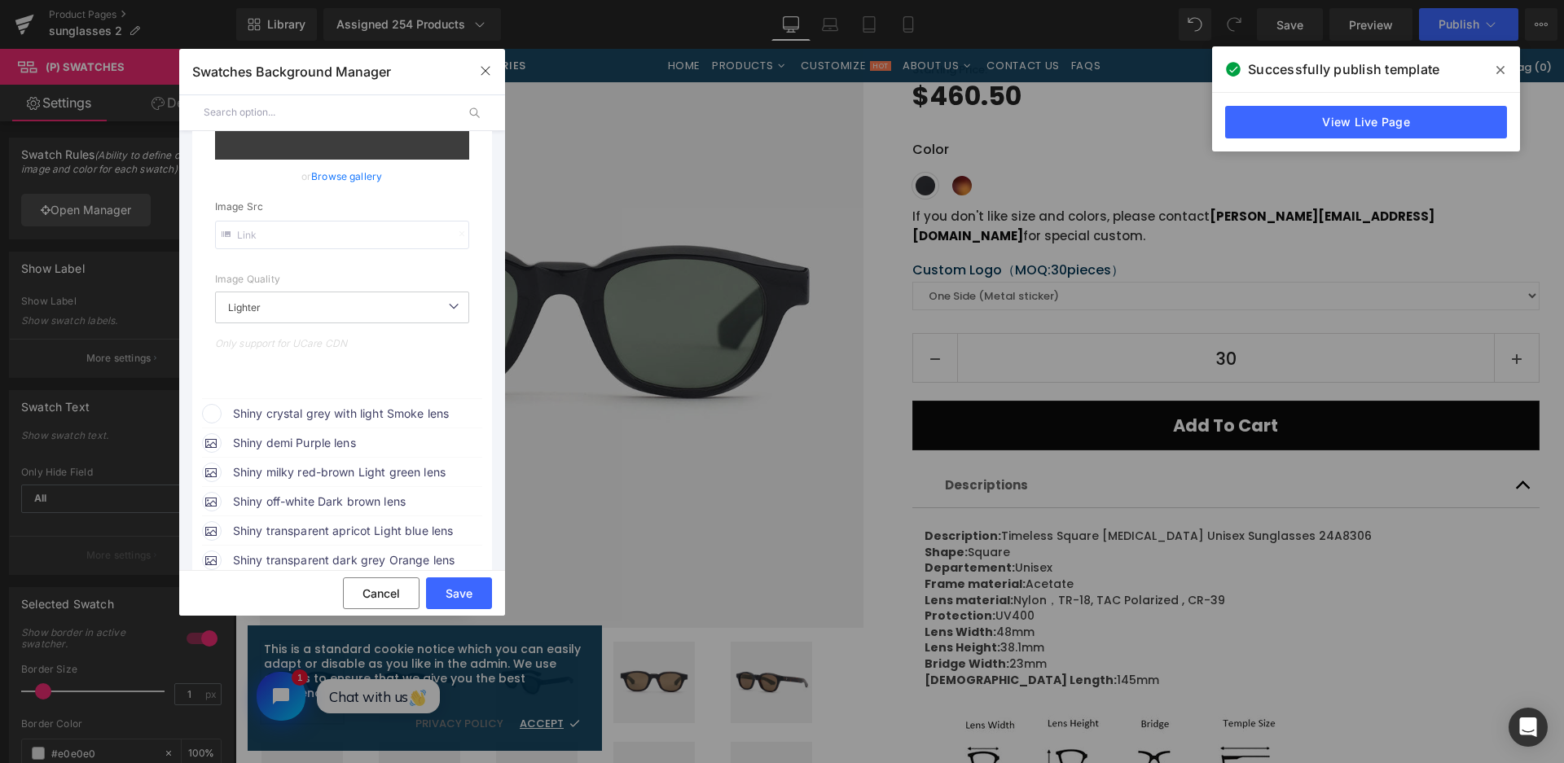
click at [388, 415] on span "Shiny crystal grey with light Smoke lens" at bounding box center [357, 414] width 248 height 20
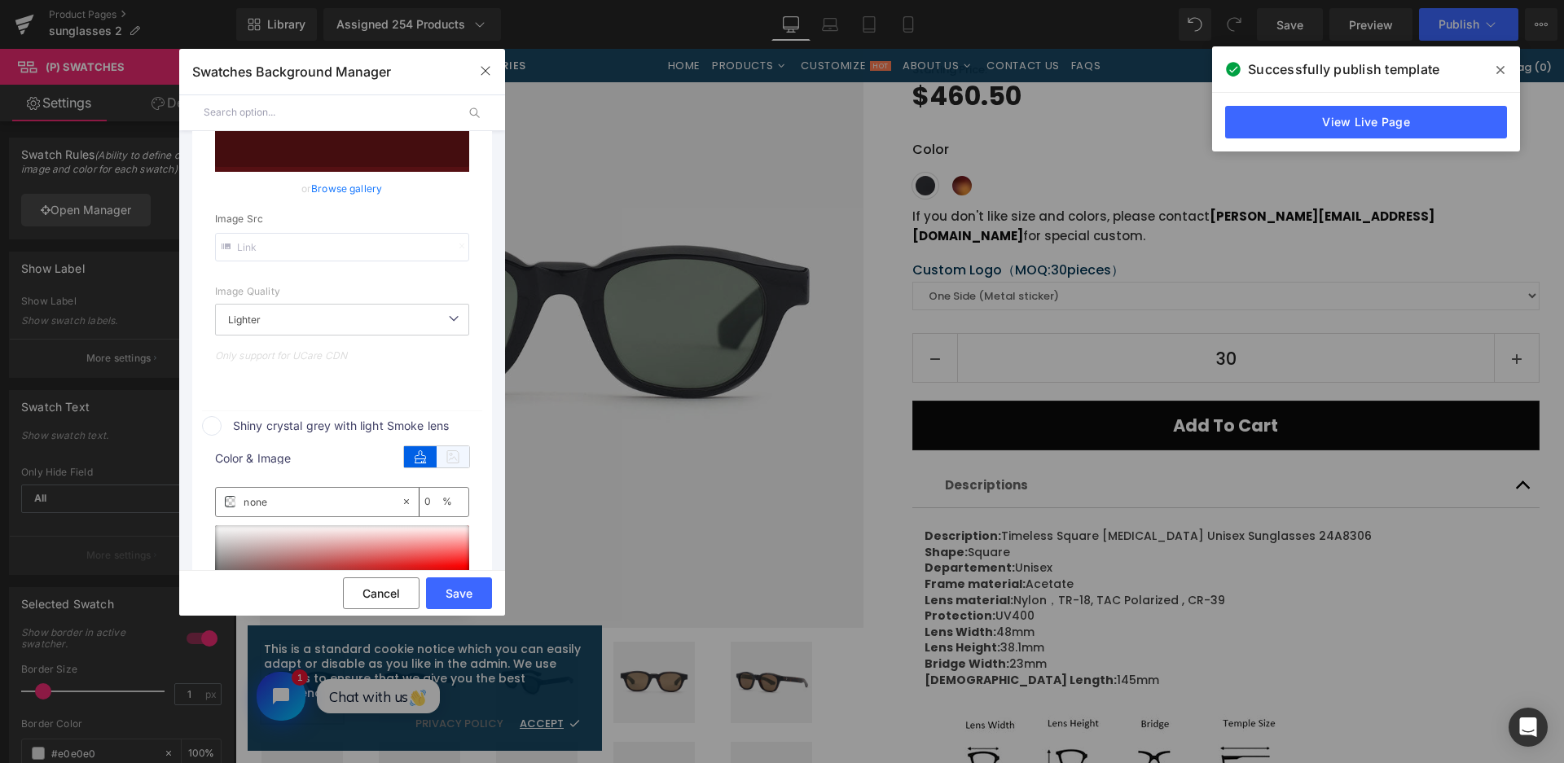
type input "[URL][DOMAIN_NAME]"
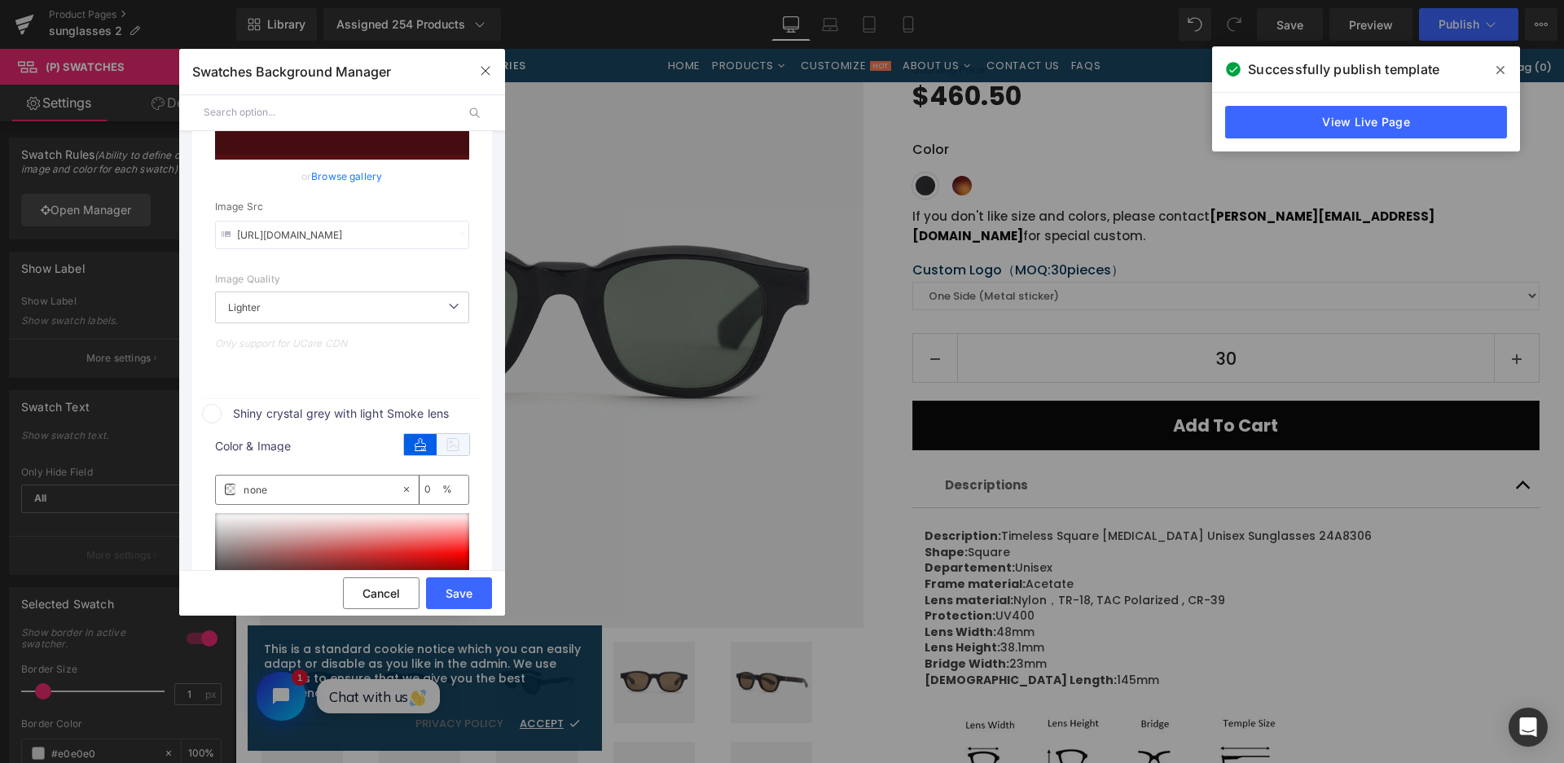
click at [447, 440] on icon at bounding box center [453, 444] width 33 height 21
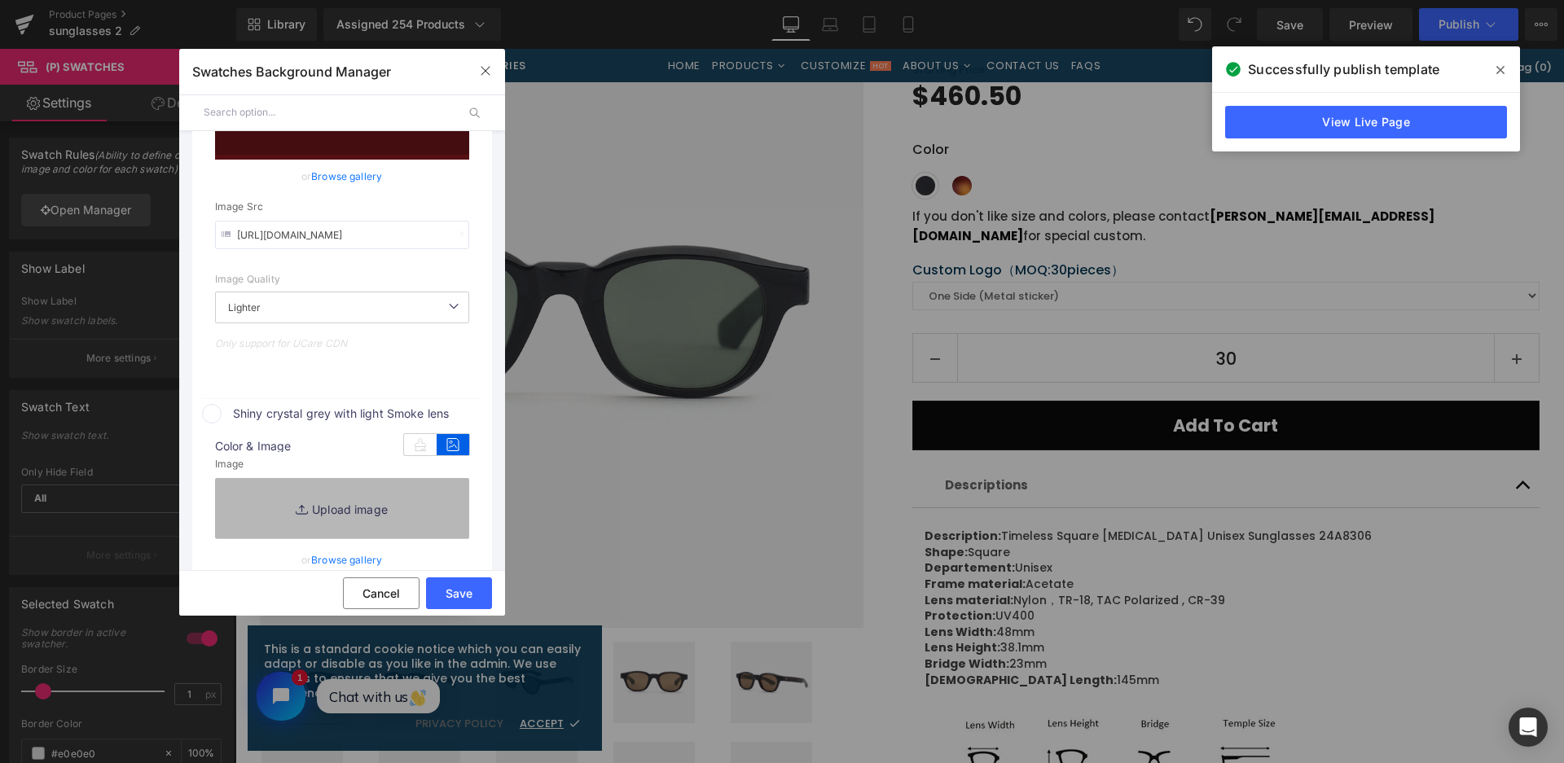
click at [423, 479] on link "Replace Image" at bounding box center [342, 508] width 254 height 60
type input "C:\fakepath\微信截图_20250901141636.png"
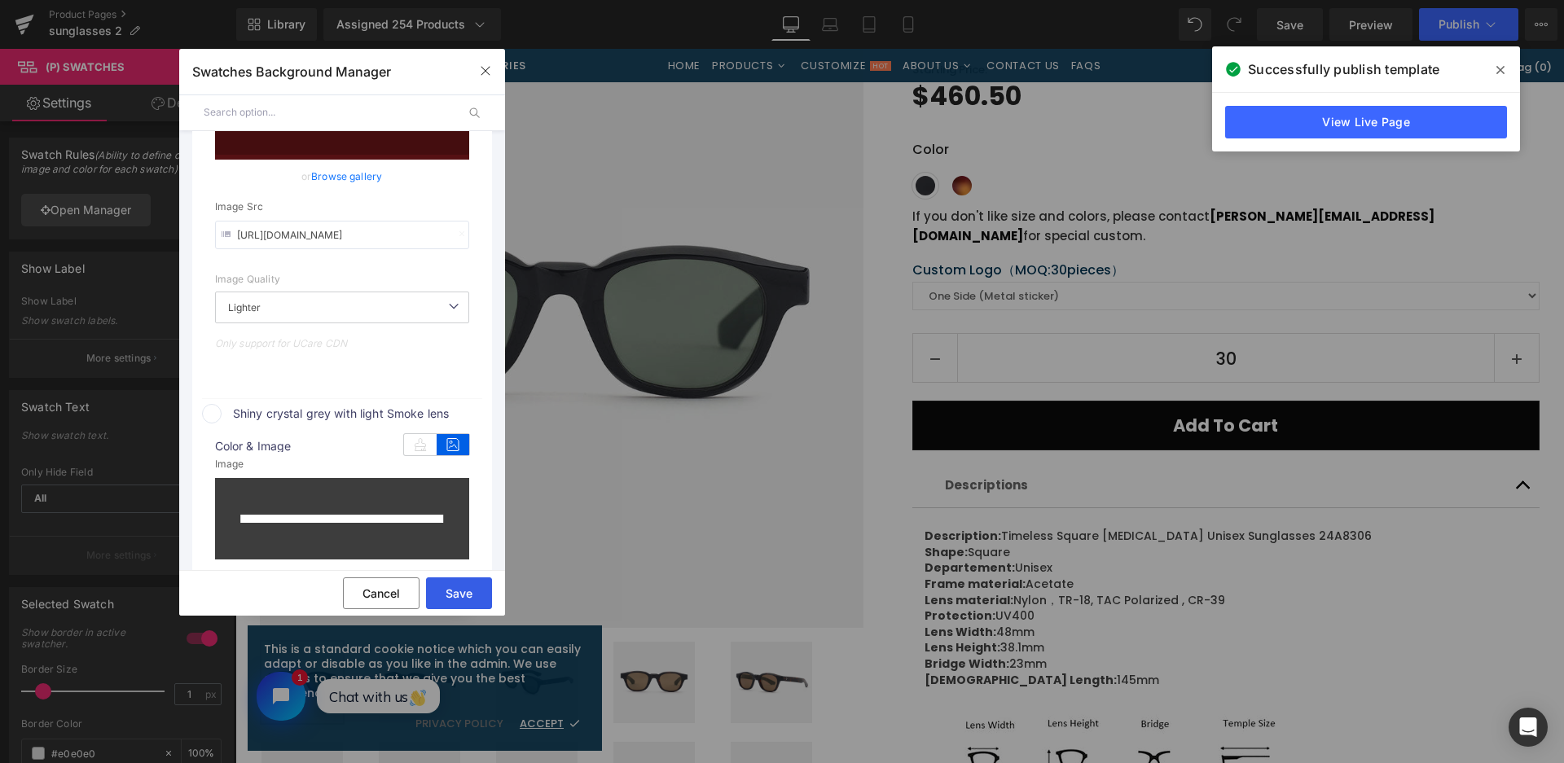
type input "[URL][DOMAIN_NAME]"
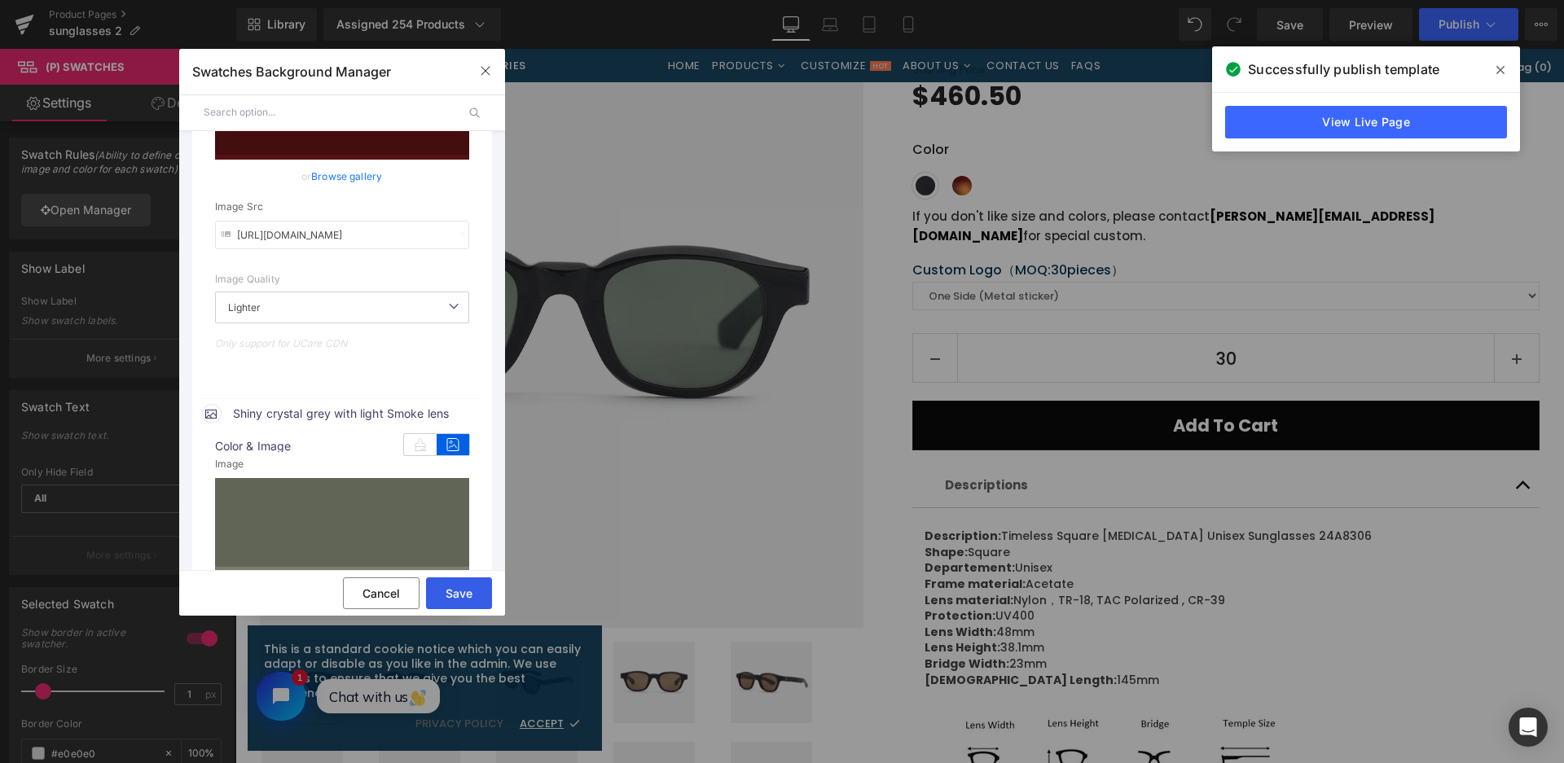
click at [476, 599] on button "Save" at bounding box center [459, 594] width 66 height 32
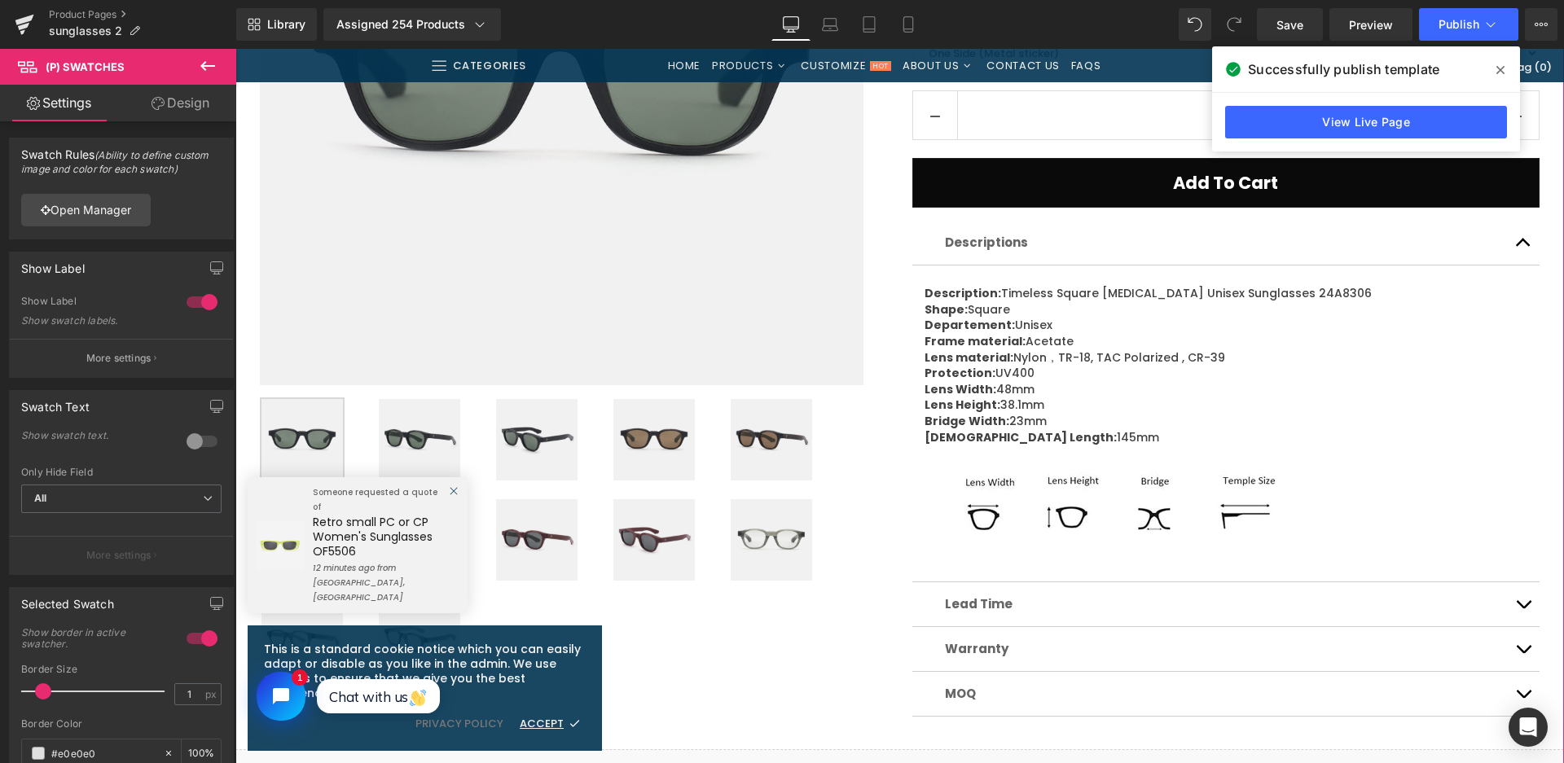
scroll to position [489, 0]
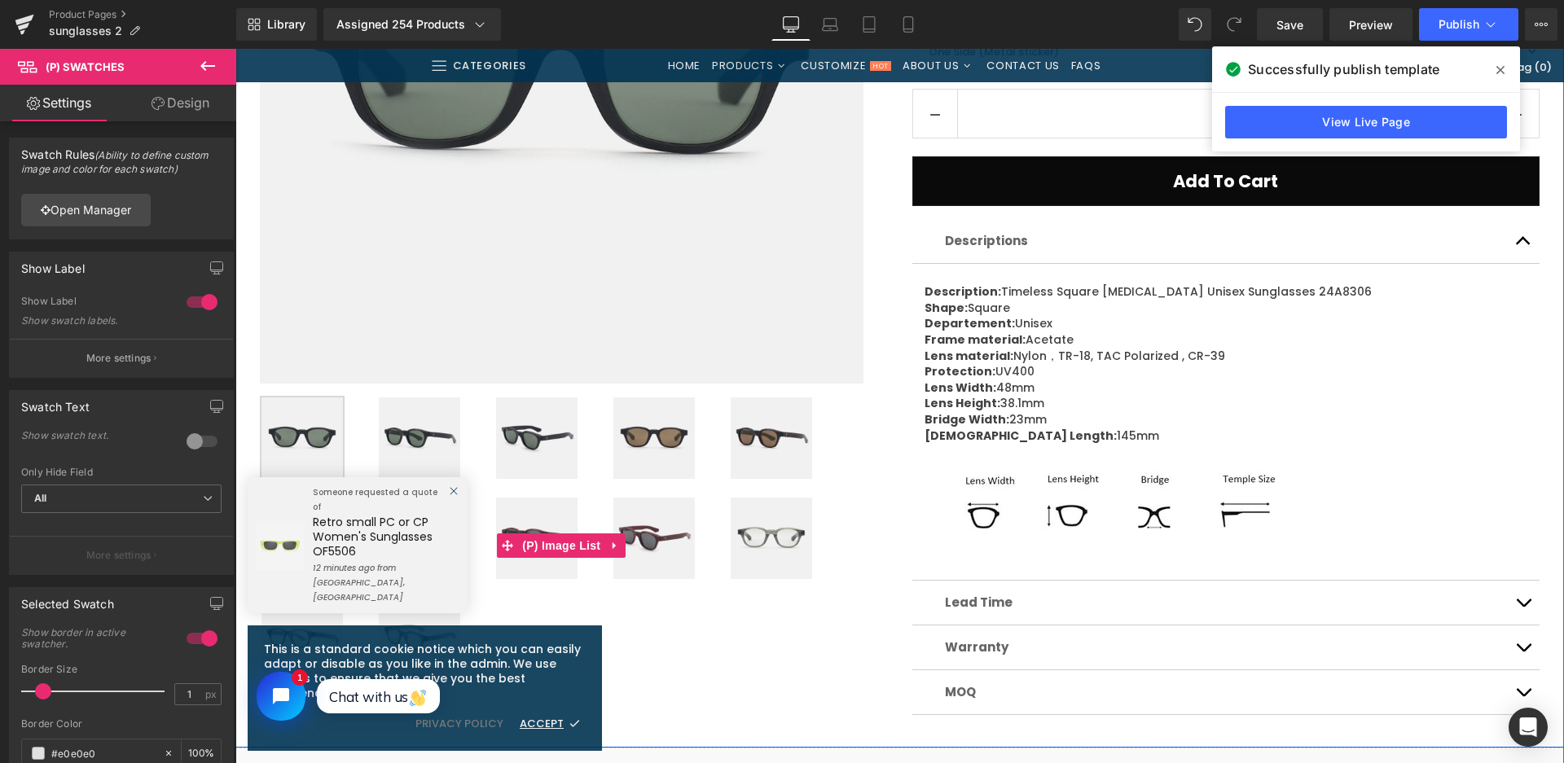
click at [774, 533] on img at bounding box center [771, 538] width 81 height 81
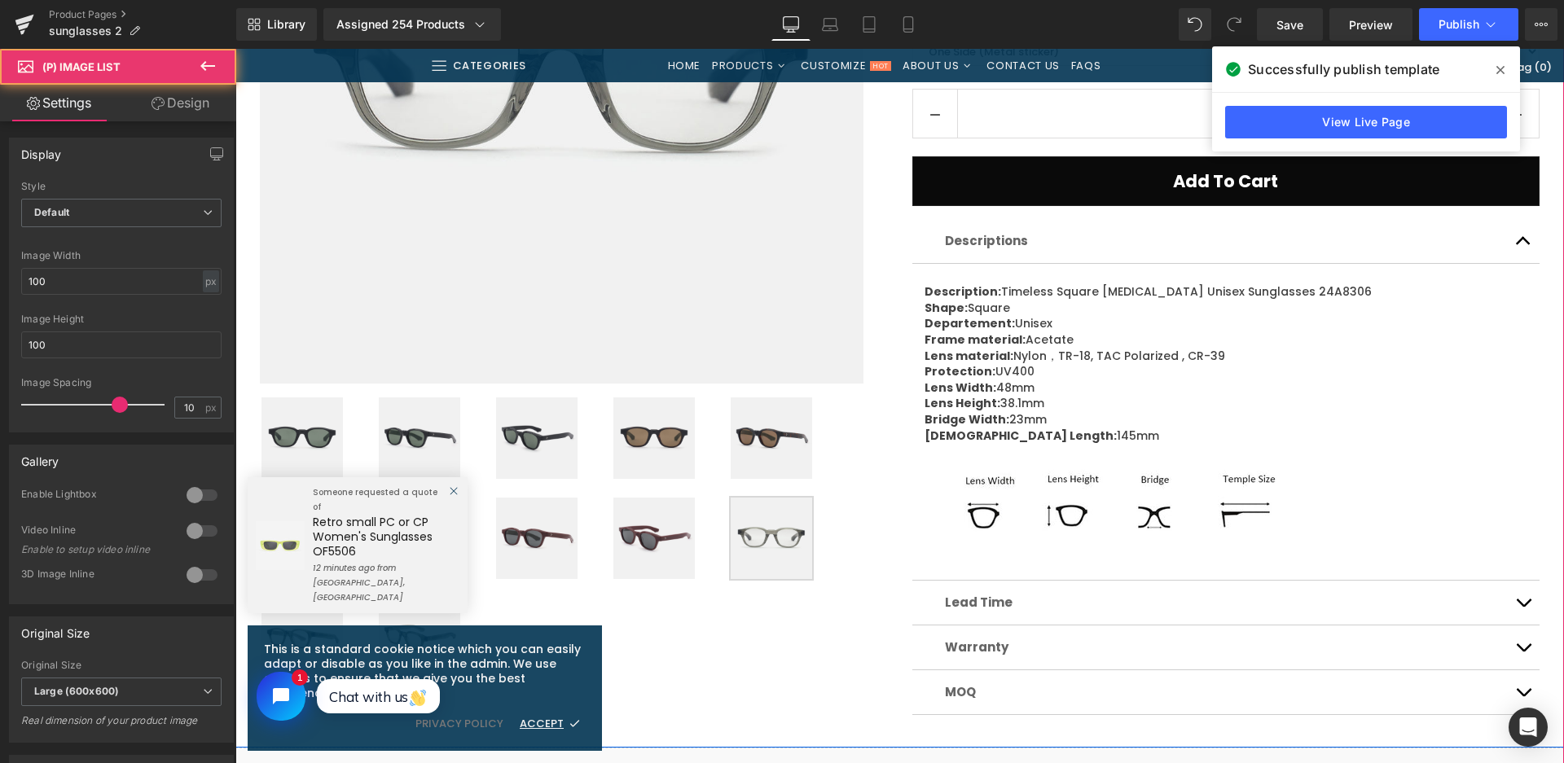
scroll to position [326, 0]
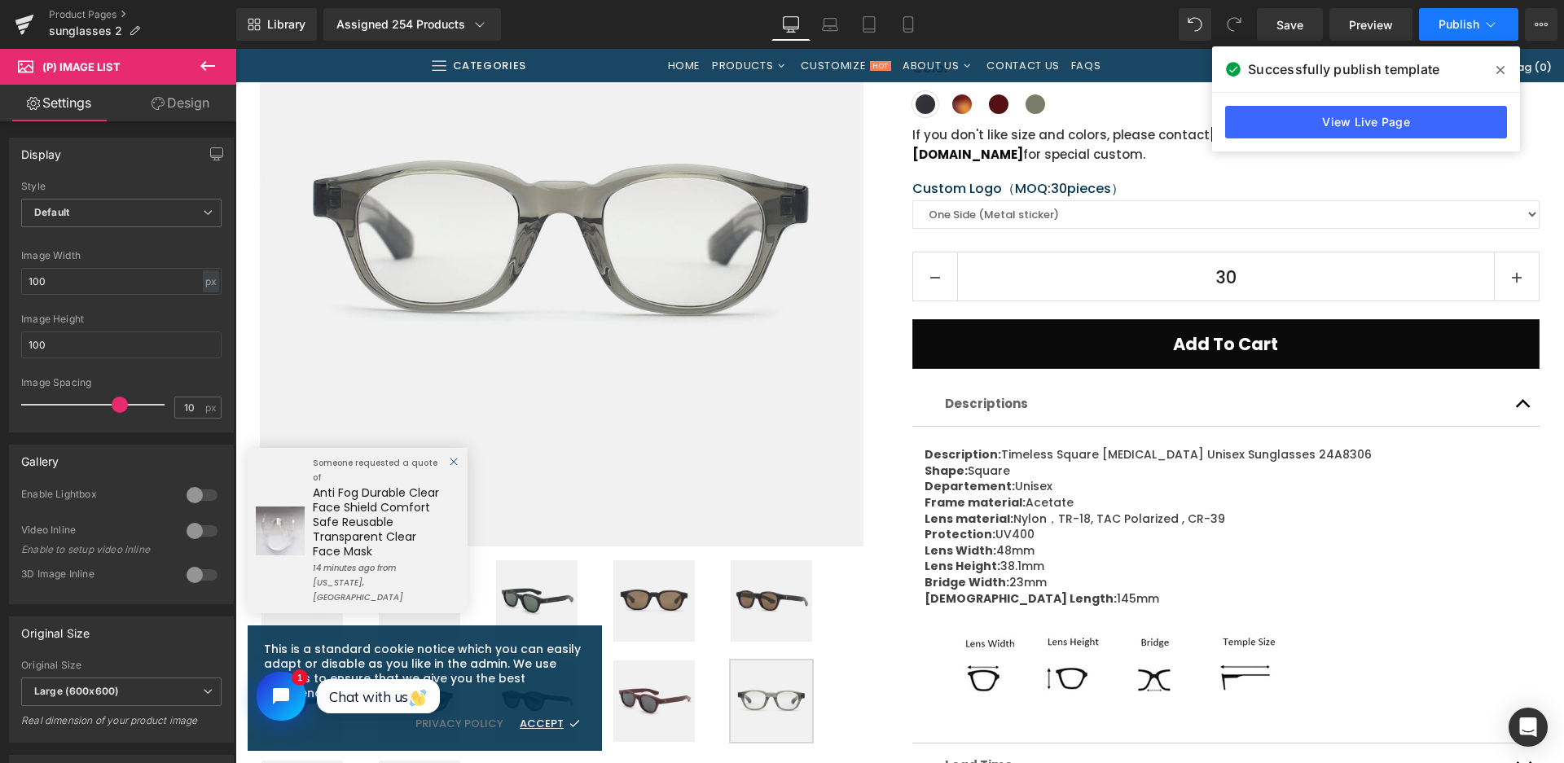
click at [1478, 33] on button "Publish" at bounding box center [1468, 24] width 99 height 33
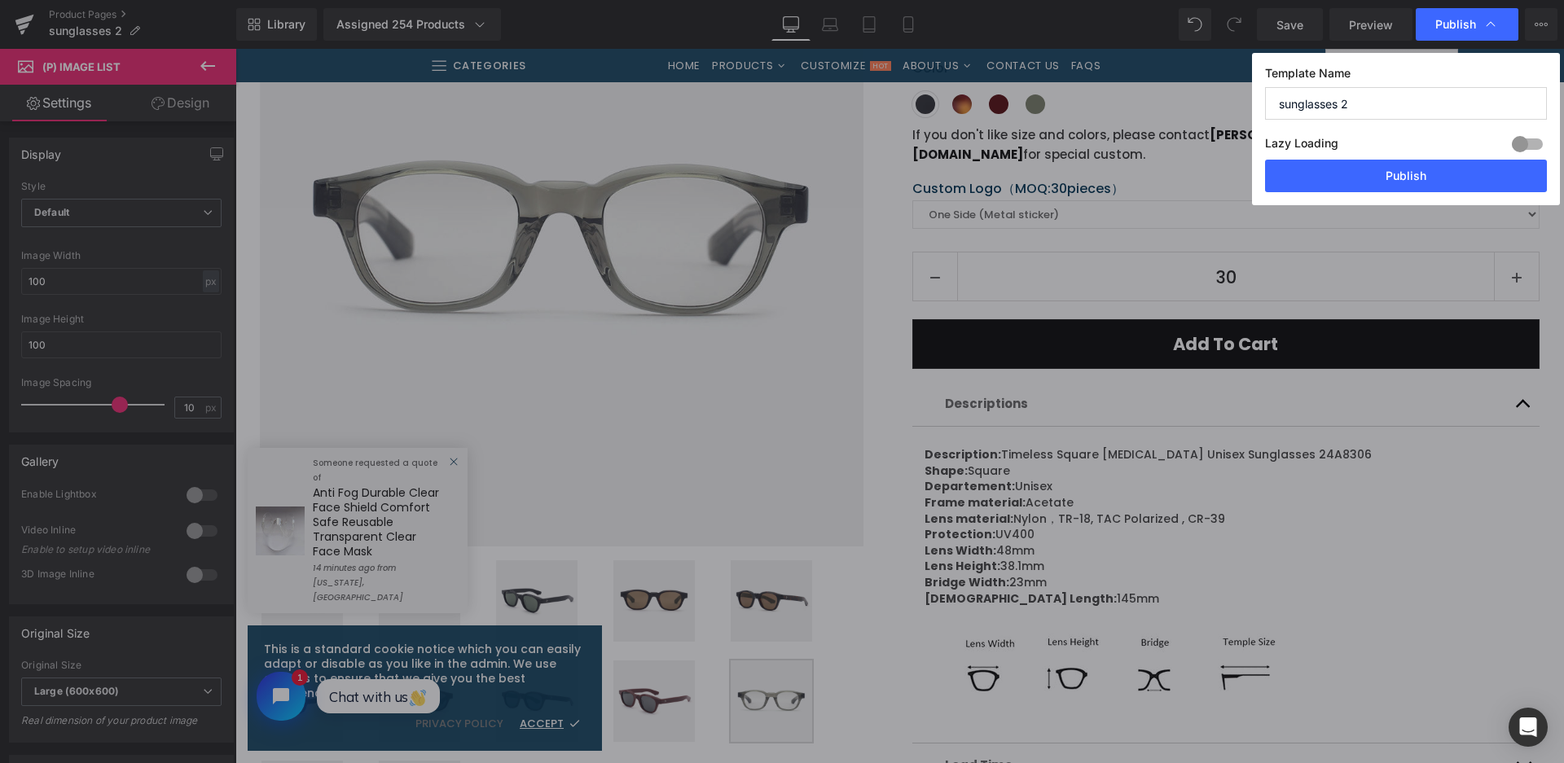
drag, startPoint x: 1416, startPoint y: 174, endPoint x: 610, endPoint y: 14, distance: 821.3
click at [1415, 174] on button "Publish" at bounding box center [1406, 176] width 282 height 33
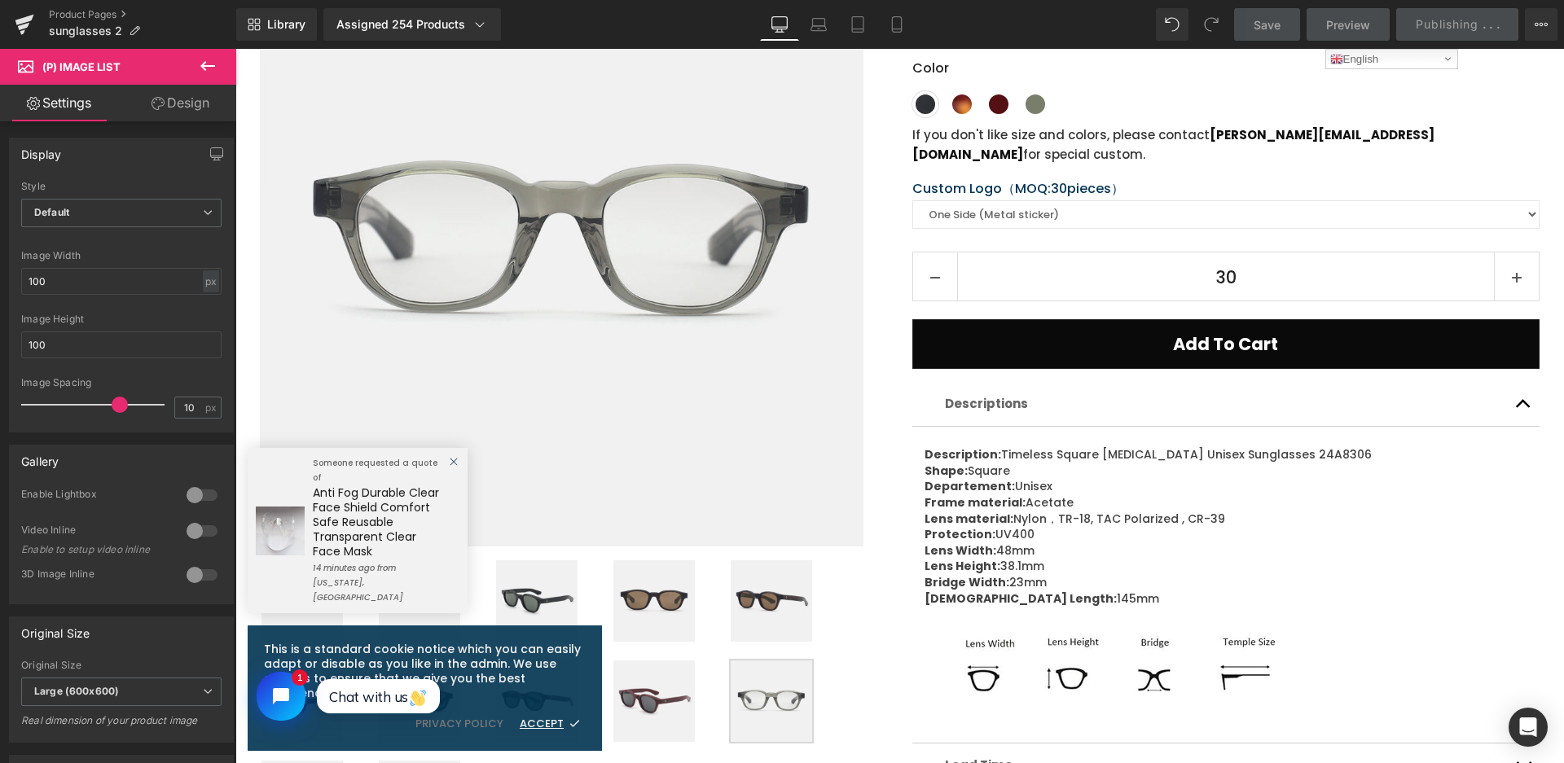
scroll to position [0, 0]
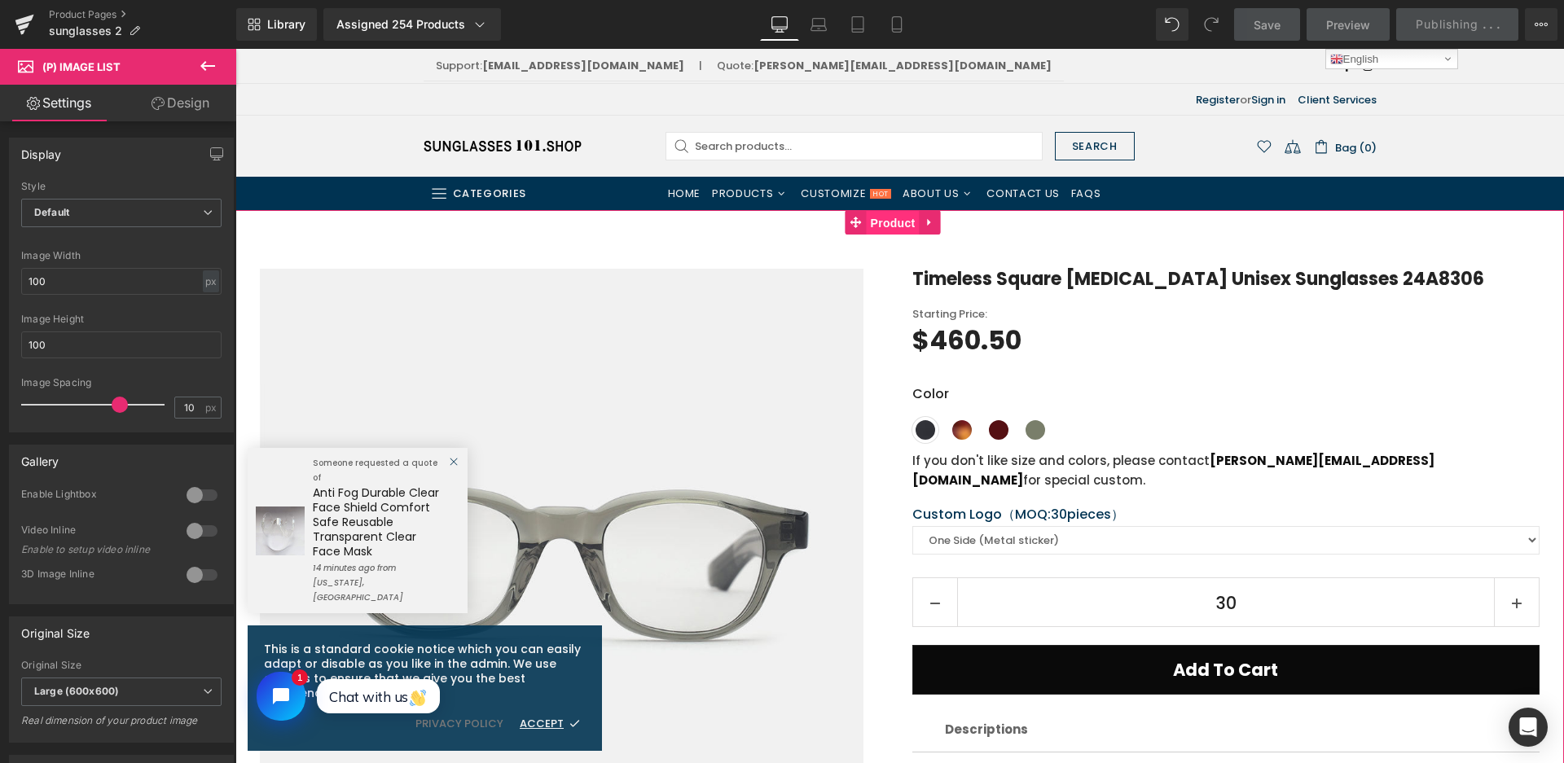
click at [873, 224] on span "Product" at bounding box center [893, 223] width 53 height 24
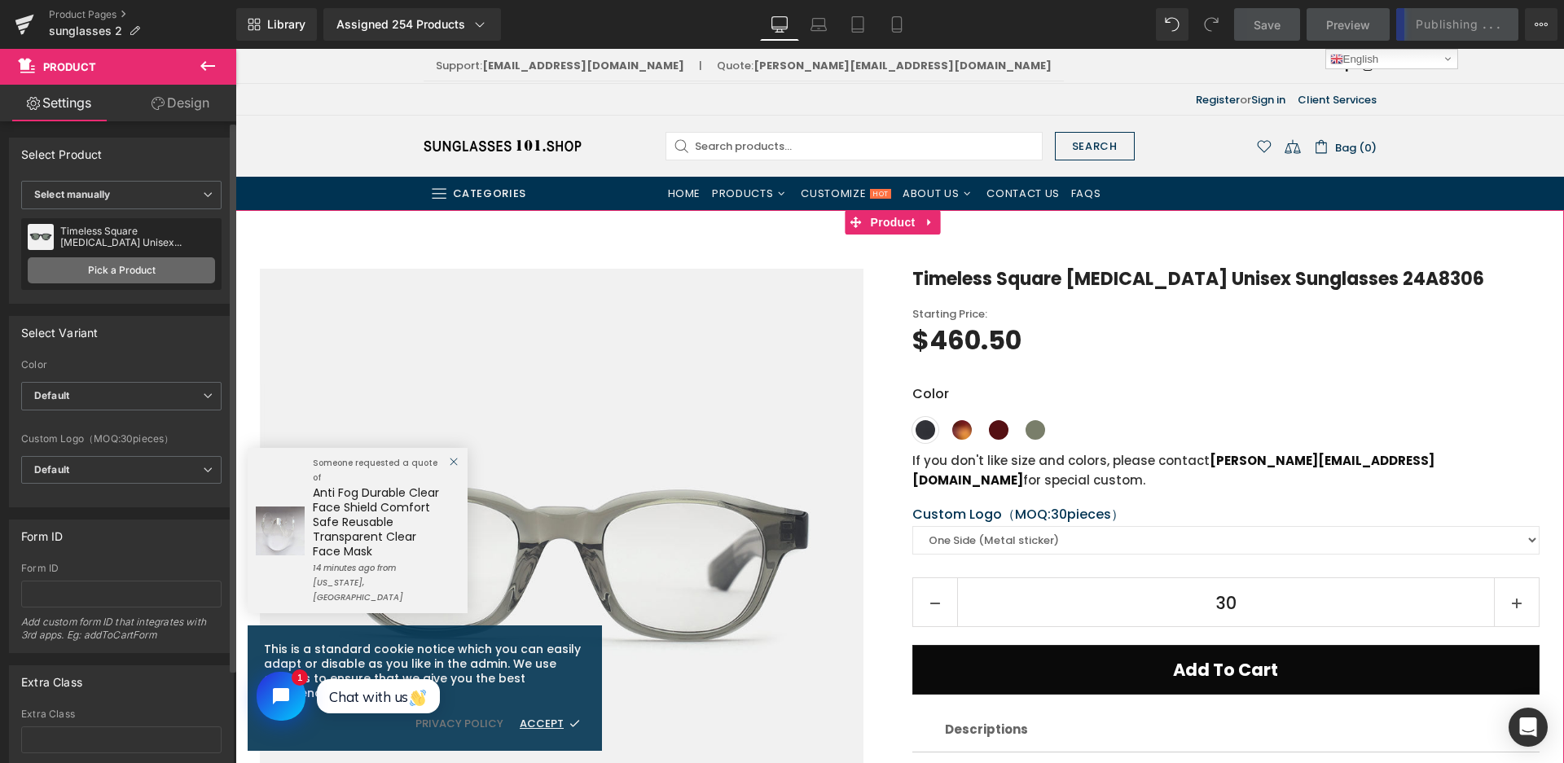
click at [135, 277] on link "Pick a Product" at bounding box center [121, 270] width 187 height 26
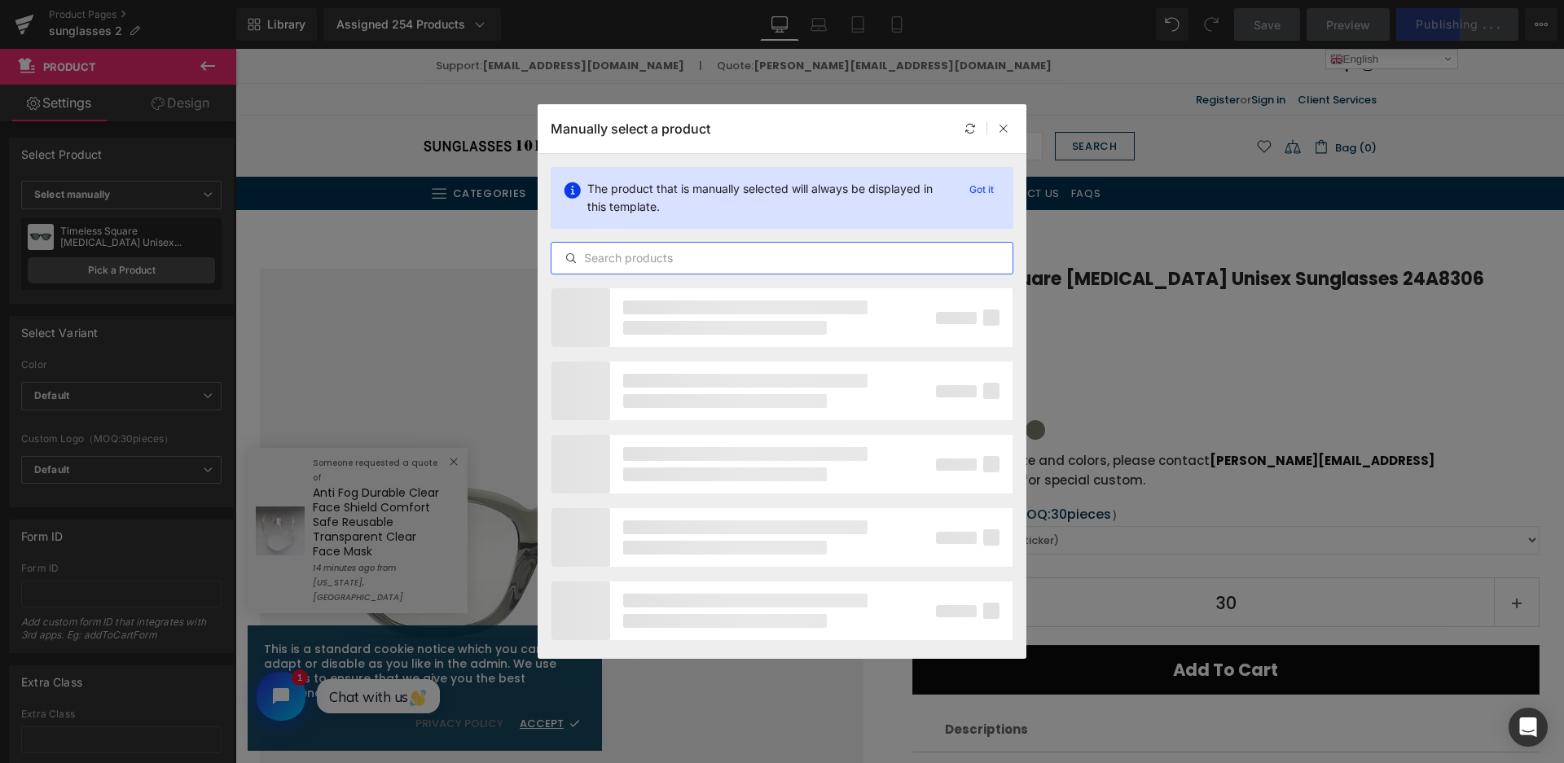
click at [613, 261] on input "text" at bounding box center [781, 258] width 461 height 20
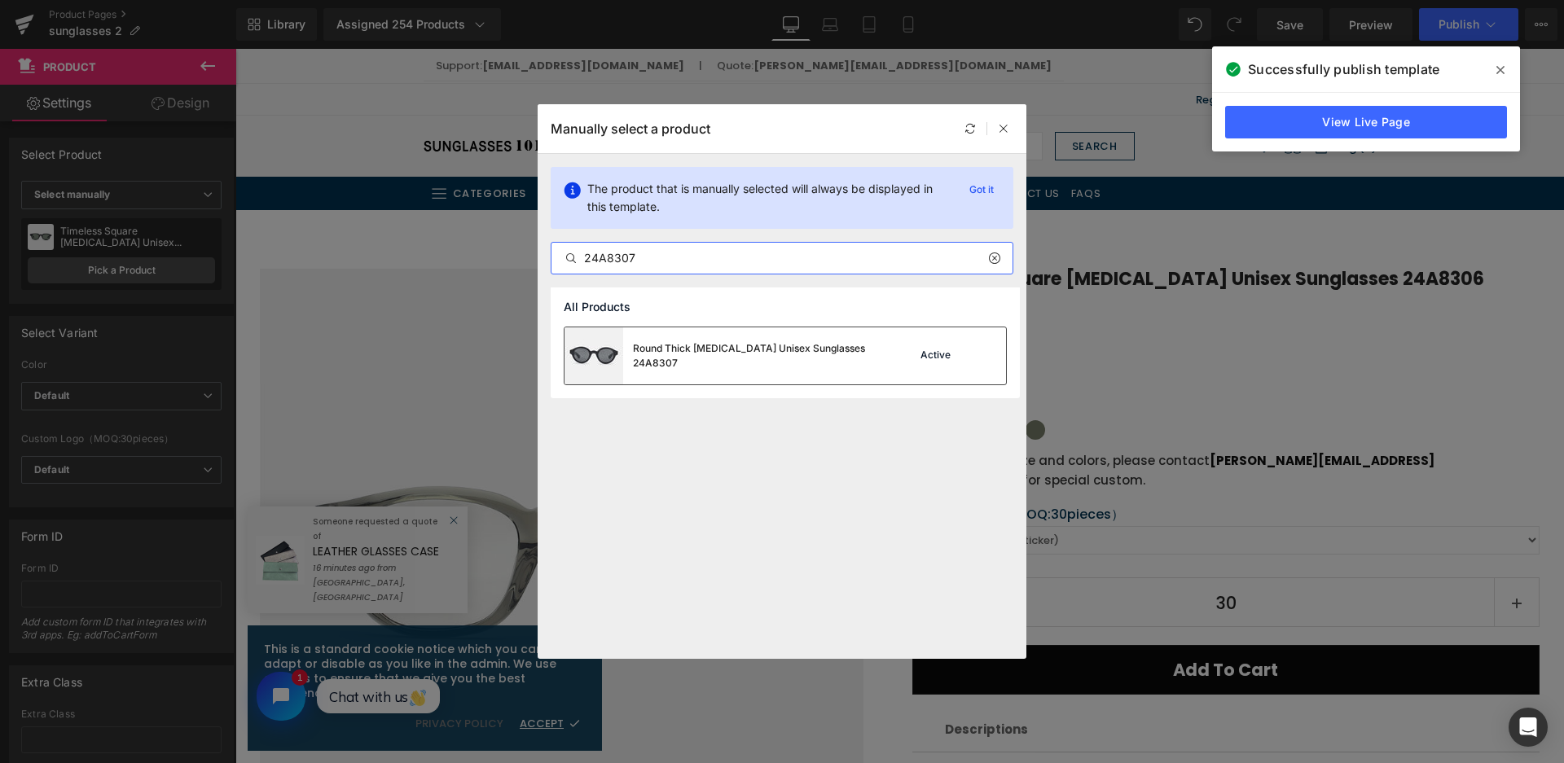
type input "24A8307"
click at [878, 377] on div "Round Thick Acetate Unisex Sunglasses 24A8307 Active" at bounding box center [786, 355] width 442 height 57
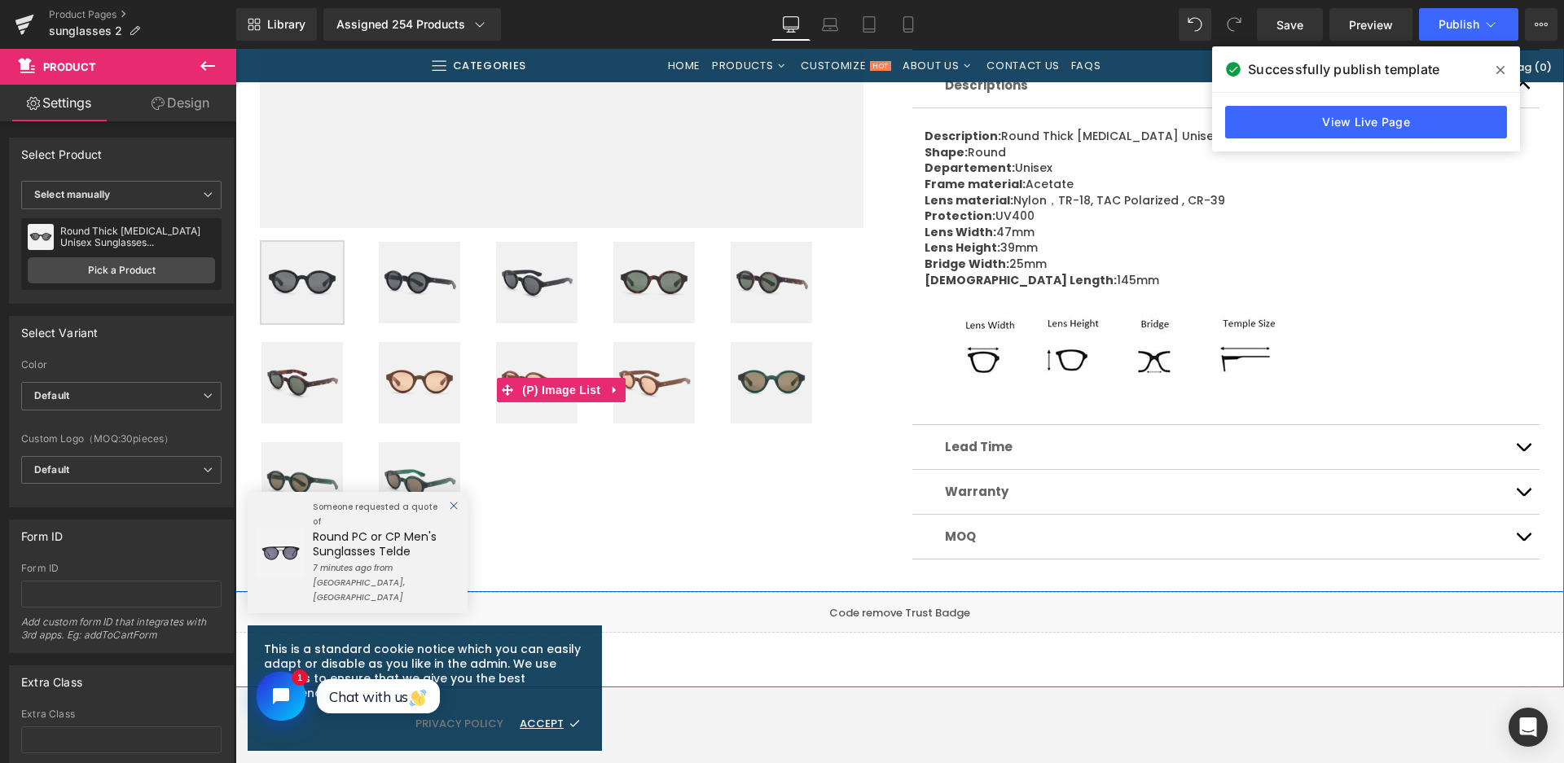
scroll to position [652, 0]
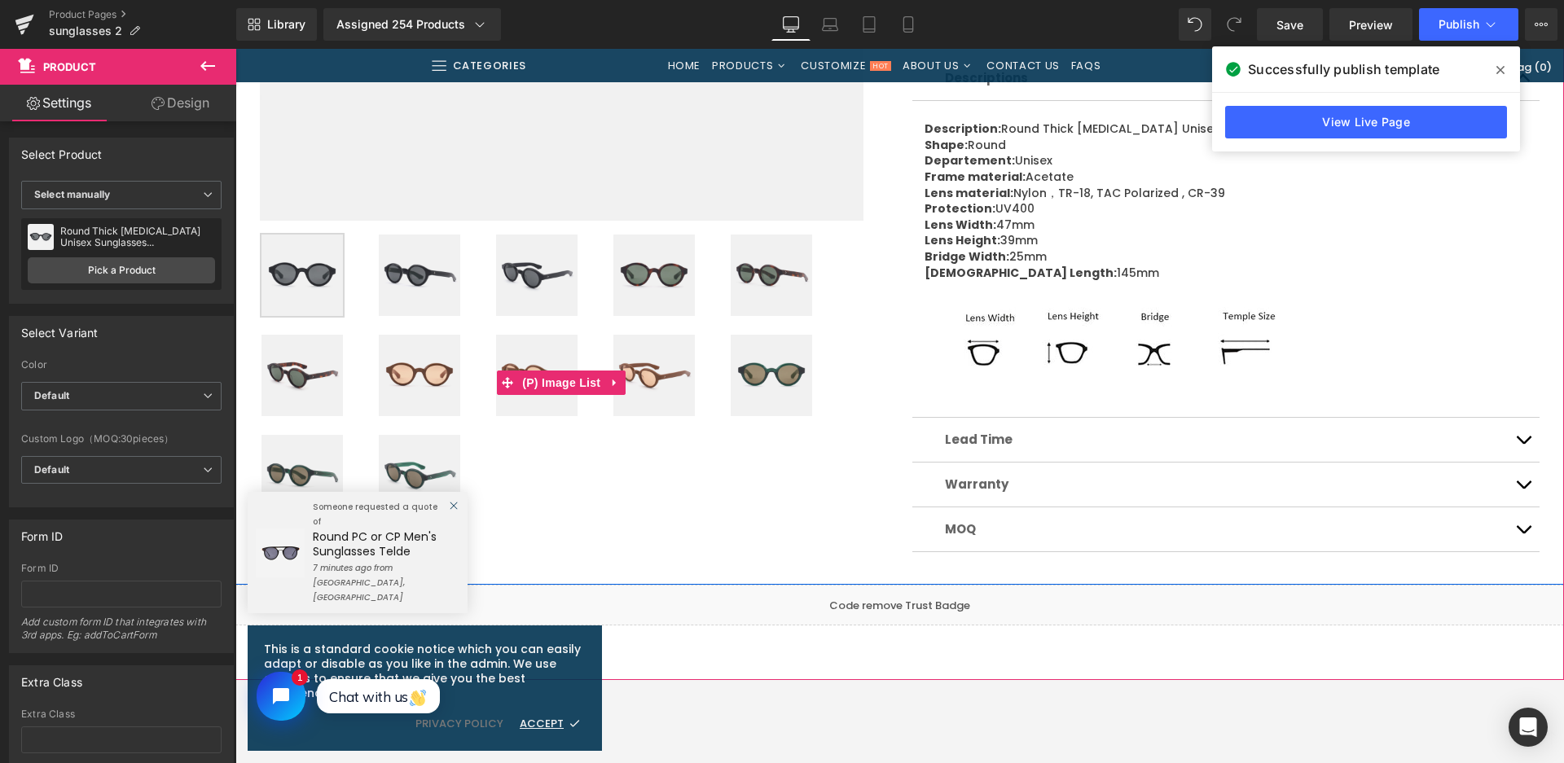
click at [415, 391] on img at bounding box center [419, 375] width 81 height 81
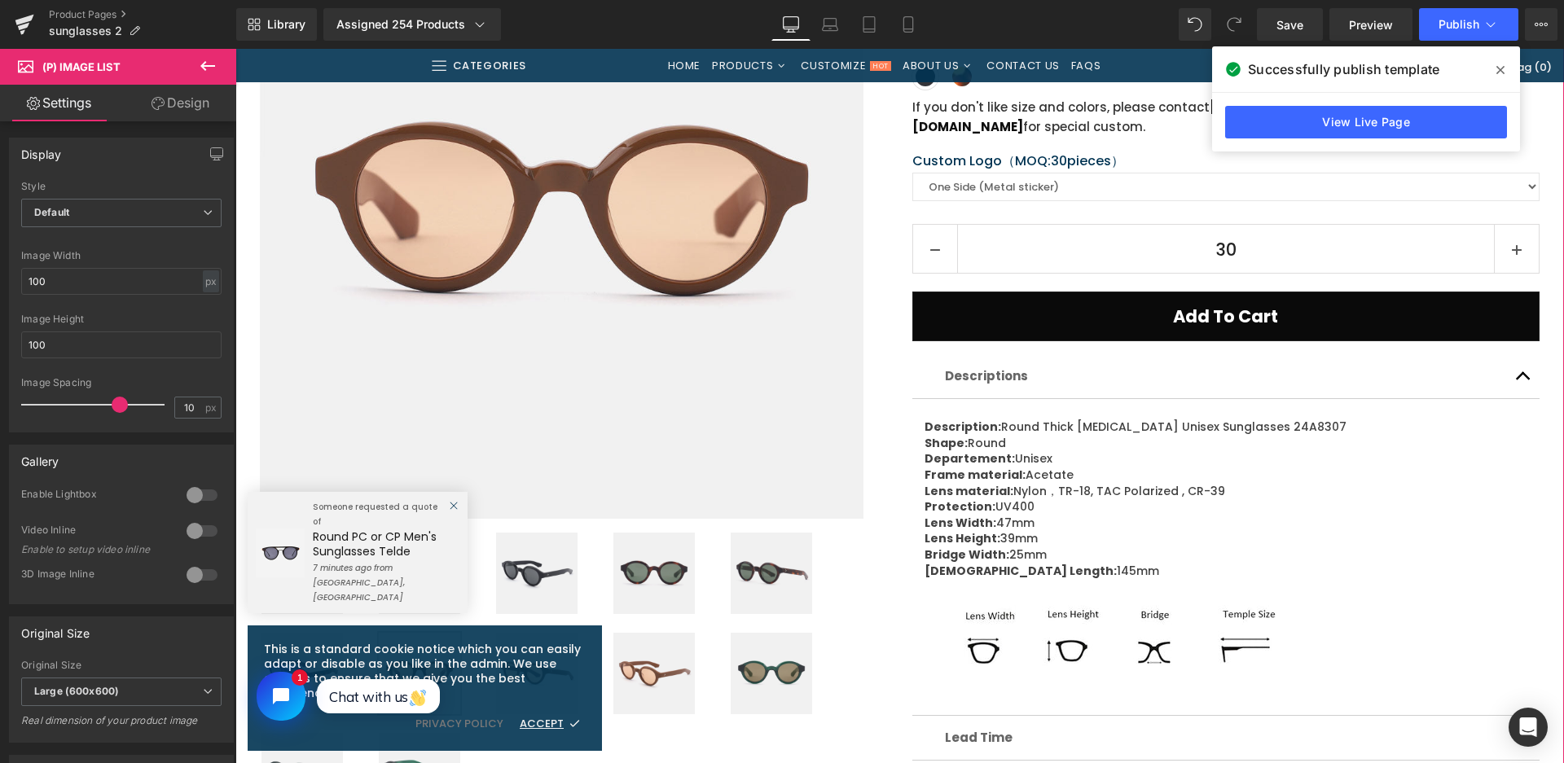
scroll to position [163, 0]
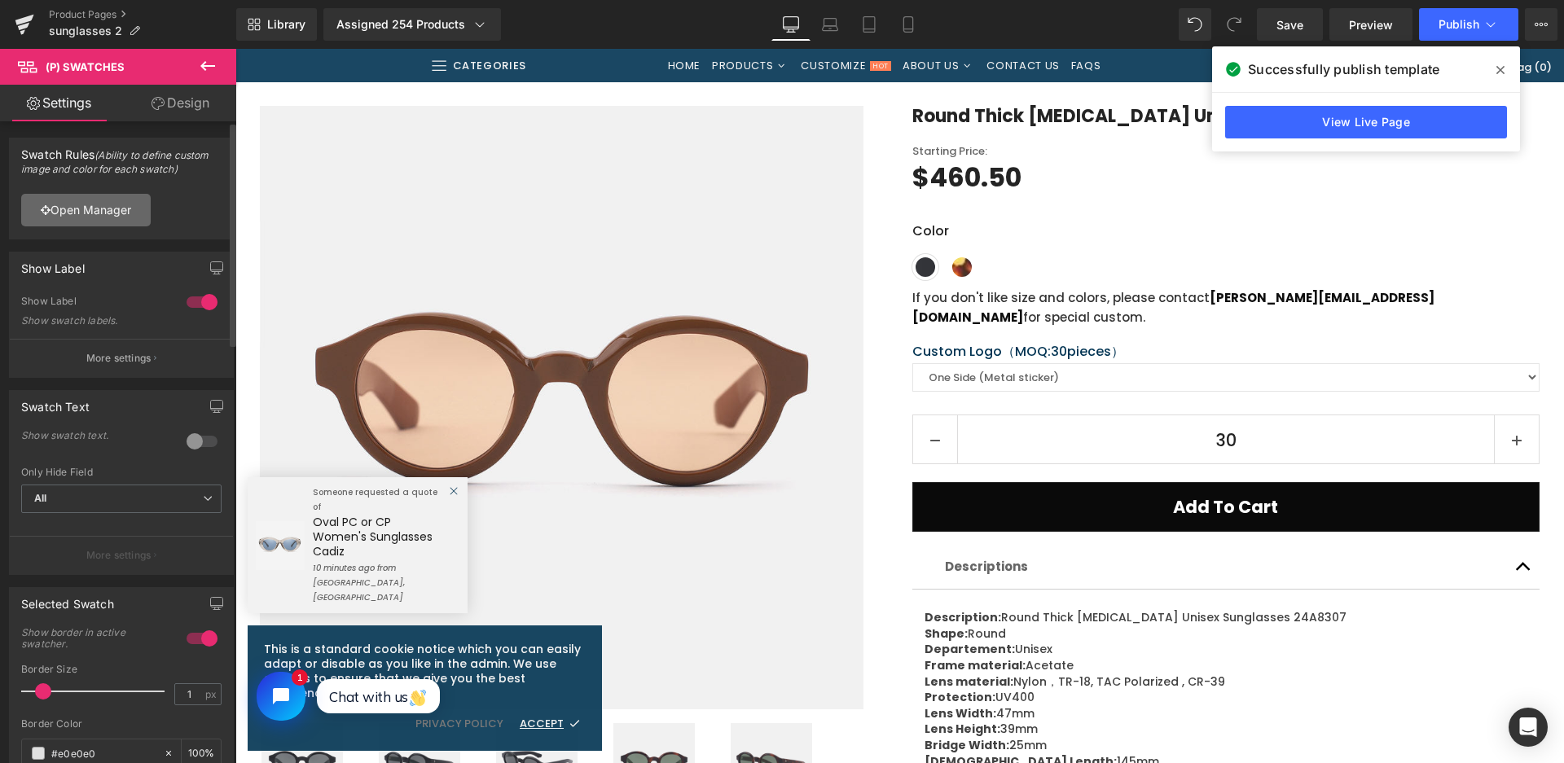
click at [116, 218] on link "Open Manager" at bounding box center [86, 210] width 130 height 33
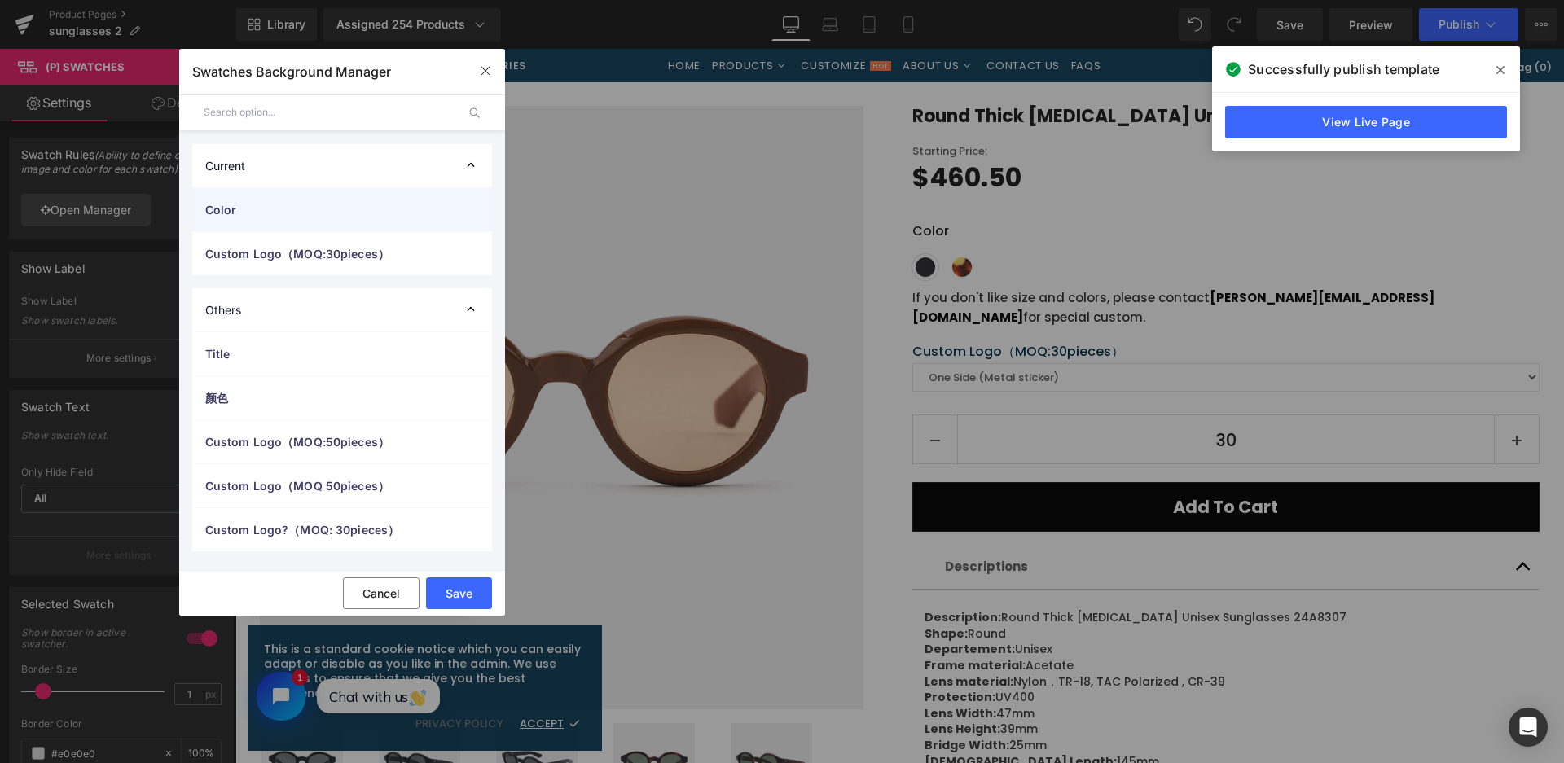
click at [216, 217] on span "Color" at bounding box center [325, 209] width 241 height 17
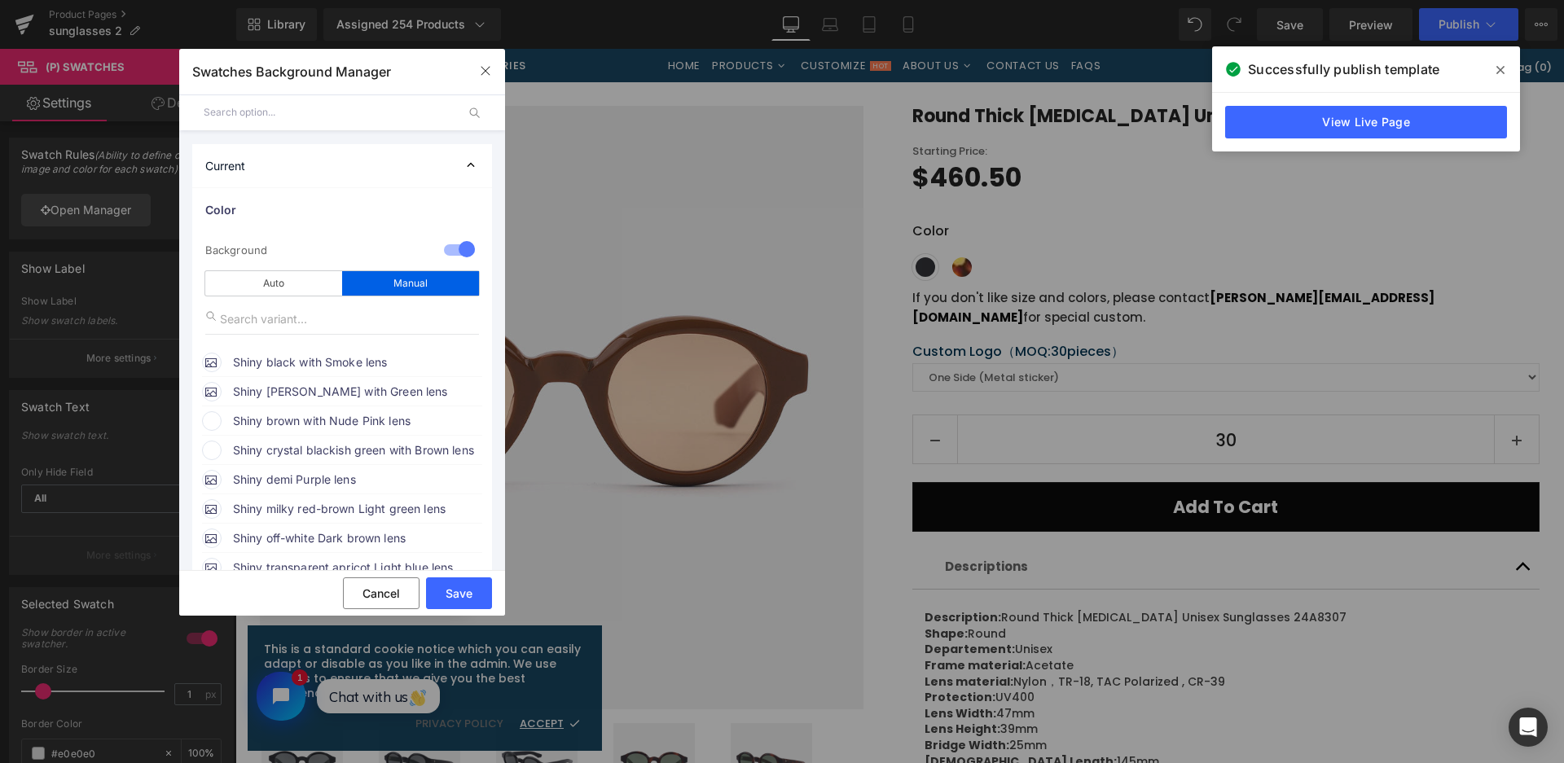
click at [343, 422] on span "Shiny brown with Nude Pink lens" at bounding box center [357, 421] width 248 height 20
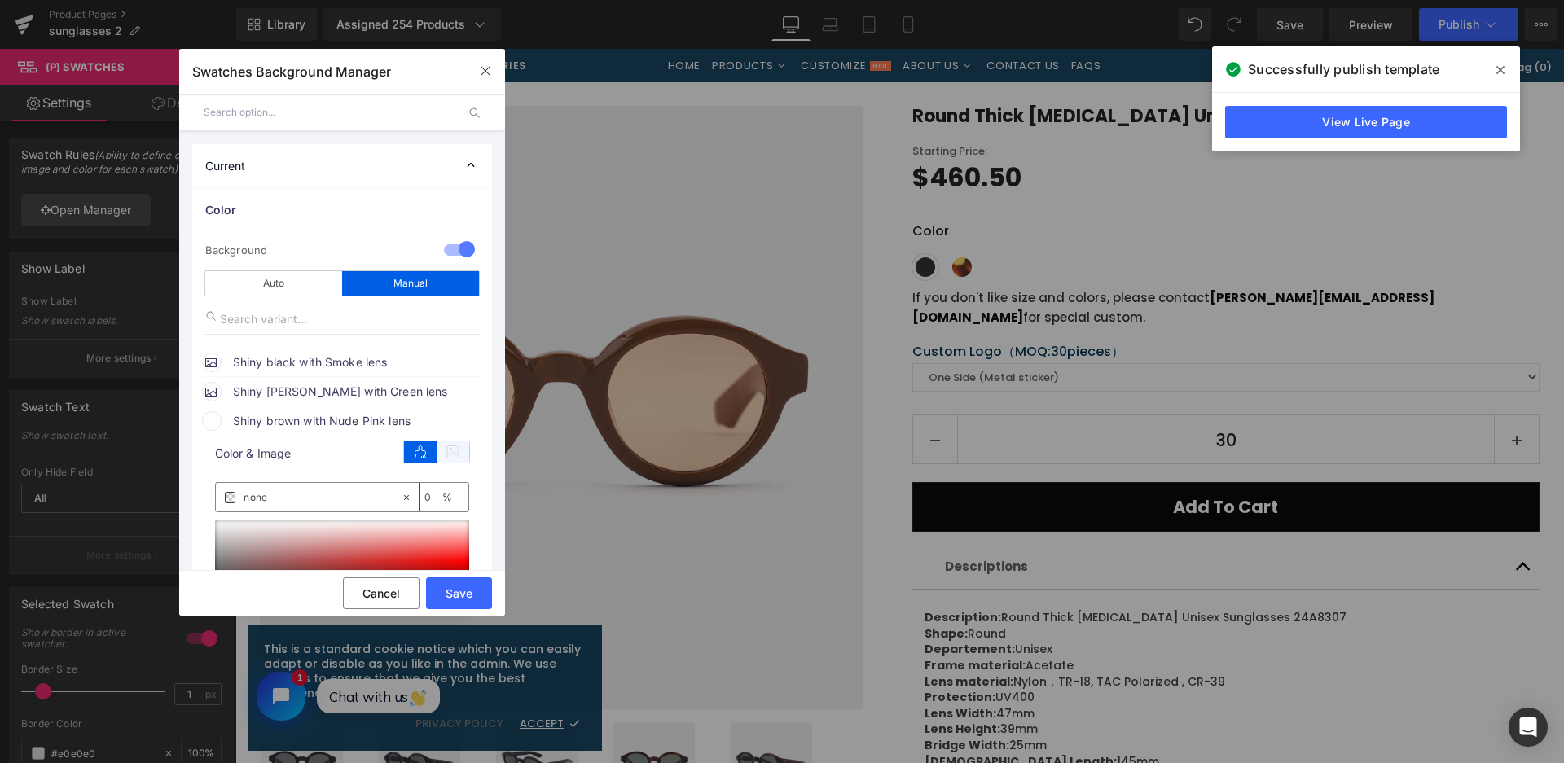
click at [450, 451] on icon at bounding box center [453, 452] width 33 height 21
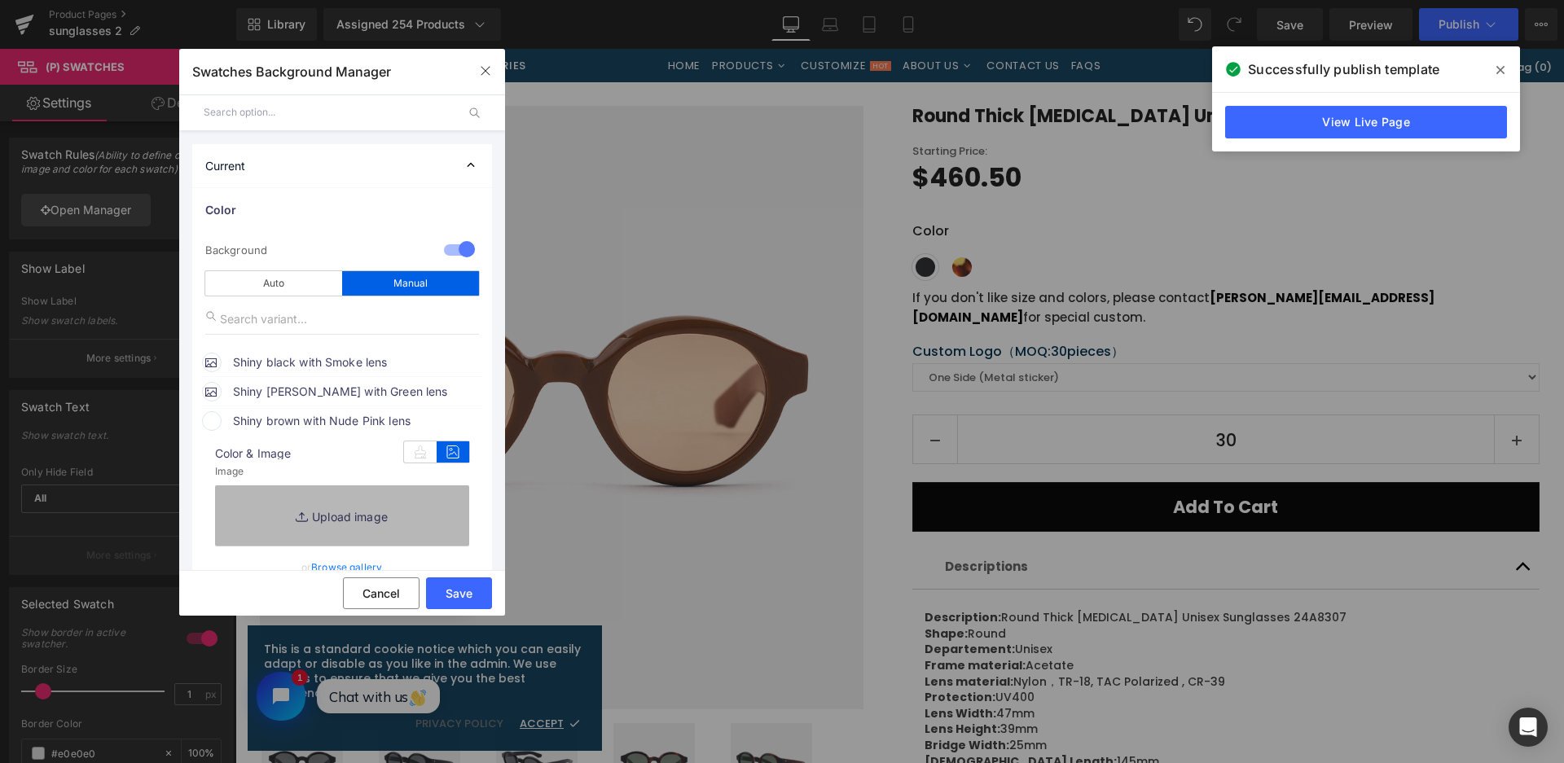
click at [376, 499] on link "Replace Image" at bounding box center [342, 515] width 254 height 60
type input "C:\fakepath\微信截图_20250901141851.png"
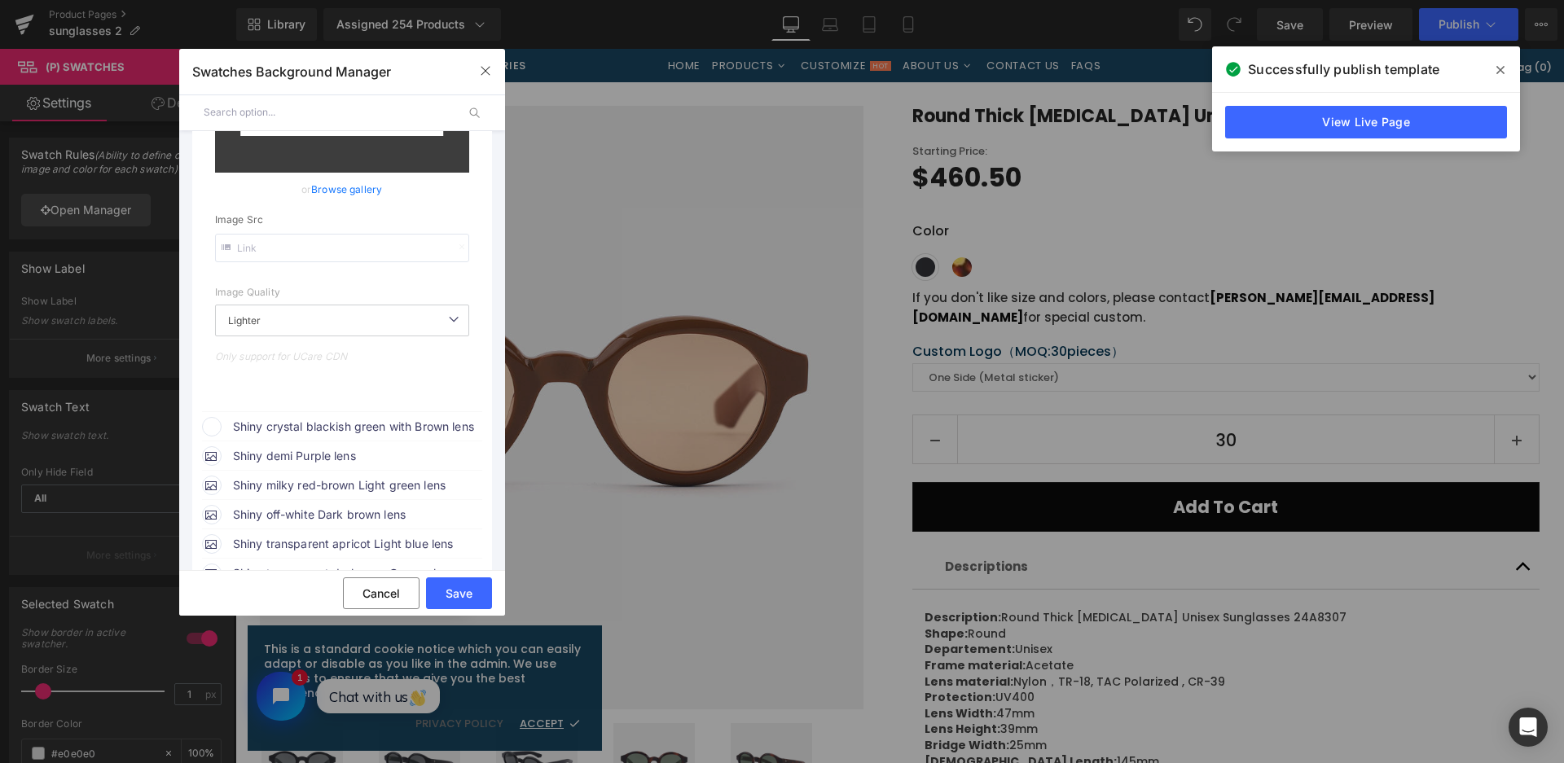
scroll to position [407, 0]
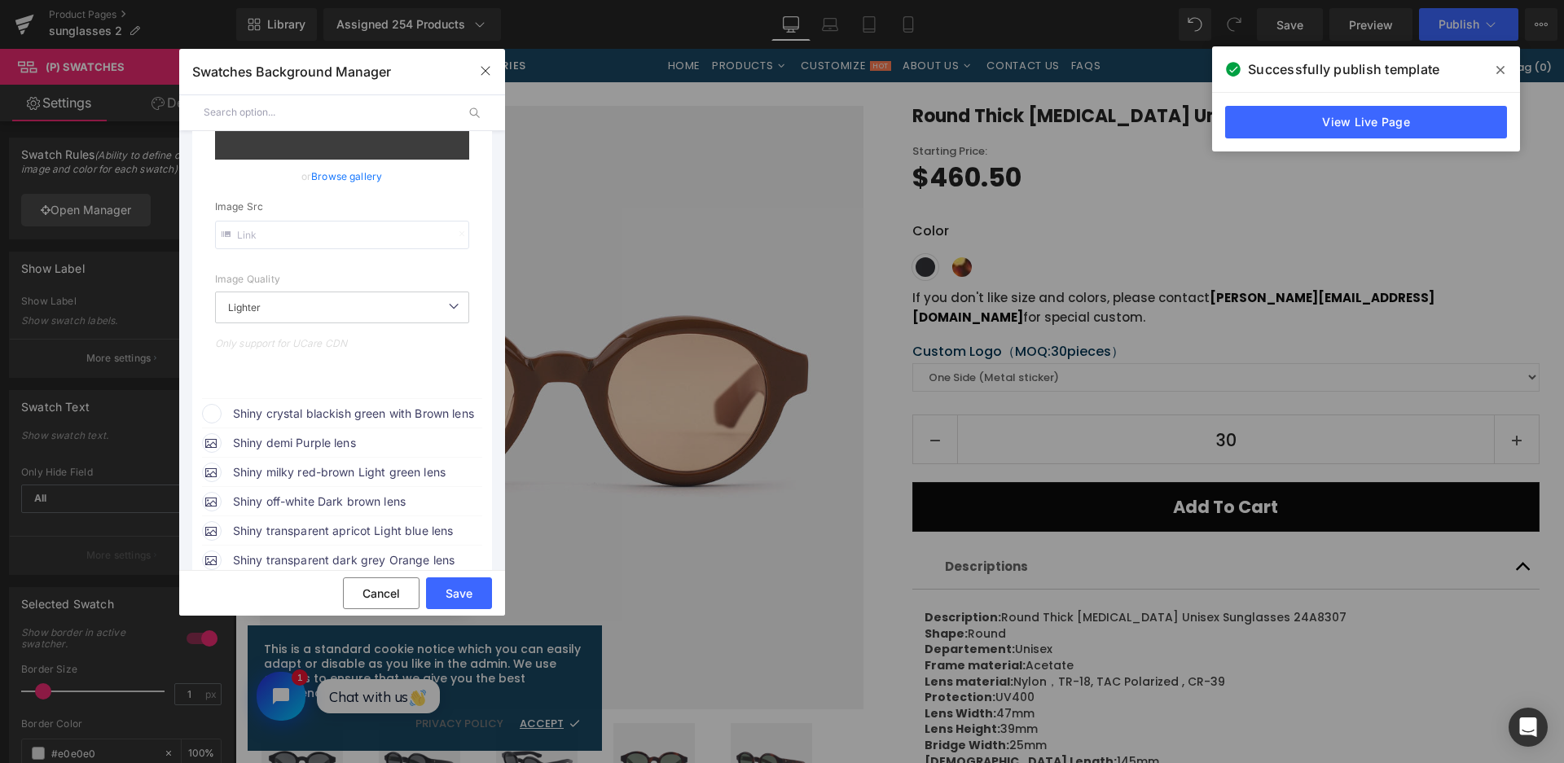
click at [345, 412] on span "Shiny crystal blackish green with Brown lens" at bounding box center [357, 414] width 248 height 20
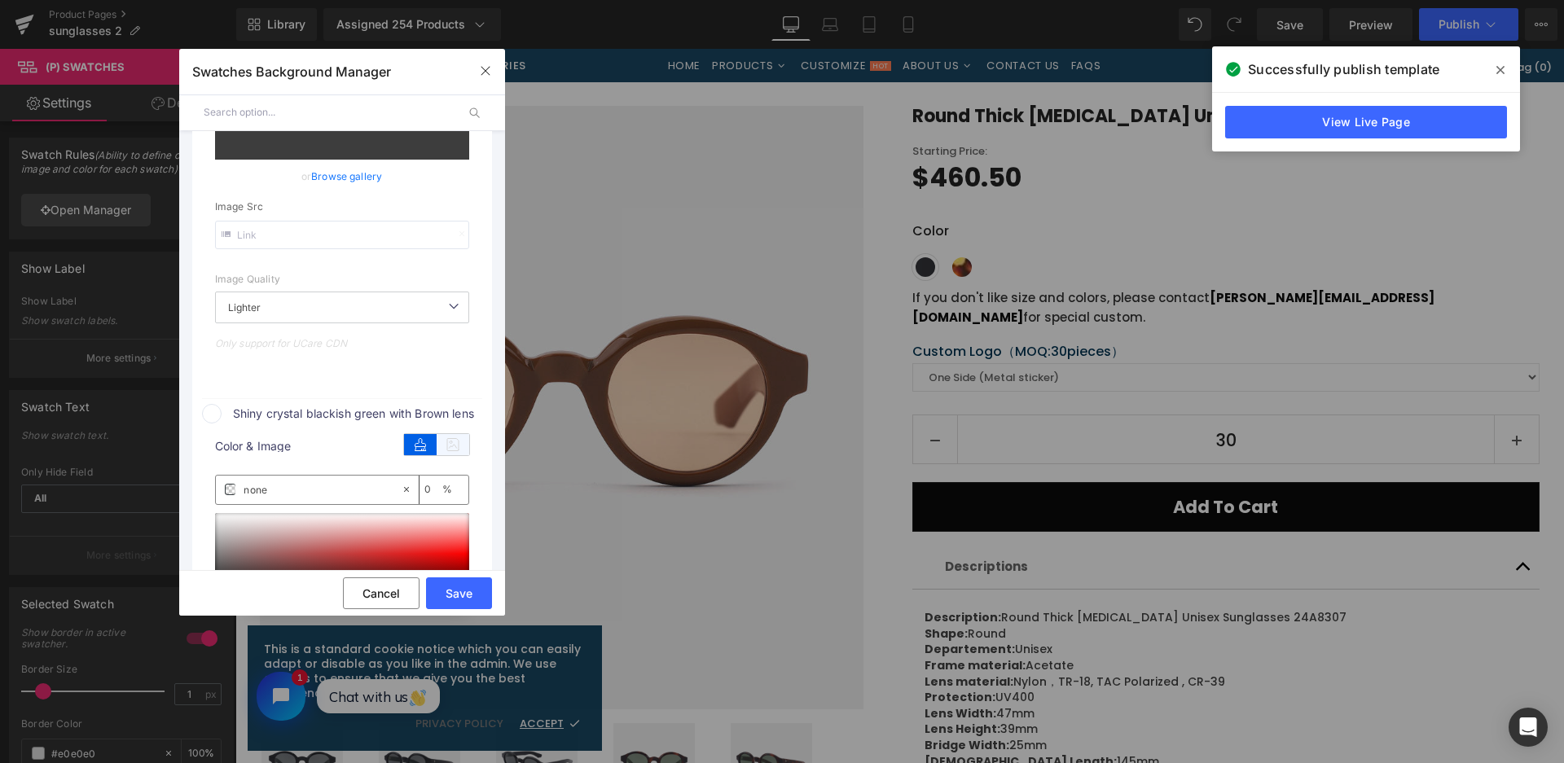
click at [450, 451] on icon at bounding box center [453, 444] width 33 height 21
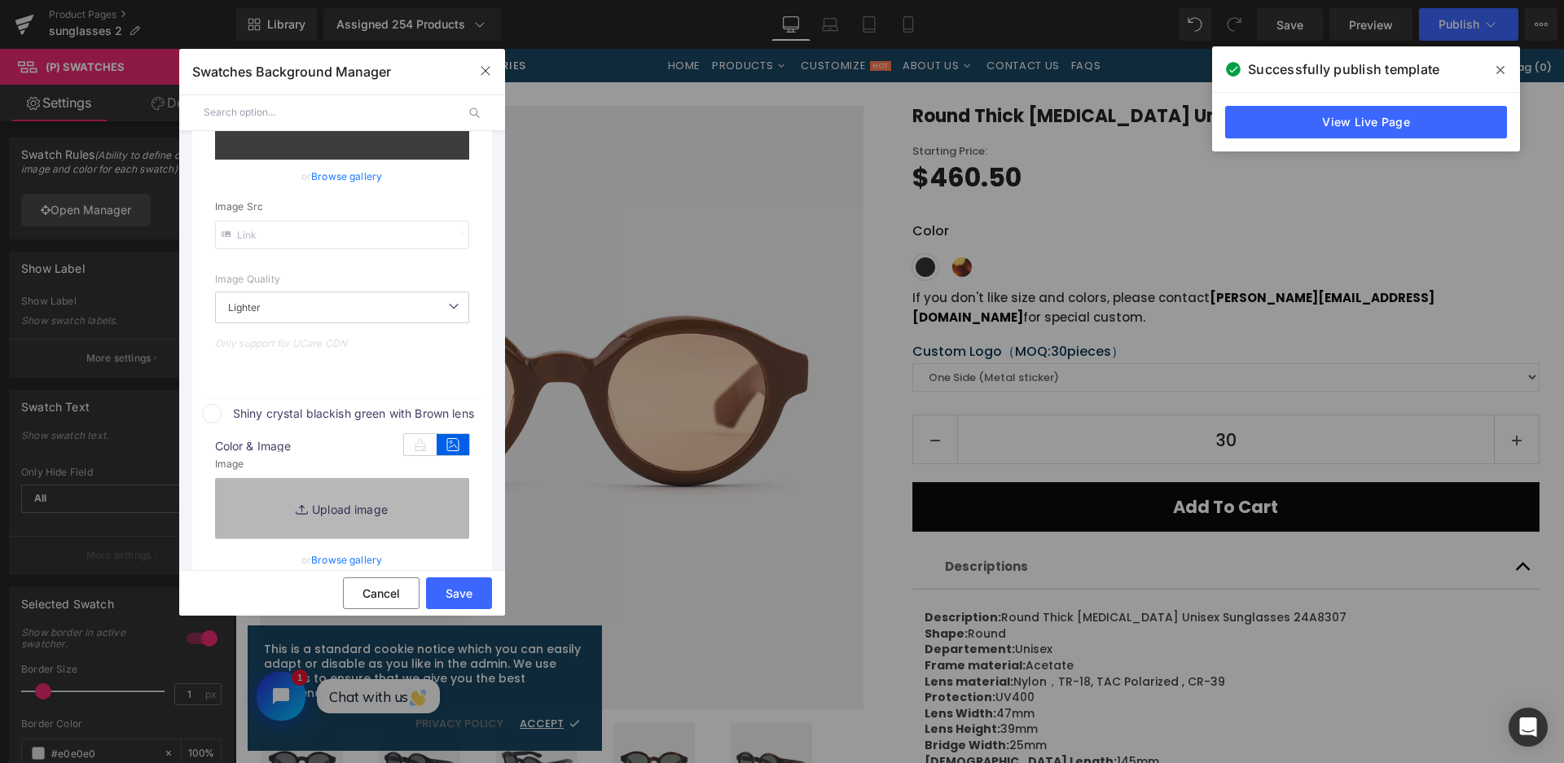
click at [438, 478] on link "Replace Image" at bounding box center [342, 508] width 254 height 60
type input "[URL][DOMAIN_NAME]"
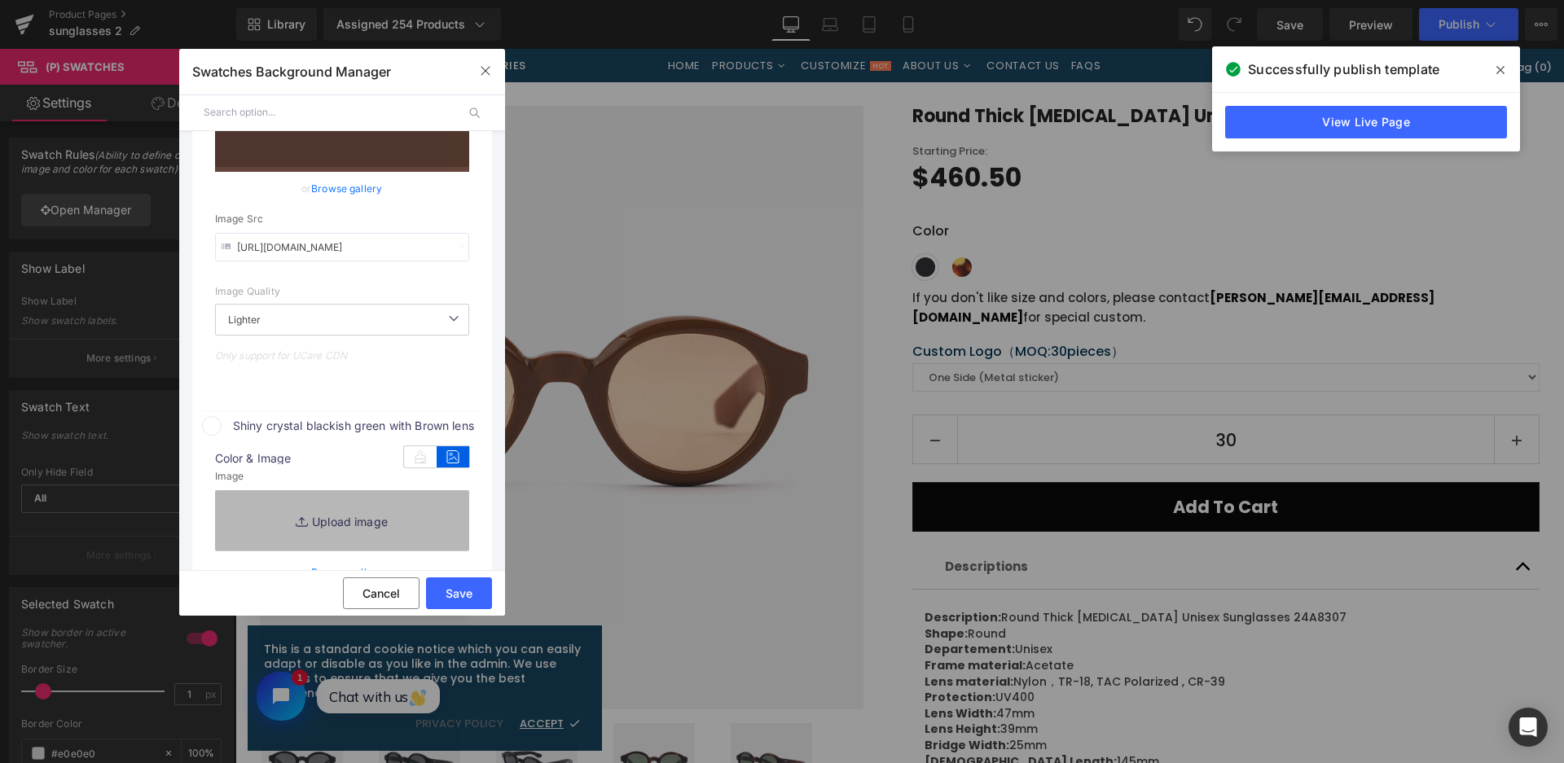
scroll to position [420, 0]
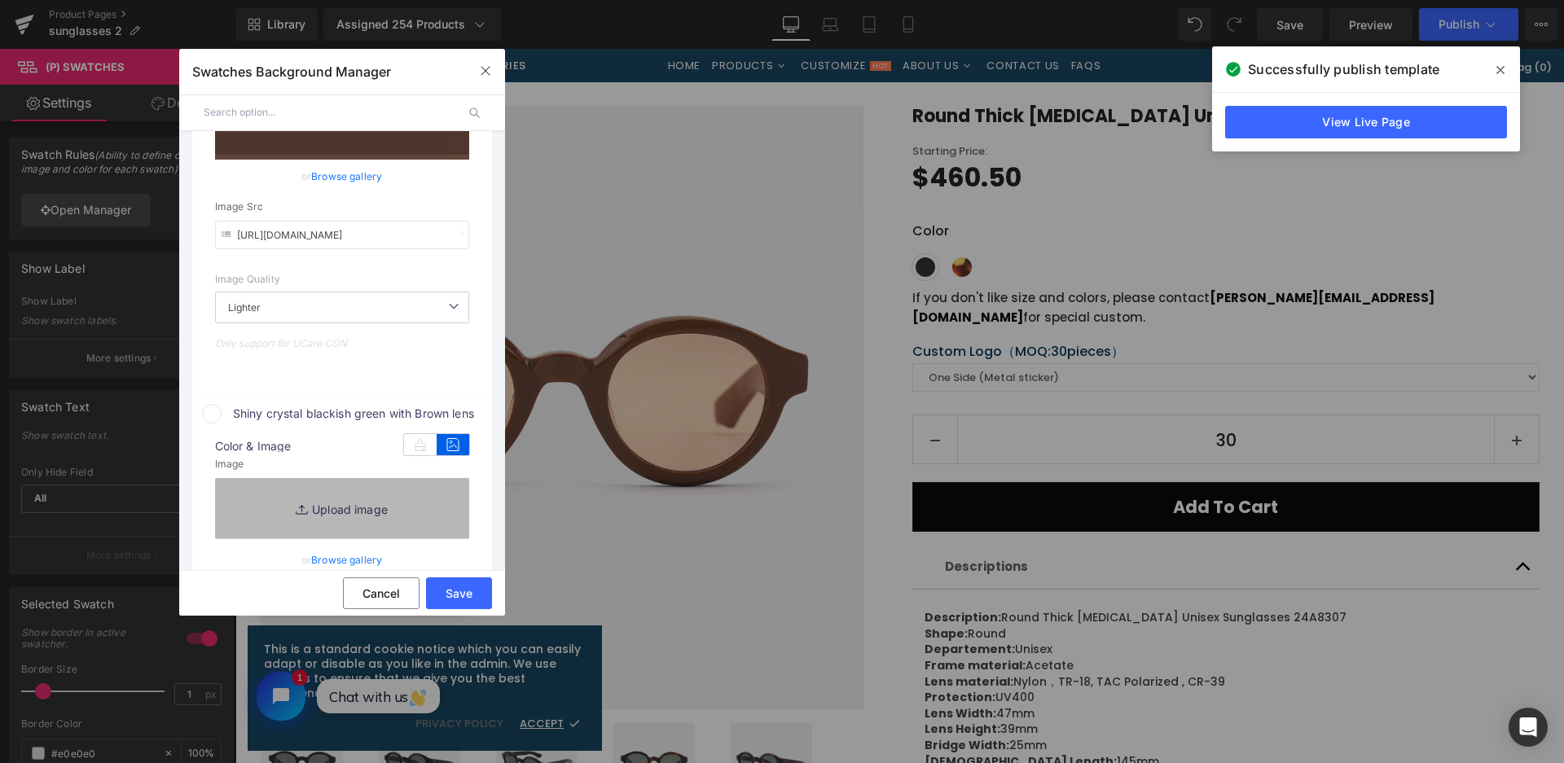
type input "C:\fakepath\微信截图_20250901141840.png"
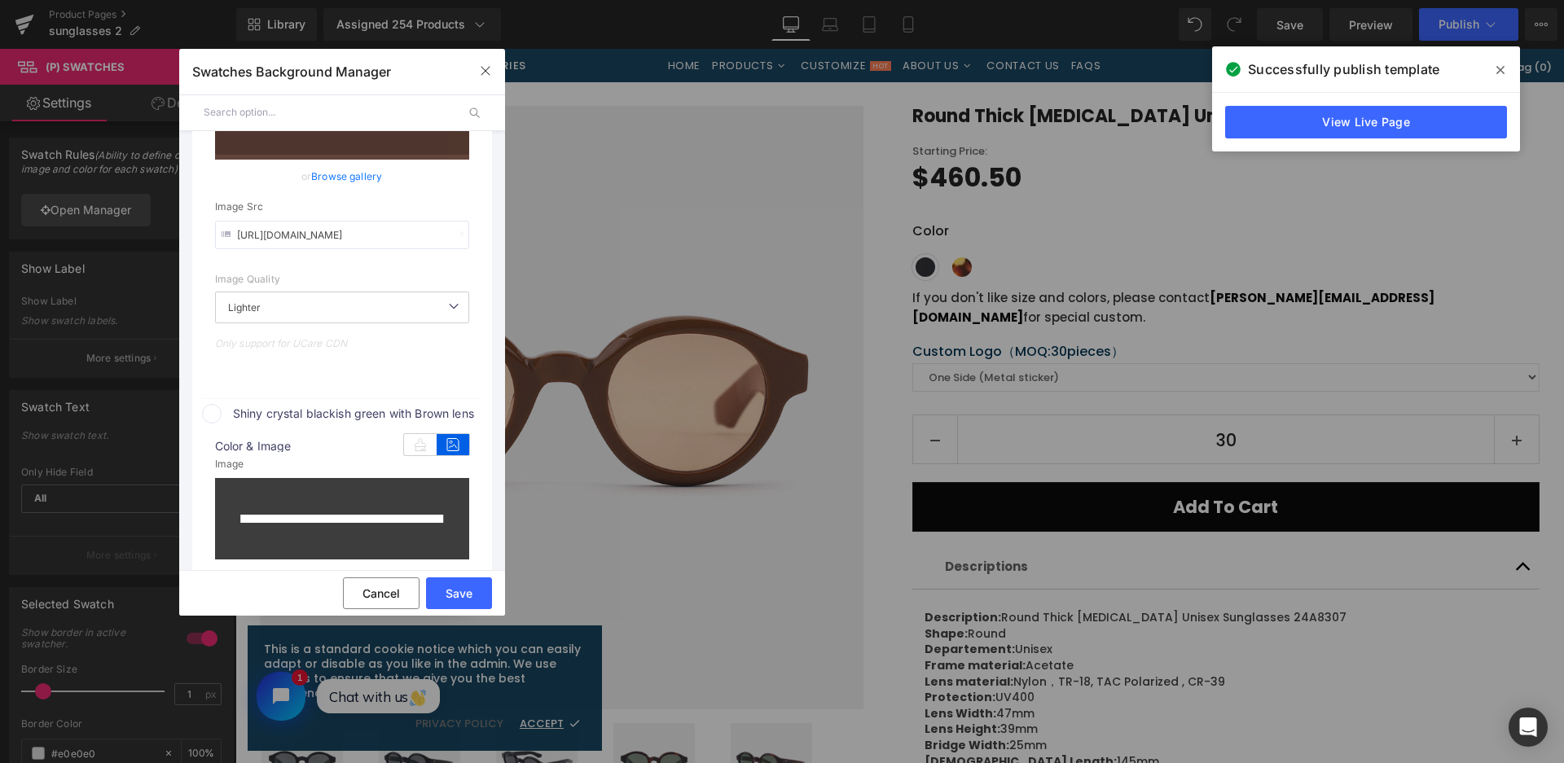
type input "[URL][DOMAIN_NAME]"
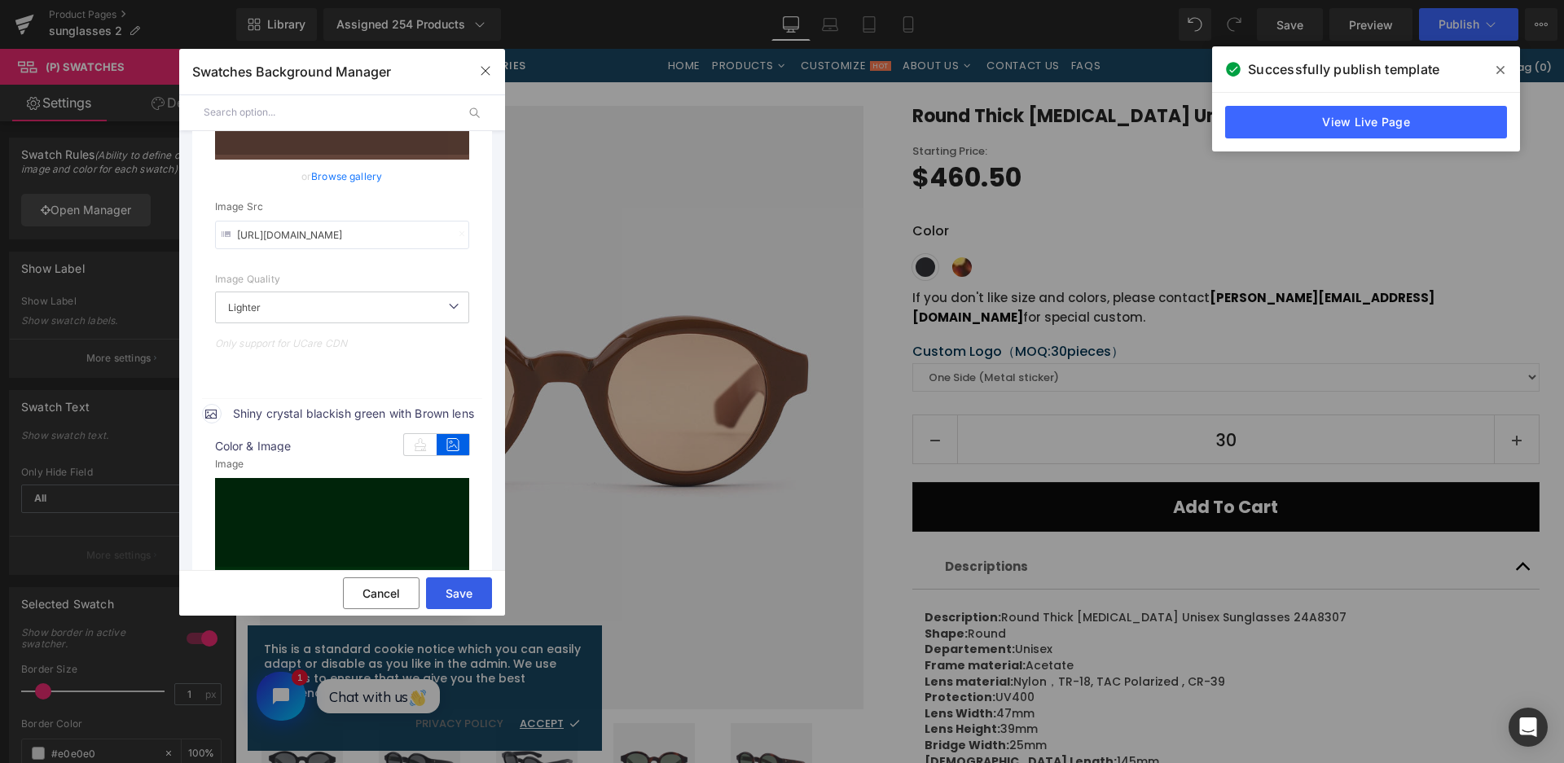
click at [471, 600] on button "Save" at bounding box center [459, 594] width 66 height 32
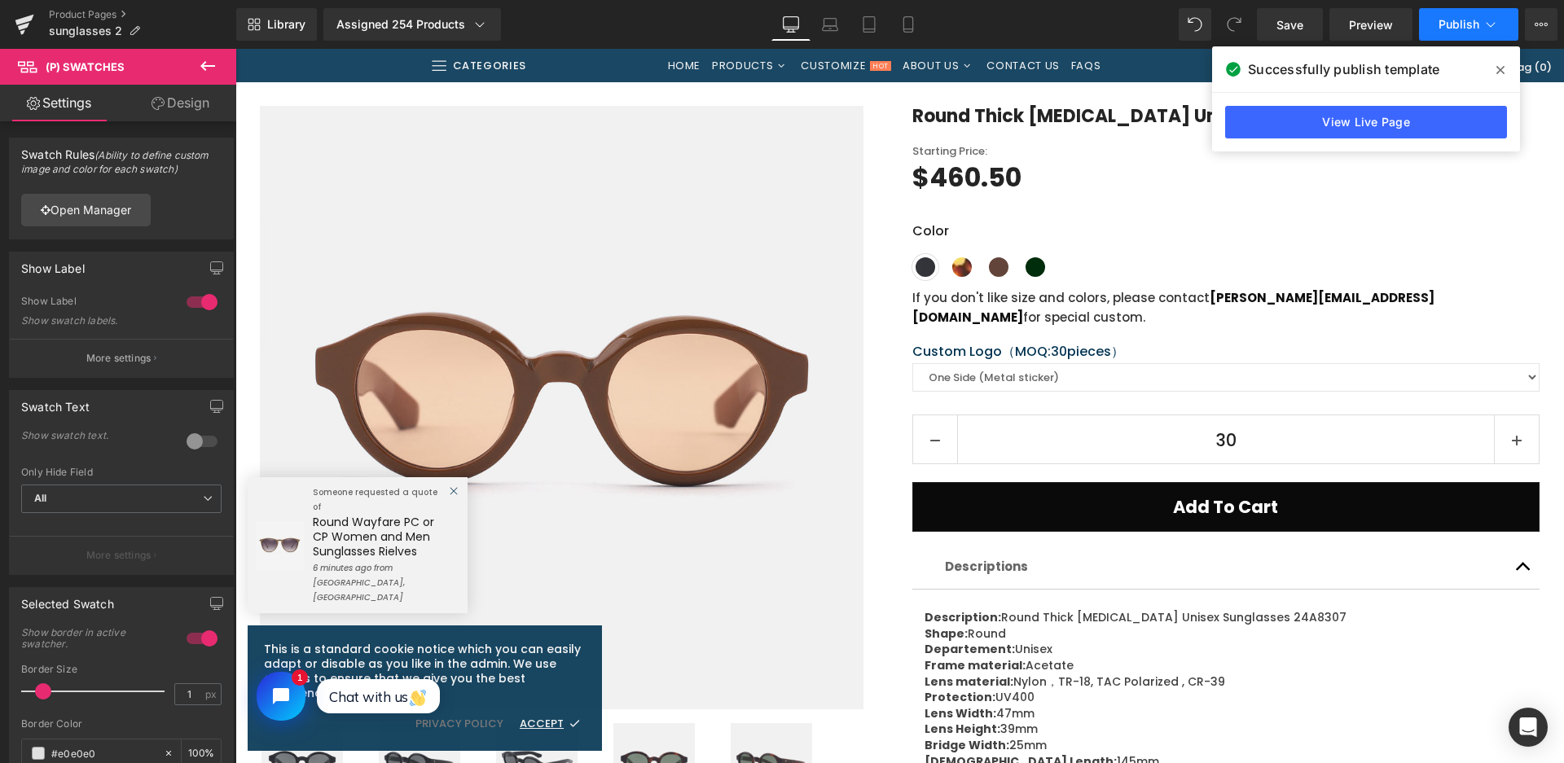
click at [1458, 27] on span "Publish" at bounding box center [1459, 24] width 41 height 13
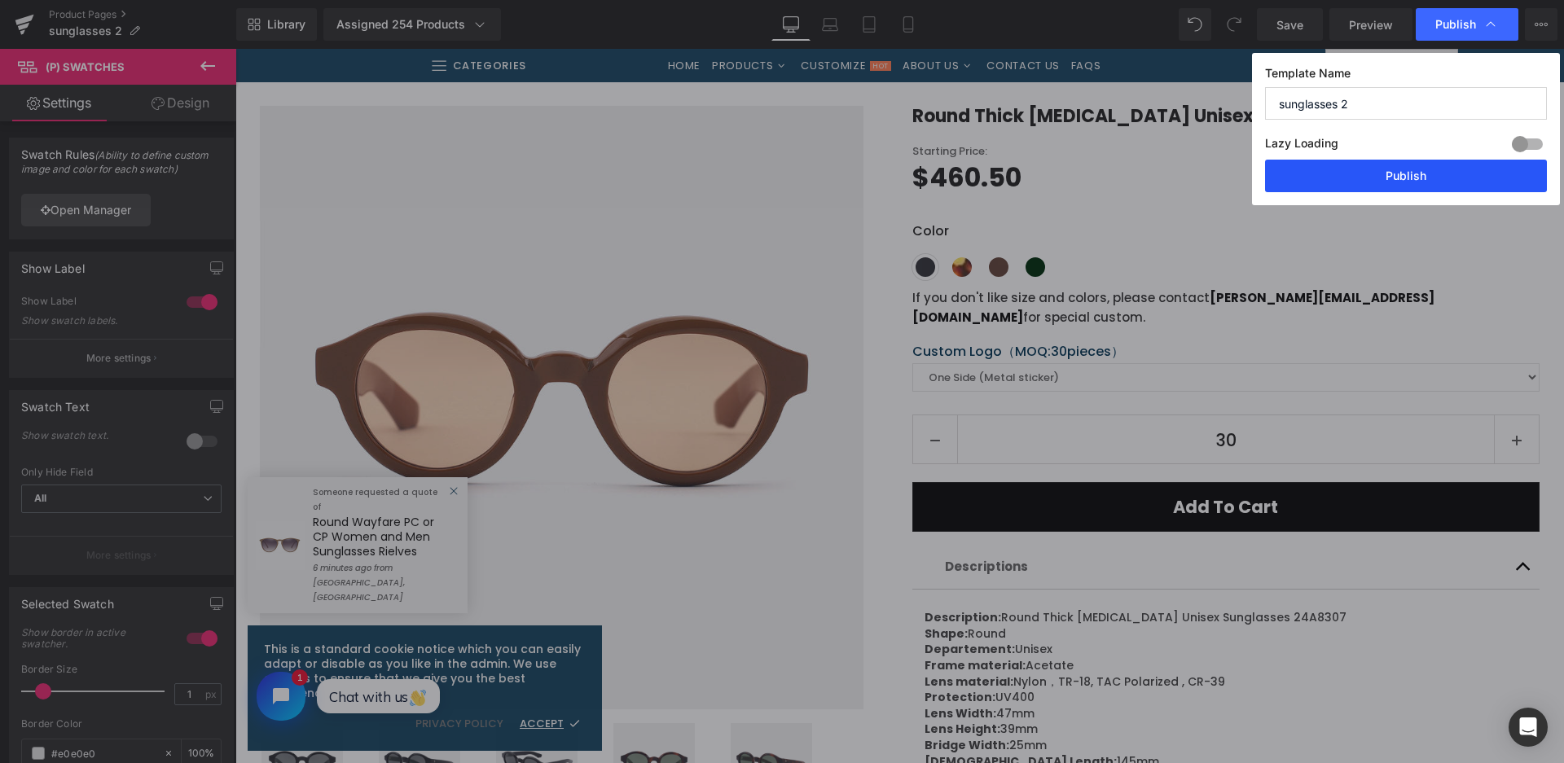
drag, startPoint x: 1443, startPoint y: 163, endPoint x: 1214, endPoint y: 116, distance: 234.5
click at [1443, 163] on button "Publish" at bounding box center [1406, 176] width 282 height 33
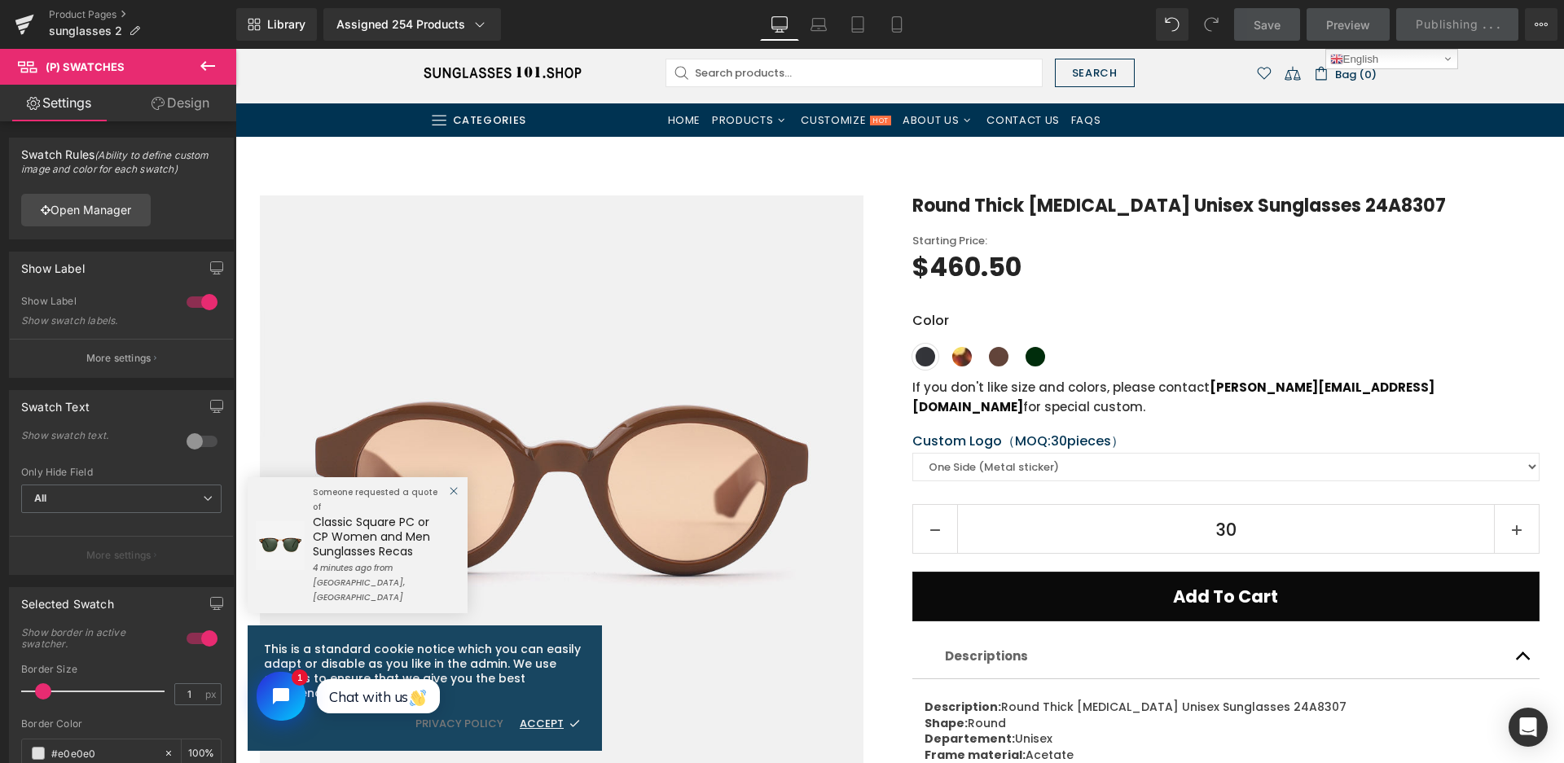
scroll to position [0, 0]
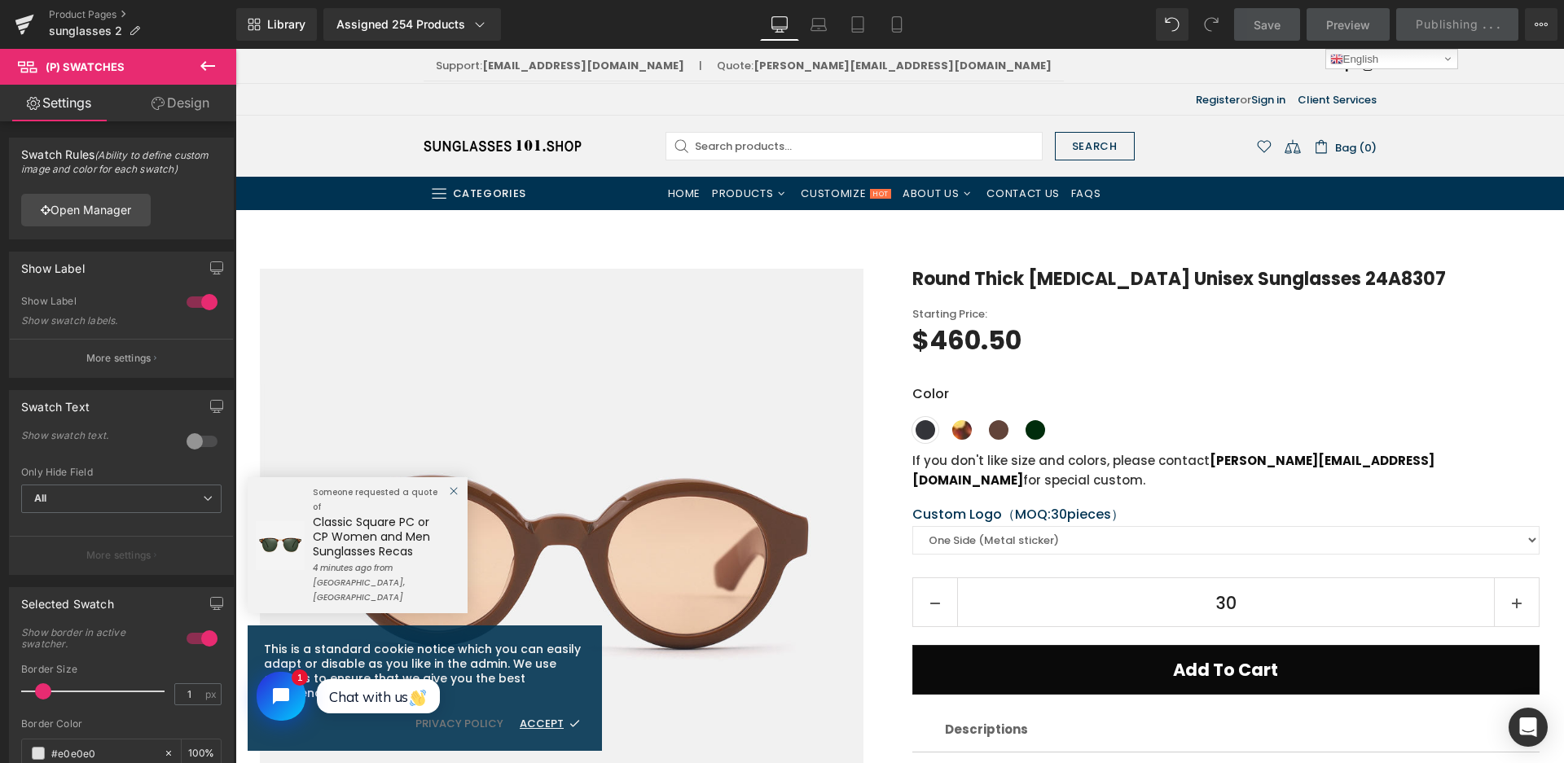
click at [898, 222] on div "Sale Off (P) Image Row" at bounding box center [899, 771] width 1329 height 1122
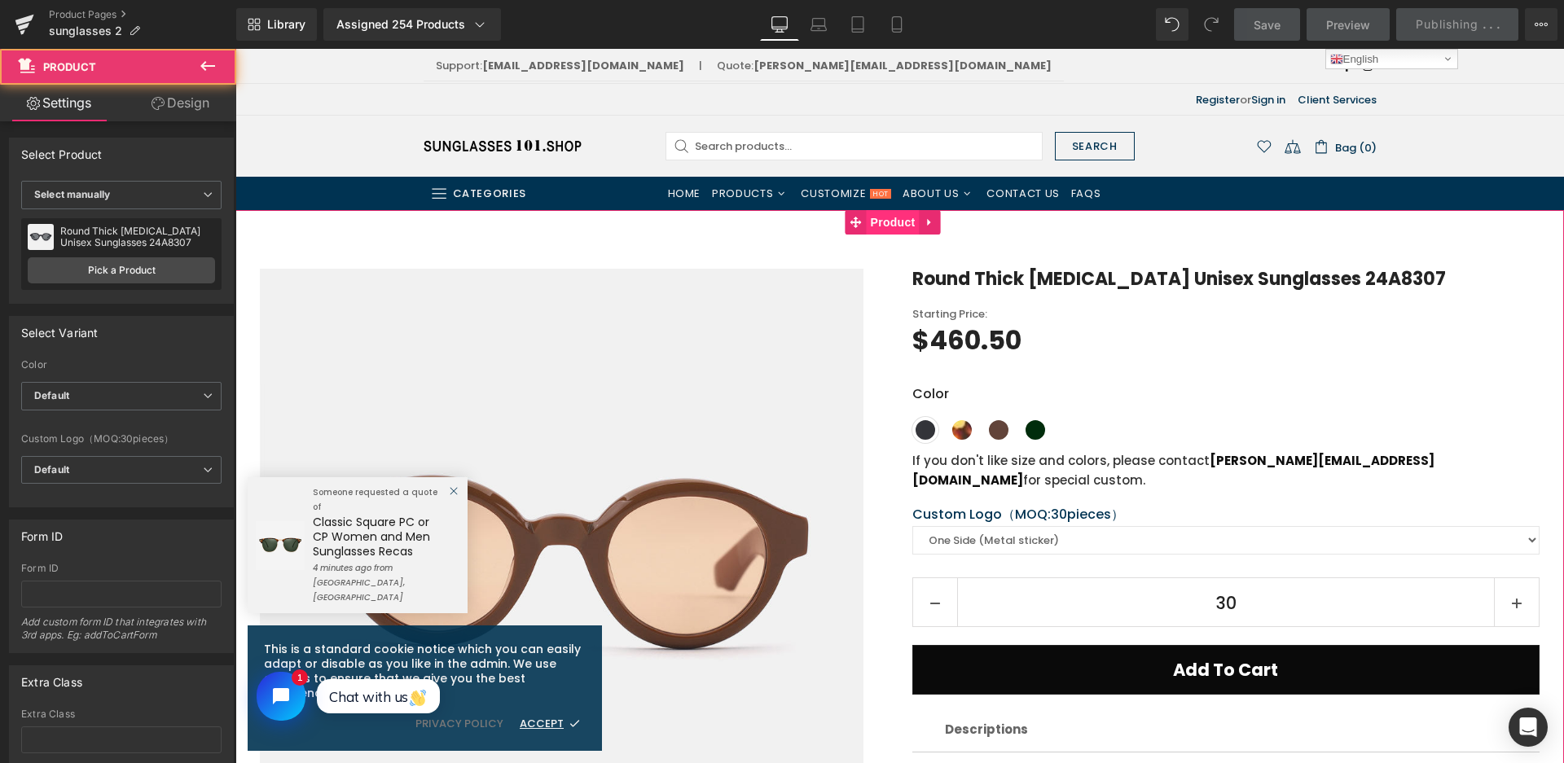
click at [897, 228] on span "Product" at bounding box center [893, 222] width 53 height 24
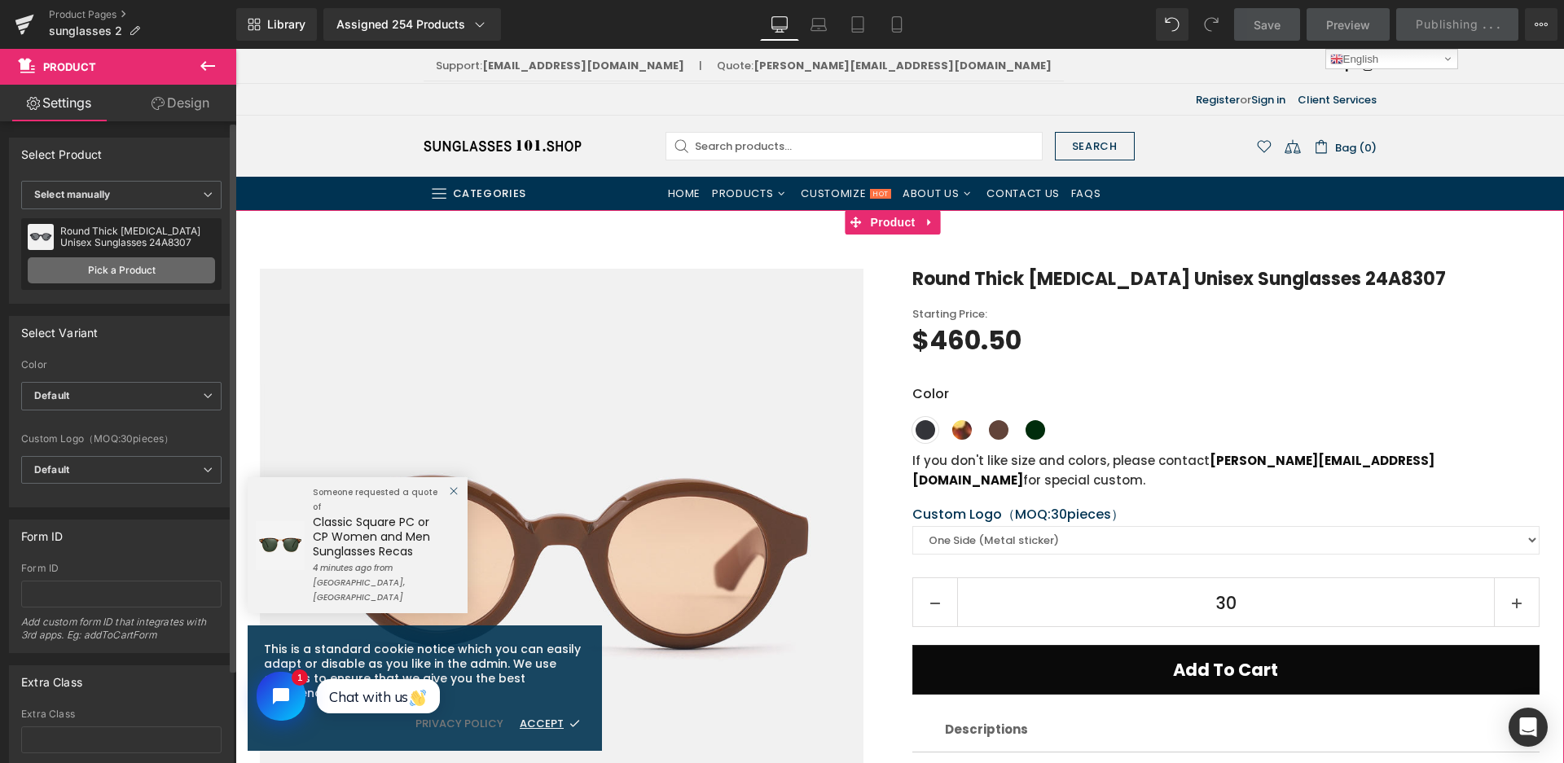
click at [106, 276] on link "Pick a Product" at bounding box center [121, 270] width 187 height 26
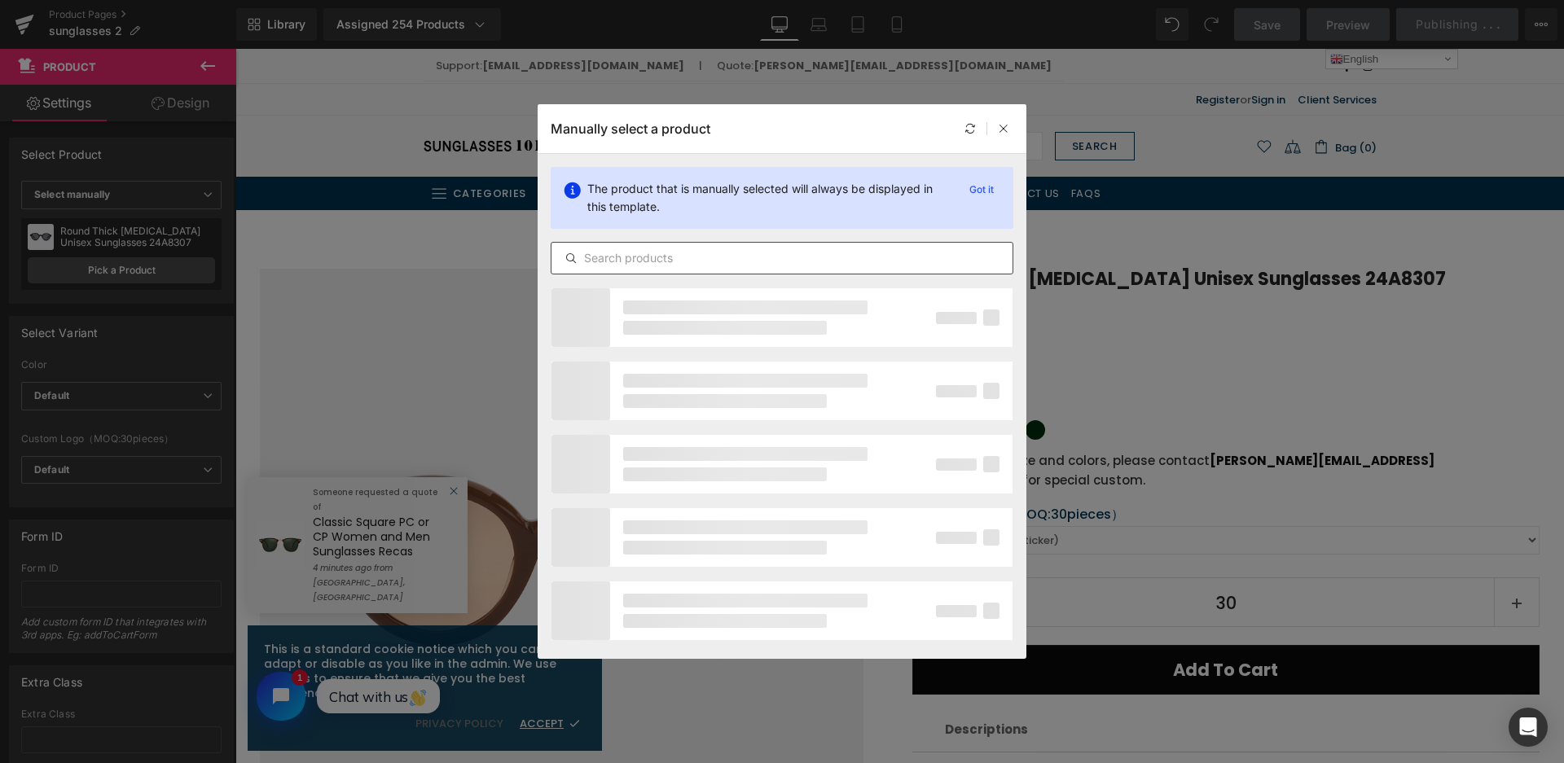
click at [612, 249] on input "text" at bounding box center [781, 258] width 461 height 20
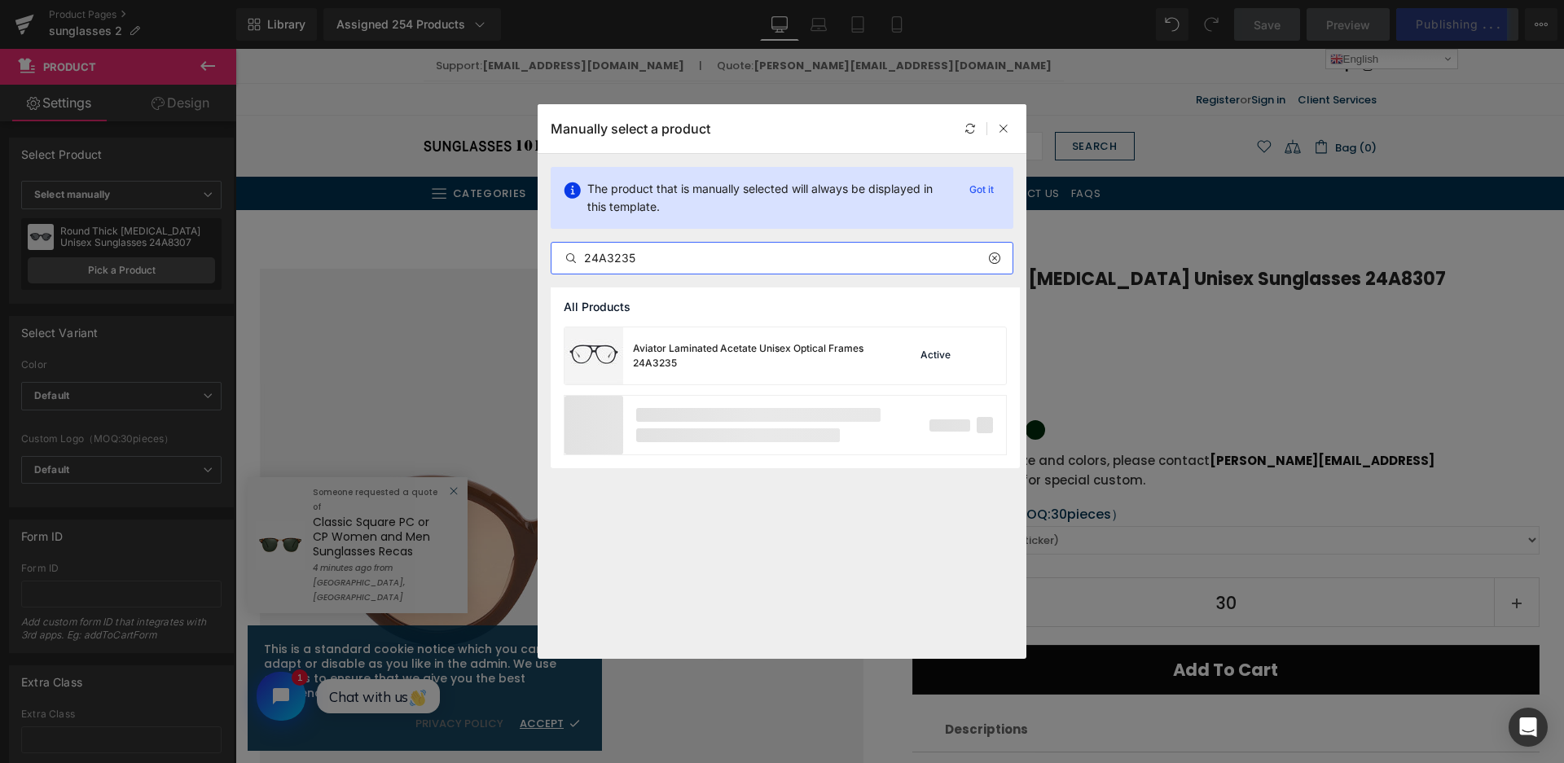
type input "24A3235"
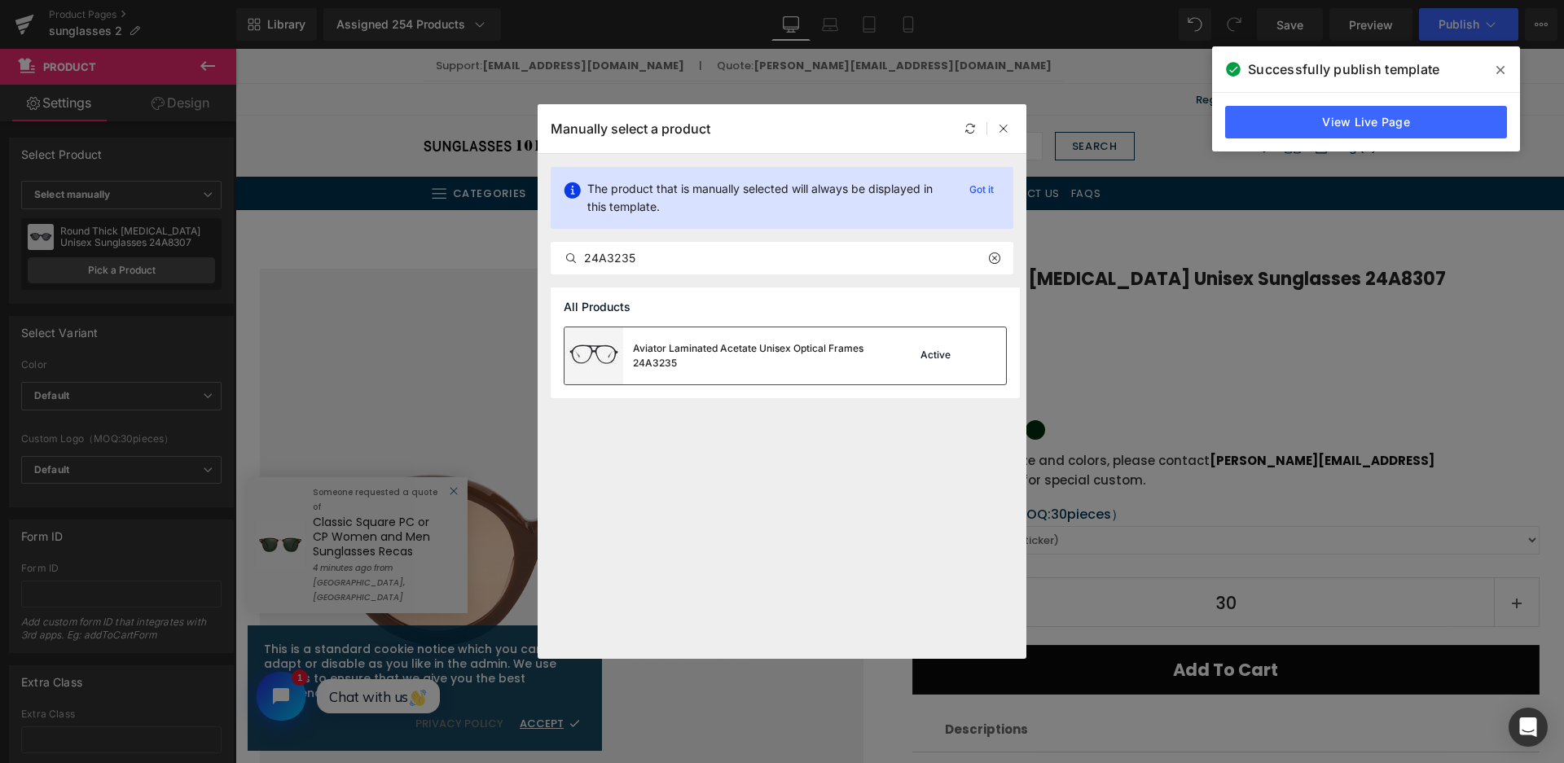
click at [602, 368] on img at bounding box center [594, 355] width 59 height 57
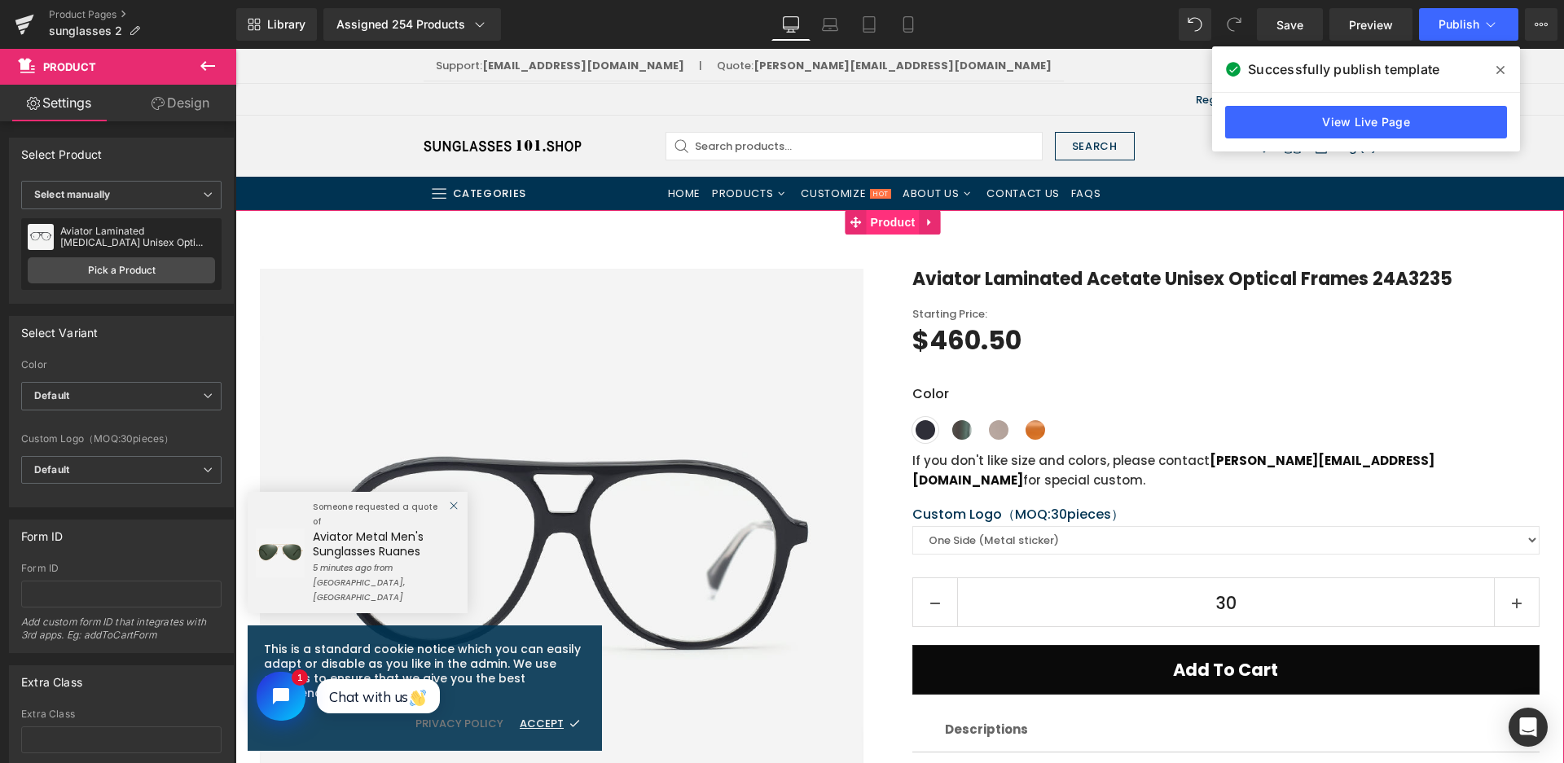
click at [881, 222] on span "Product" at bounding box center [893, 222] width 53 height 24
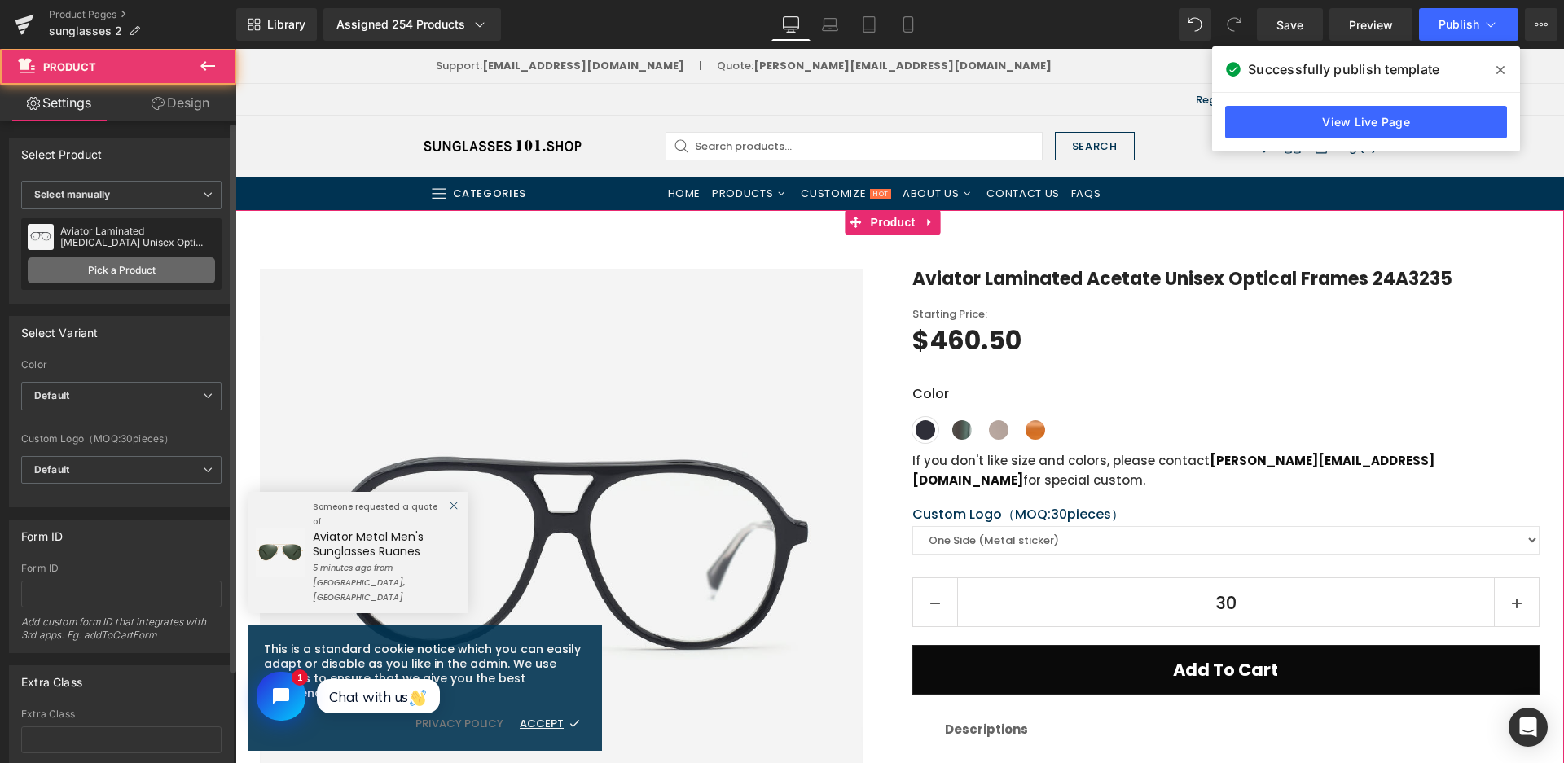
click at [118, 268] on link "Pick a Product" at bounding box center [121, 270] width 187 height 26
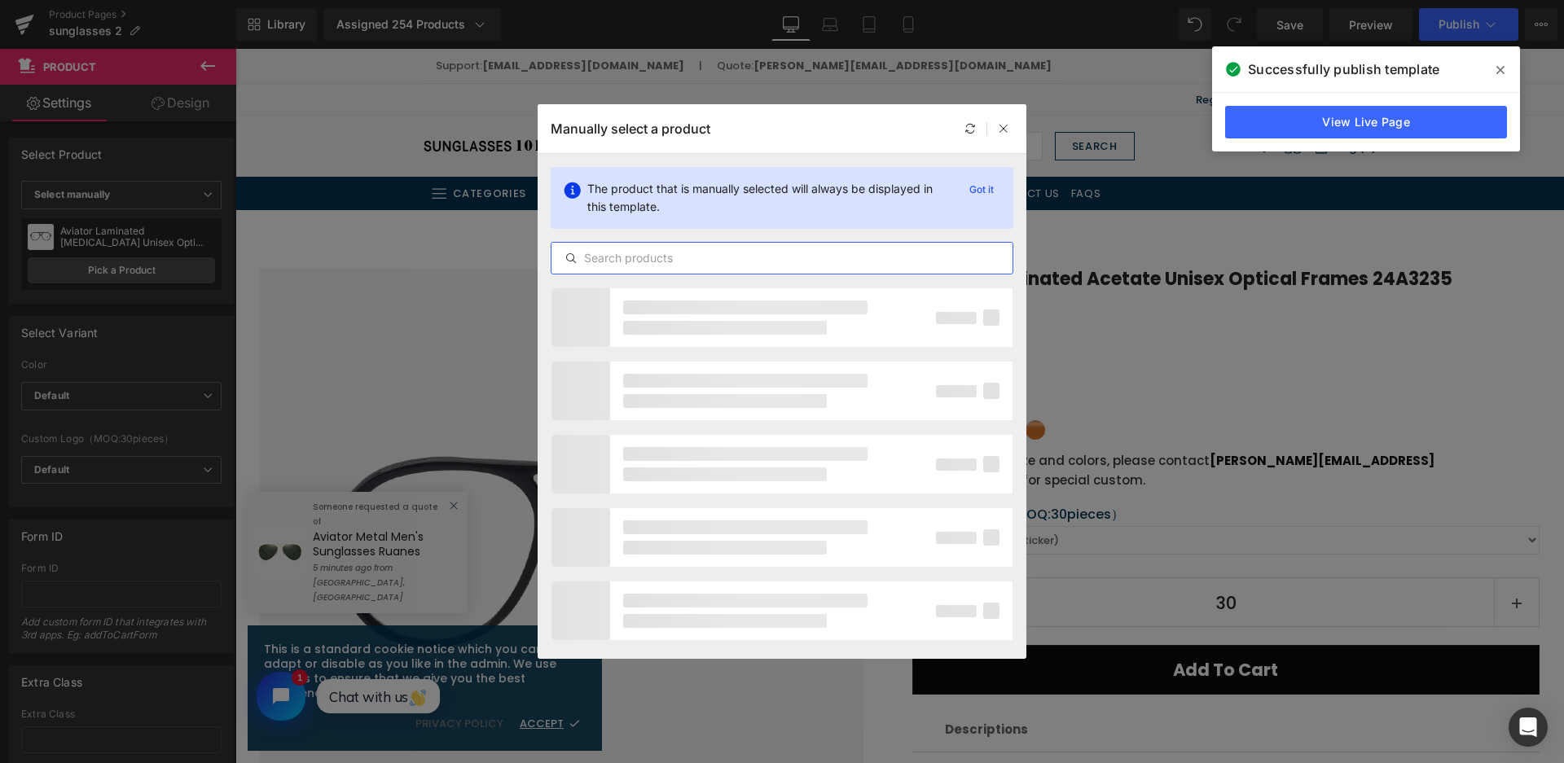
click at [616, 266] on input "text" at bounding box center [781, 258] width 461 height 20
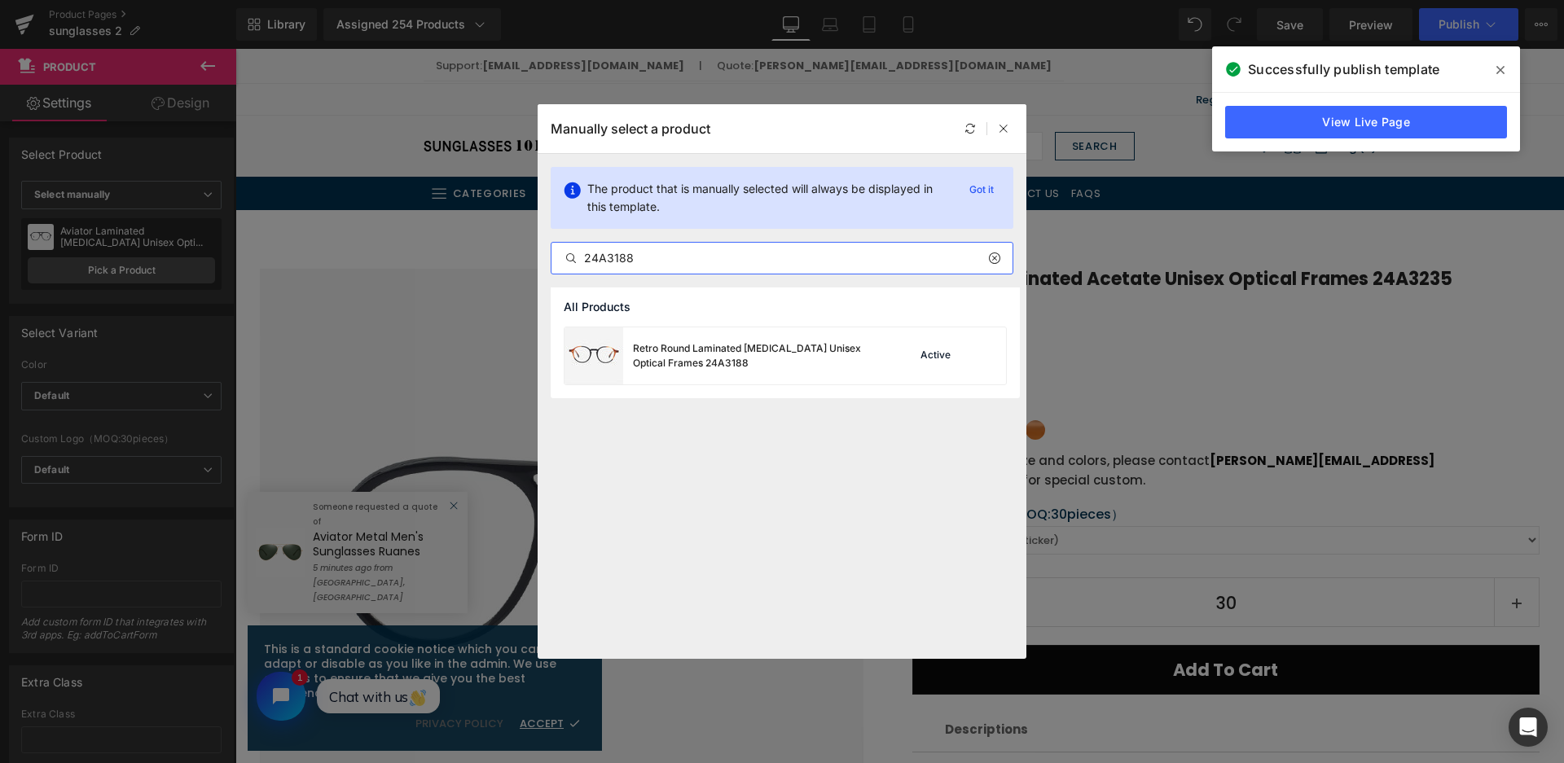
type input "24A3188"
click at [785, 384] on div "Retro Round Laminated [MEDICAL_DATA] Unisex Optical Frames 24A3188 Active" at bounding box center [785, 356] width 443 height 59
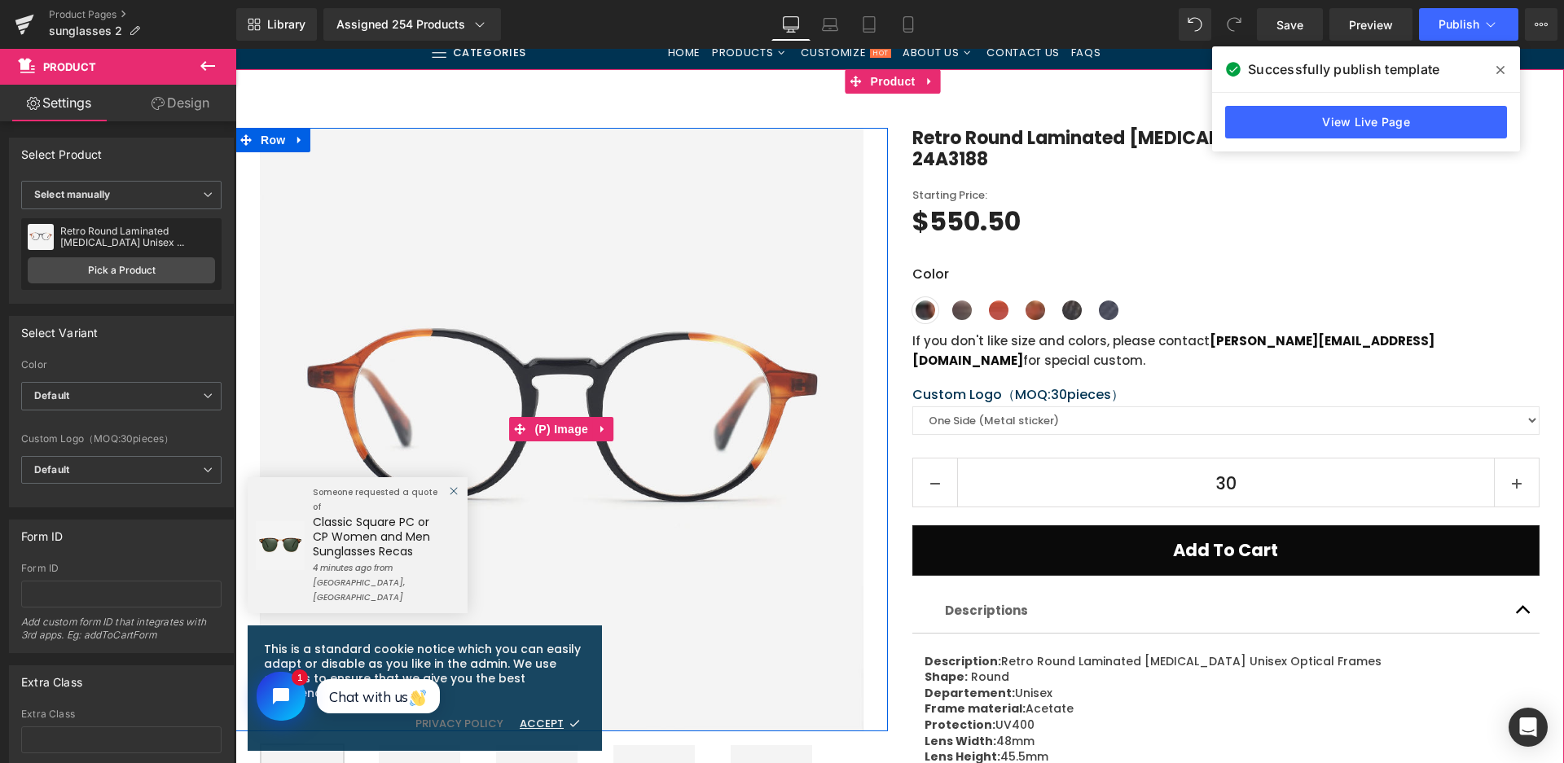
scroll to position [81, 0]
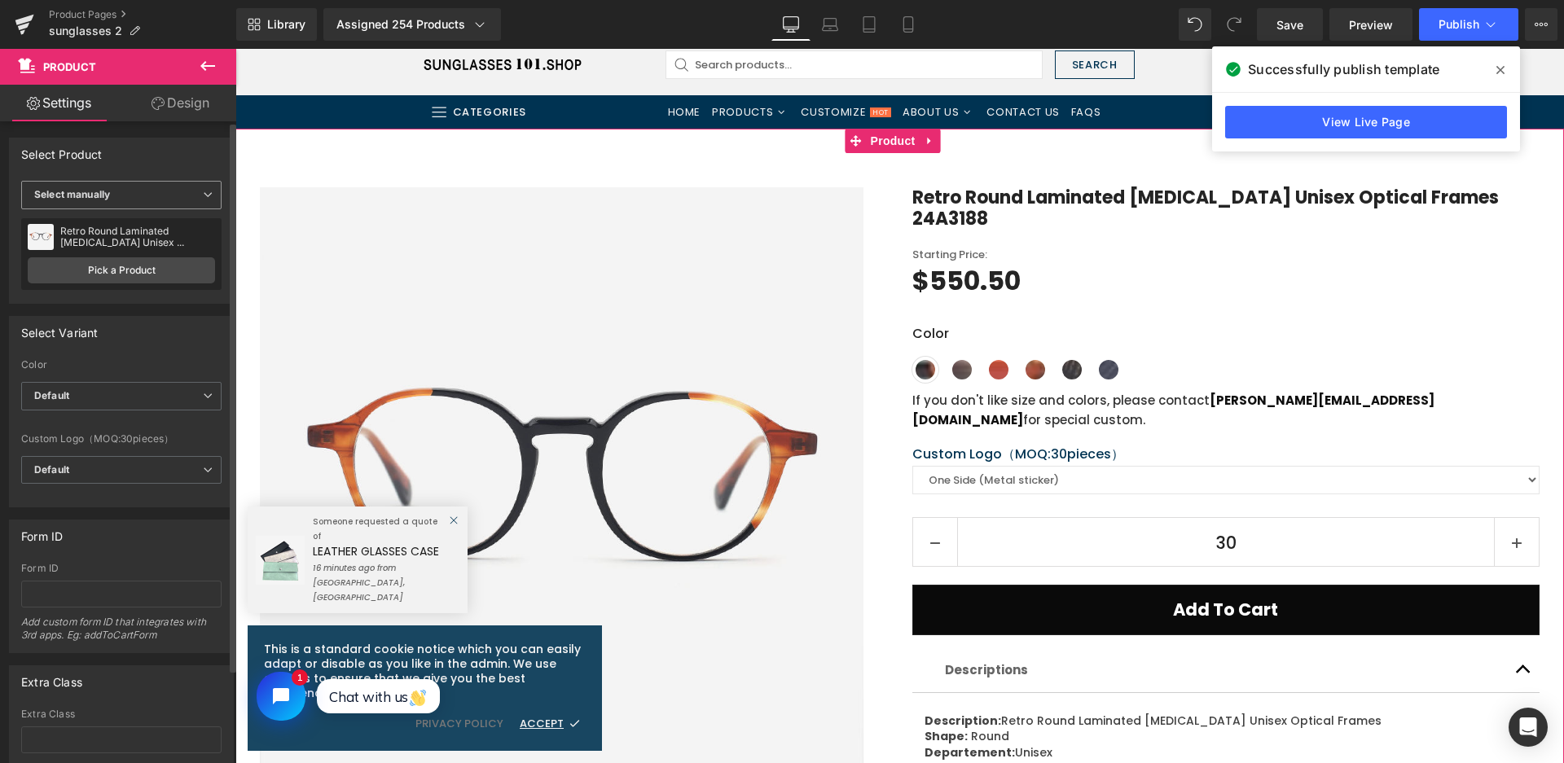
drag, startPoint x: 146, startPoint y: 187, endPoint x: 134, endPoint y: 204, distance: 21.2
click at [146, 186] on span "Select manually" at bounding box center [121, 195] width 200 height 29
click at [124, 218] on div "Display by assigned product" at bounding box center [112, 220] width 133 height 11
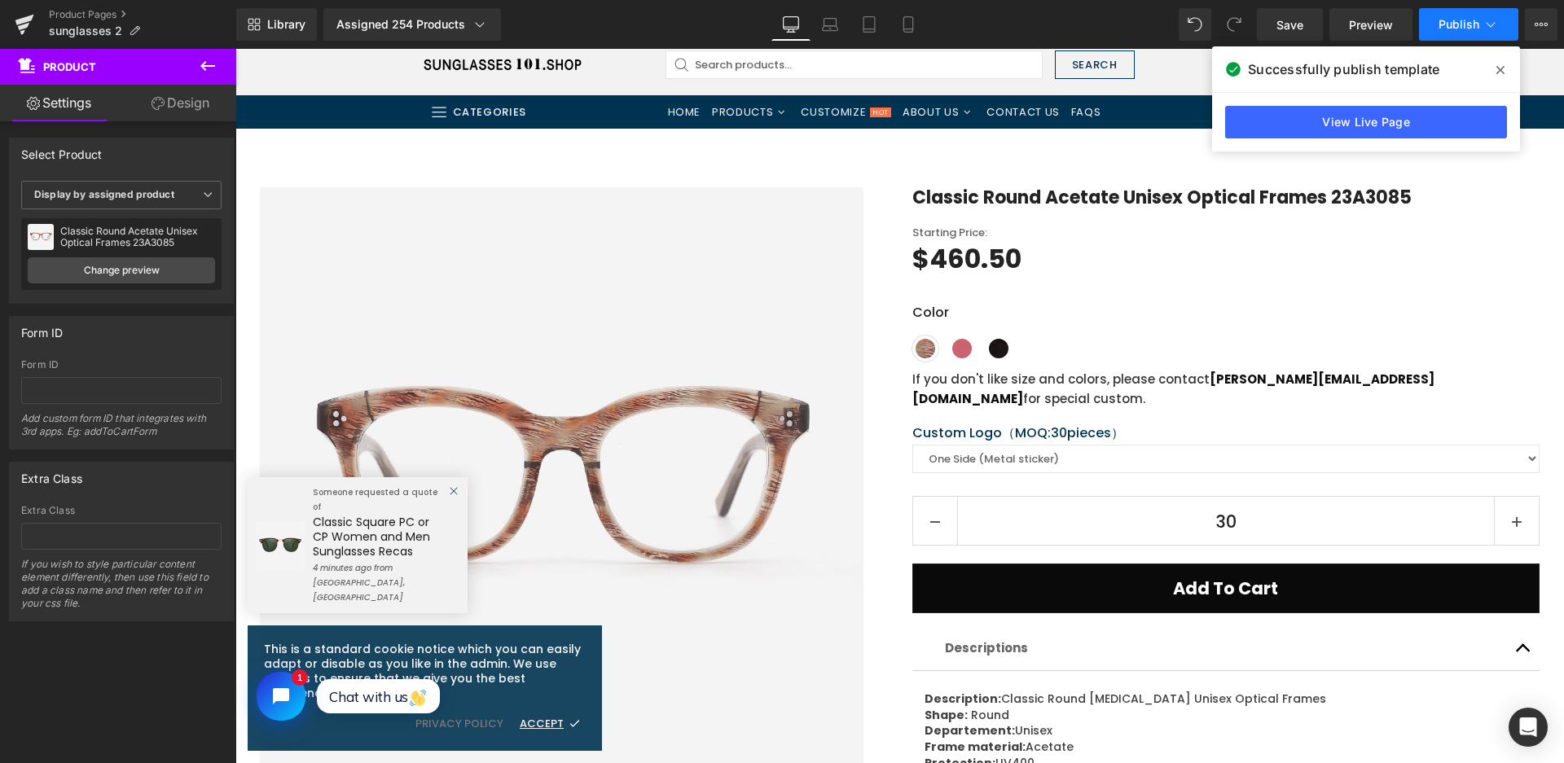
click at [1477, 32] on button "Publish" at bounding box center [1468, 24] width 99 height 33
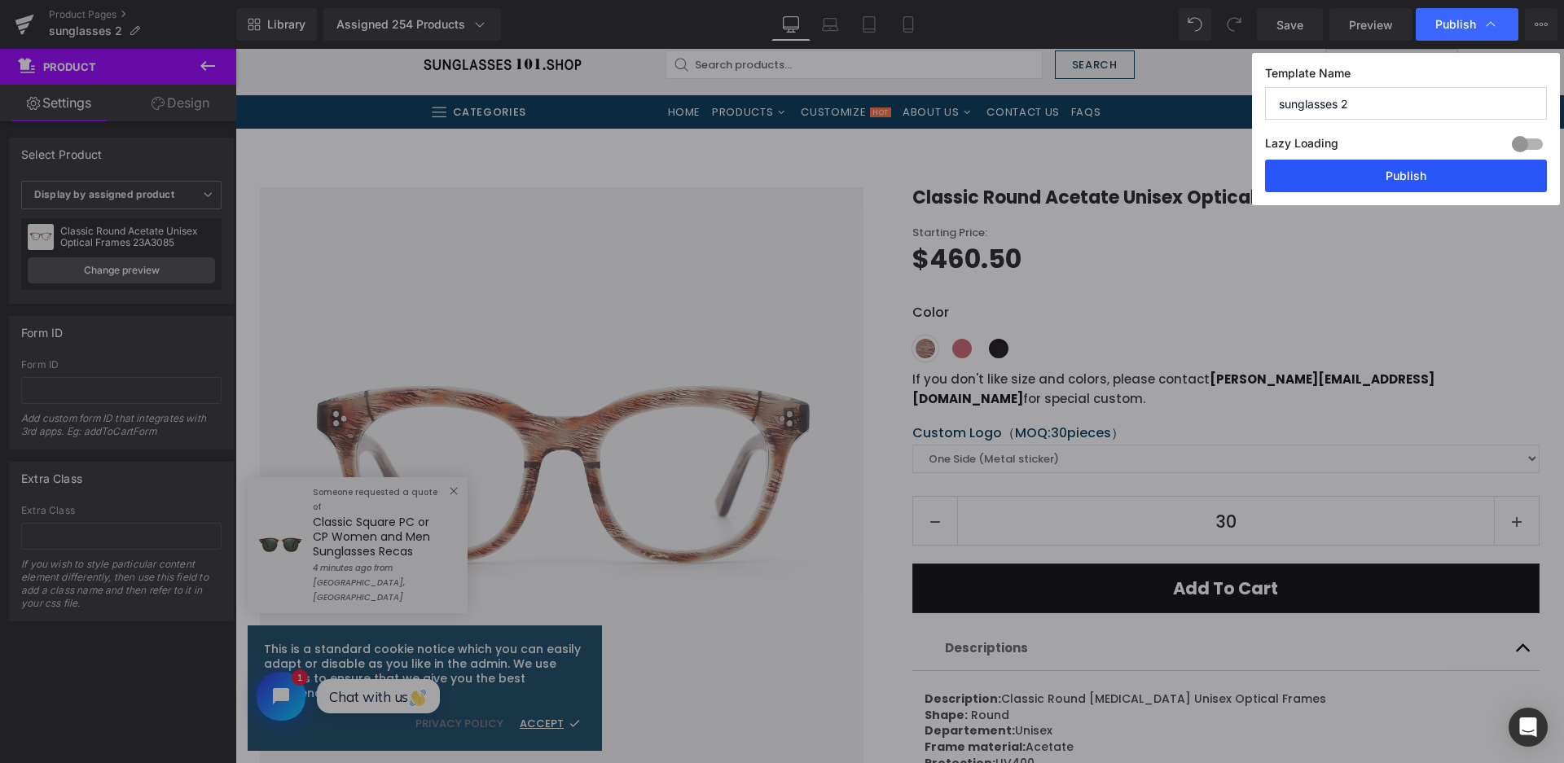
click at [1453, 166] on button "Publish" at bounding box center [1406, 176] width 282 height 33
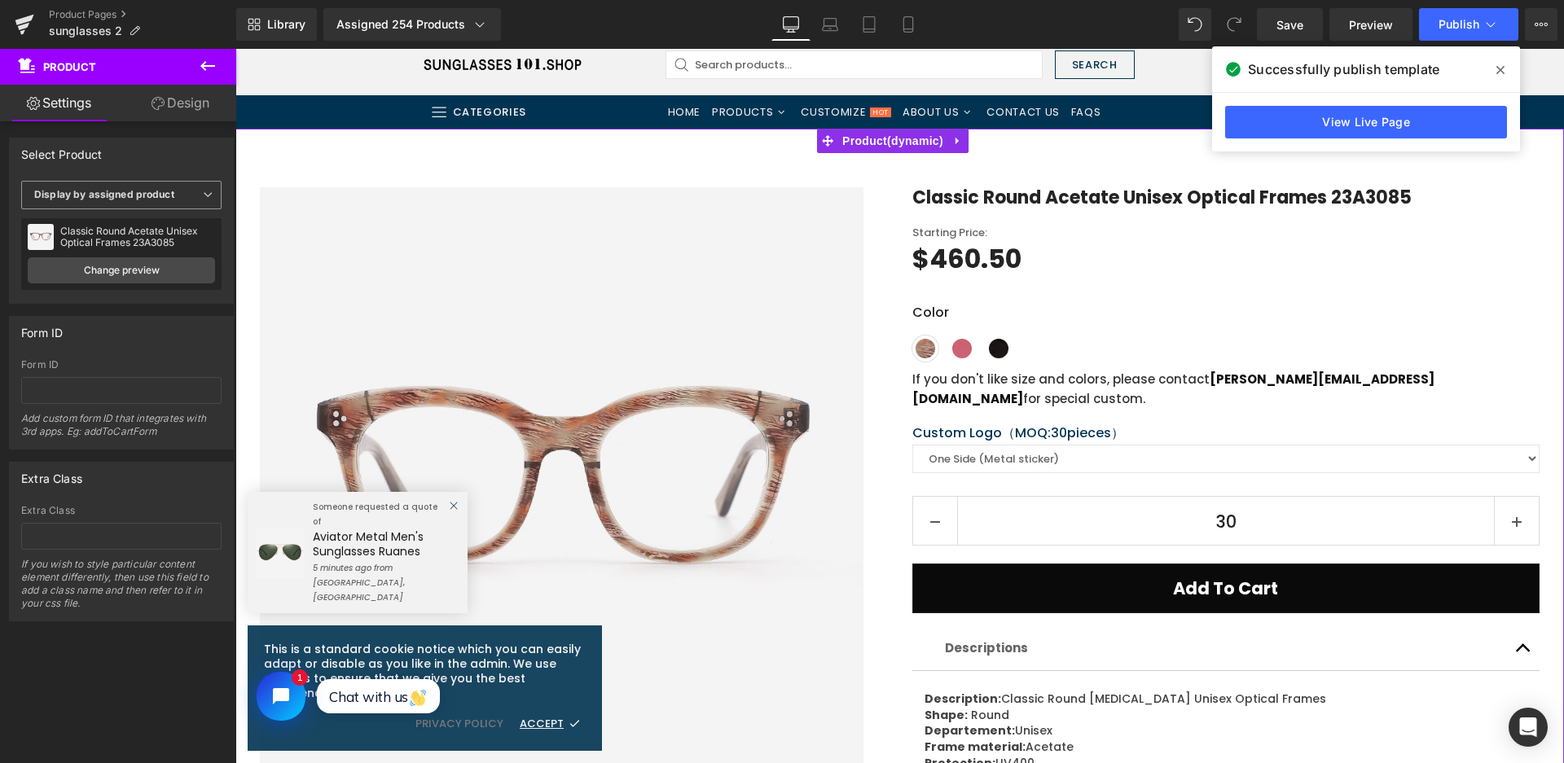
click at [171, 200] on b "Display by assigned product" at bounding box center [104, 194] width 140 height 12
click at [124, 250] on li "Select manually" at bounding box center [118, 245] width 194 height 24
click at [0, 0] on link "Pick a Product" at bounding box center [0, 0] width 0 height 0
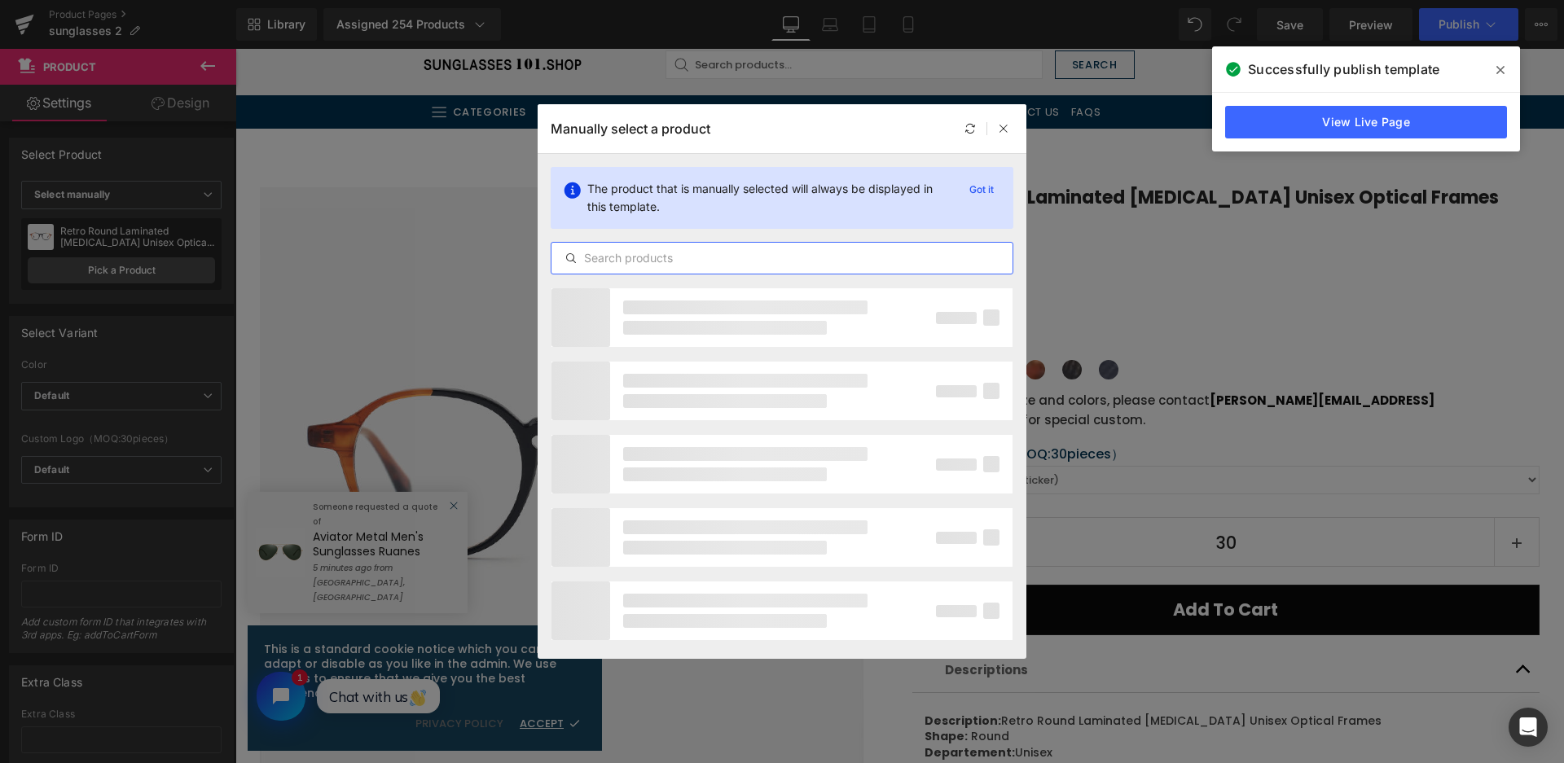
click at [731, 257] on input "text" at bounding box center [781, 258] width 461 height 20
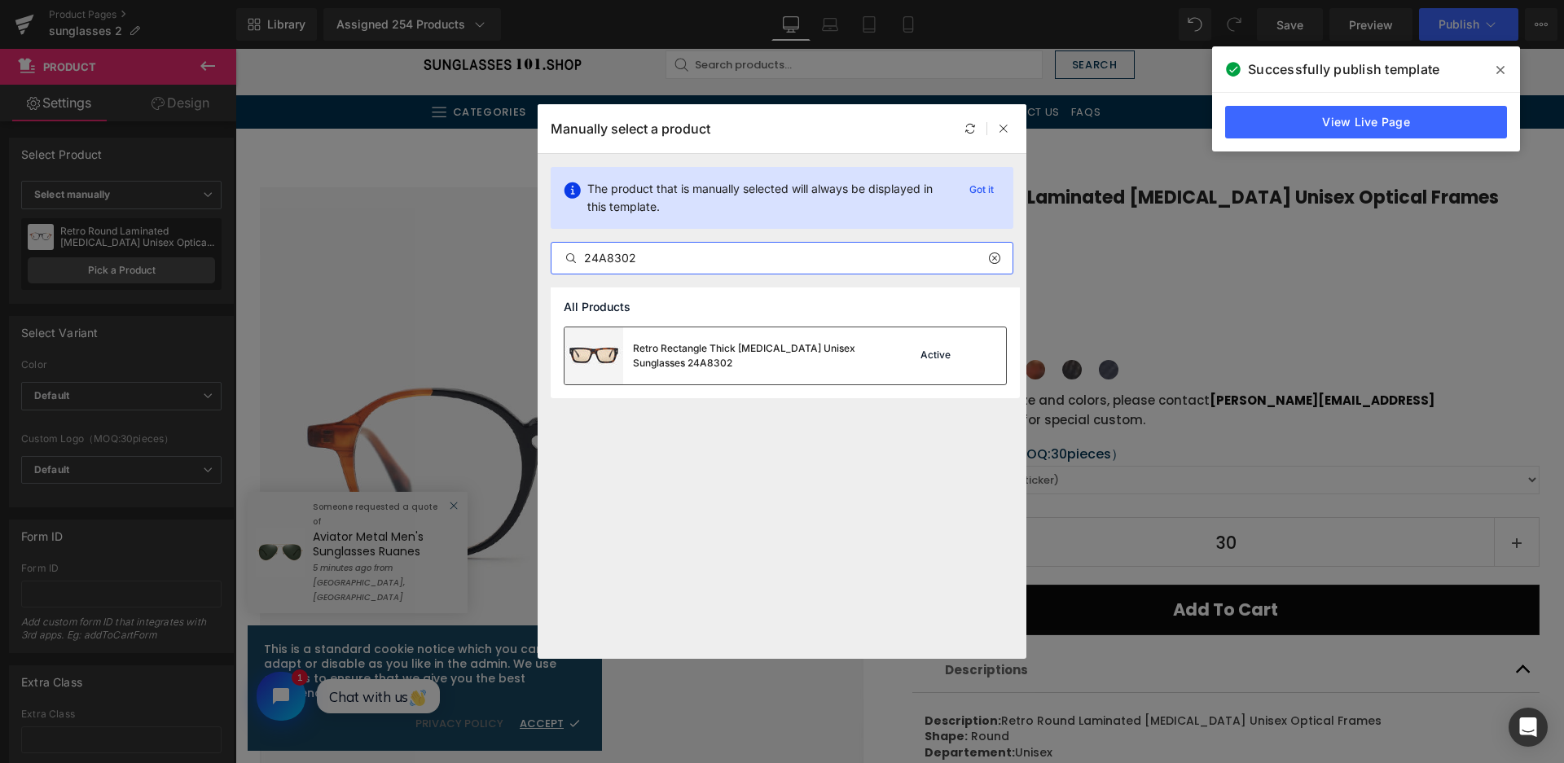
type input "24A8302"
click at [806, 370] on div "Retro Rectangle Thick [MEDICAL_DATA] Unisex Sunglasses 24A8302" at bounding box center [755, 355] width 244 height 29
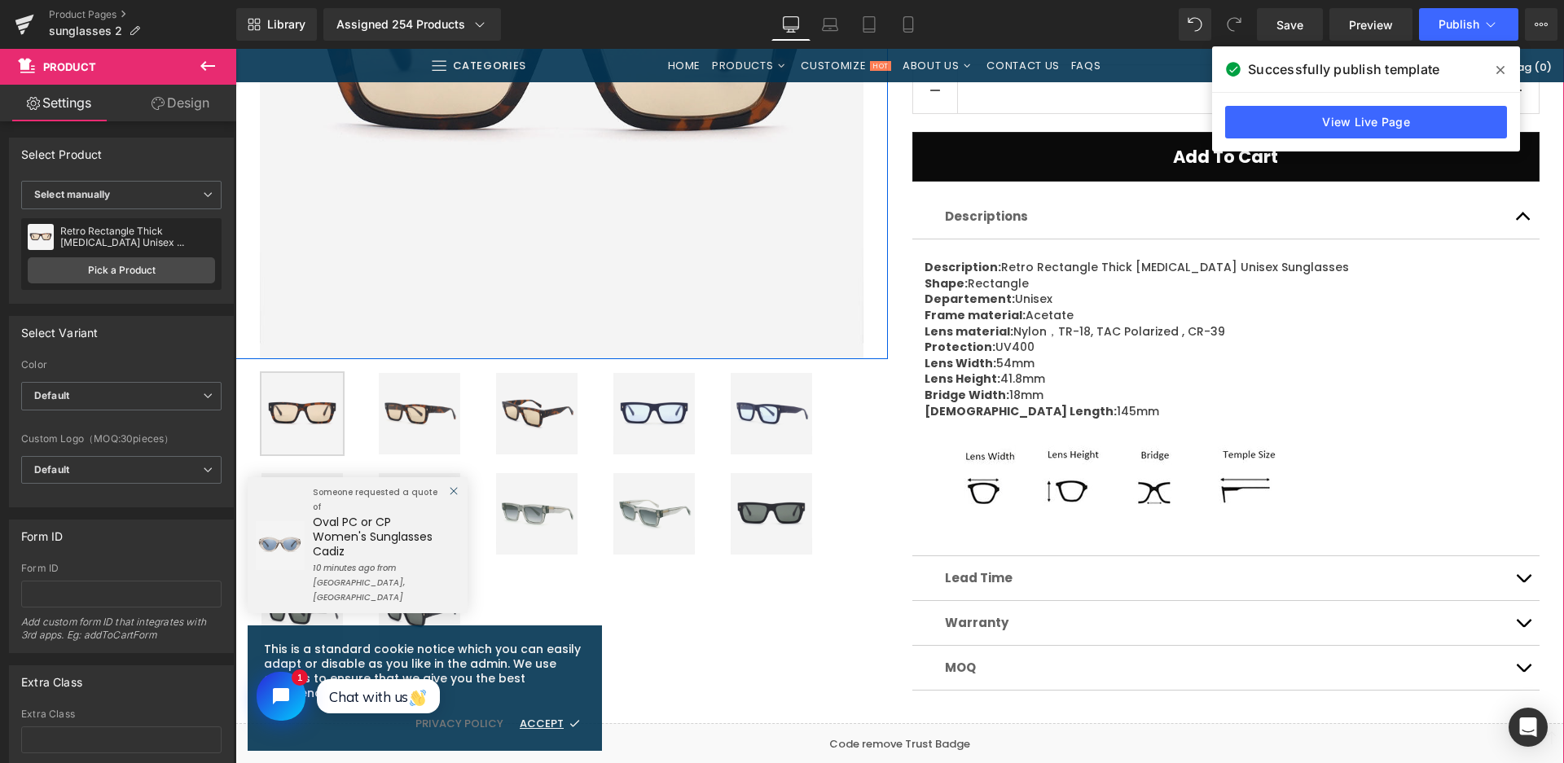
scroll to position [590, 0]
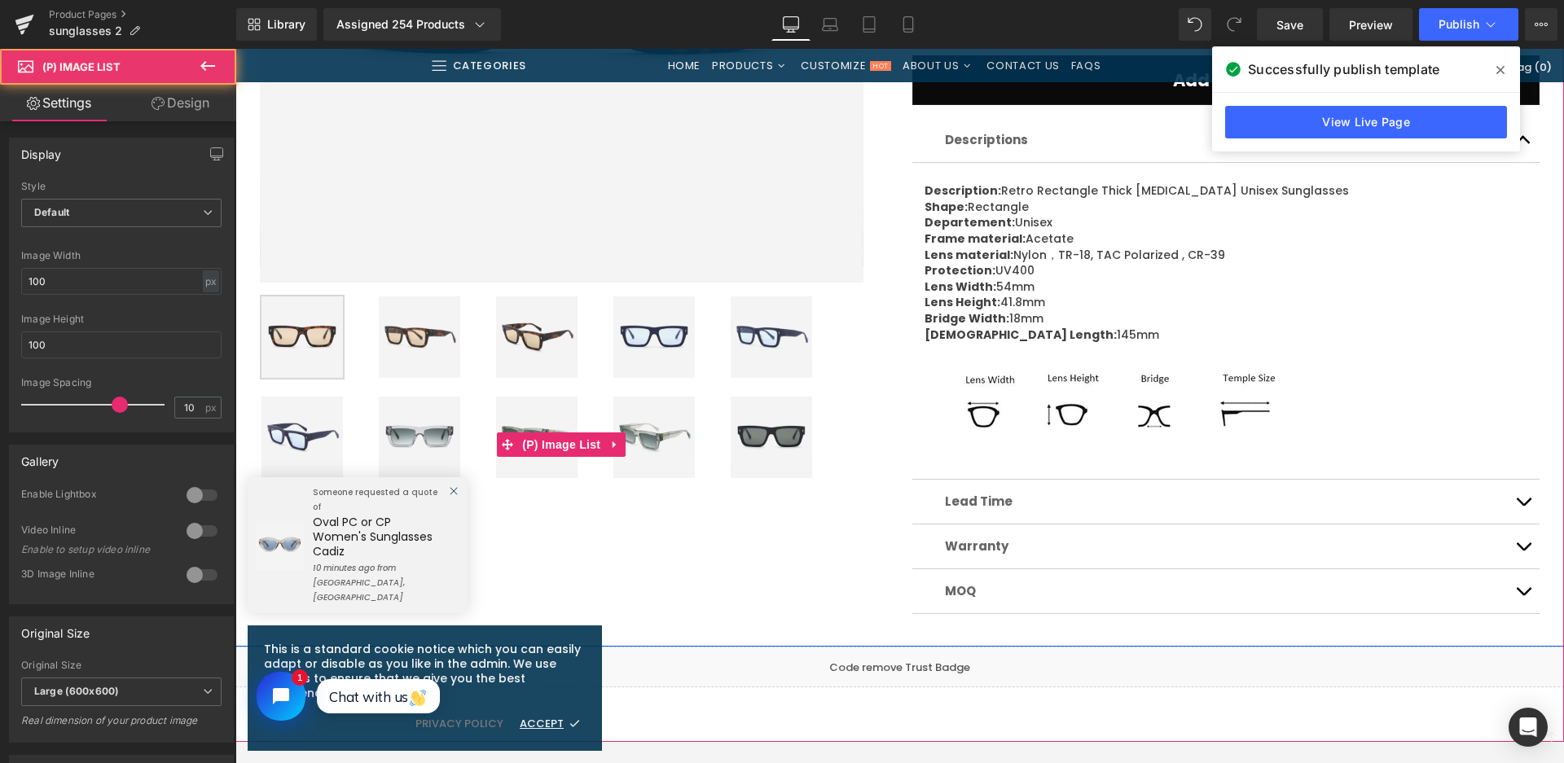
click at [651, 357] on img at bounding box center [653, 337] width 81 height 81
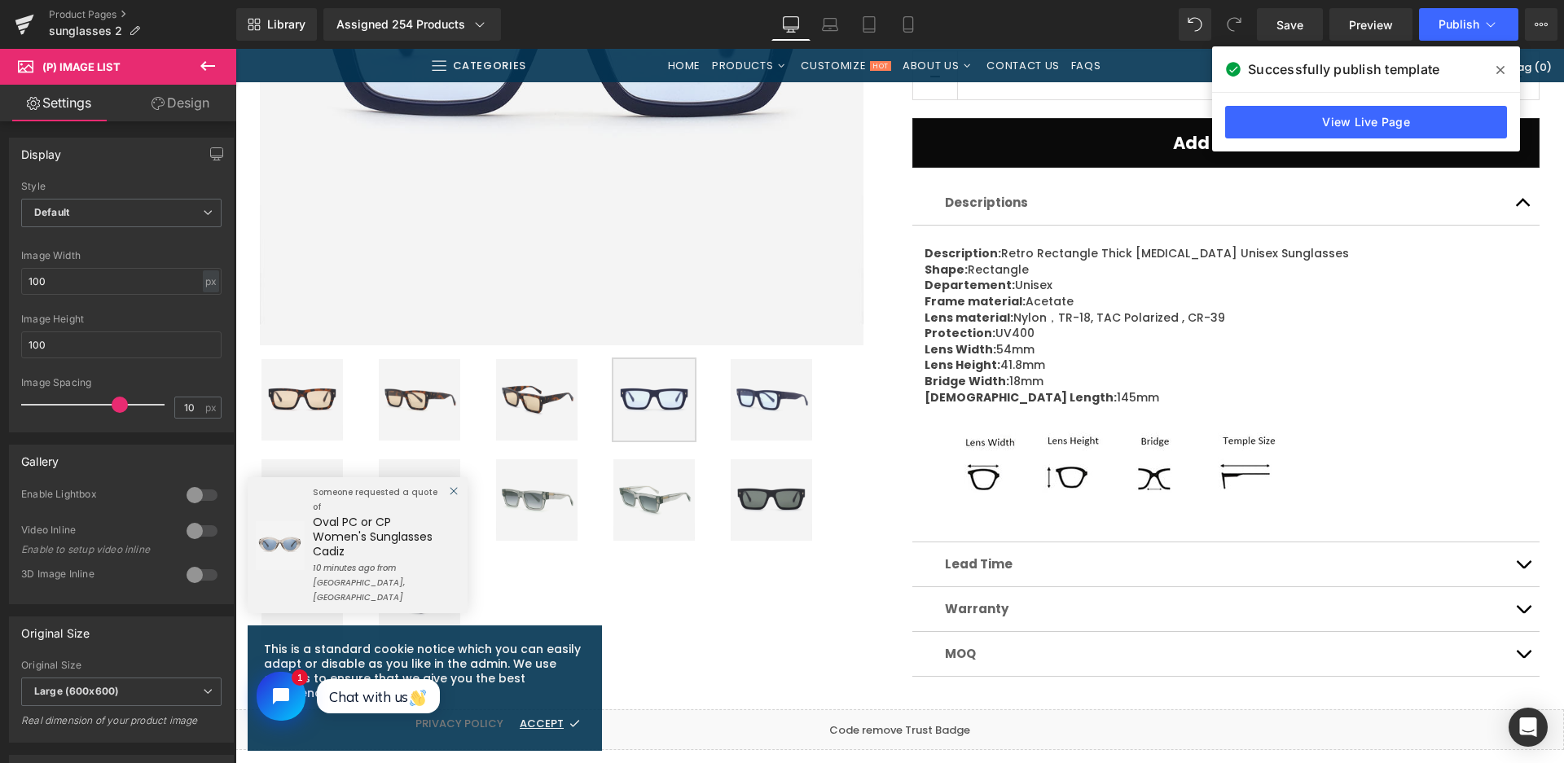
scroll to position [182, 0]
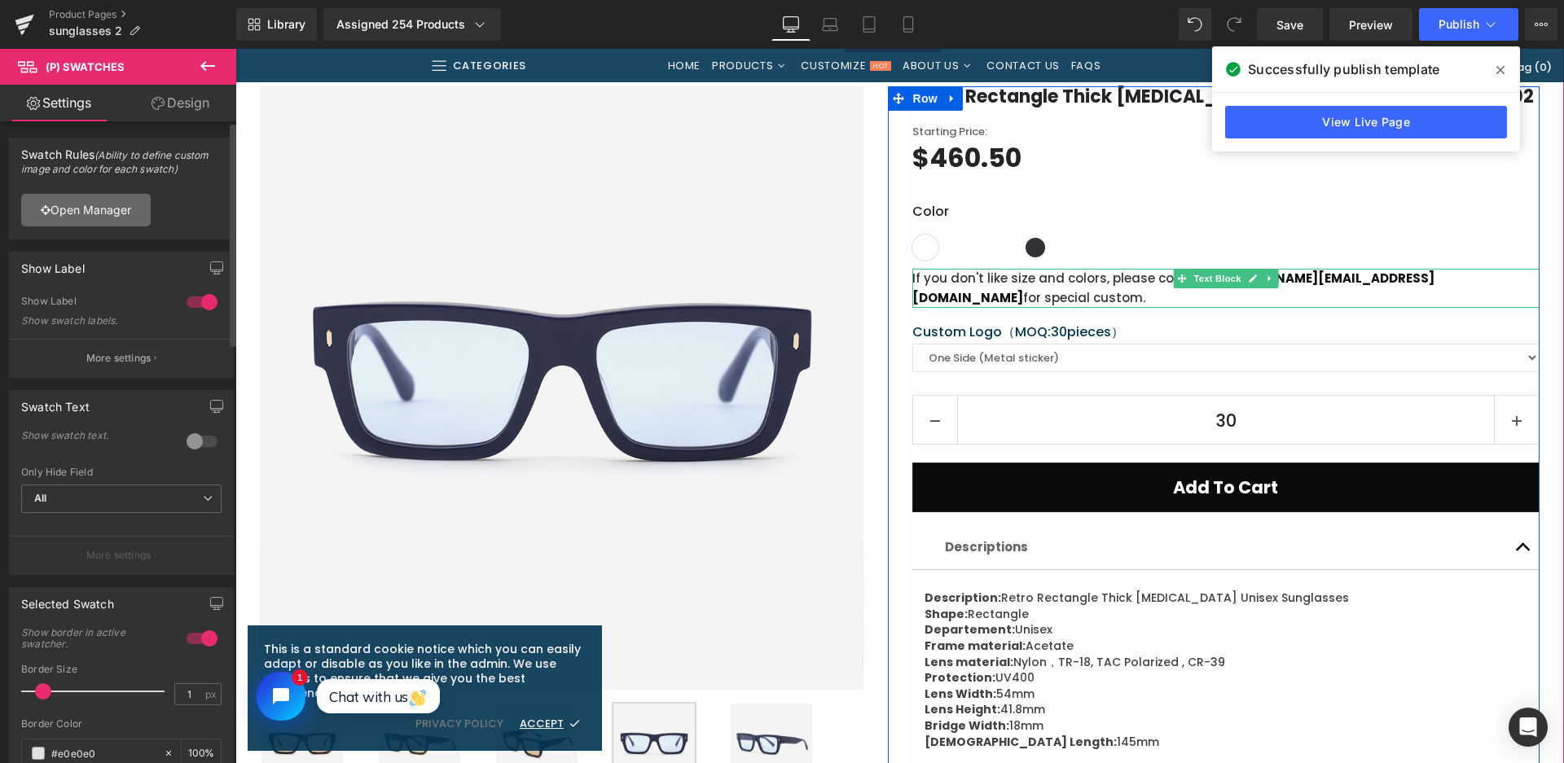
click at [122, 210] on link "Open Manager" at bounding box center [86, 210] width 130 height 33
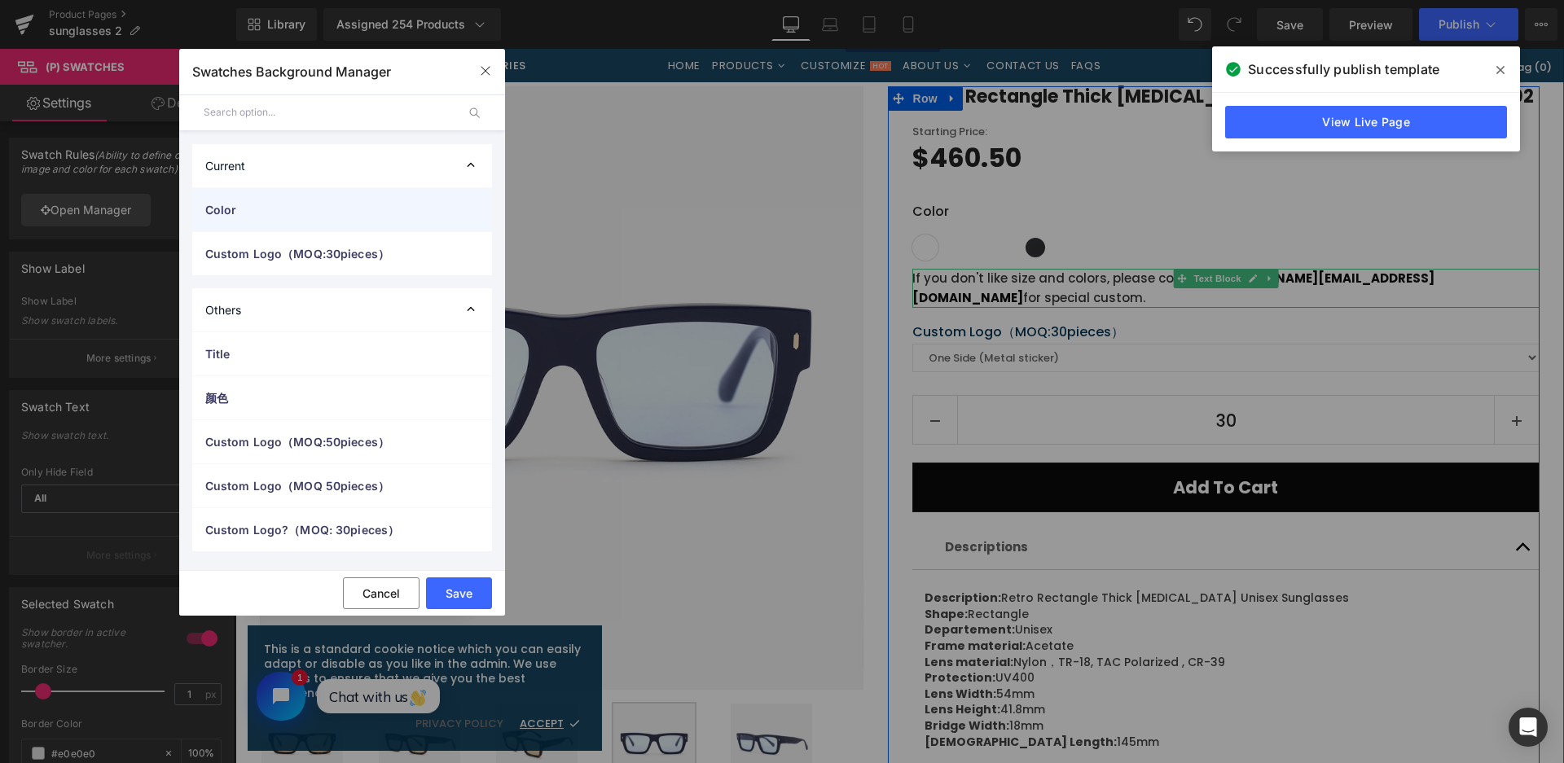
click at [227, 218] on div "Color" at bounding box center [342, 209] width 300 height 43
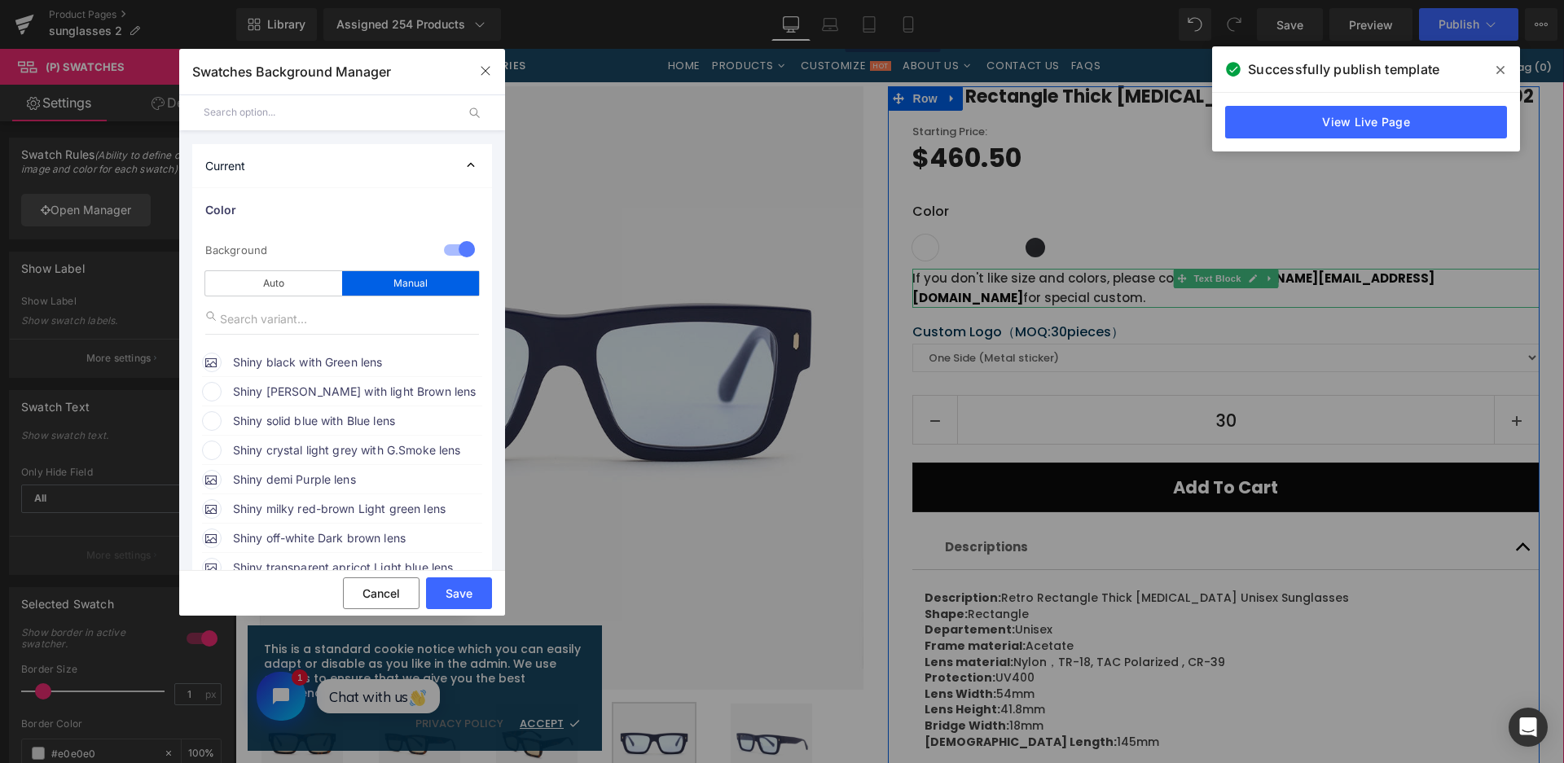
click at [288, 384] on span "Shiny [PERSON_NAME] with light Brown lens" at bounding box center [357, 392] width 248 height 20
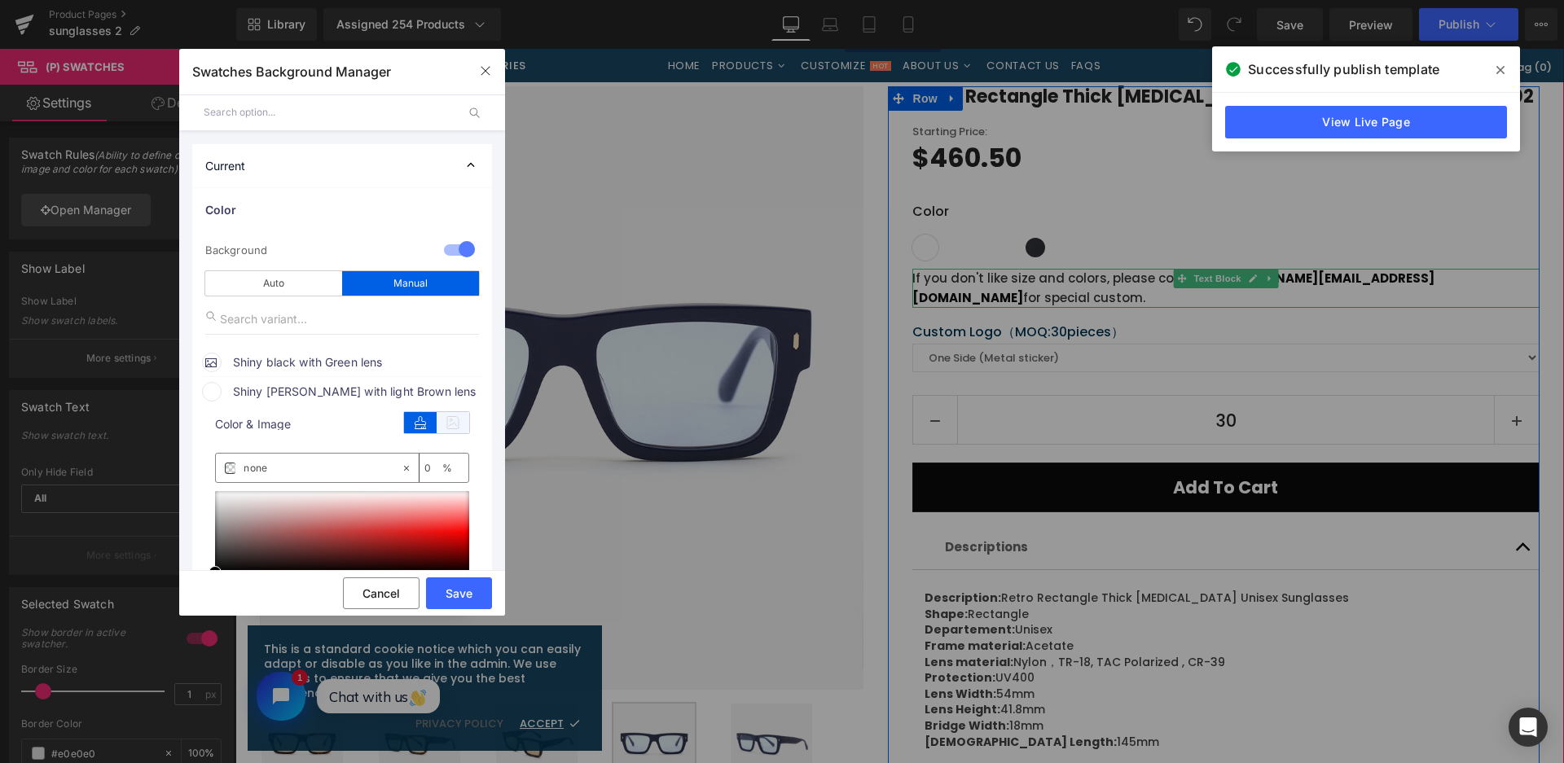
click at [462, 428] on icon at bounding box center [453, 422] width 33 height 21
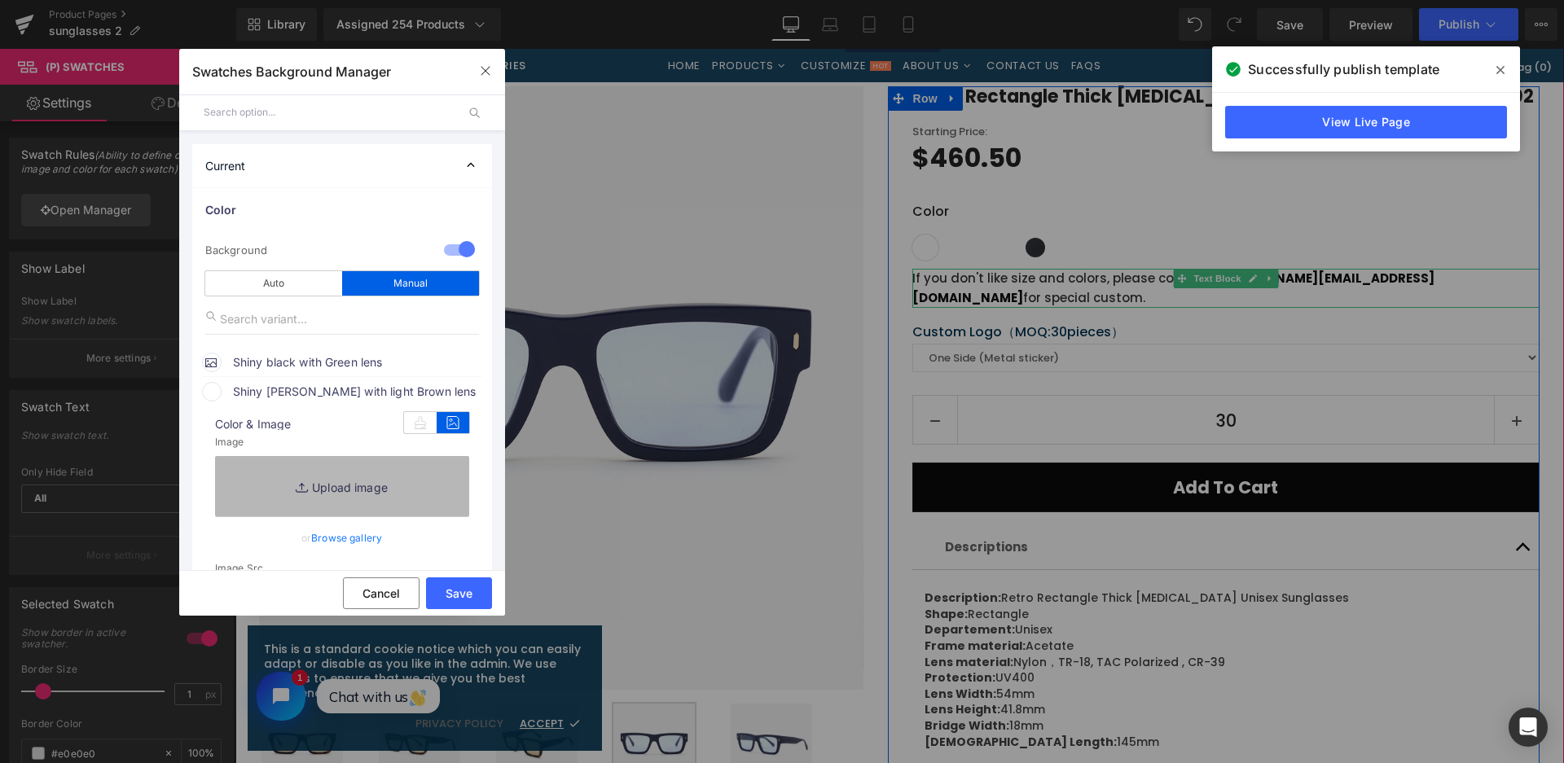
click at [412, 490] on link "Replace Image" at bounding box center [342, 486] width 254 height 60
type input "C:\fakepath\微信截图_20250901142635.png"
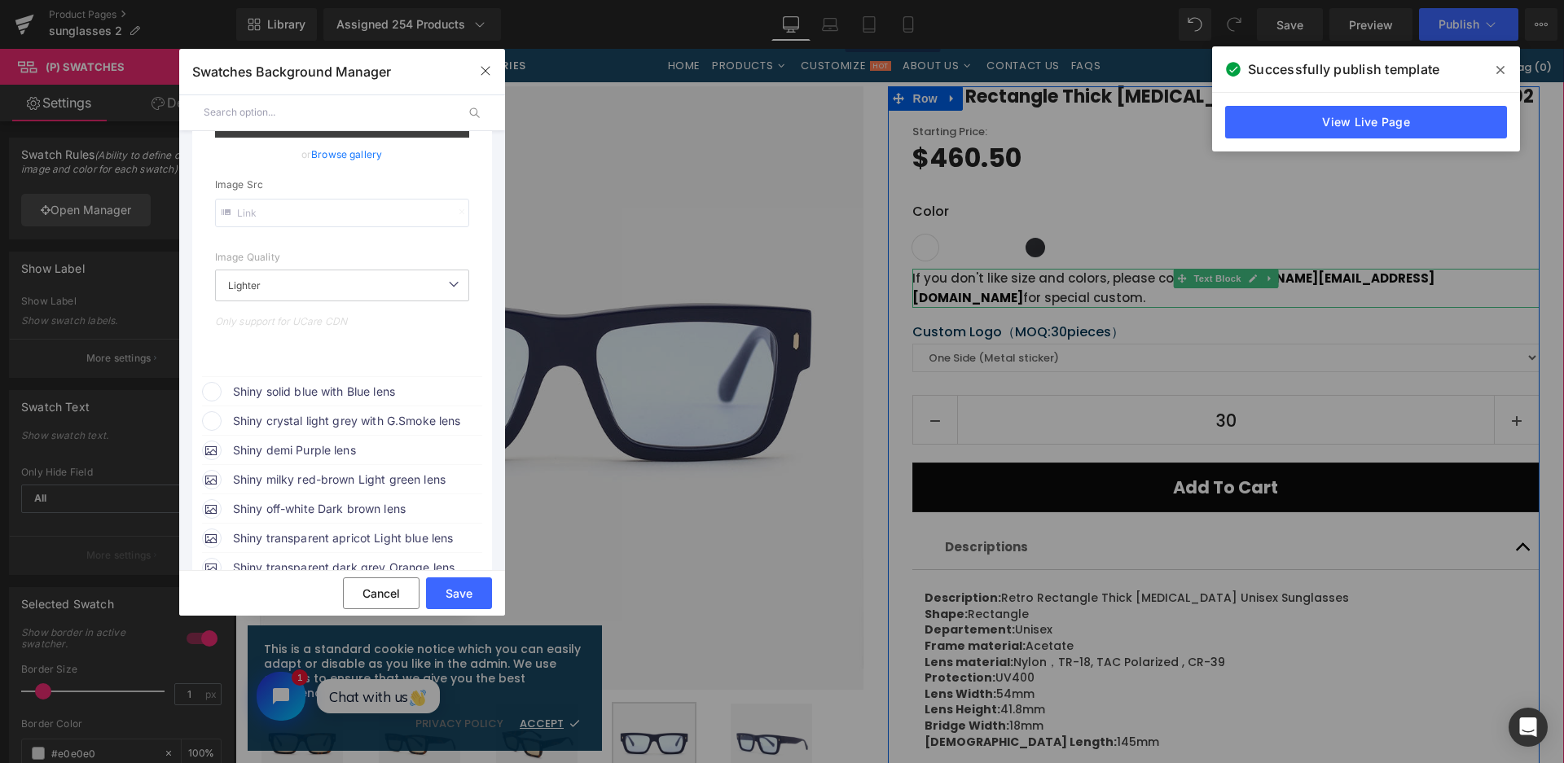
scroll to position [407, 0]
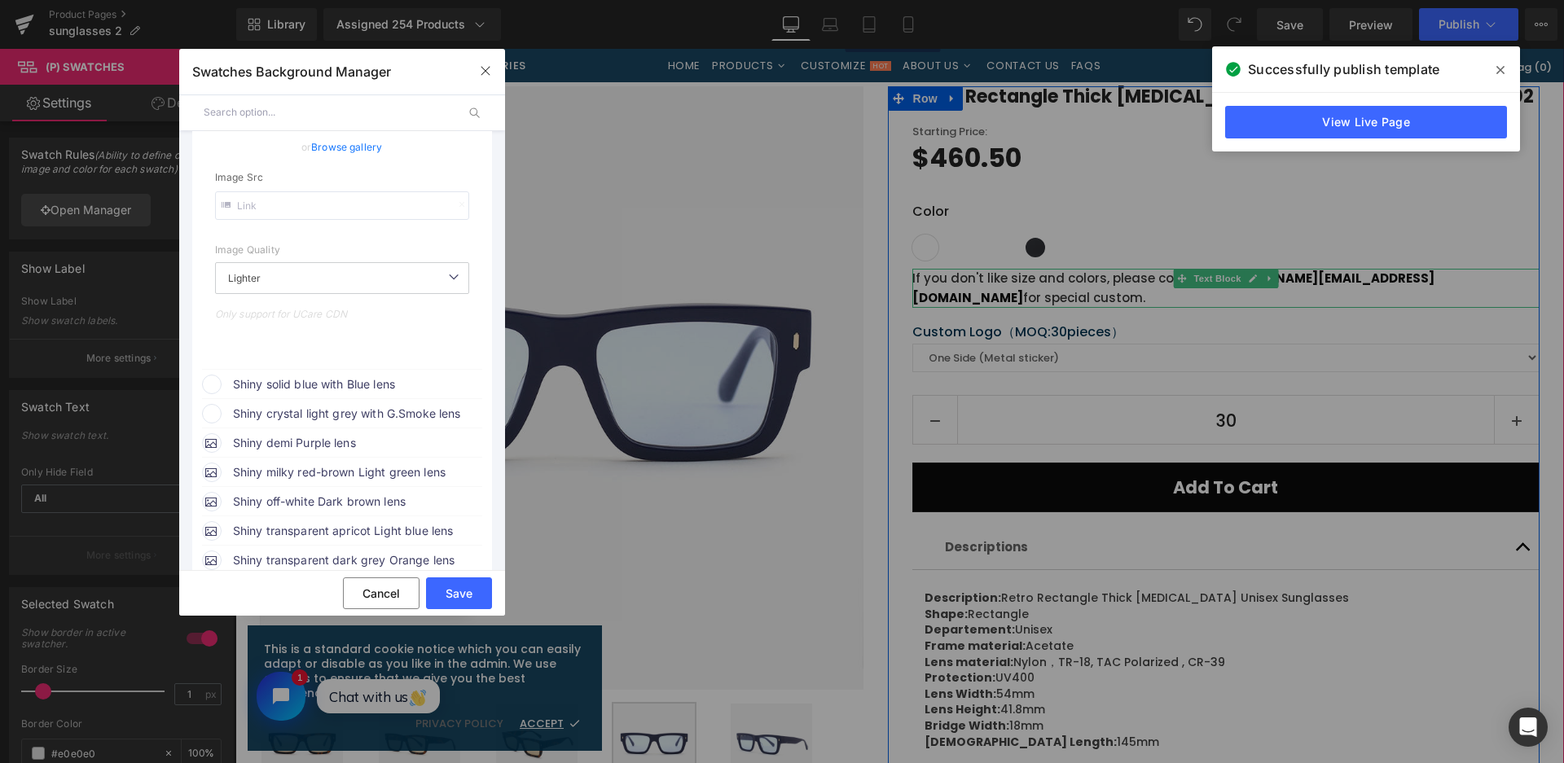
click at [338, 389] on span "Shiny solid blue with Blue lens" at bounding box center [357, 385] width 248 height 20
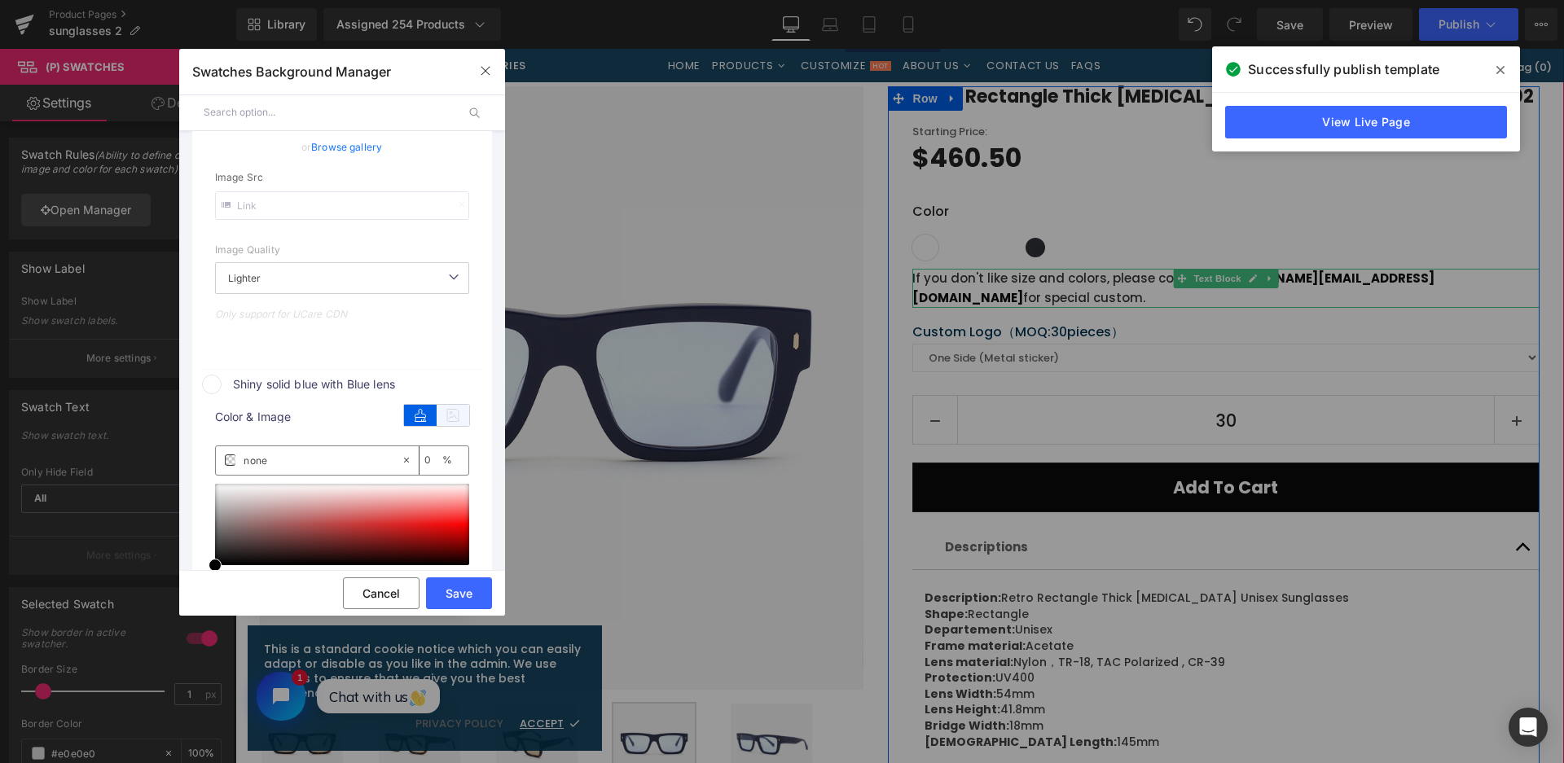
drag, startPoint x: 443, startPoint y: 415, endPoint x: 406, endPoint y: 459, distance: 57.3
click at [443, 416] on icon at bounding box center [453, 415] width 33 height 21
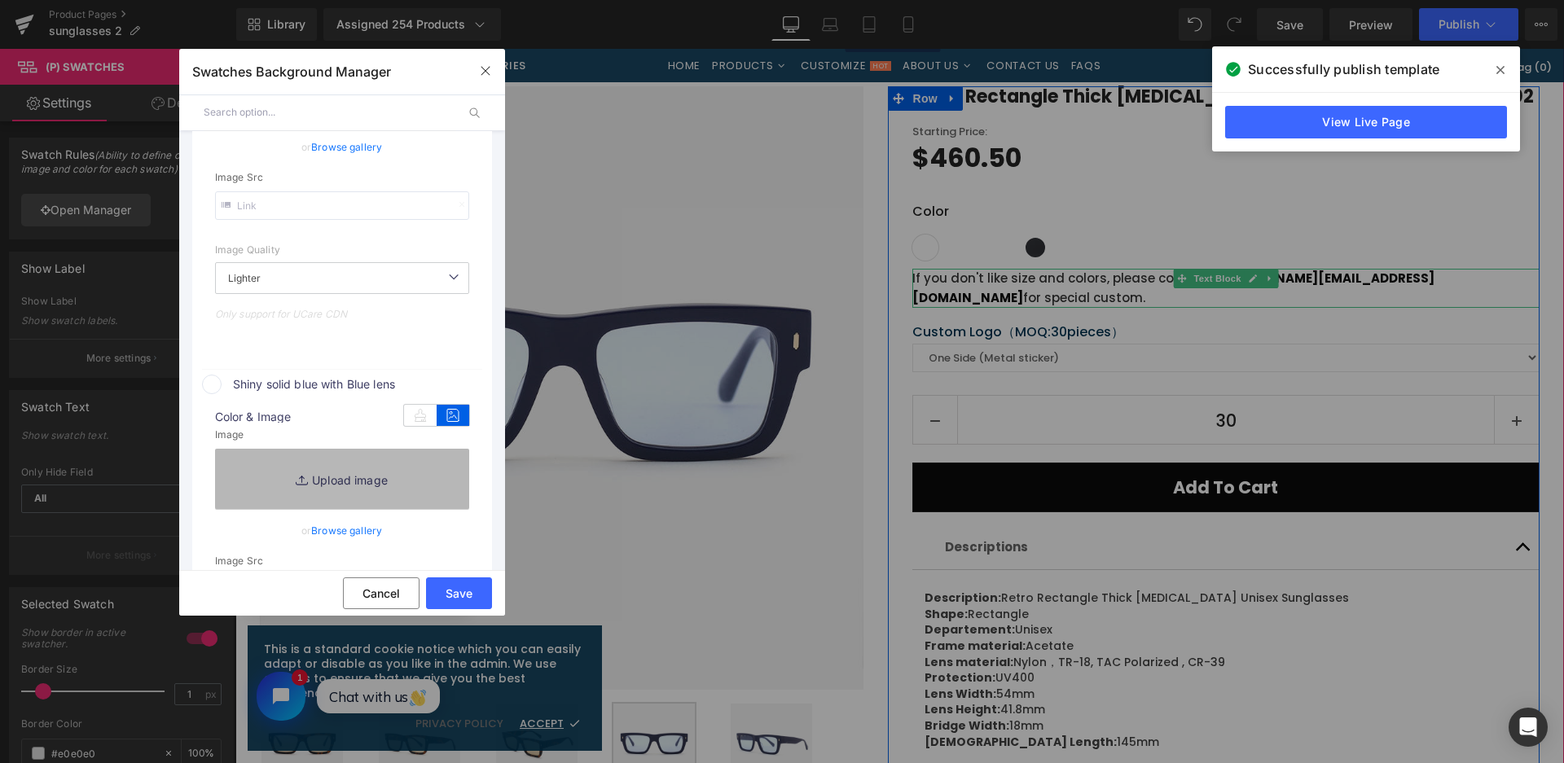
click at [393, 476] on link "Replace Image" at bounding box center [342, 479] width 254 height 60
type input "[URL][DOMAIN_NAME]"
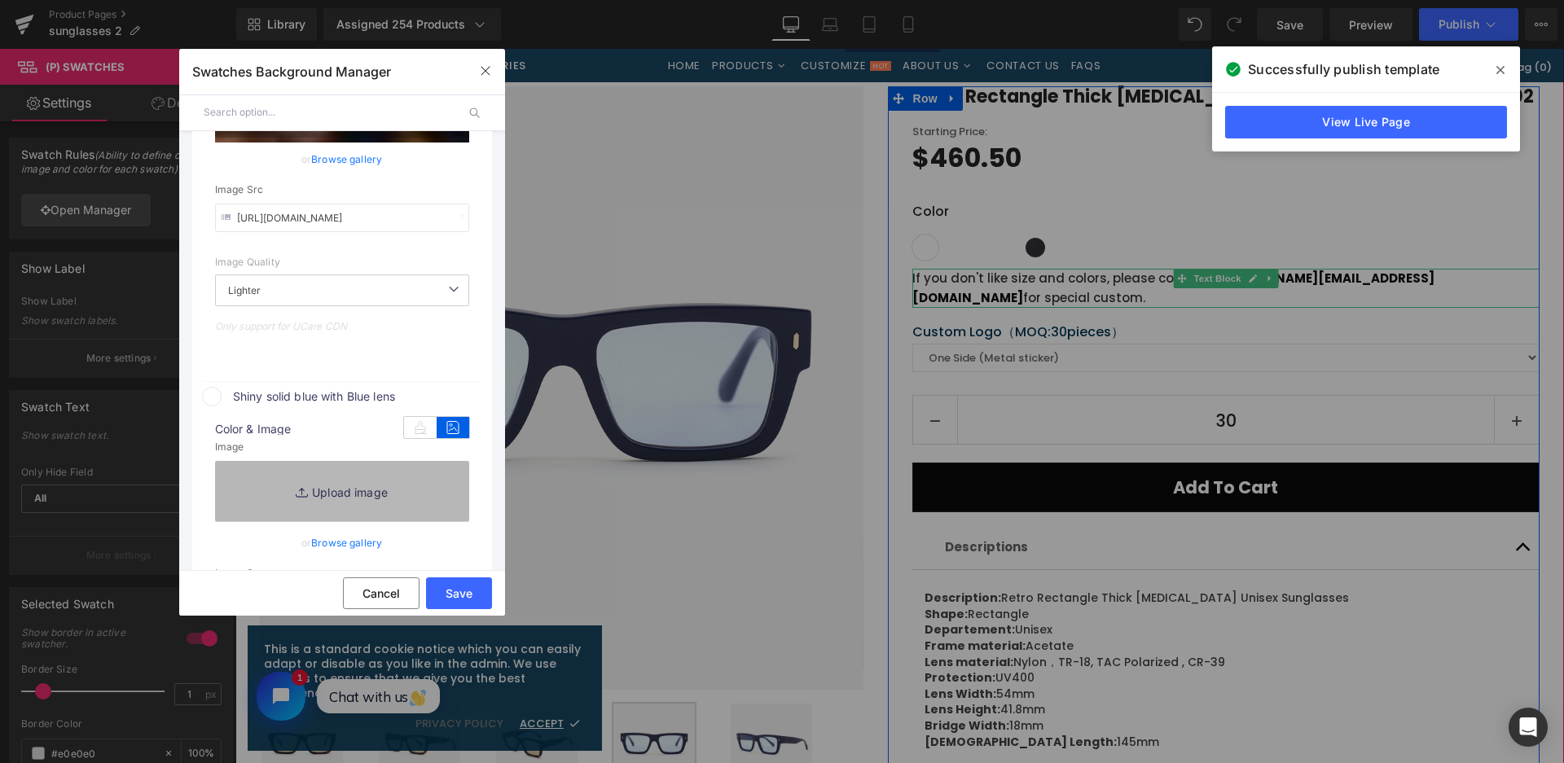
scroll to position [420, 0]
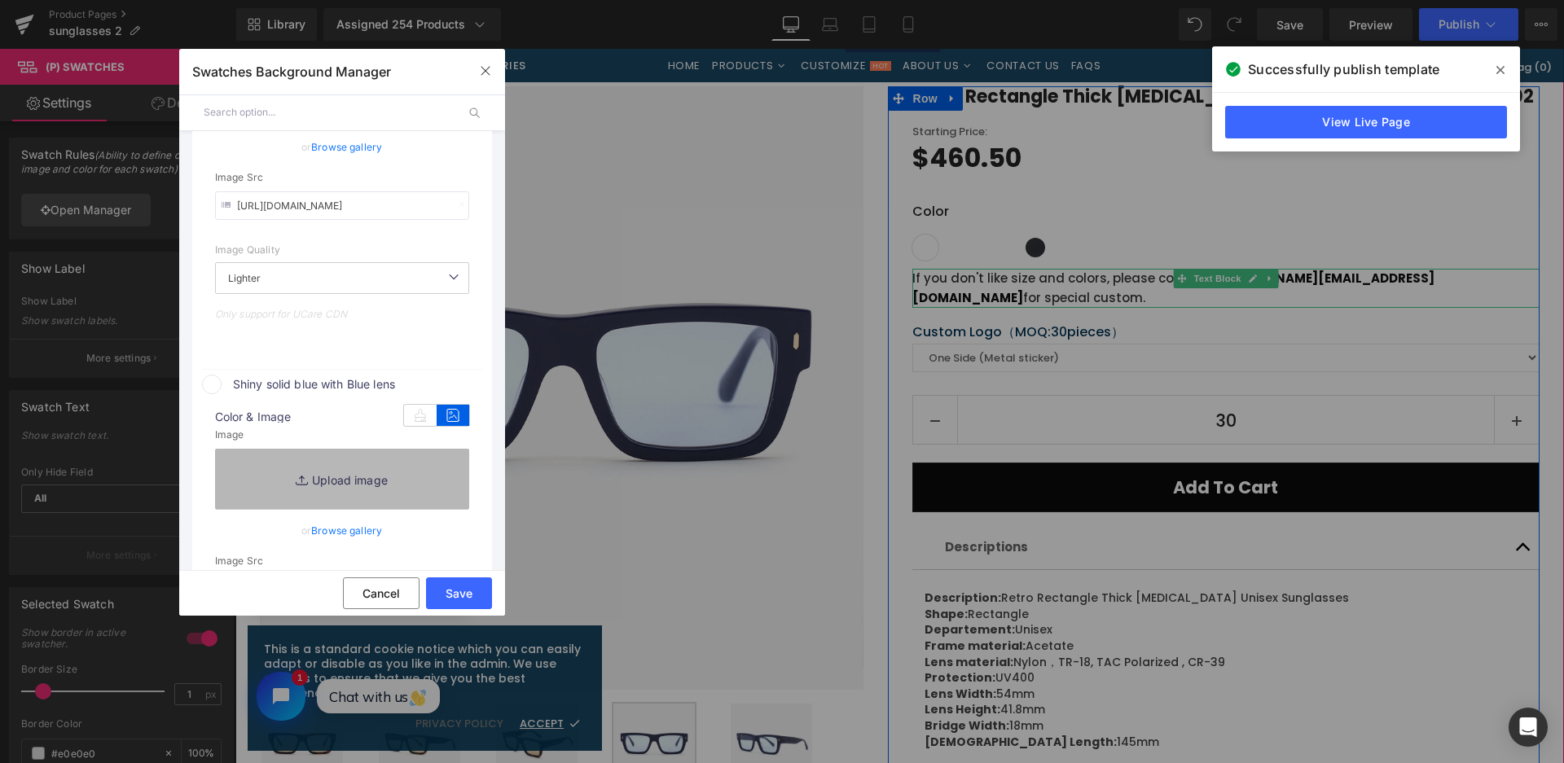
type input "C:\fakepath\微信截图_20250901142639.png"
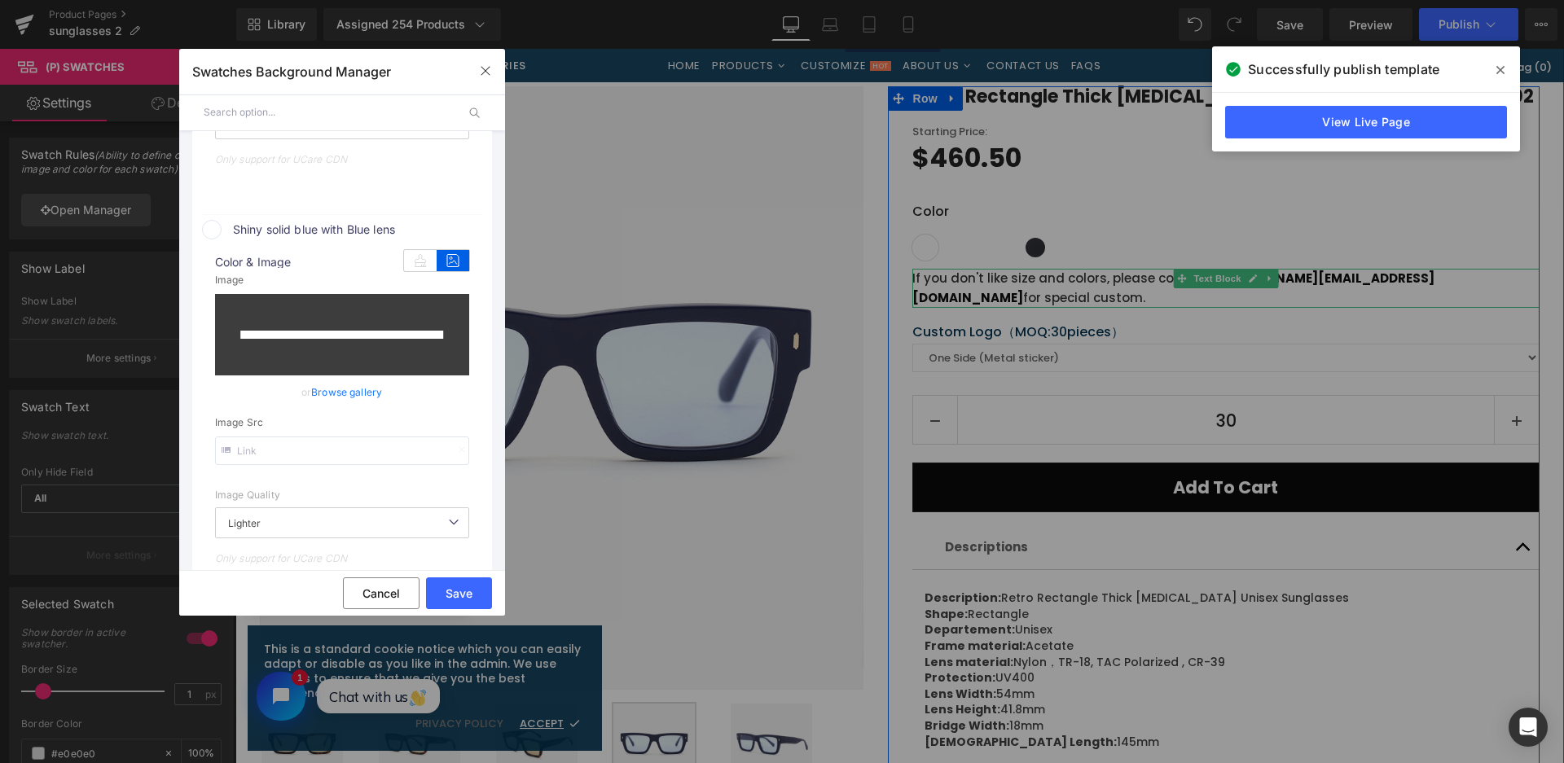
scroll to position [745, 0]
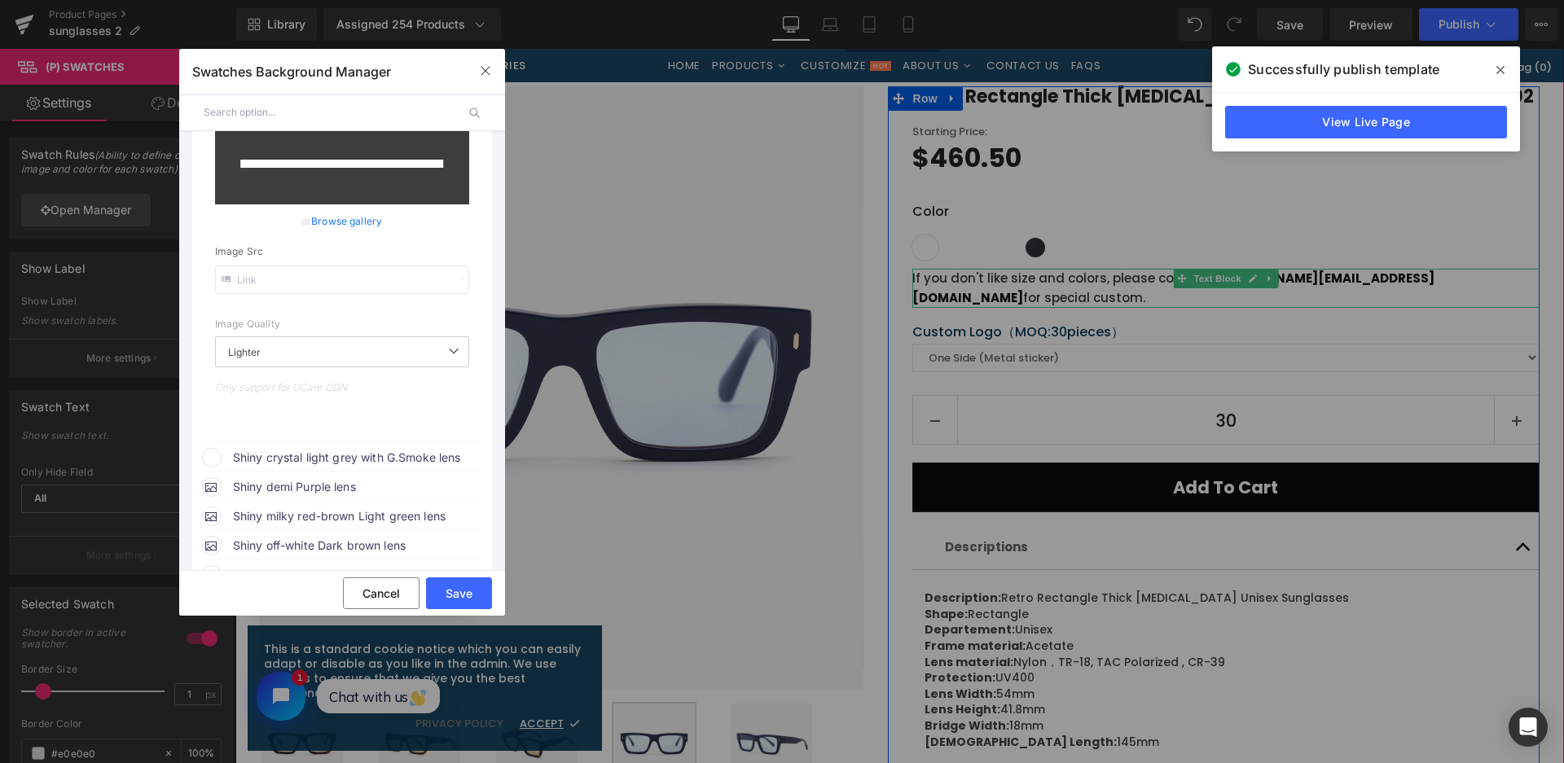
click at [348, 466] on span "Shiny crystal light grey with G.Smoke lens" at bounding box center [357, 458] width 248 height 20
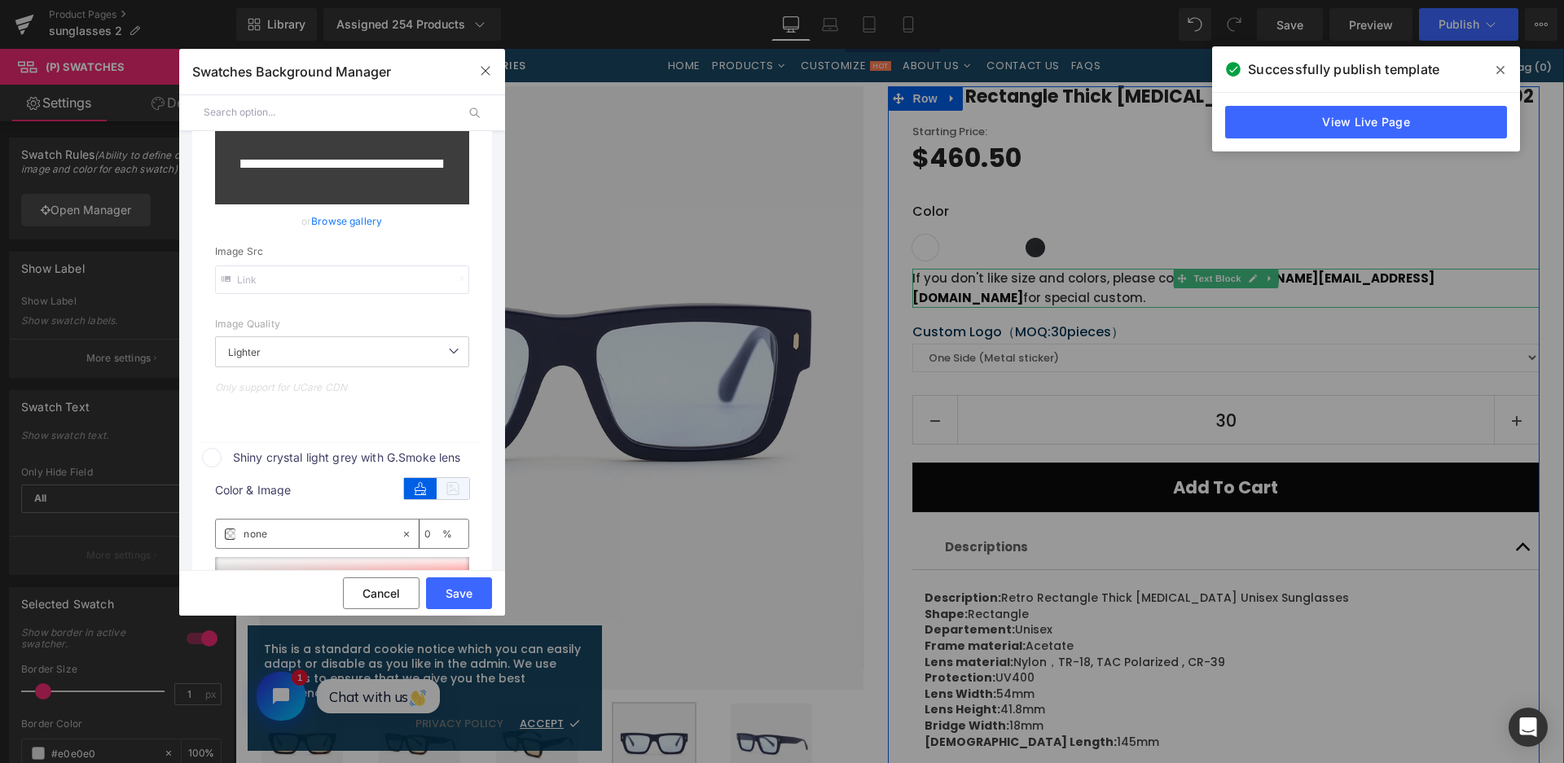
type input "[URL][DOMAIN_NAME]"
click at [446, 493] on icon at bounding box center [453, 488] width 33 height 21
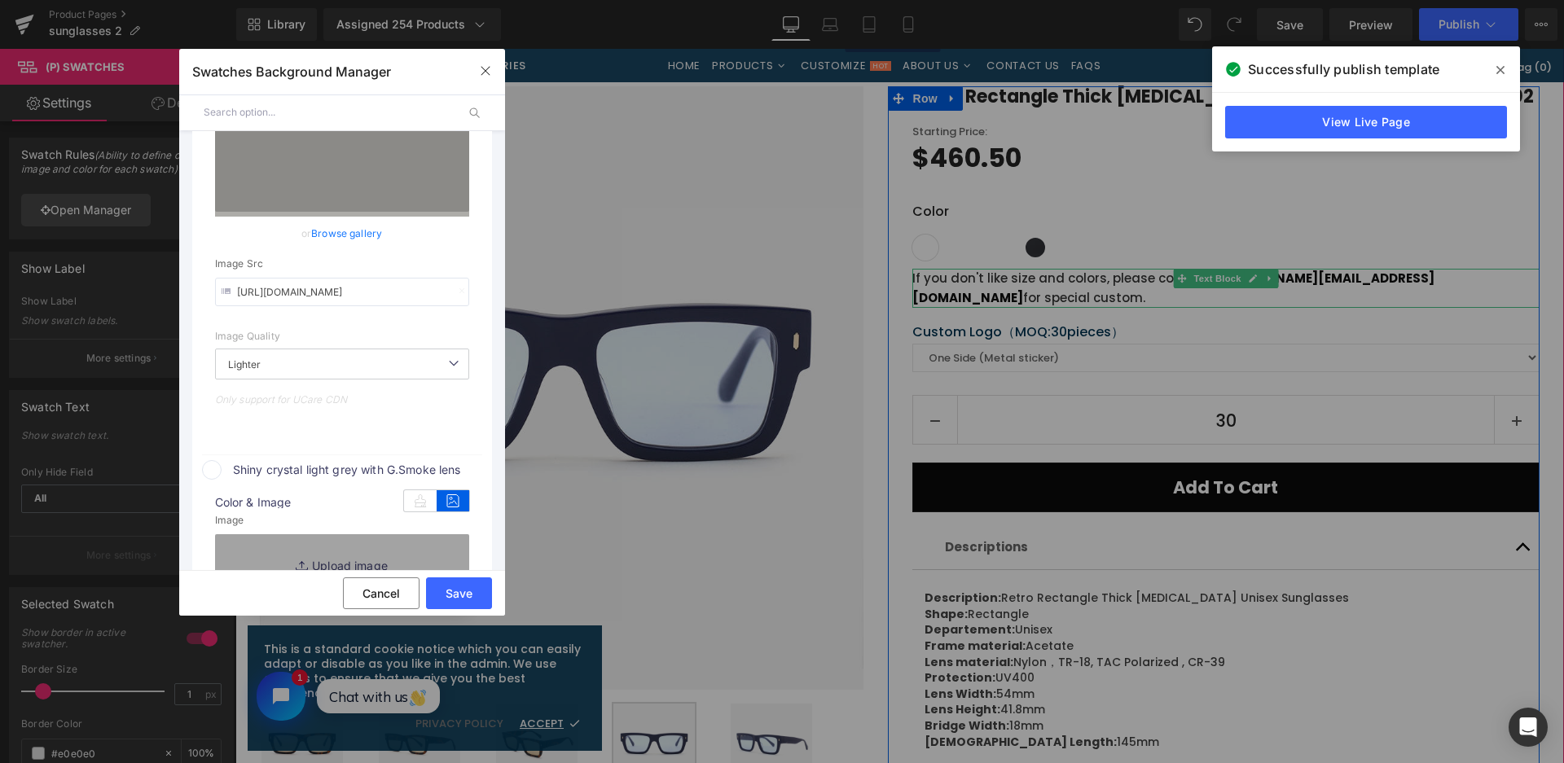
scroll to position [758, 0]
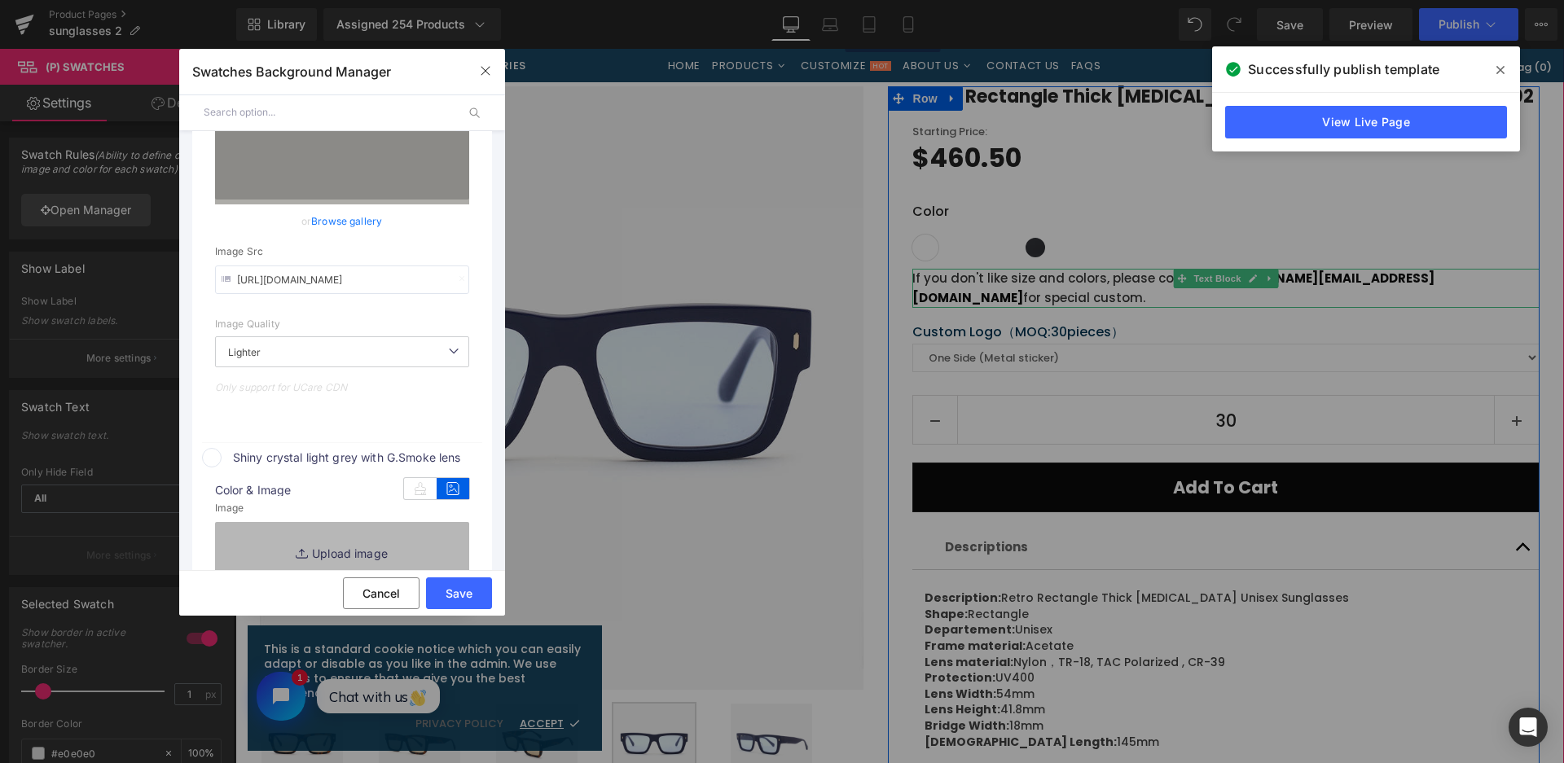
click at [429, 536] on link "Replace Image" at bounding box center [342, 552] width 254 height 60
type input "C:\fakepath\微信截图_20250901142647.png"
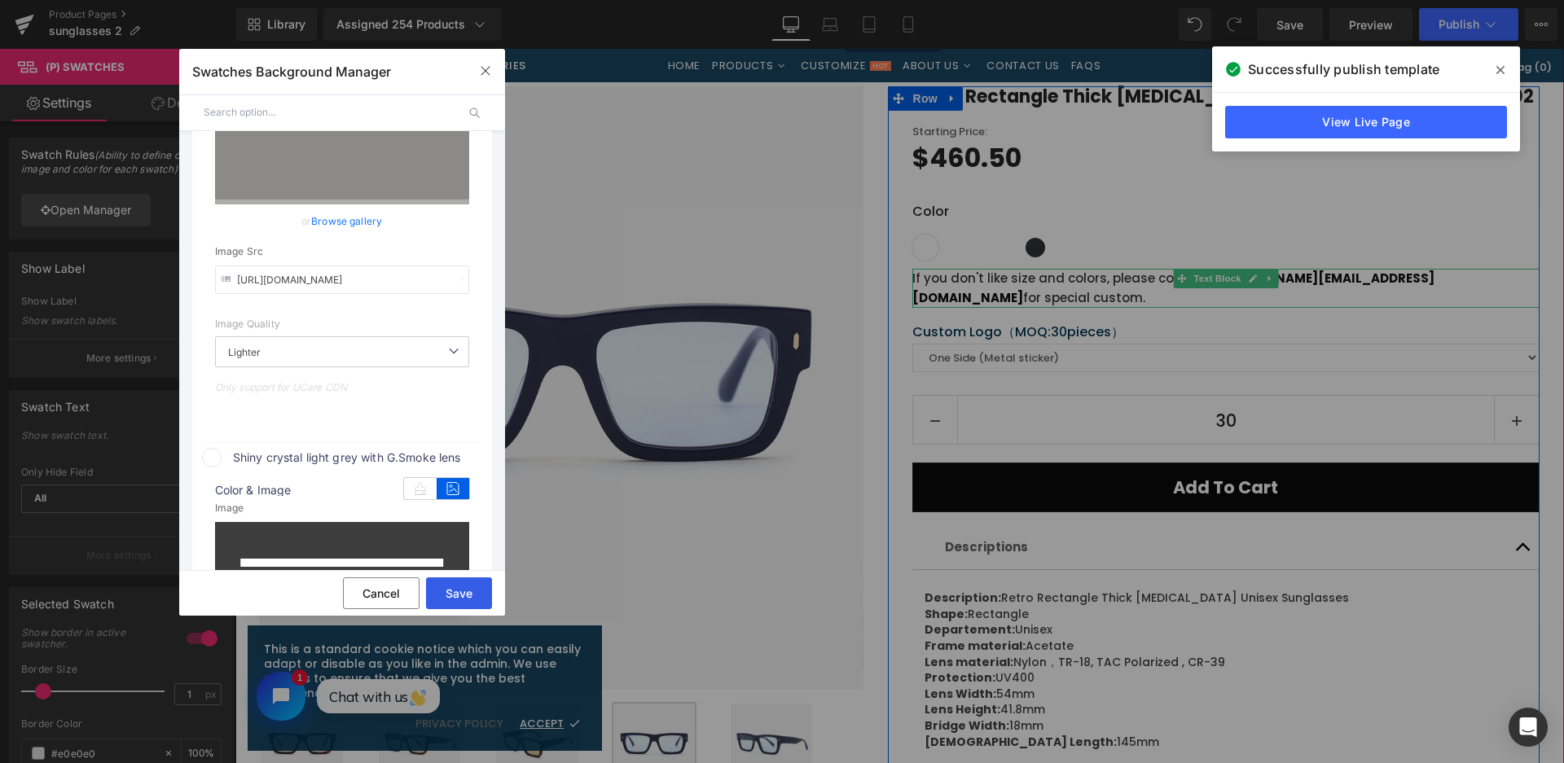
type input "[URL][DOMAIN_NAME]"
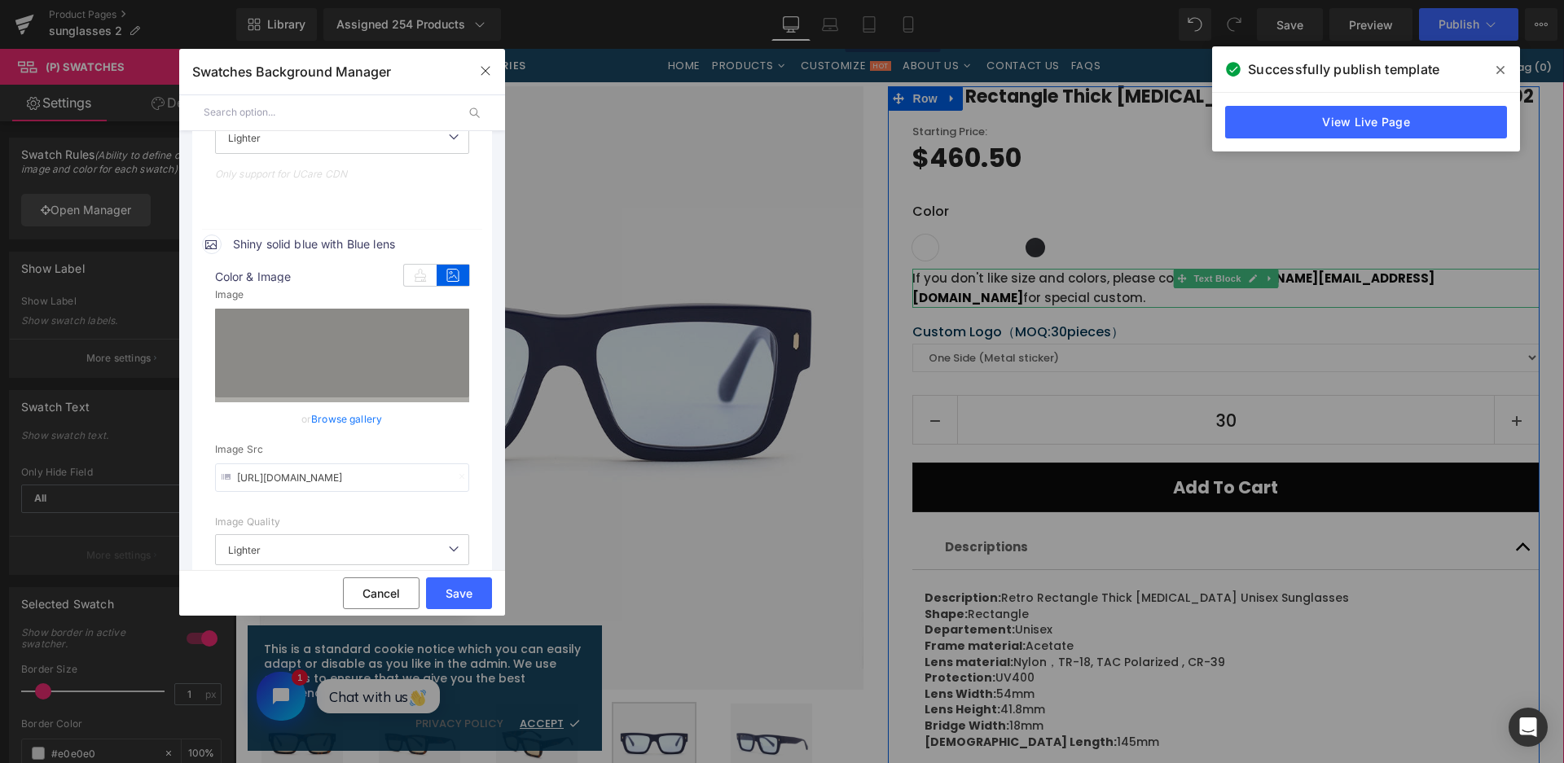
scroll to position [513, 0]
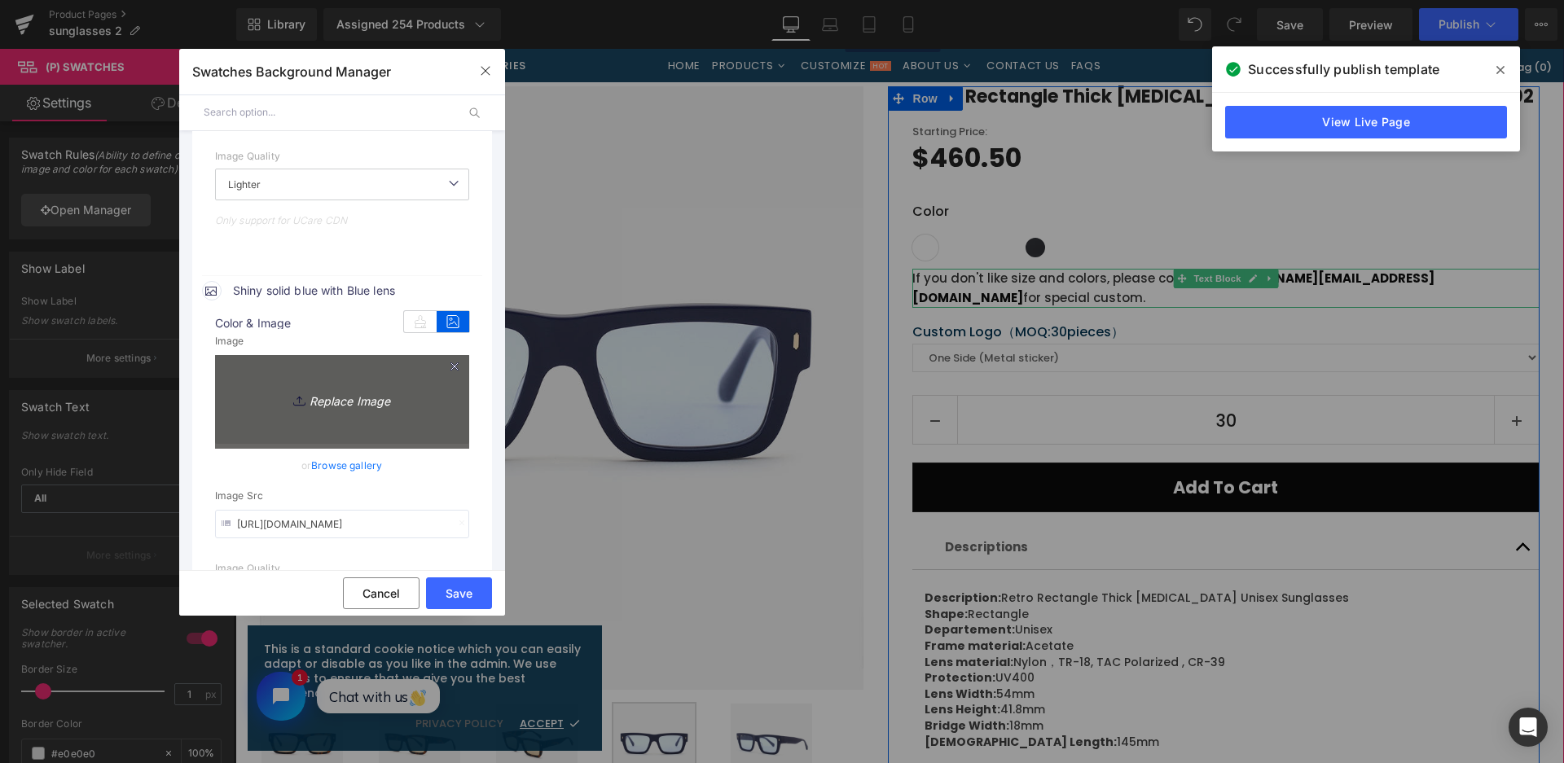
click at [353, 381] on link "Replace Image" at bounding box center [342, 399] width 254 height 89
type input "C:\fakepath\微信截图_20250901142647.png"
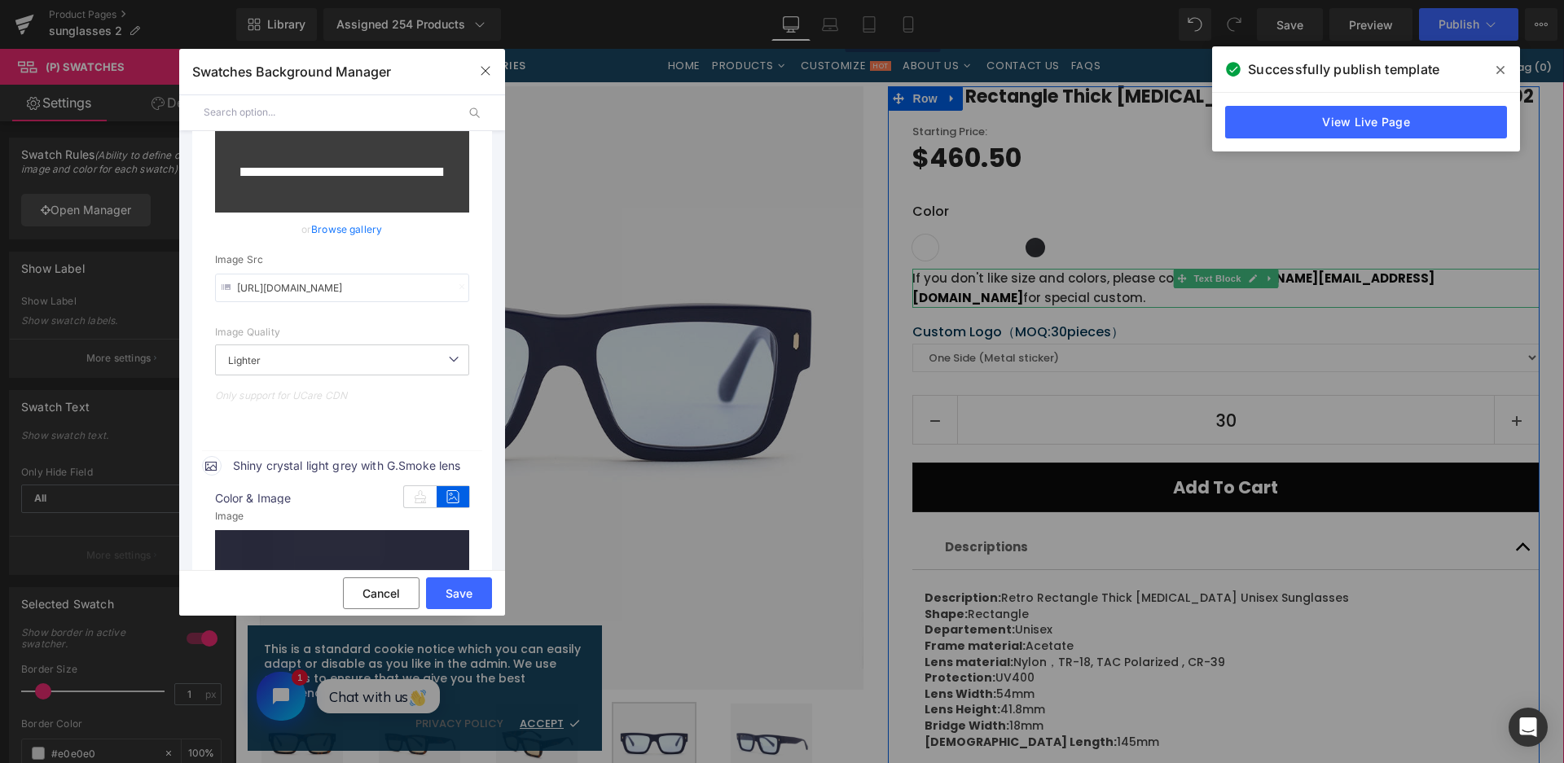
scroll to position [1002, 0]
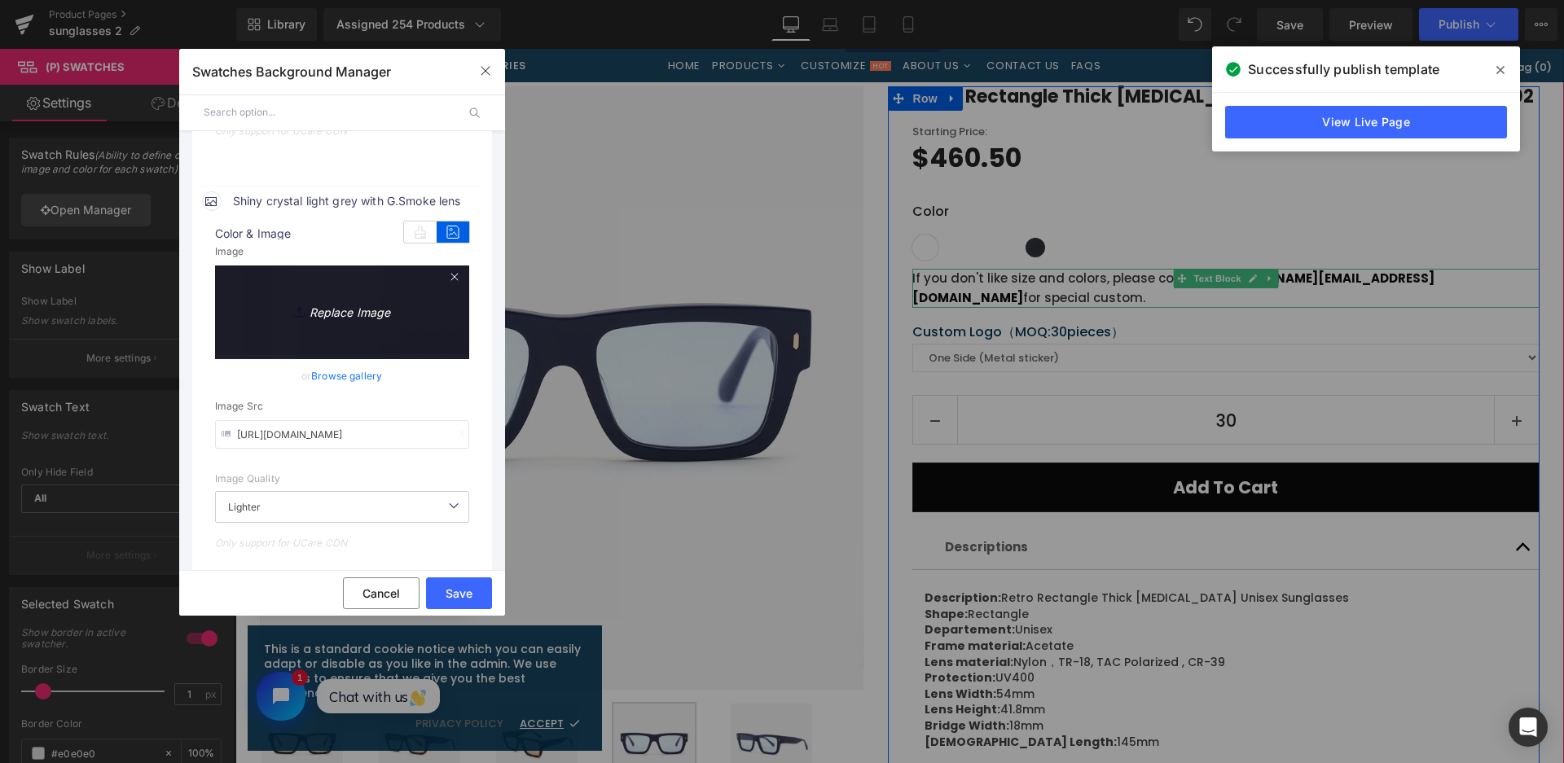
click at [420, 332] on link "Replace Image" at bounding box center [342, 310] width 254 height 89
type input "[URL][DOMAIN_NAME]"
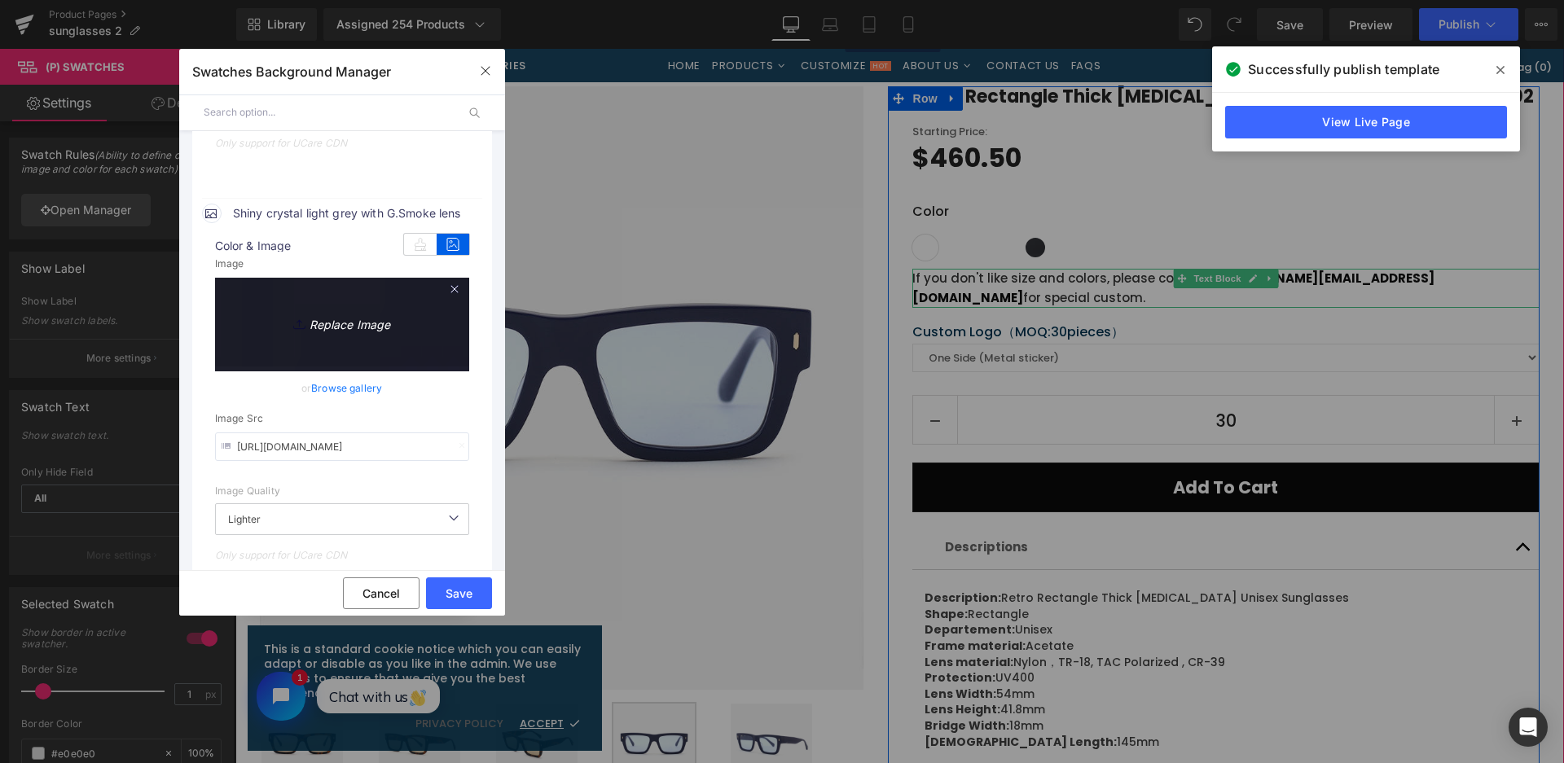
scroll to position [1014, 0]
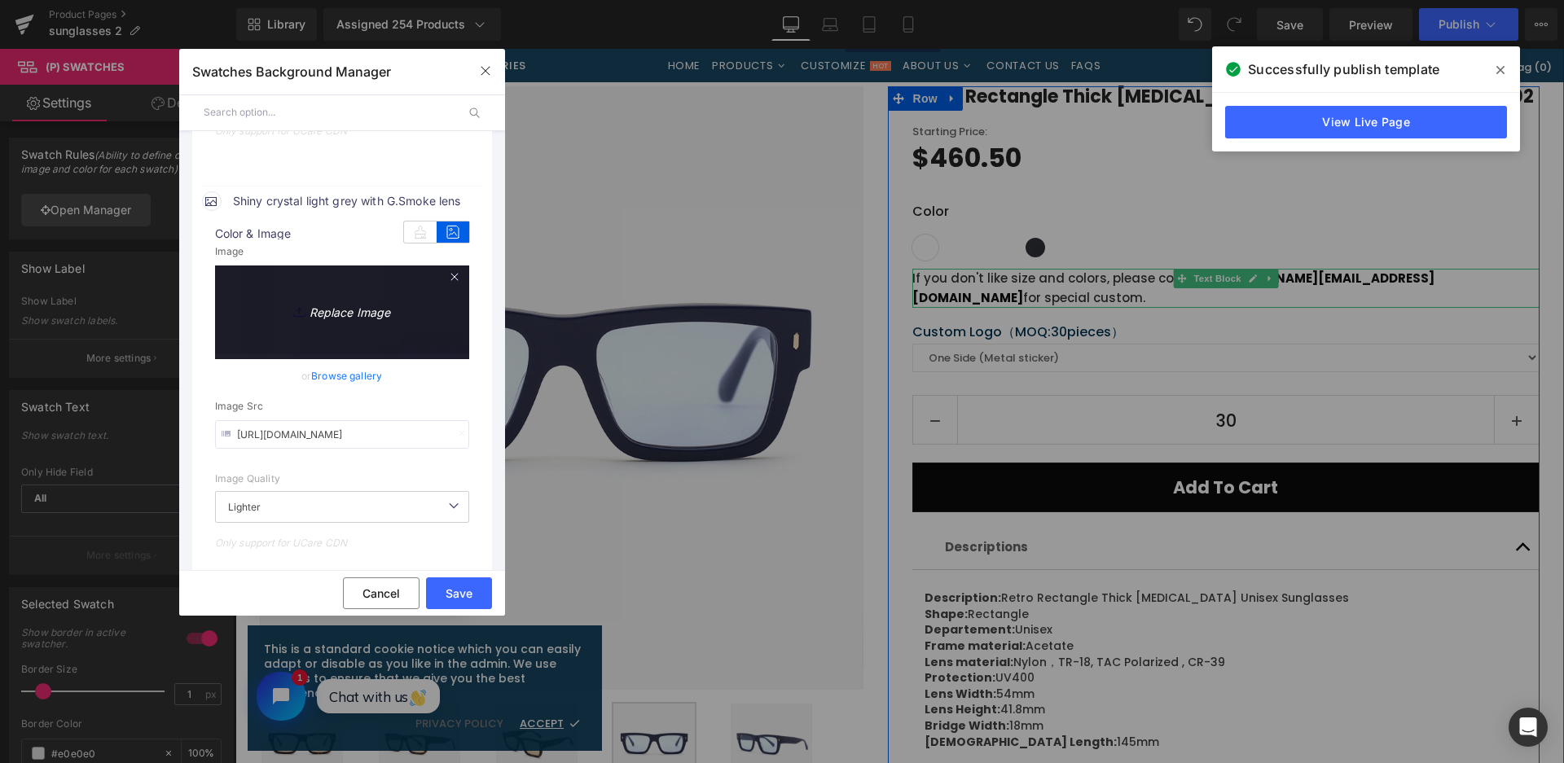
type input "C:\fakepath\微信截图_20250901142639.png"
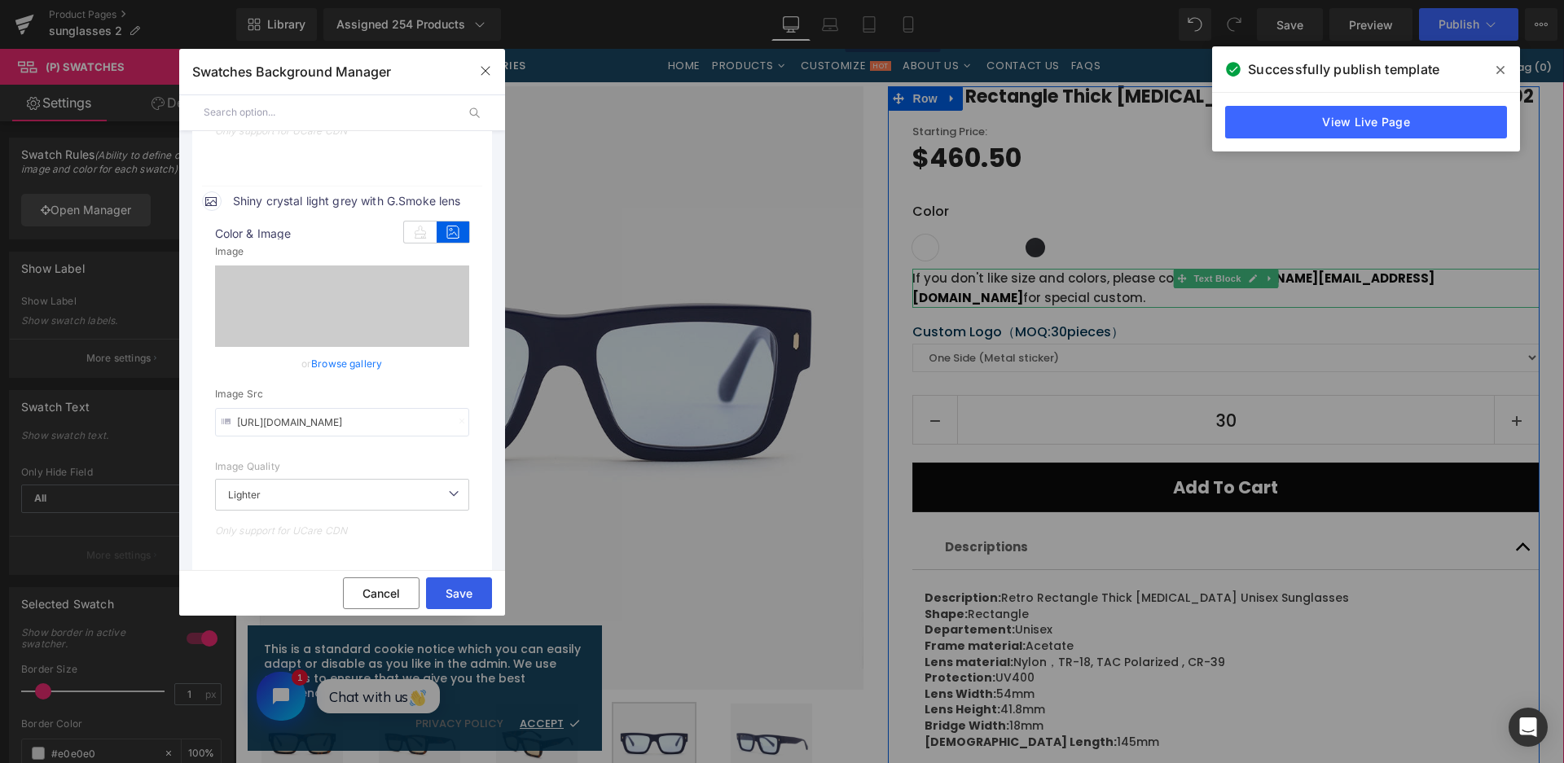
type input "[URL][DOMAIN_NAME]"
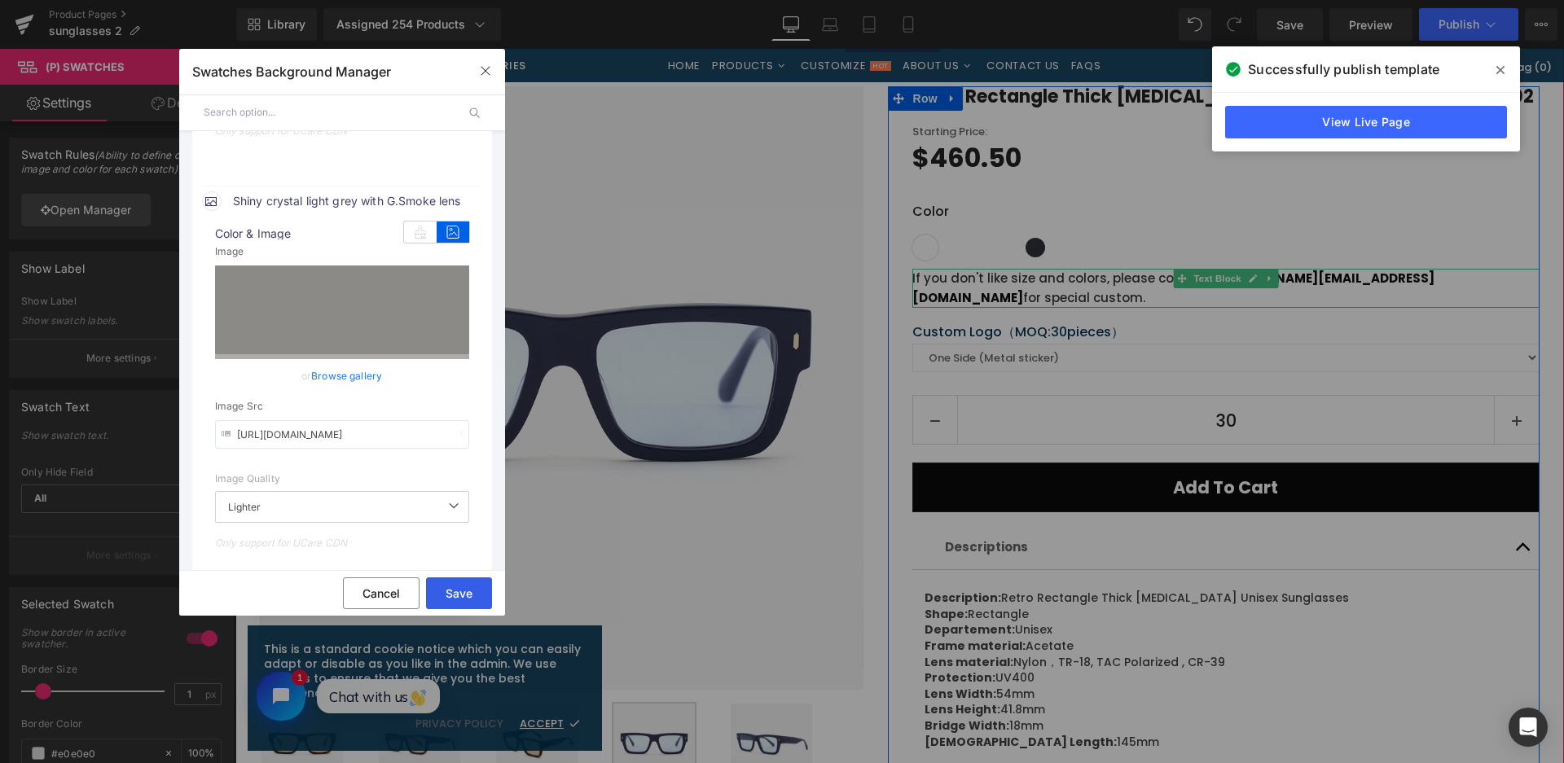
click at [468, 591] on button "Save" at bounding box center [459, 594] width 66 height 32
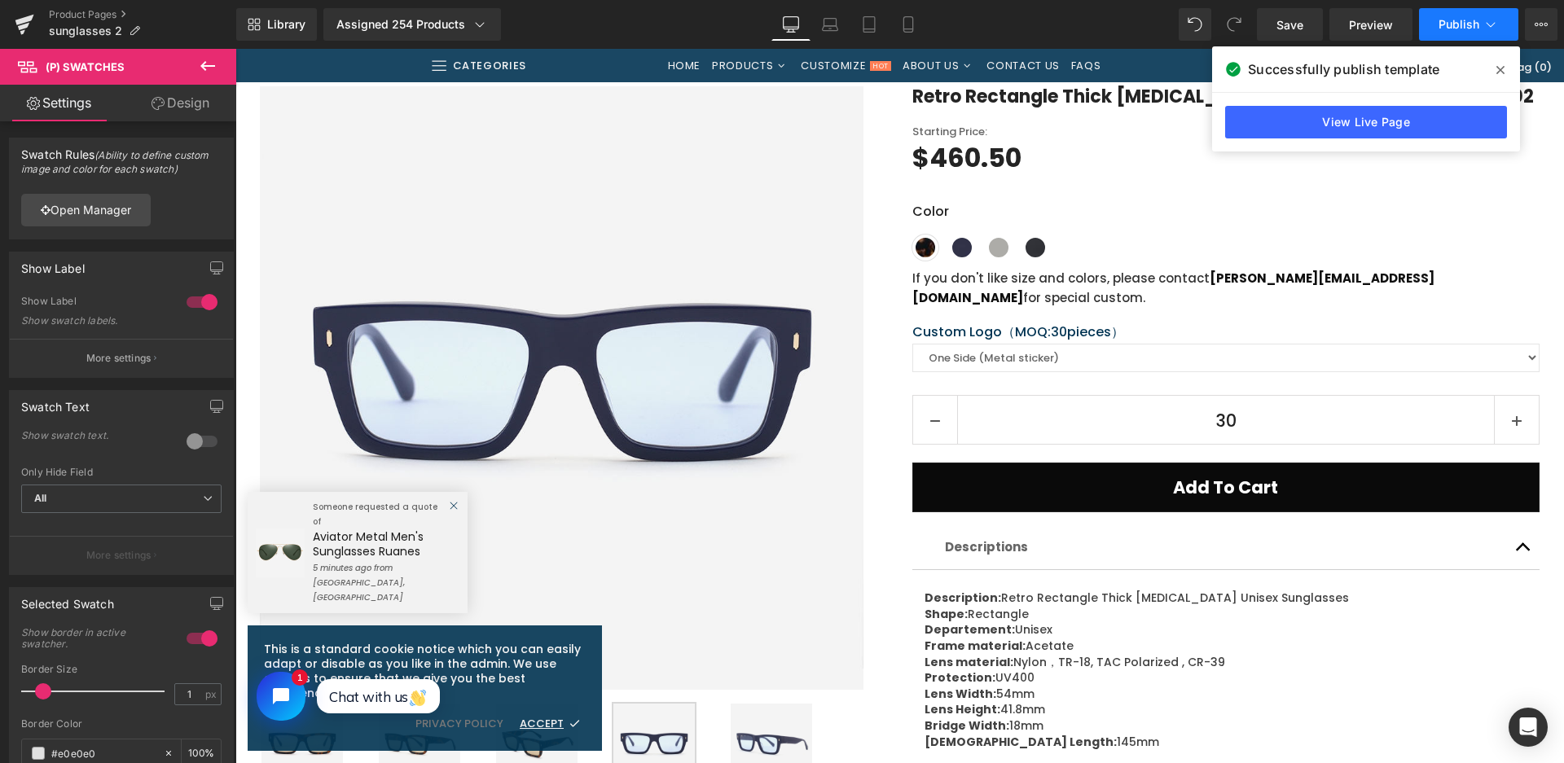
click at [1469, 22] on span "Publish" at bounding box center [1459, 24] width 41 height 13
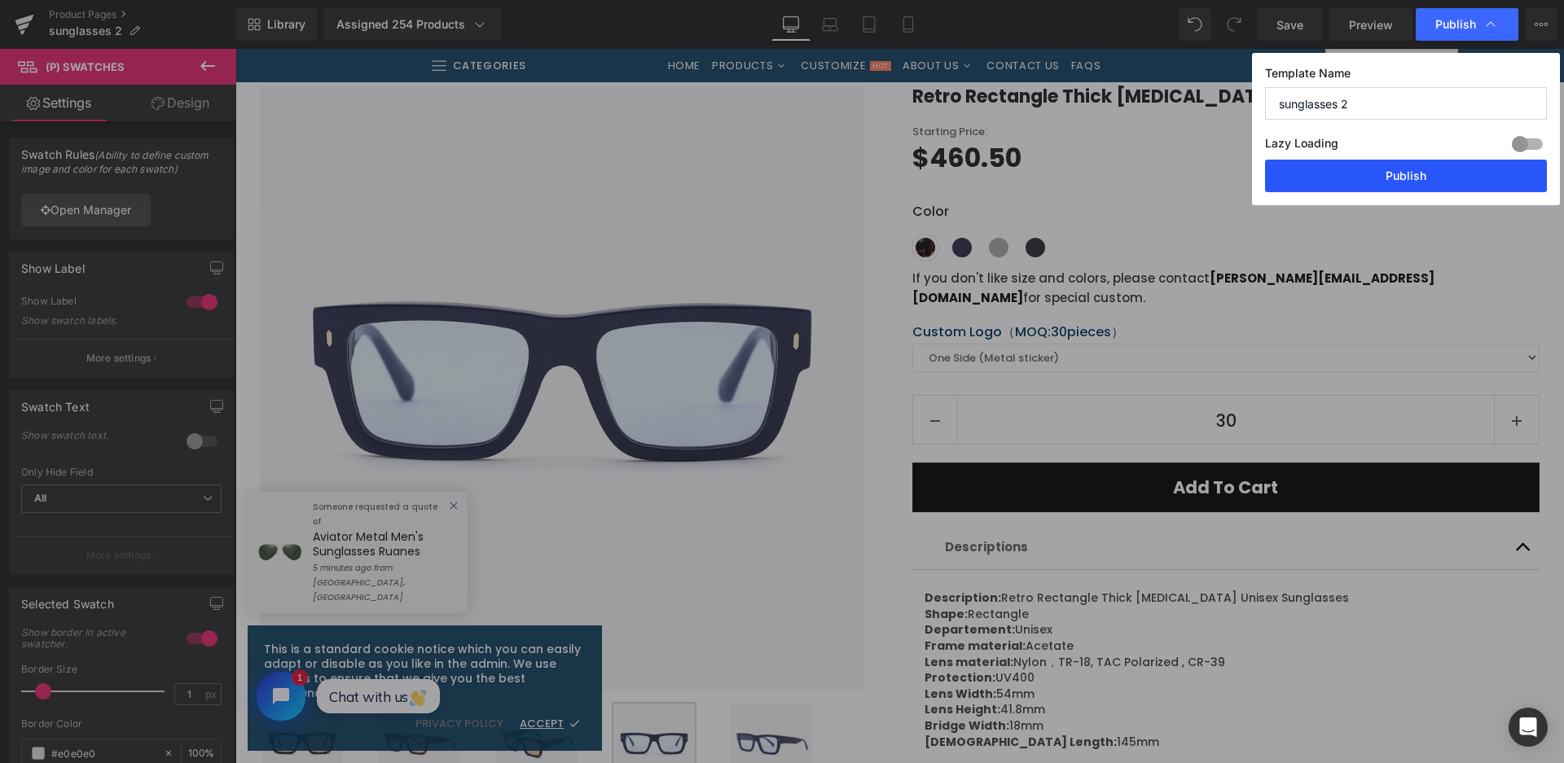
click at [1392, 177] on button "Publish" at bounding box center [1406, 176] width 282 height 33
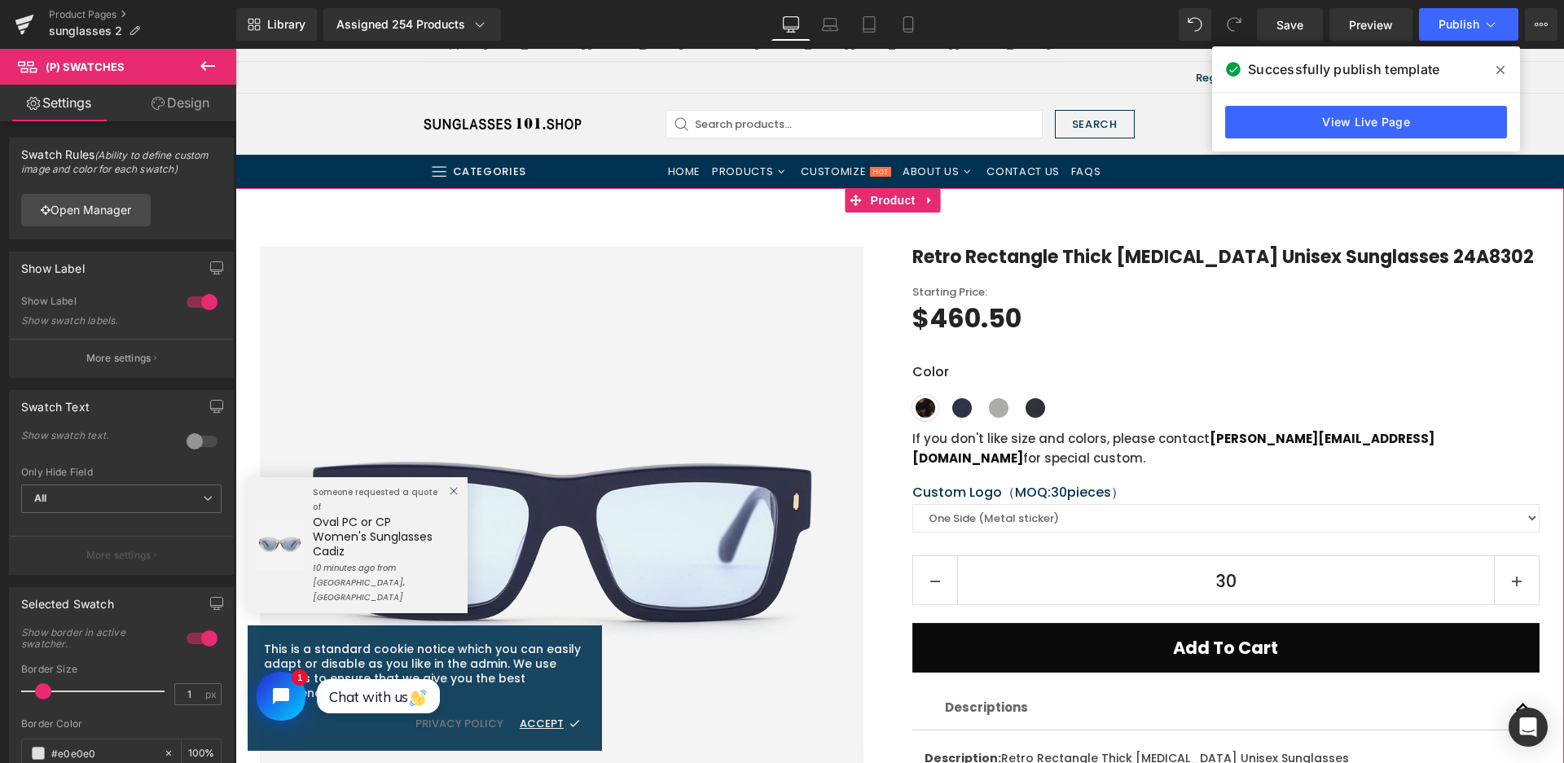
scroll to position [0, 0]
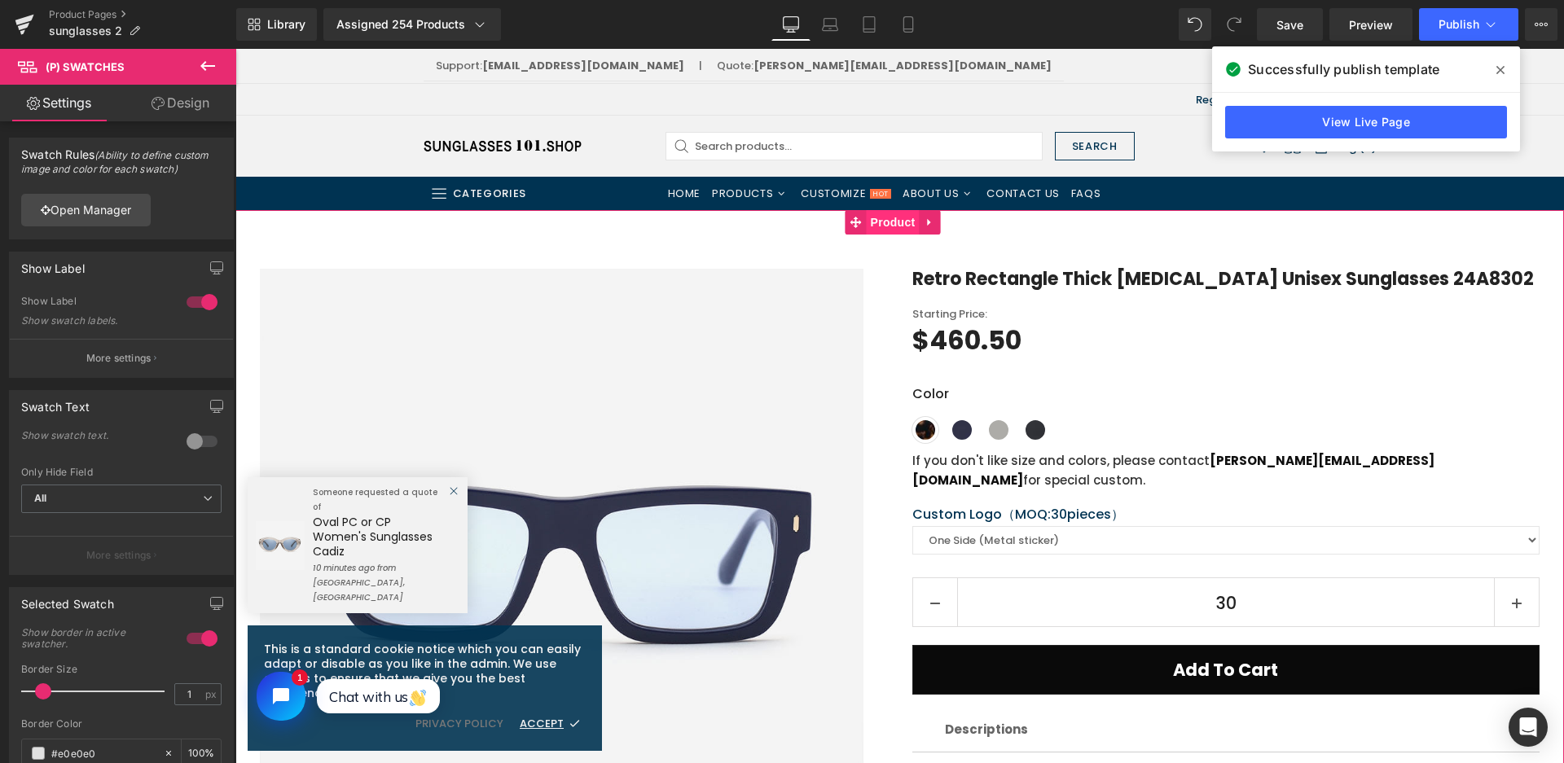
click at [894, 224] on span "Product" at bounding box center [893, 222] width 53 height 24
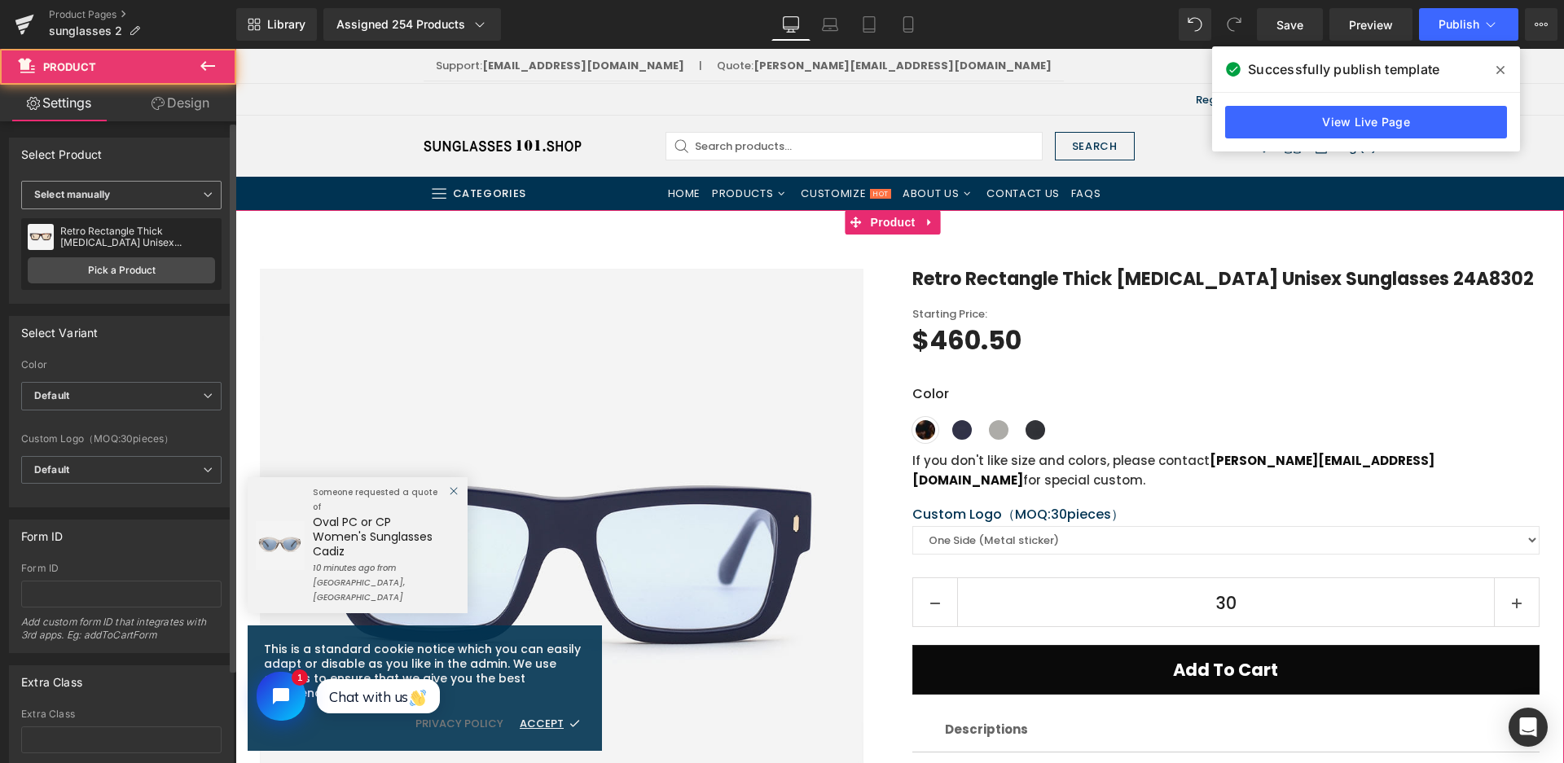
click at [129, 190] on span "Select manually" at bounding box center [121, 195] width 200 height 29
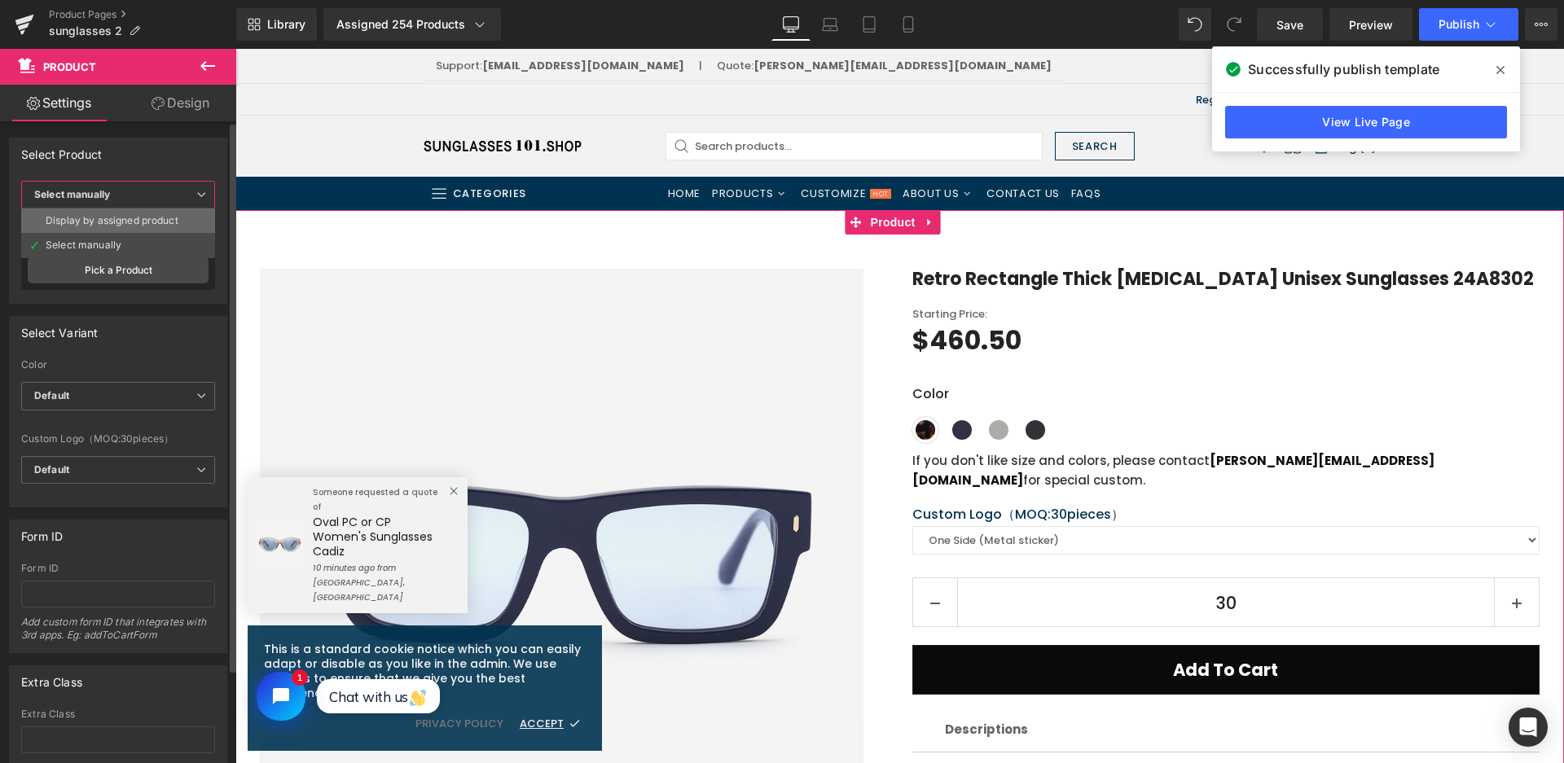
click at [138, 226] on li "Display by assigned product" at bounding box center [118, 221] width 194 height 24
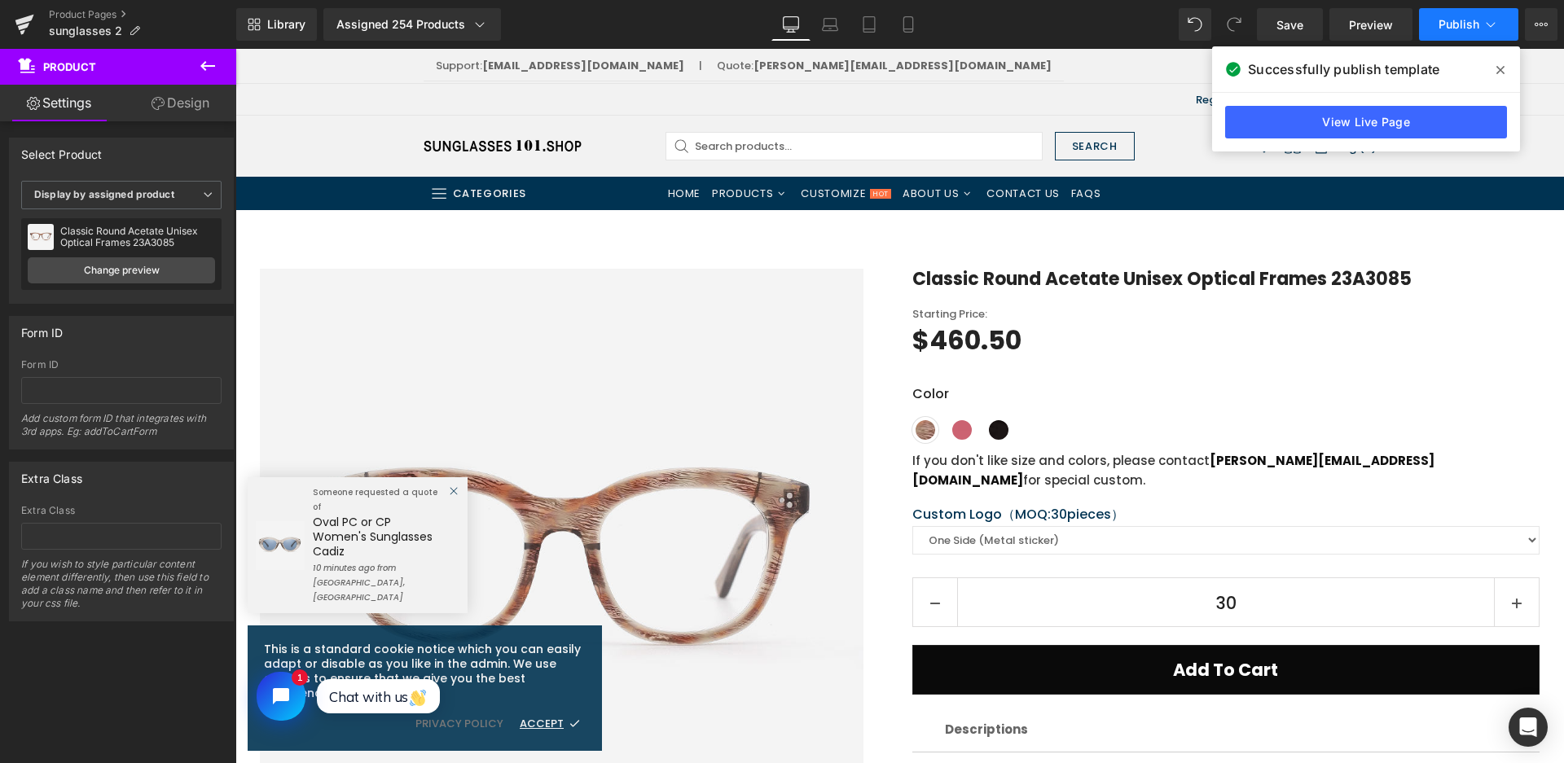
click at [1456, 36] on button "Publish" at bounding box center [1468, 24] width 99 height 33
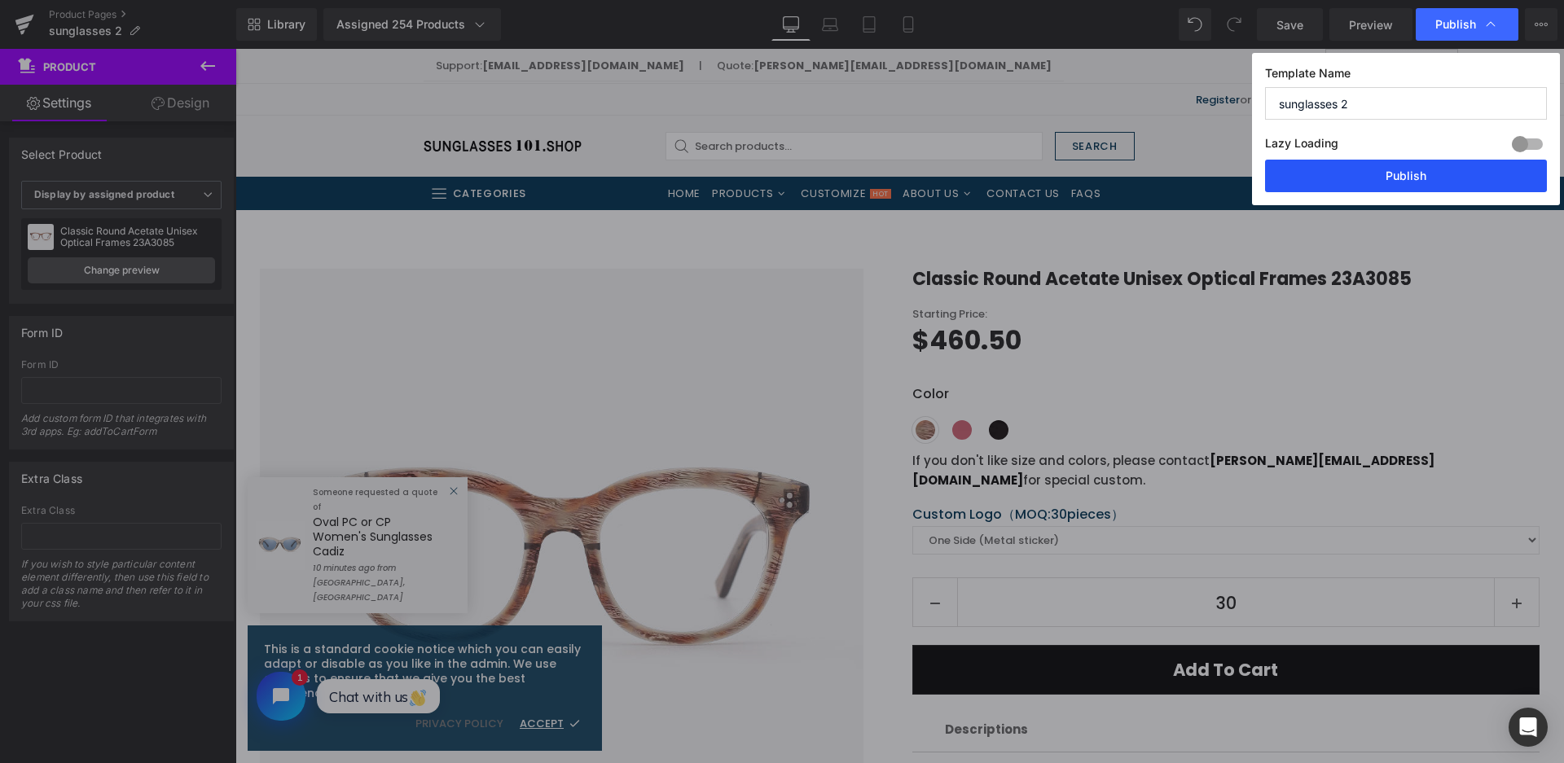
click at [1409, 176] on button "Publish" at bounding box center [1406, 176] width 282 height 33
